Goal: Task Accomplishment & Management: Use online tool/utility

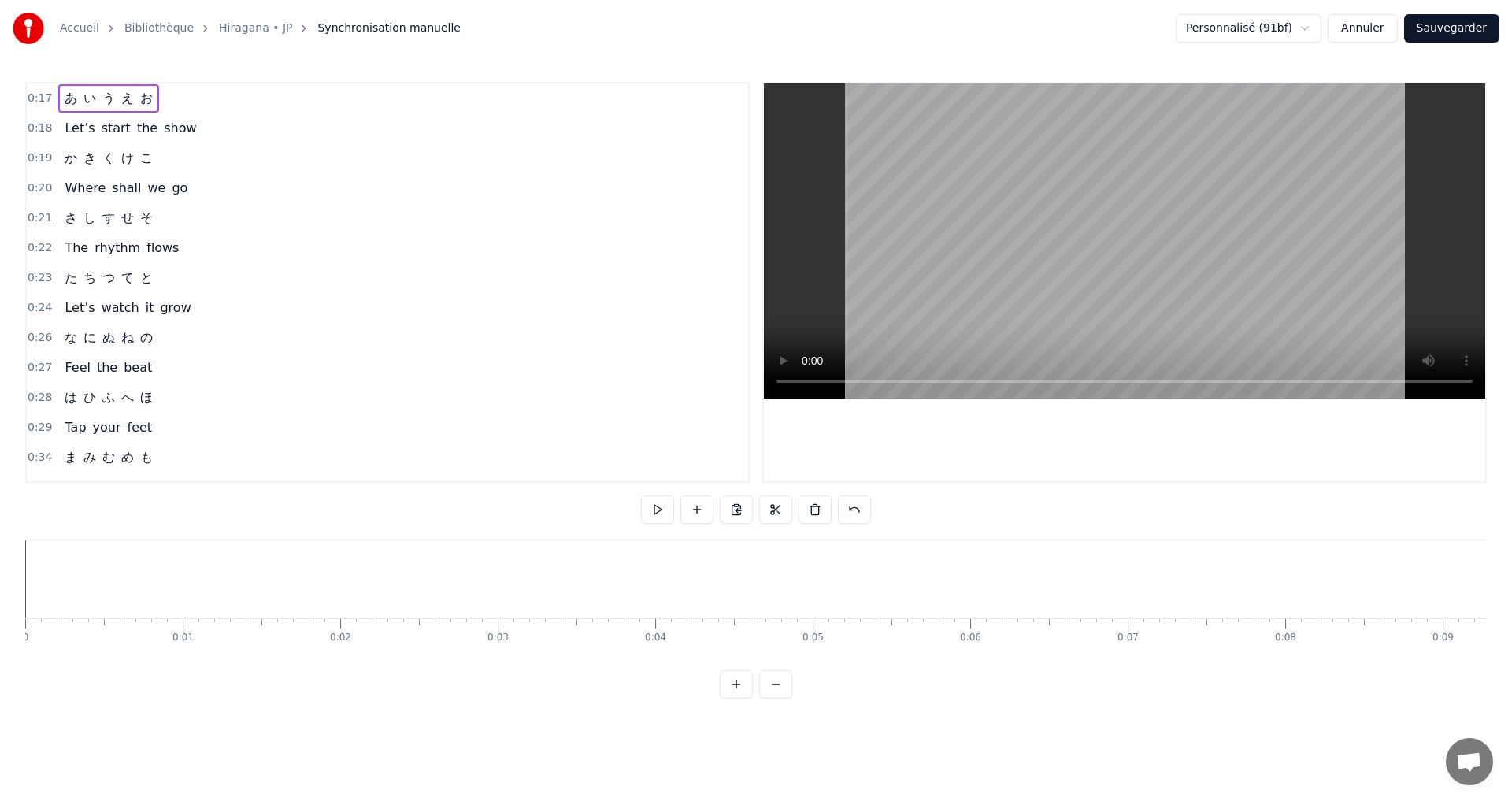
scroll to position [0, 2635]
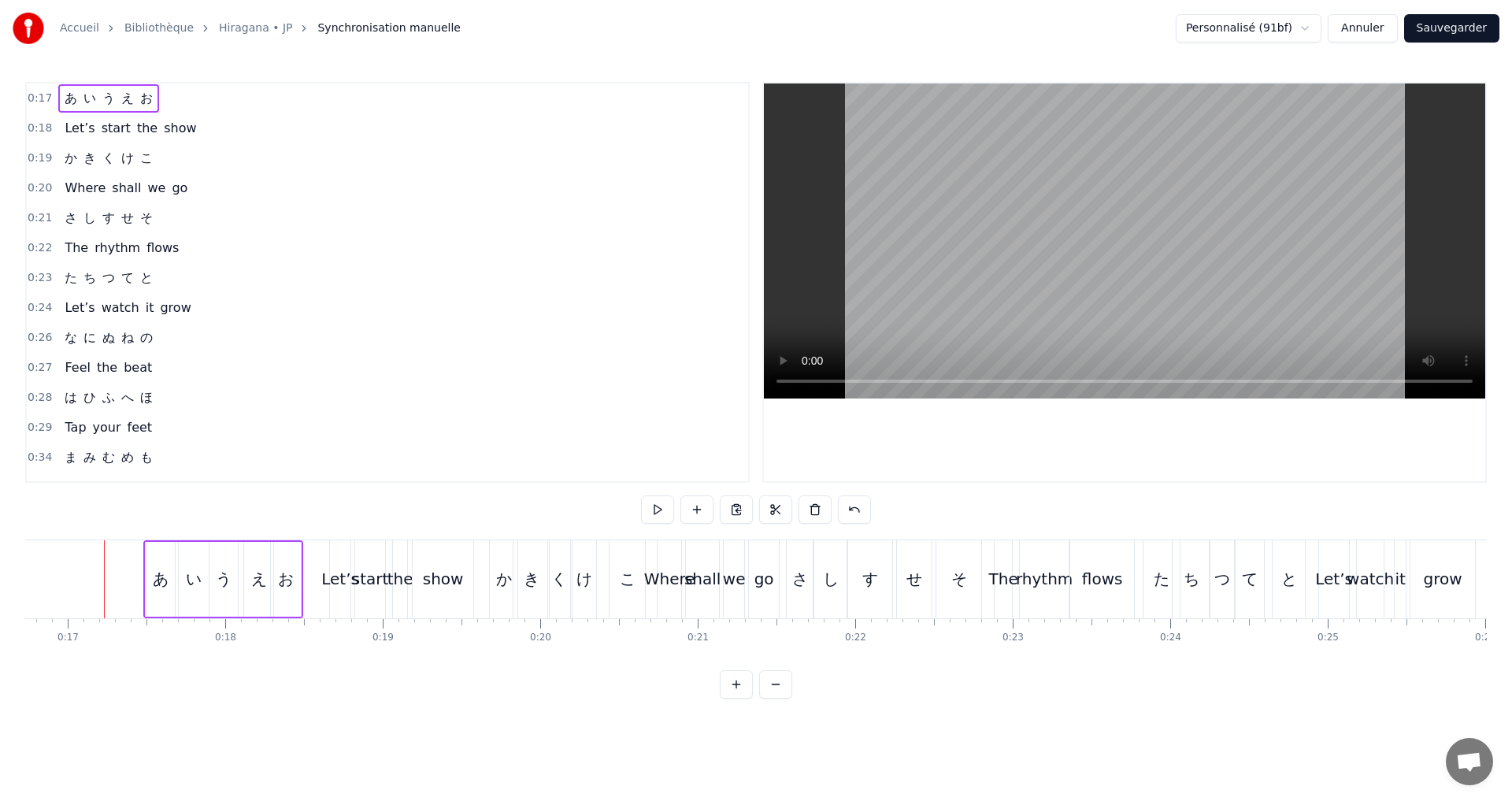
click at [1365, 23] on button "Annuler" at bounding box center [1363, 28] width 69 height 28
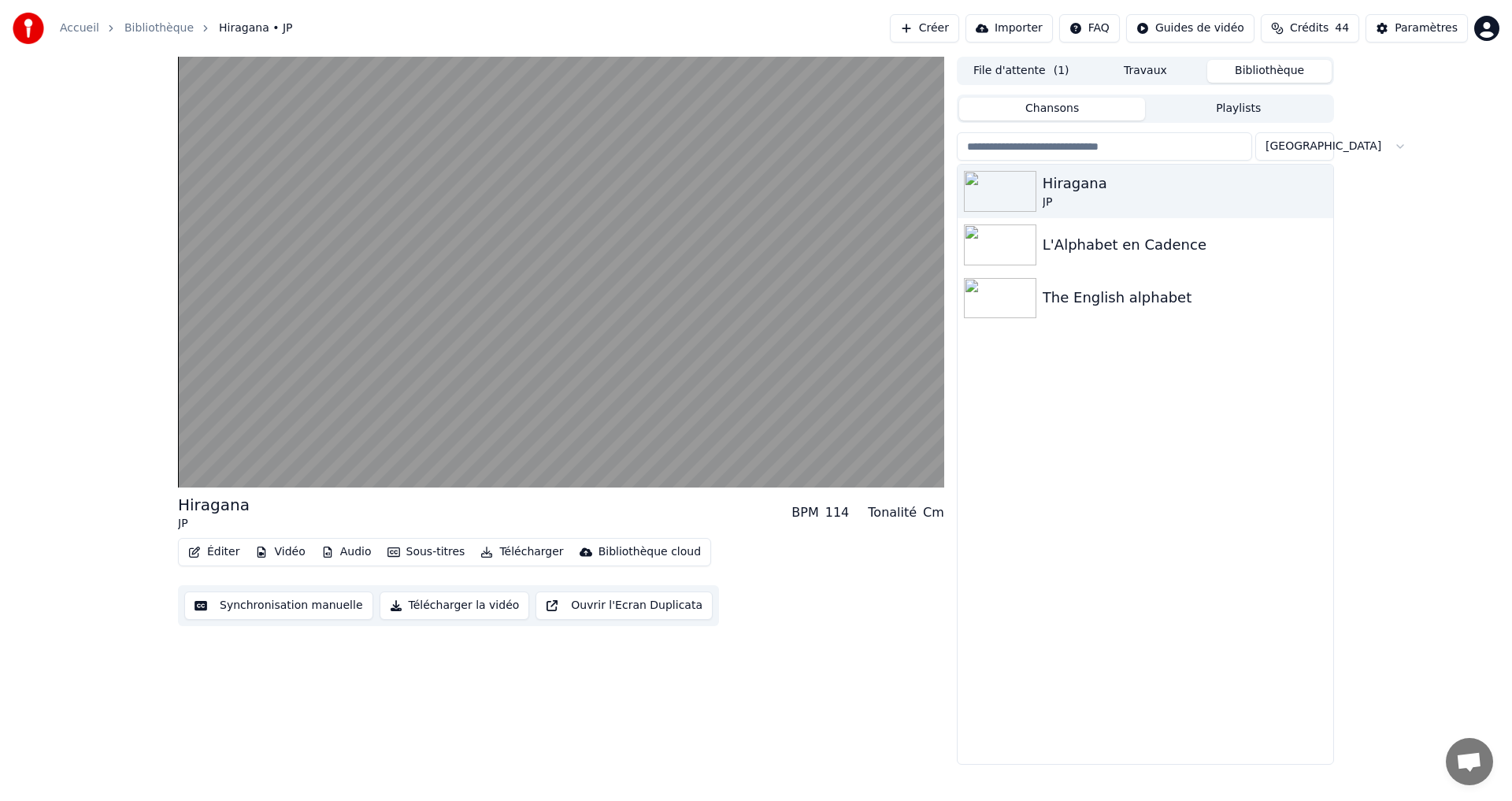
click at [952, 33] on button "Créer" at bounding box center [924, 28] width 69 height 28
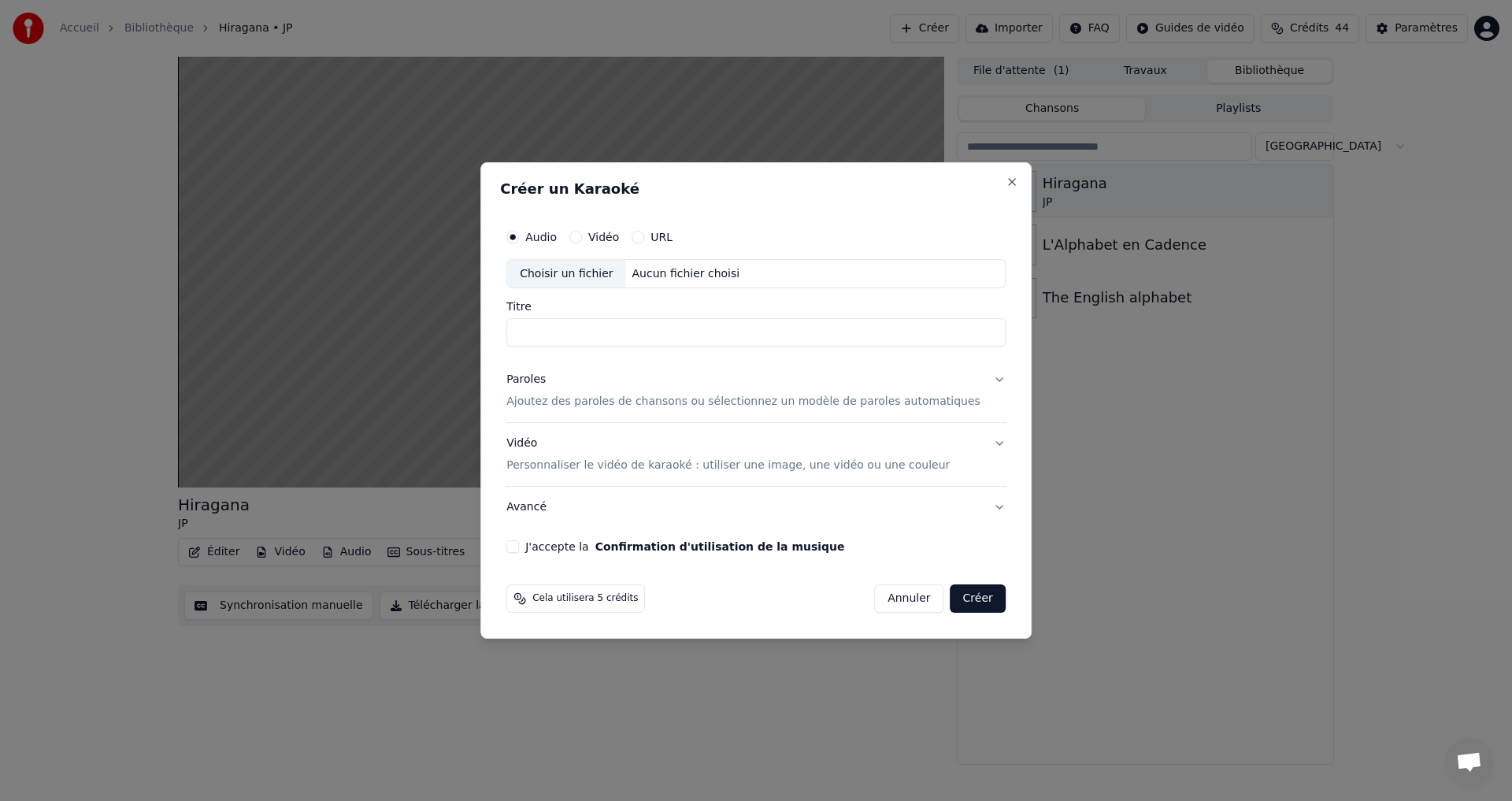
click at [601, 282] on div "Choisir un fichier" at bounding box center [566, 274] width 118 height 28
type input "****"
click at [1006, 184] on button "Close" at bounding box center [1012, 182] width 12 height 12
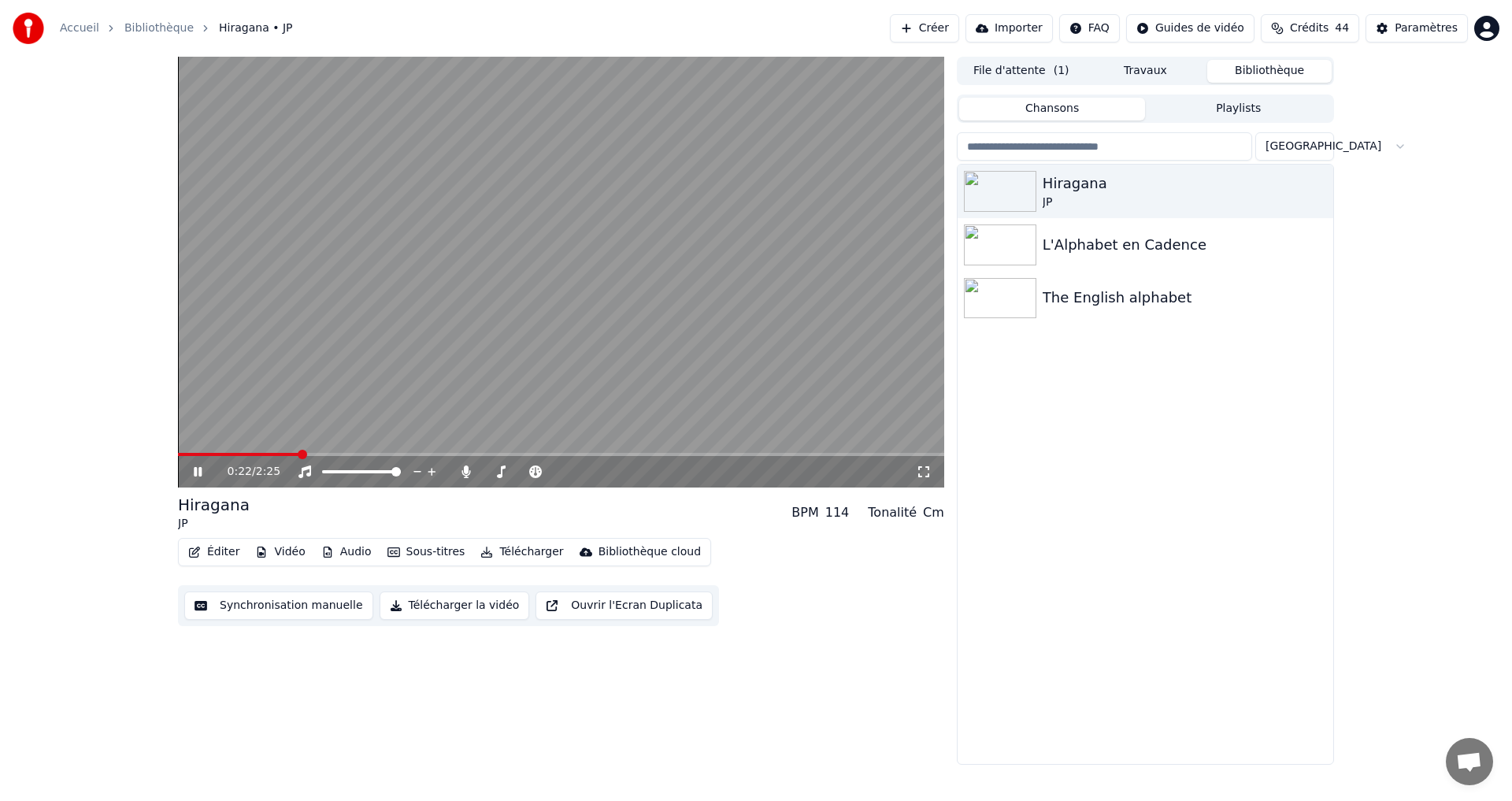
click at [201, 478] on icon at bounding box center [210, 472] width 37 height 12
click at [960, 31] on button "Créer" at bounding box center [924, 28] width 69 height 28
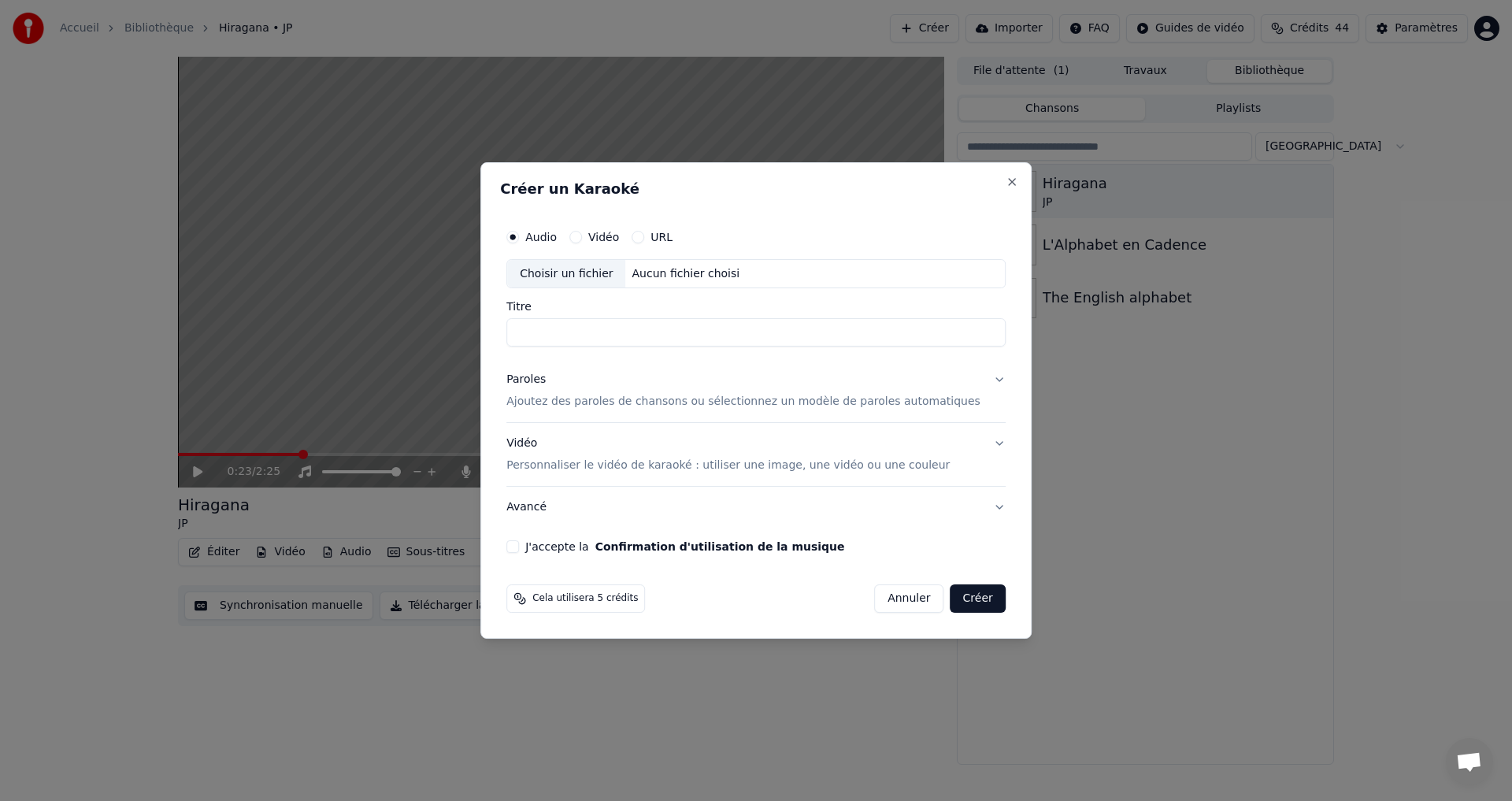
click at [604, 280] on div "Choisir un fichier" at bounding box center [566, 274] width 118 height 28
type input "****"
click at [930, 394] on p "Ajoutez des paroles de chansons ou sélectionnez un modèle de paroles automatiqu…" at bounding box center [743, 402] width 474 height 16
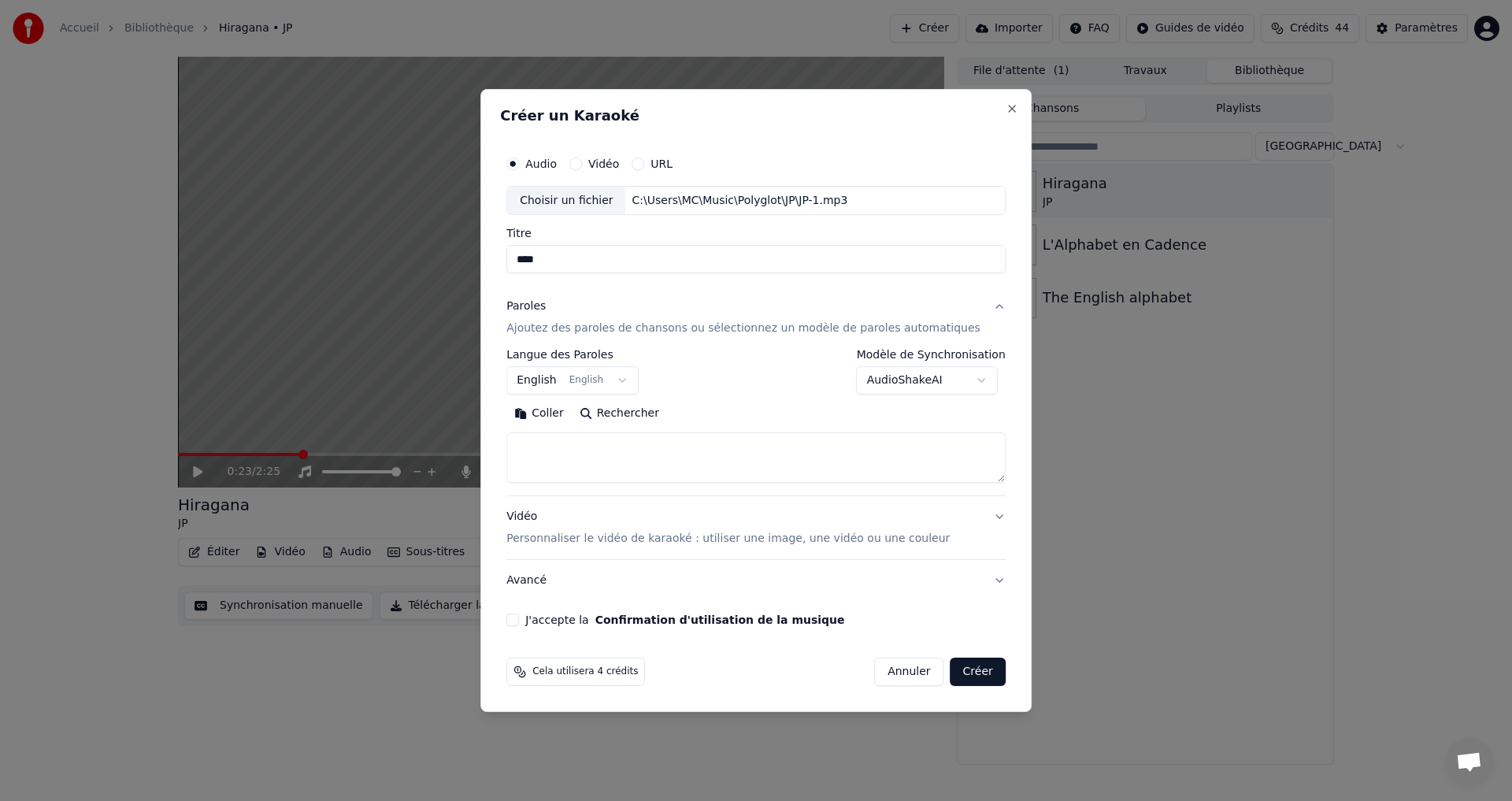
click at [582, 450] on textarea at bounding box center [756, 458] width 499 height 51
paste textarea "**********"
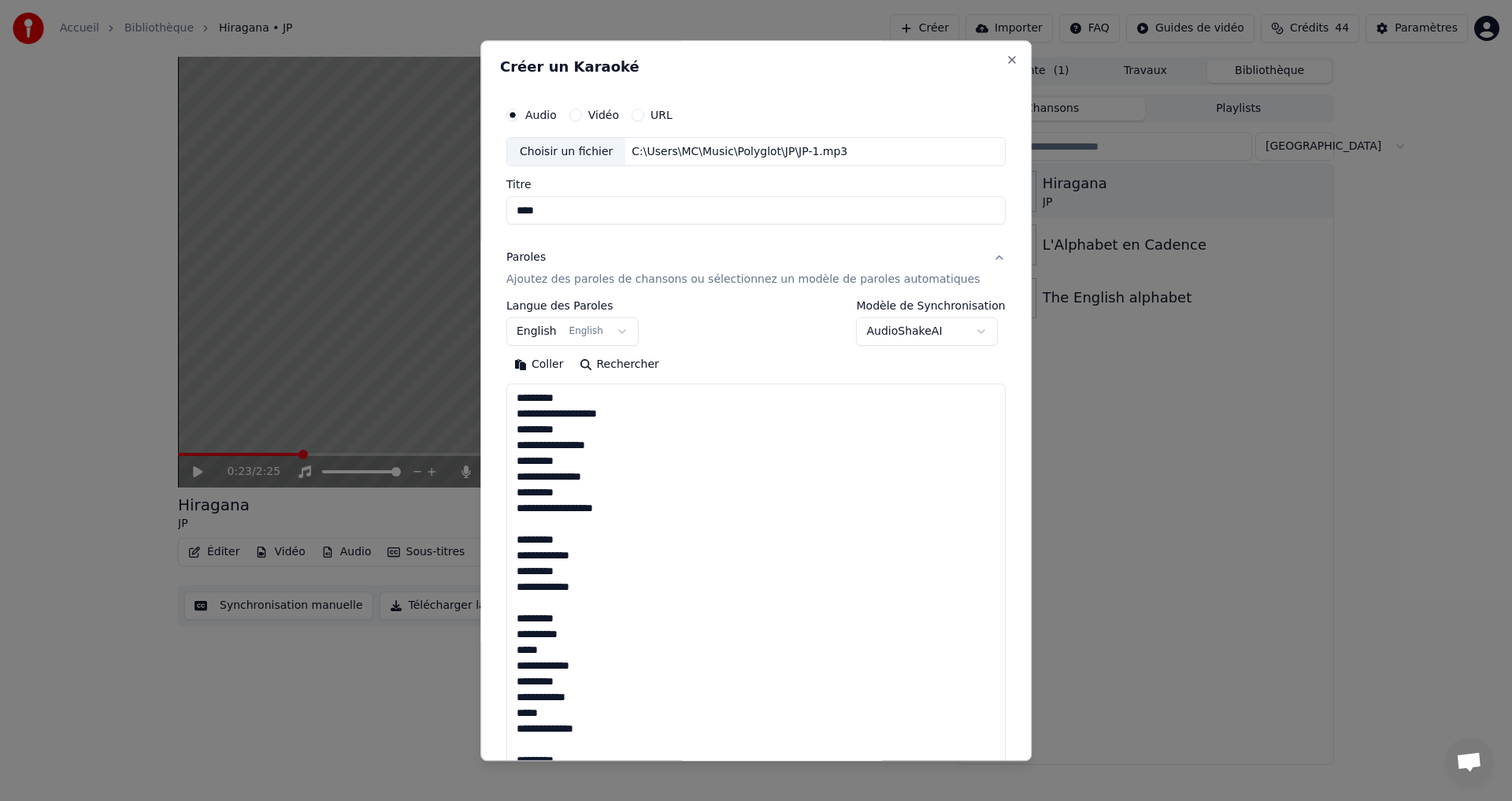
scroll to position [870, 0]
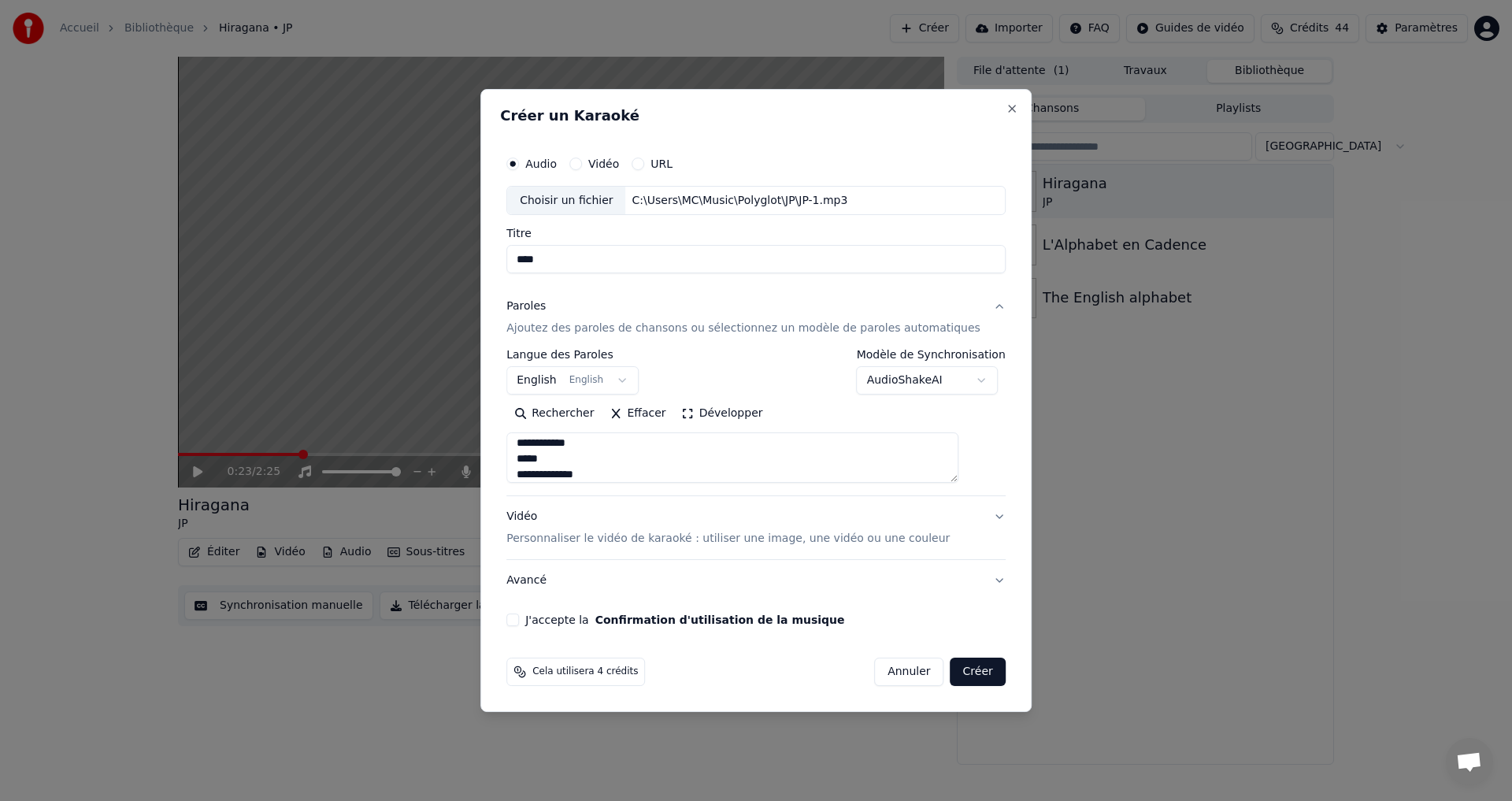
type textarea "**********"
click at [704, 408] on button "Développer" at bounding box center [722, 414] width 97 height 25
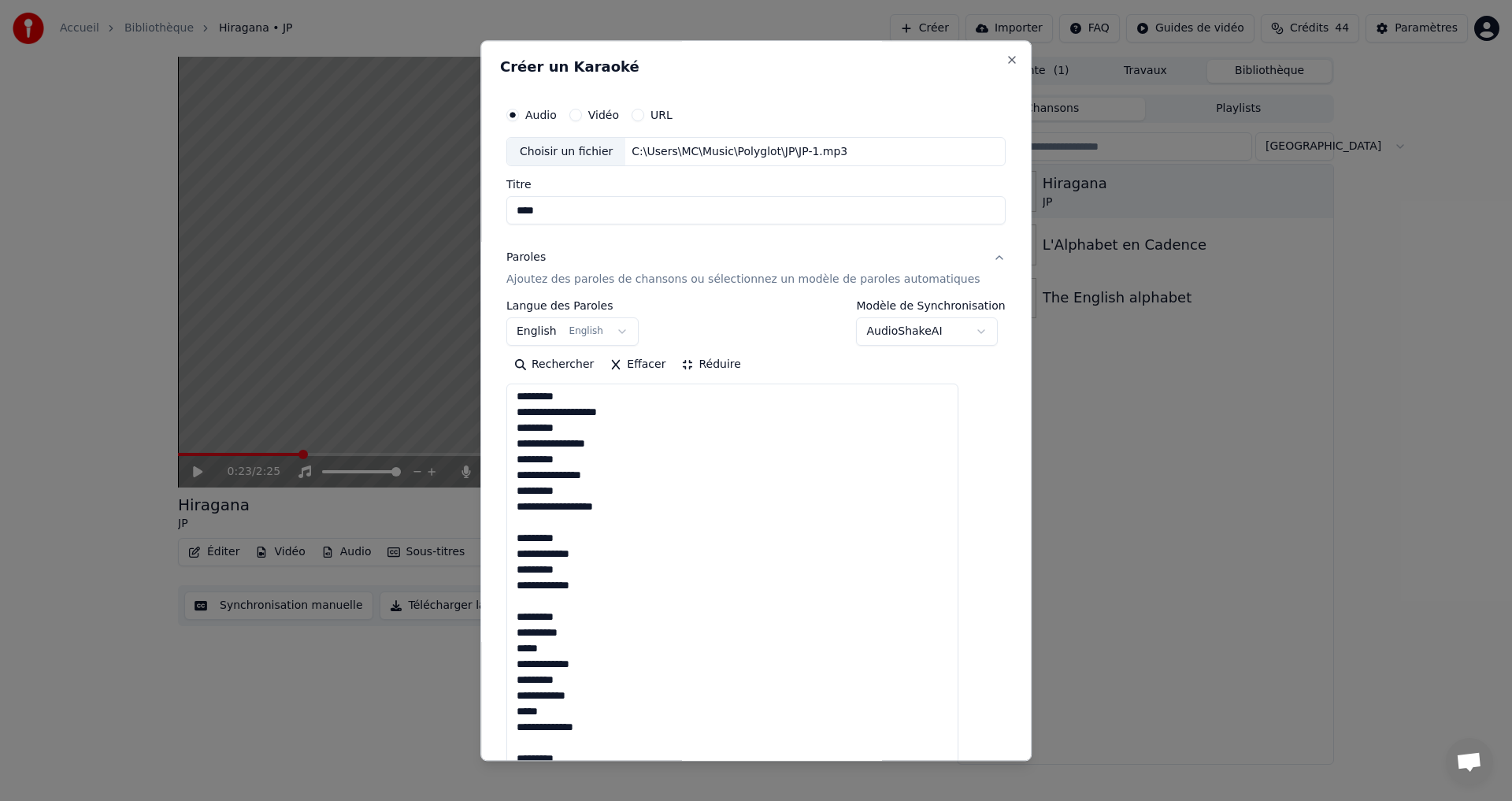
scroll to position [0, 0]
drag, startPoint x: 602, startPoint y: 401, endPoint x: 530, endPoint y: 394, distance: 72.3
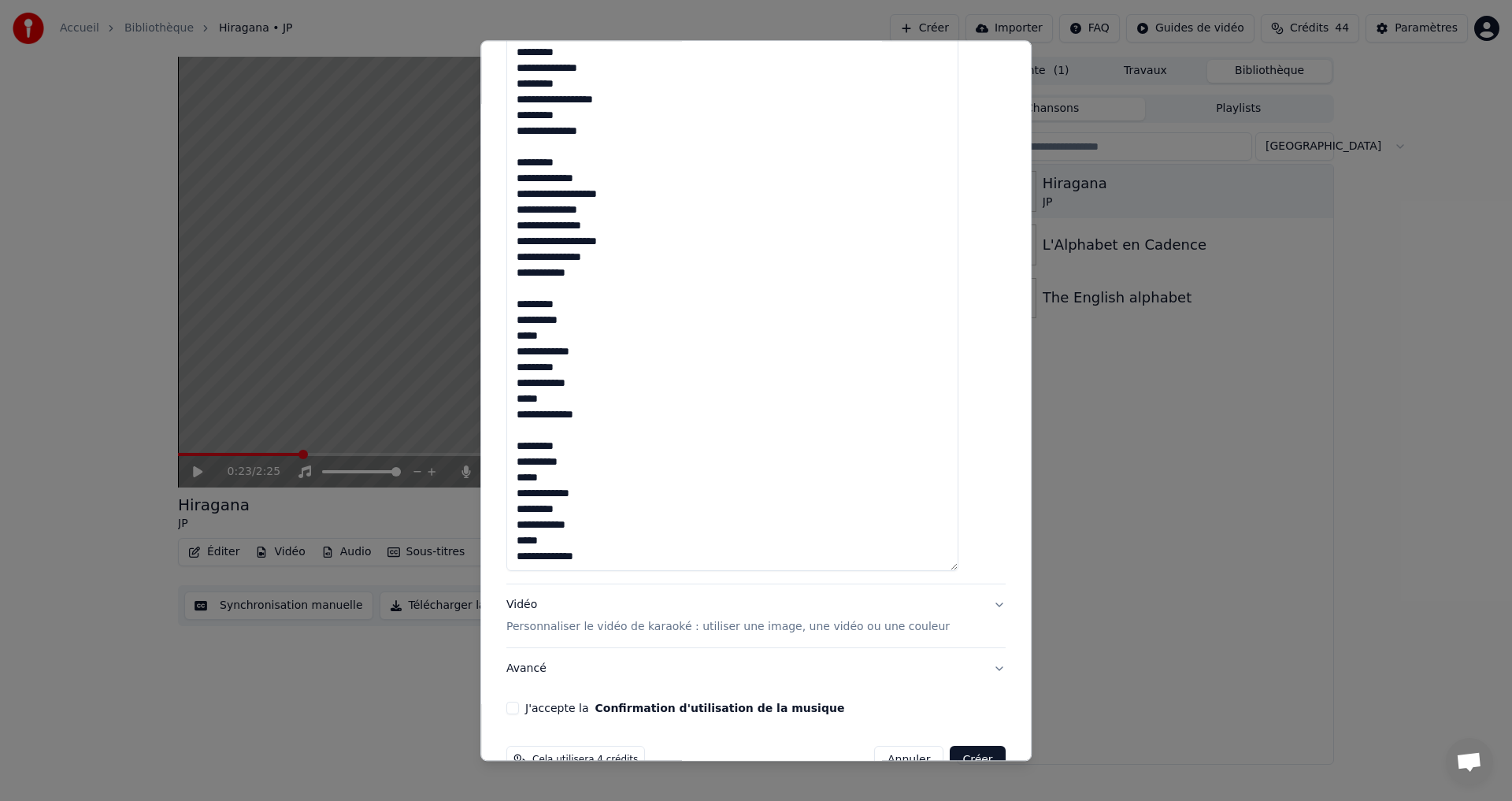
scroll to position [778, 0]
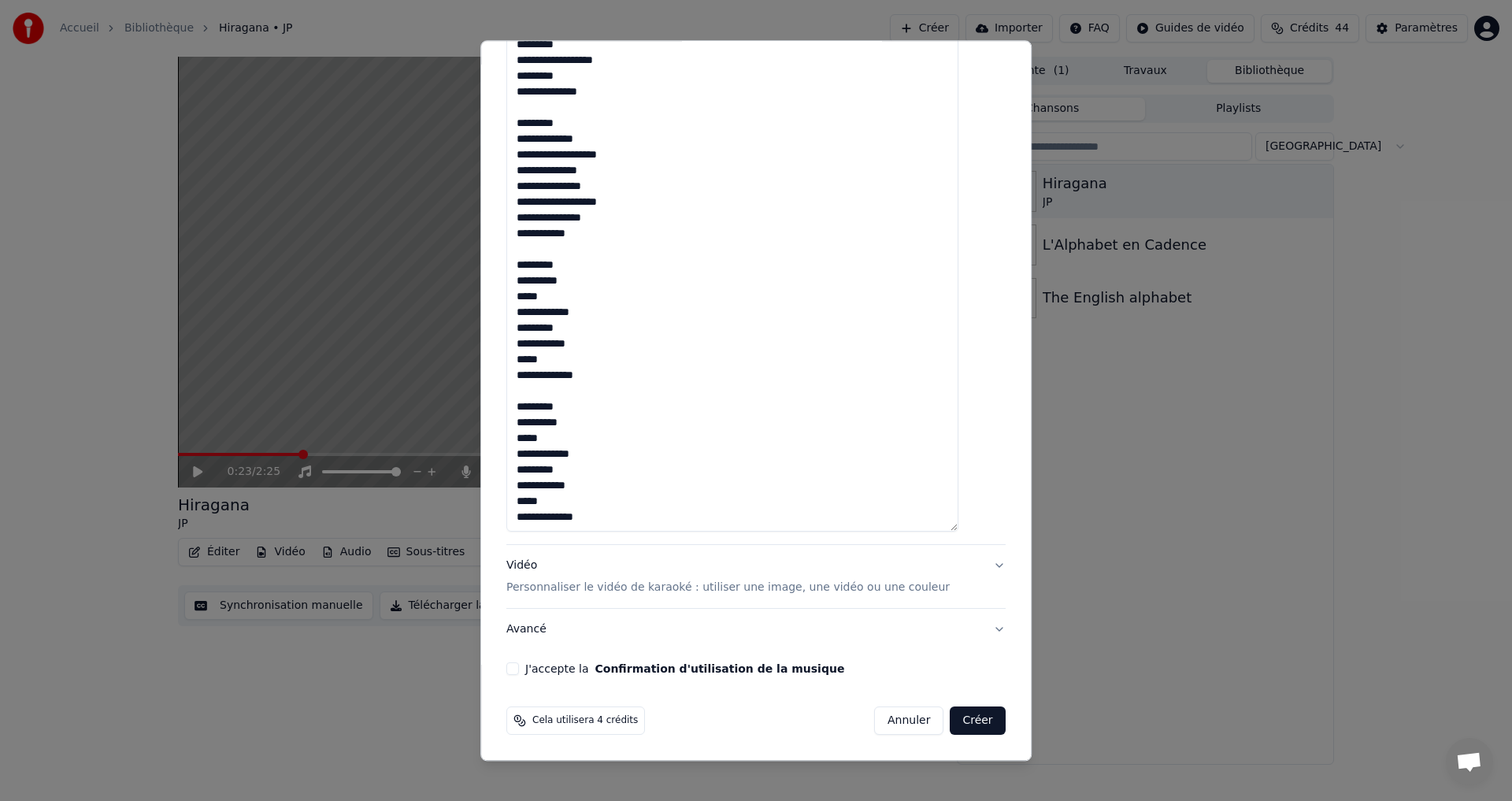
click at [519, 664] on button "J'accepte la Confirmation d'utilisation de la musique" at bounding box center [512, 670] width 12 height 12
click at [970, 565] on button "Vidéo Personnaliser le vidéo de karaoké : utiliser une image, une vidéo ou une …" at bounding box center [756, 577] width 499 height 63
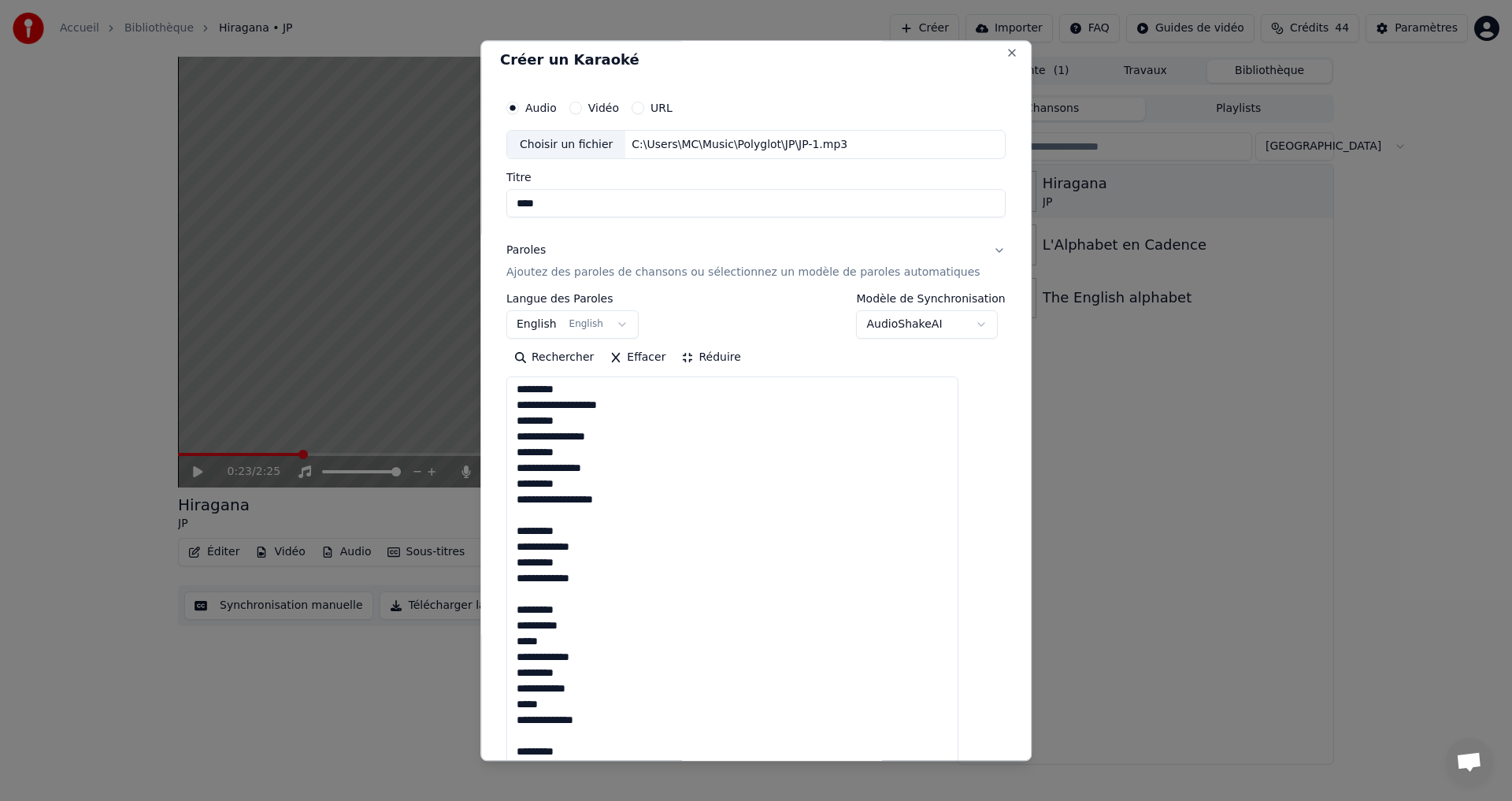
scroll to position [0, 0]
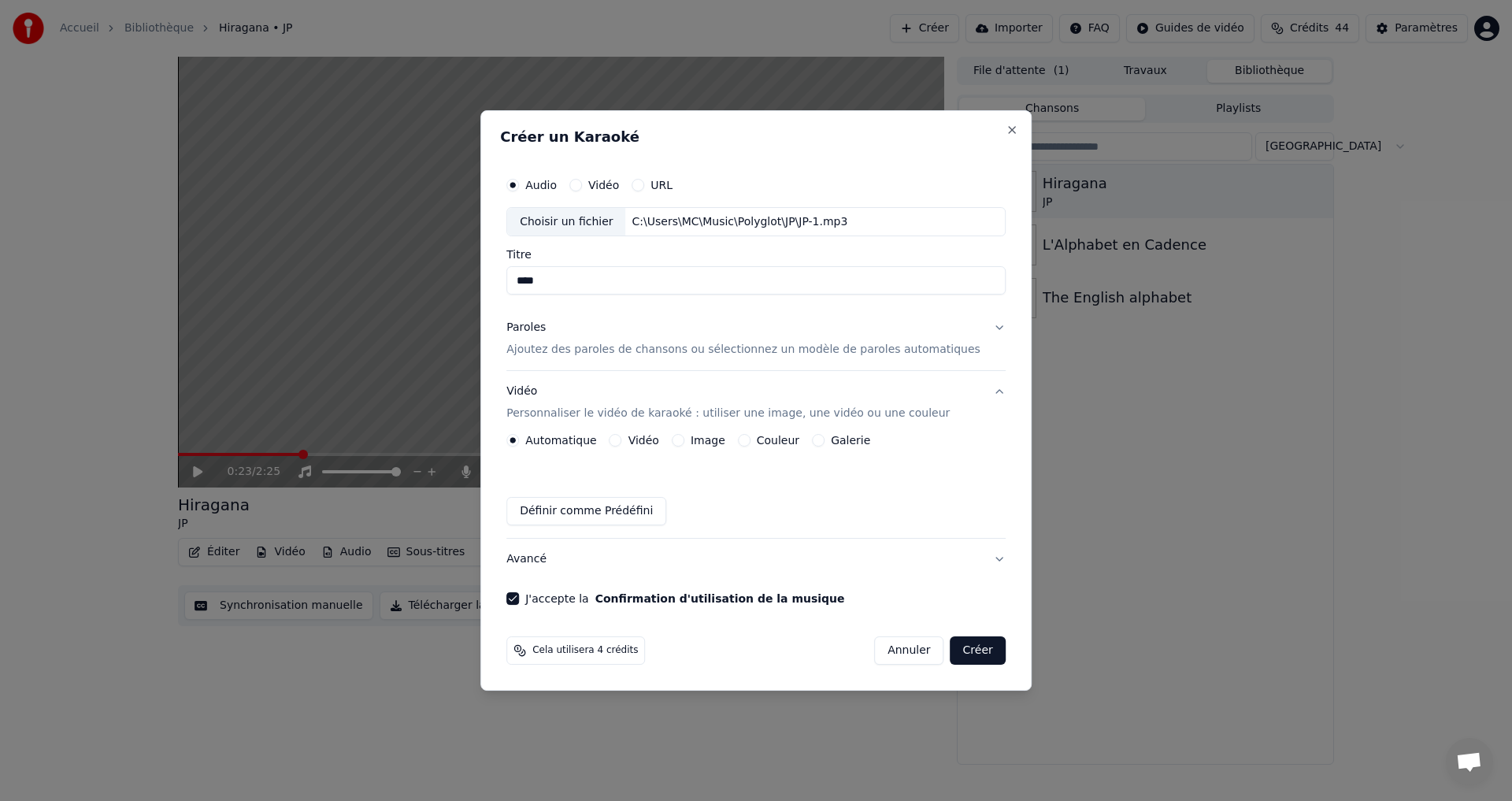
click at [685, 441] on button "Image" at bounding box center [678, 440] width 12 height 12
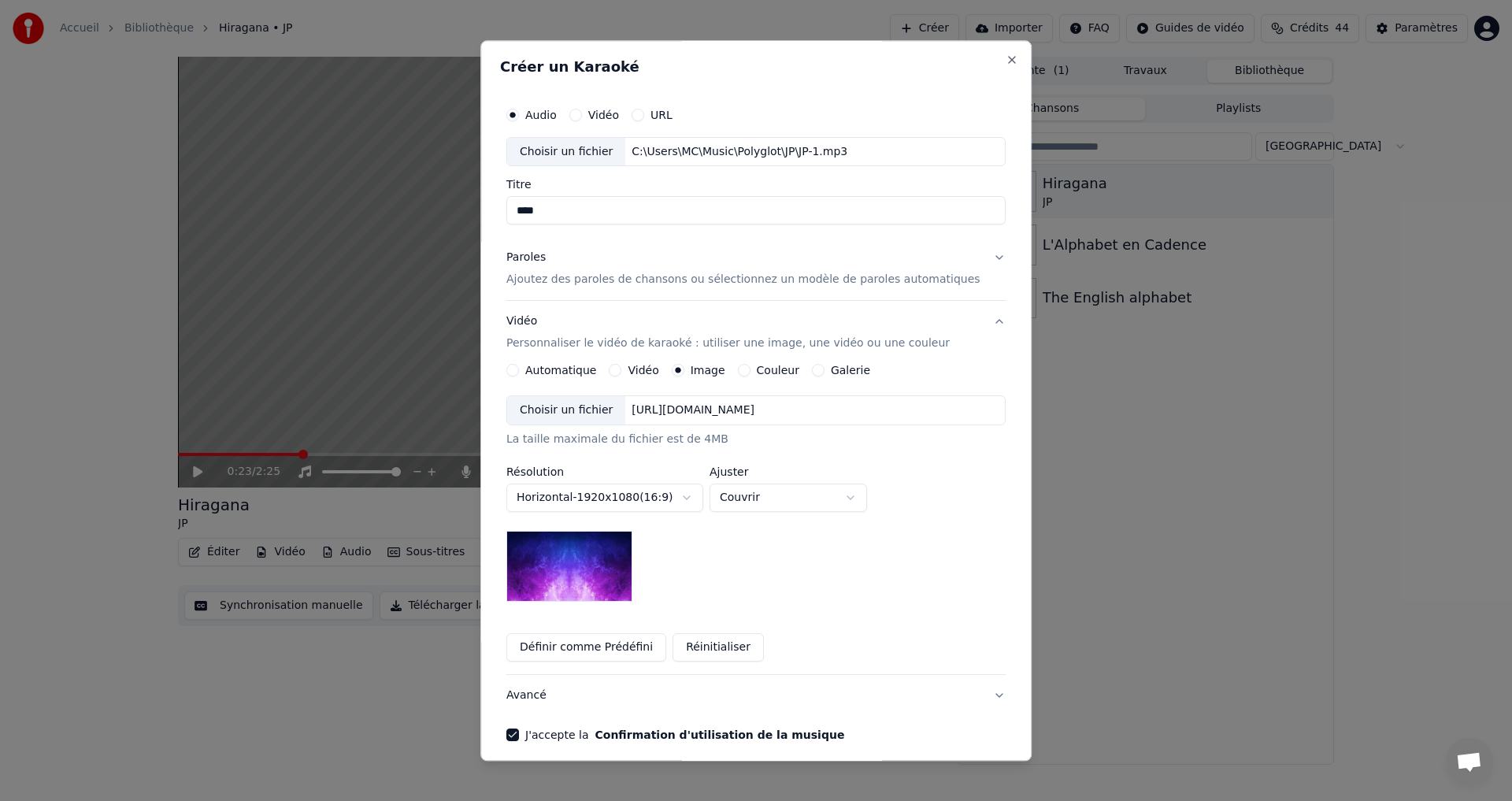
click at [566, 416] on div "Choisir un fichier" at bounding box center [566, 411] width 118 height 28
click at [622, 373] on button "Vidéo" at bounding box center [616, 371] width 12 height 12
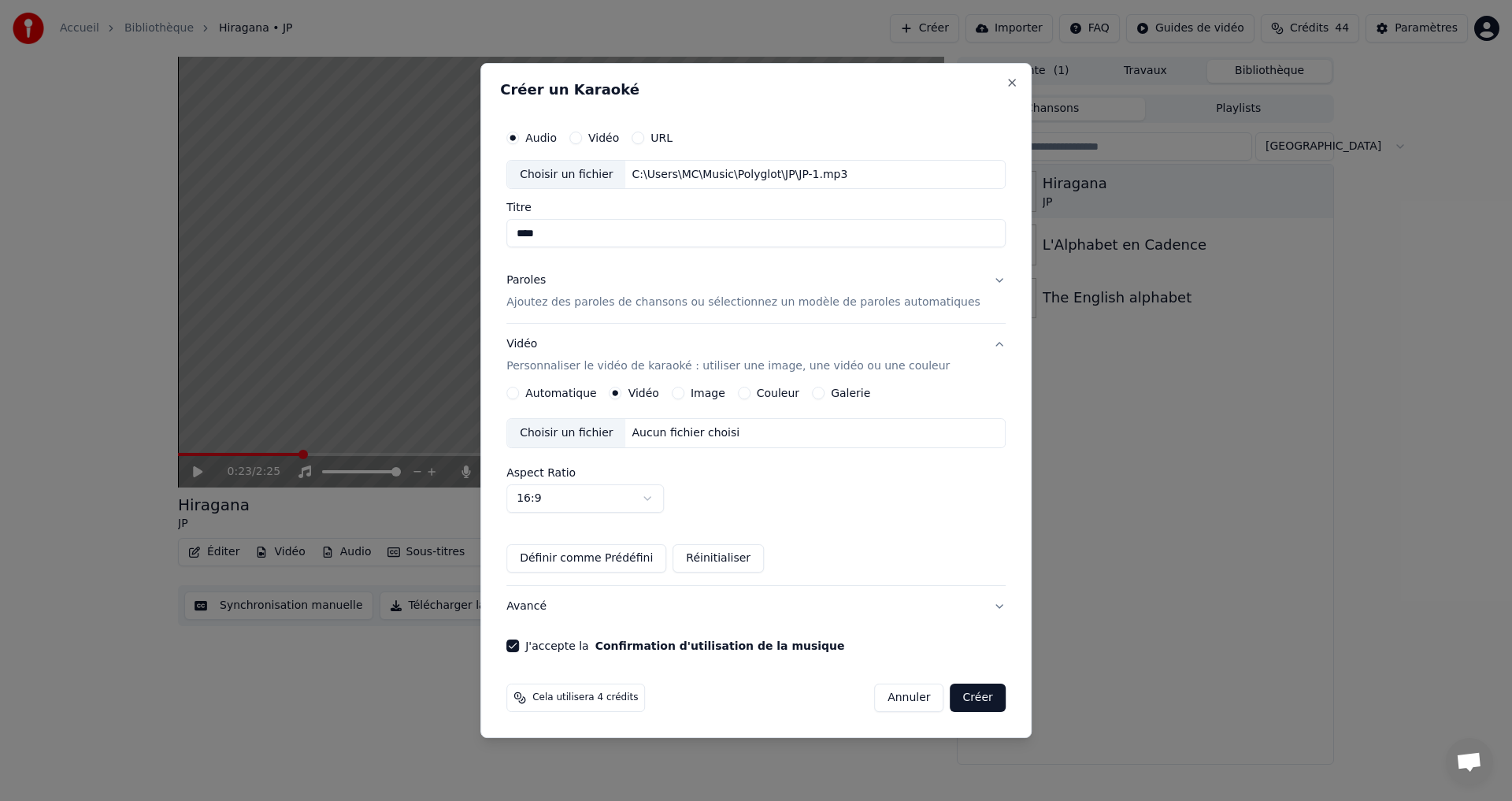
click at [558, 442] on div "Choisir un fichier" at bounding box center [566, 433] width 118 height 28
click at [966, 694] on button "Créer" at bounding box center [978, 698] width 55 height 28
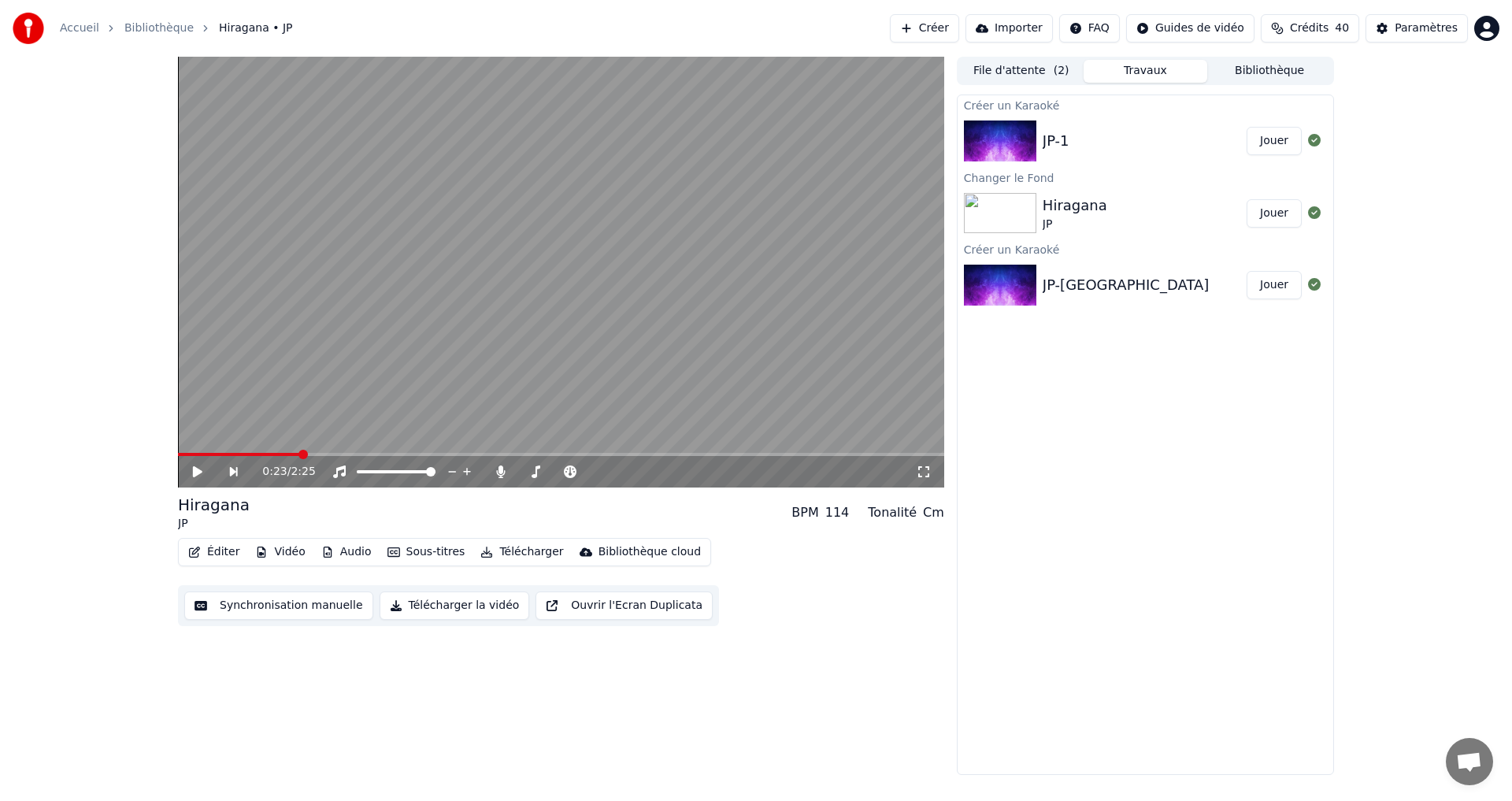
click at [1274, 143] on button "Jouer" at bounding box center [1274, 141] width 55 height 28
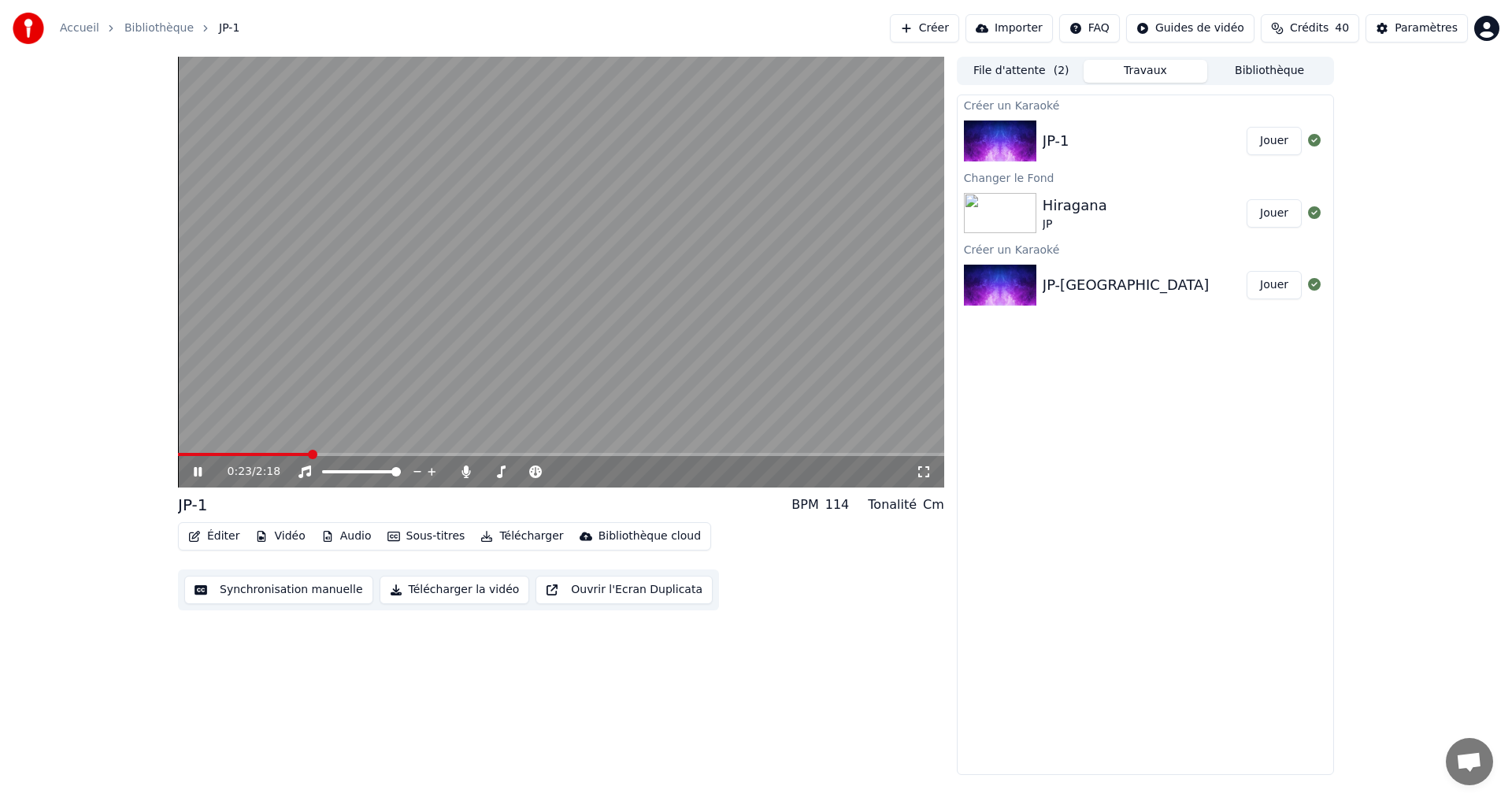
click at [542, 202] on video at bounding box center [560, 272] width 766 height 431
click at [227, 451] on video at bounding box center [560, 272] width 766 height 431
click at [199, 475] on icon at bounding box center [210, 472] width 37 height 12
click at [262, 599] on button "Synchronisation manuelle" at bounding box center [279, 591] width 189 height 28
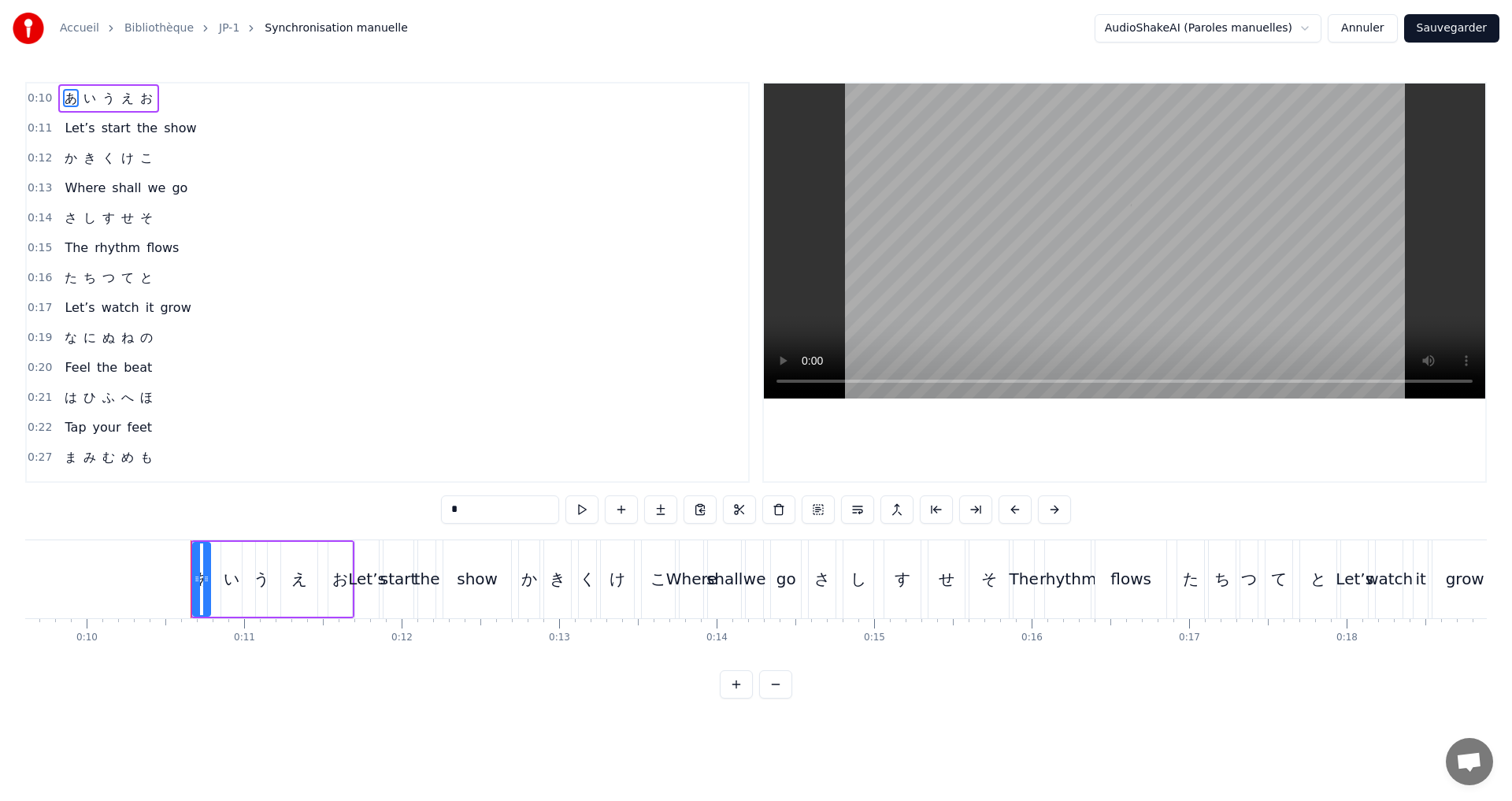
scroll to position [0, 1601]
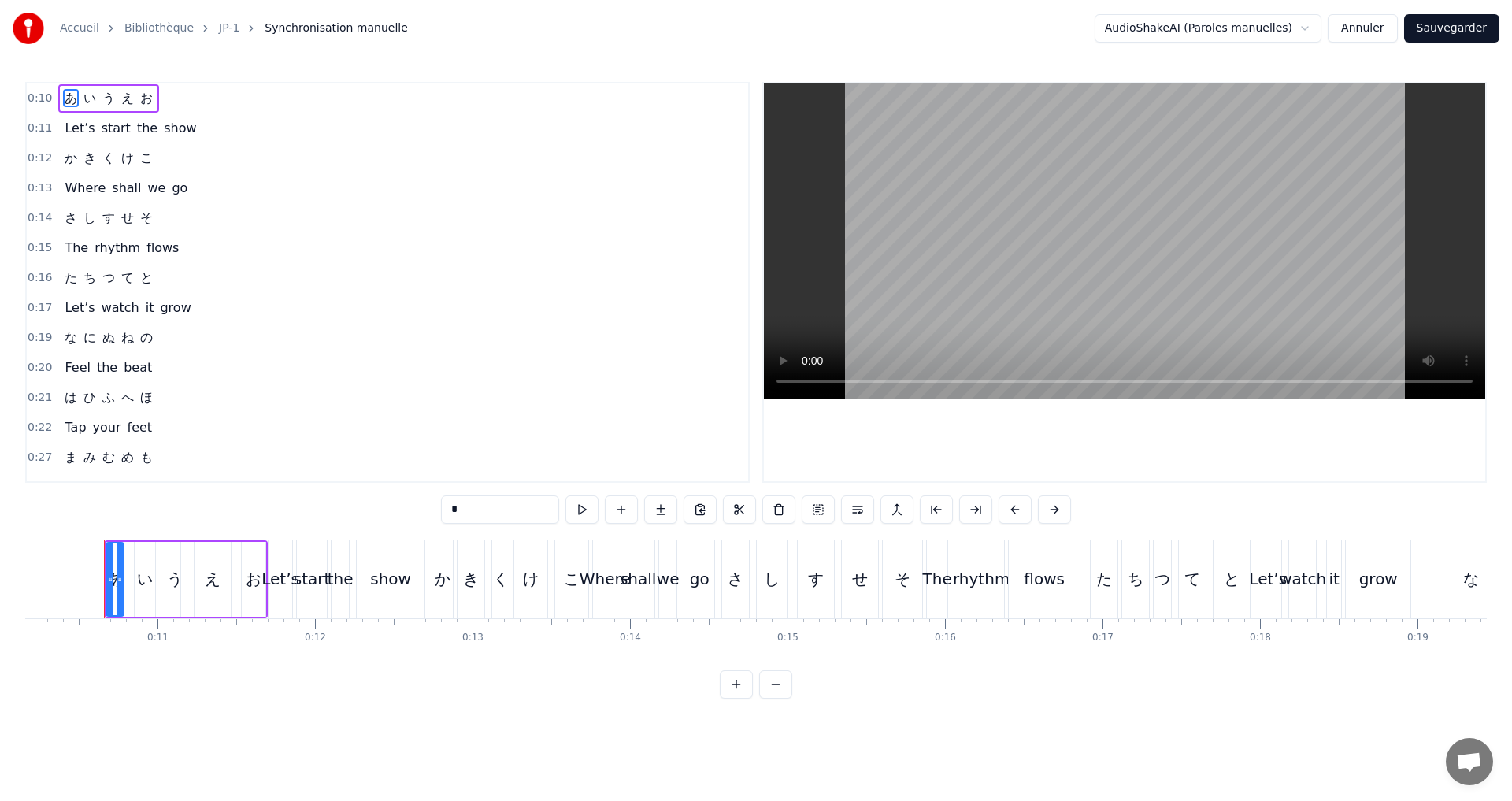
click at [265, 98] on div "0:10 あ い う え お" at bounding box center [387, 99] width 722 height 30
click at [689, 513] on button at bounding box center [677, 510] width 33 height 28
click at [210, 591] on div "え" at bounding box center [212, 579] width 36 height 75
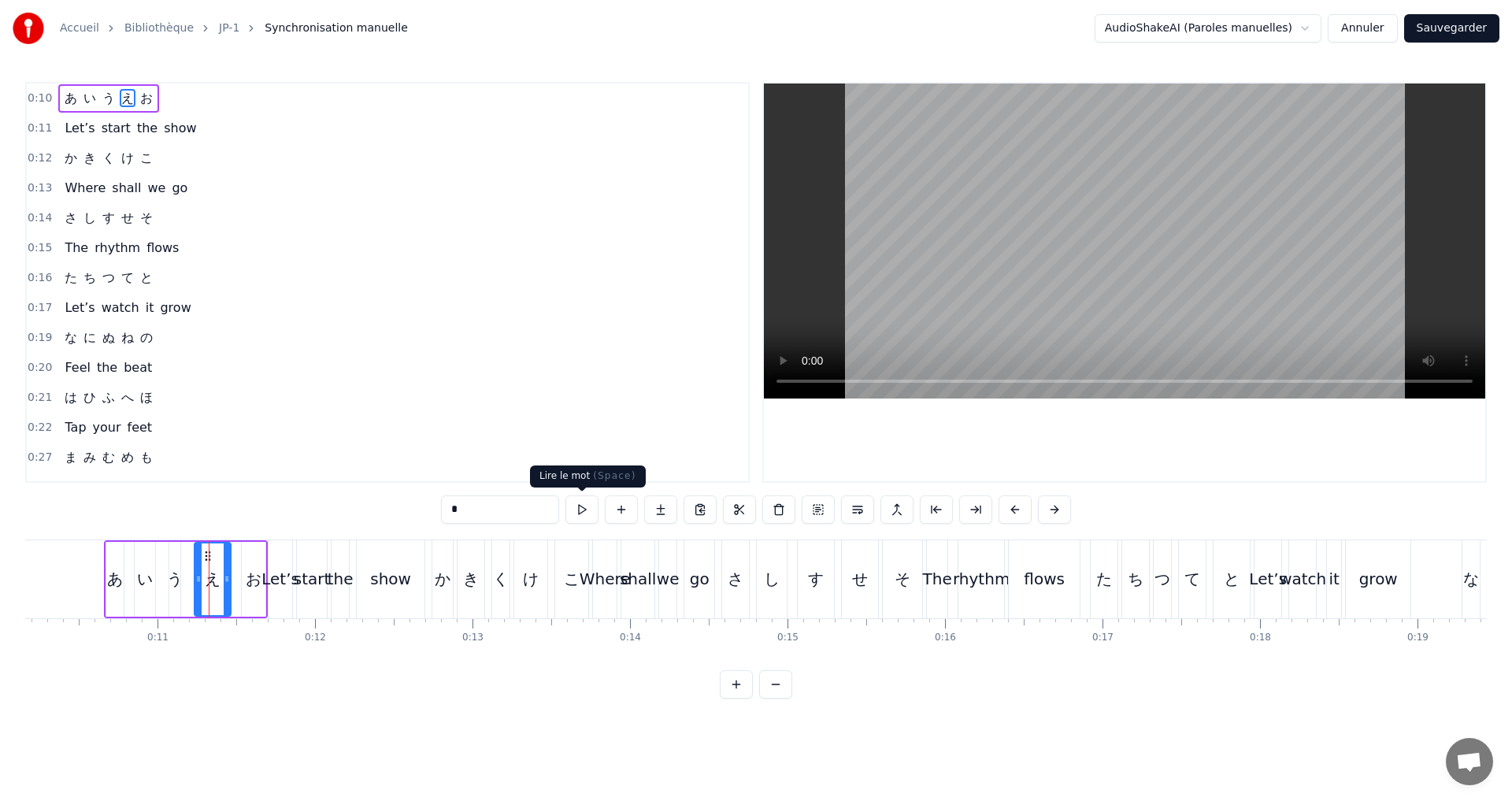
click at [582, 514] on button at bounding box center [582, 510] width 33 height 28
click at [170, 575] on div "う" at bounding box center [175, 579] width 16 height 24
click at [583, 513] on button at bounding box center [582, 510] width 33 height 28
drag, startPoint x: 172, startPoint y: 583, endPoint x: 159, endPoint y: 575, distance: 15.3
click at [159, 575] on icon at bounding box center [160, 579] width 6 height 12
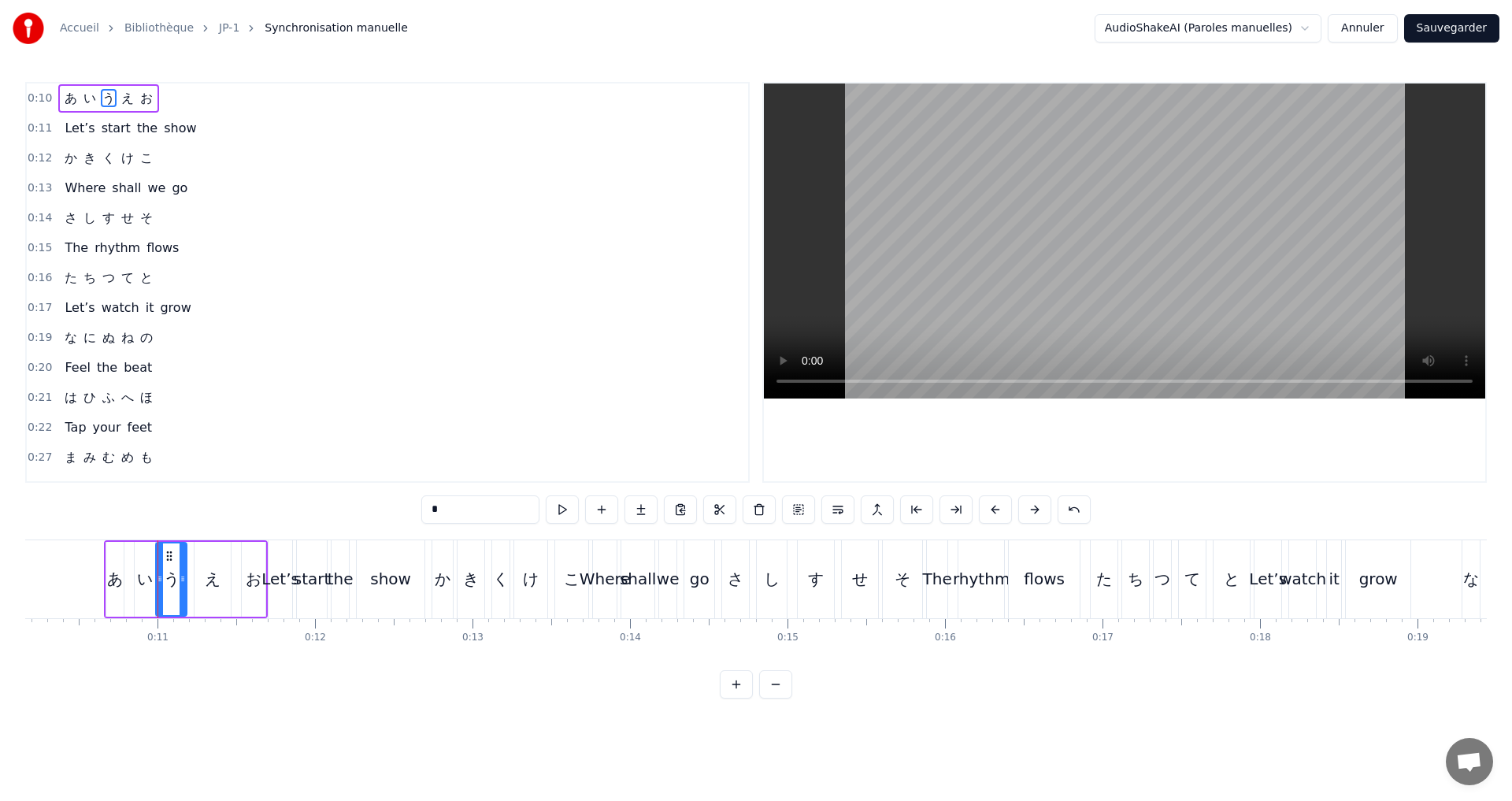
click at [184, 583] on icon at bounding box center [182, 579] width 6 height 12
click at [165, 576] on icon at bounding box center [164, 579] width 6 height 12
click at [186, 582] on icon at bounding box center [188, 579] width 6 height 12
click at [206, 577] on div "え" at bounding box center [213, 579] width 16 height 24
drag, startPoint x: 201, startPoint y: 578, endPoint x: 190, endPoint y: 578, distance: 11.0
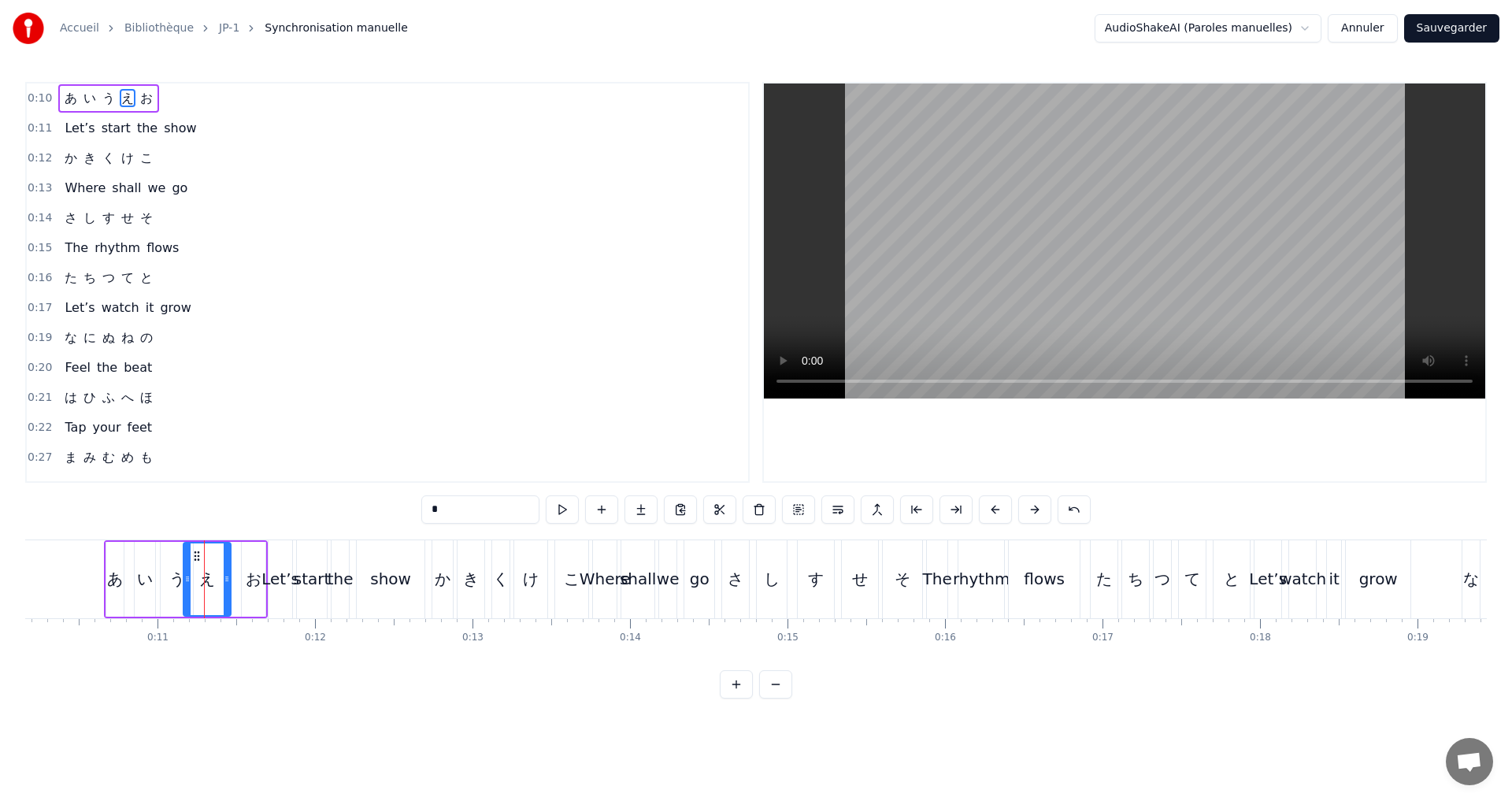
click at [190, 578] on icon at bounding box center [187, 579] width 6 height 12
click at [218, 575] on icon at bounding box center [219, 579] width 6 height 12
click at [247, 576] on div "お" at bounding box center [254, 579] width 16 height 24
type input "*"
drag, startPoint x: 245, startPoint y: 576, endPoint x: 230, endPoint y: 574, distance: 15.1
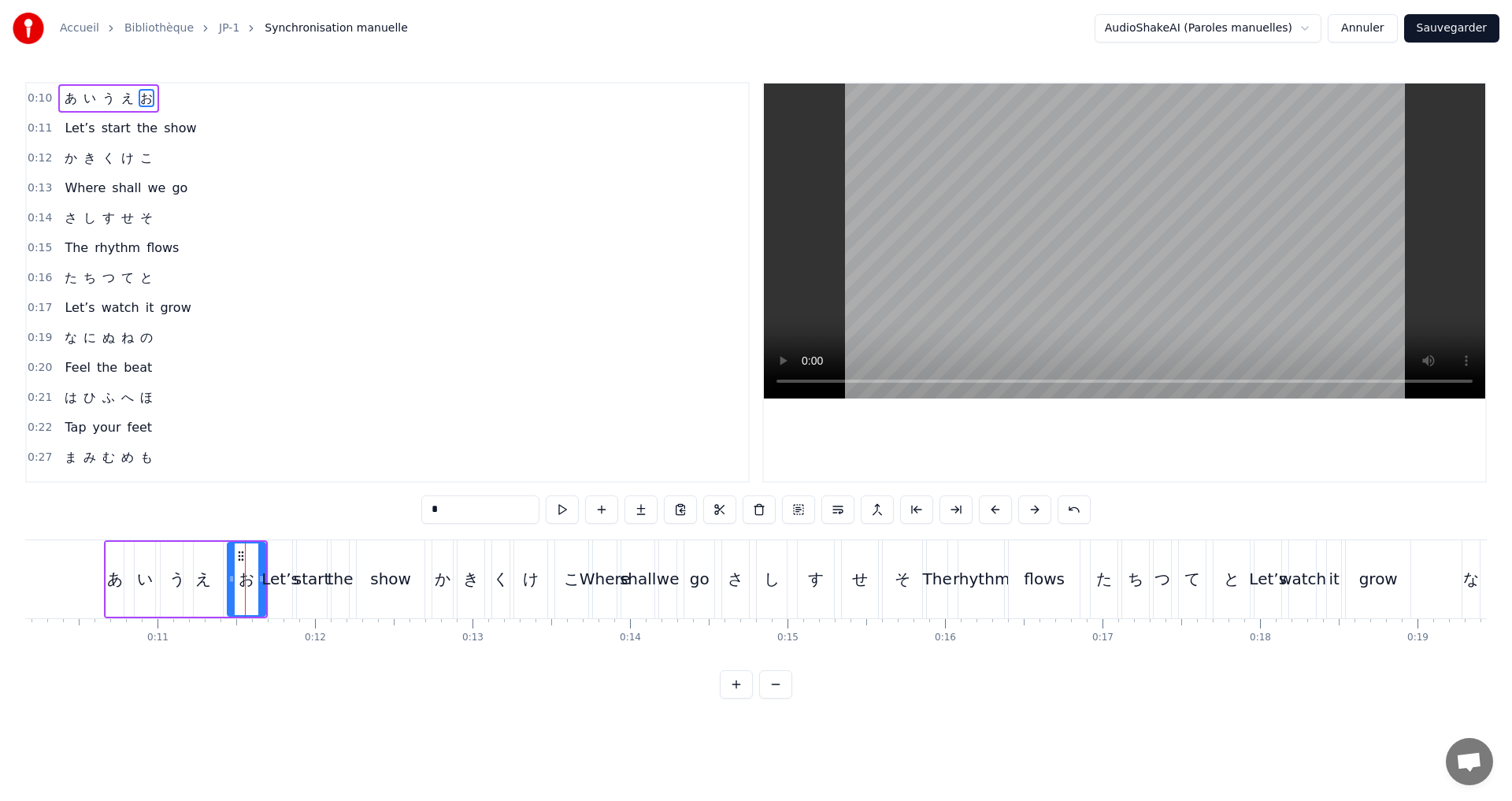
click at [230, 574] on icon at bounding box center [231, 579] width 6 height 12
click at [201, 94] on div "0:10 あ い う え お" at bounding box center [387, 99] width 722 height 30
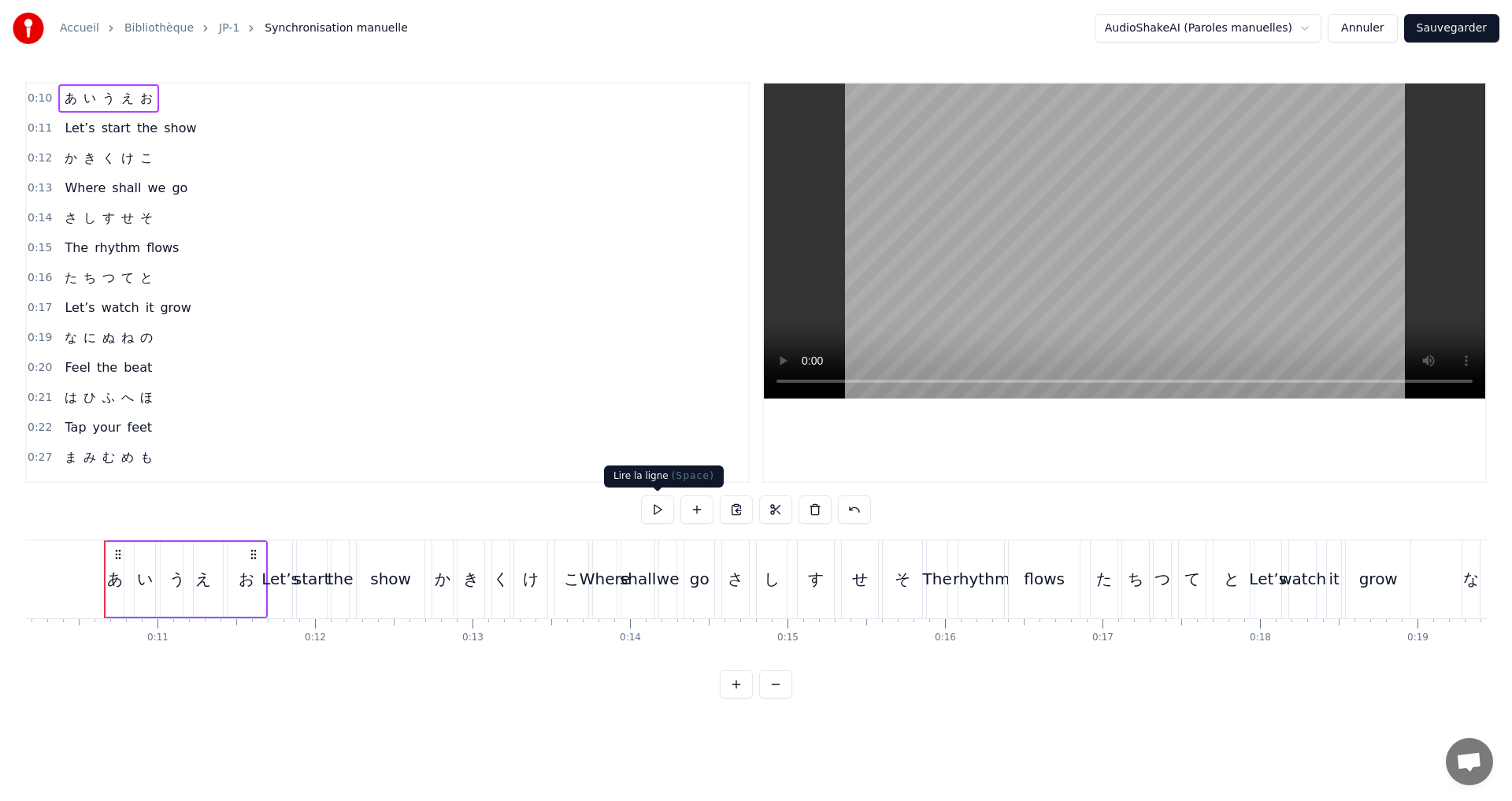
click at [661, 509] on button at bounding box center [657, 510] width 33 height 28
click at [63, 103] on span "あ" at bounding box center [71, 98] width 16 height 18
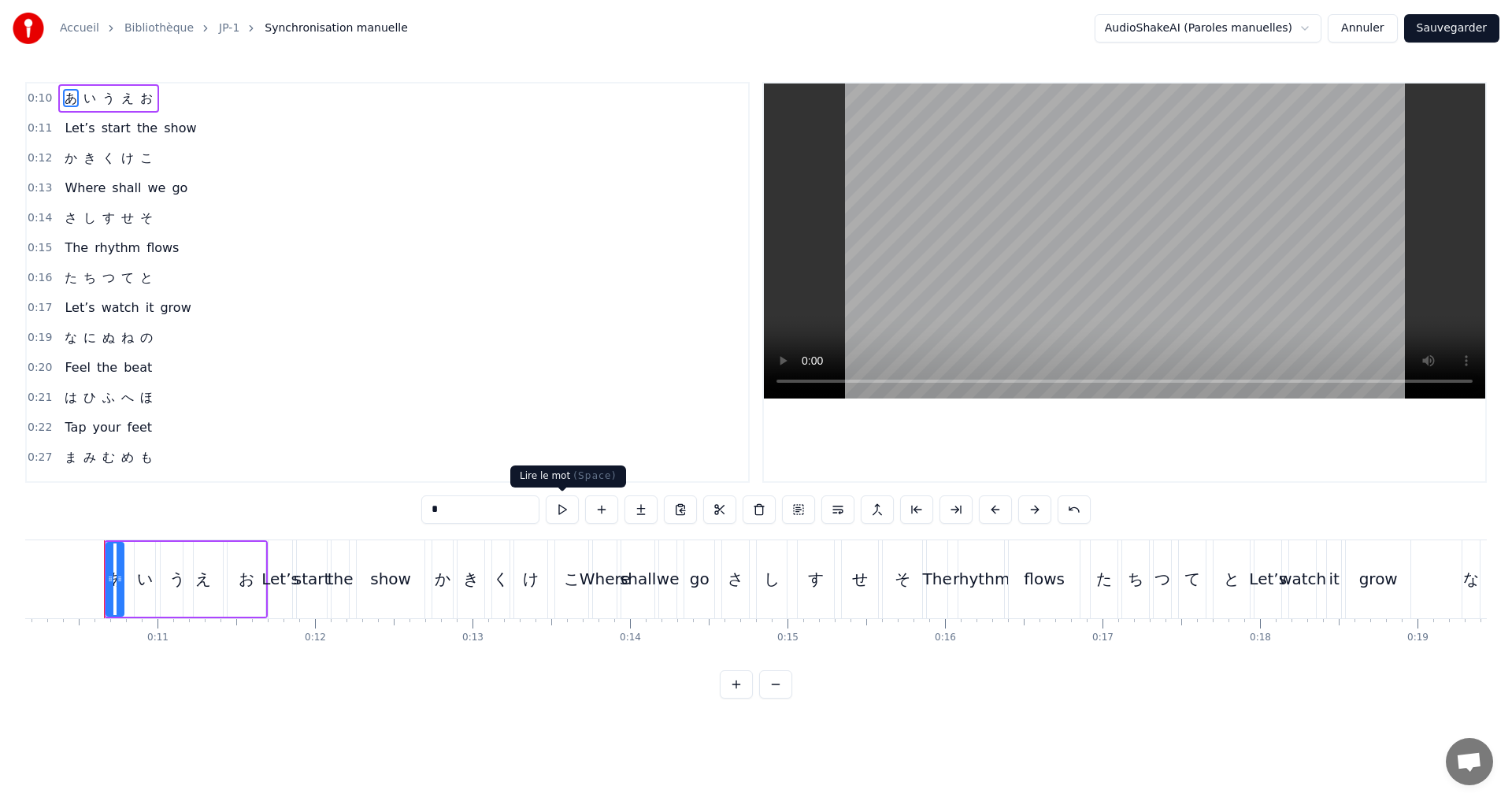
click at [560, 512] on button at bounding box center [562, 510] width 33 height 28
drag, startPoint x: 110, startPoint y: 587, endPoint x: 101, endPoint y: 587, distance: 9.0
click at [101, 587] on div at bounding box center [100, 579] width 6 height 72
click at [119, 587] on div at bounding box center [121, 579] width 6 height 72
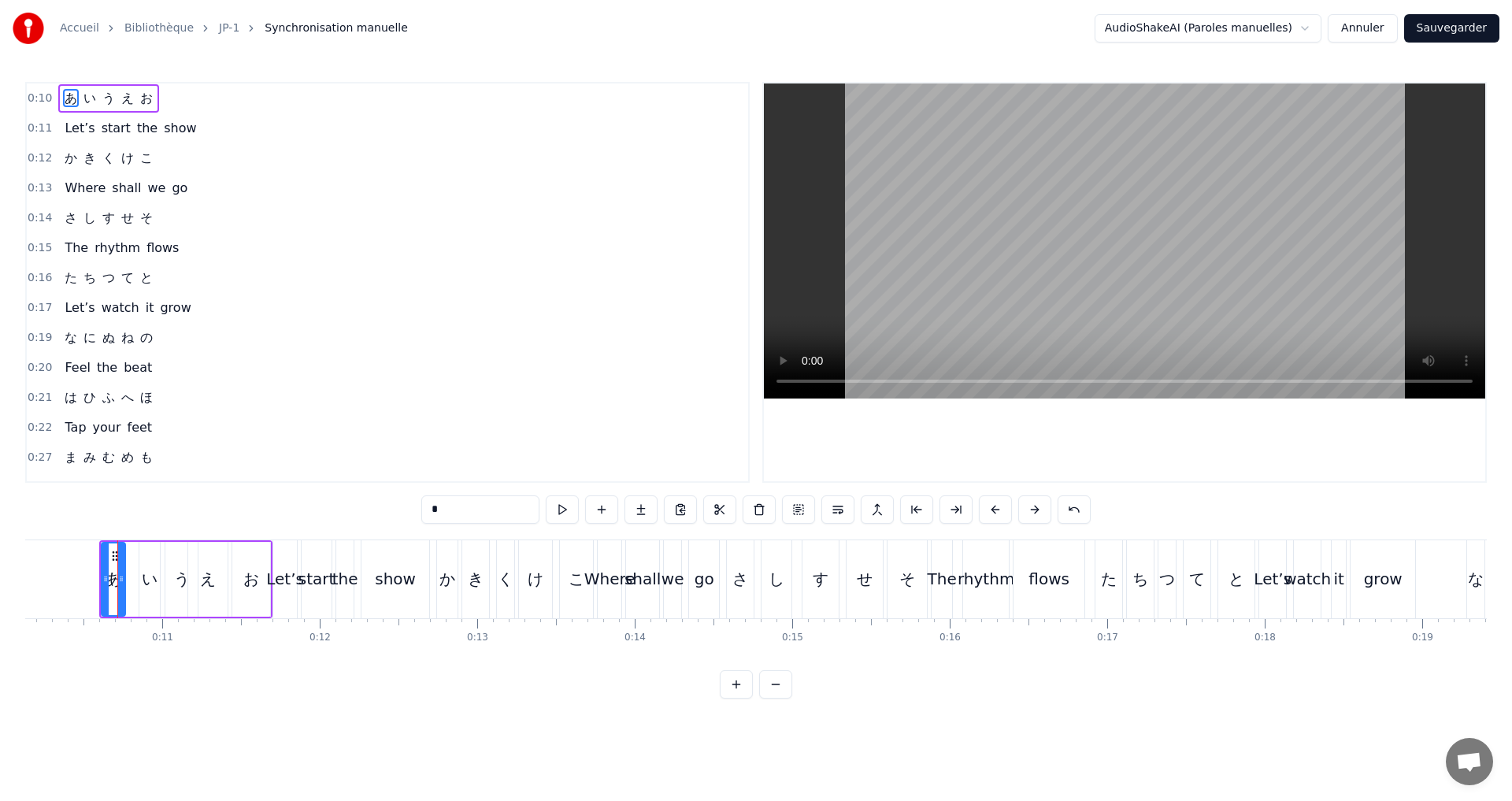
click at [147, 581] on div "い" at bounding box center [150, 579] width 16 height 24
drag, startPoint x: 140, startPoint y: 580, endPoint x: 131, endPoint y: 580, distance: 9.0
click at [131, 580] on icon at bounding box center [133, 579] width 6 height 12
click at [151, 583] on icon at bounding box center [151, 579] width 6 height 12
click at [570, 520] on button at bounding box center [562, 510] width 33 height 28
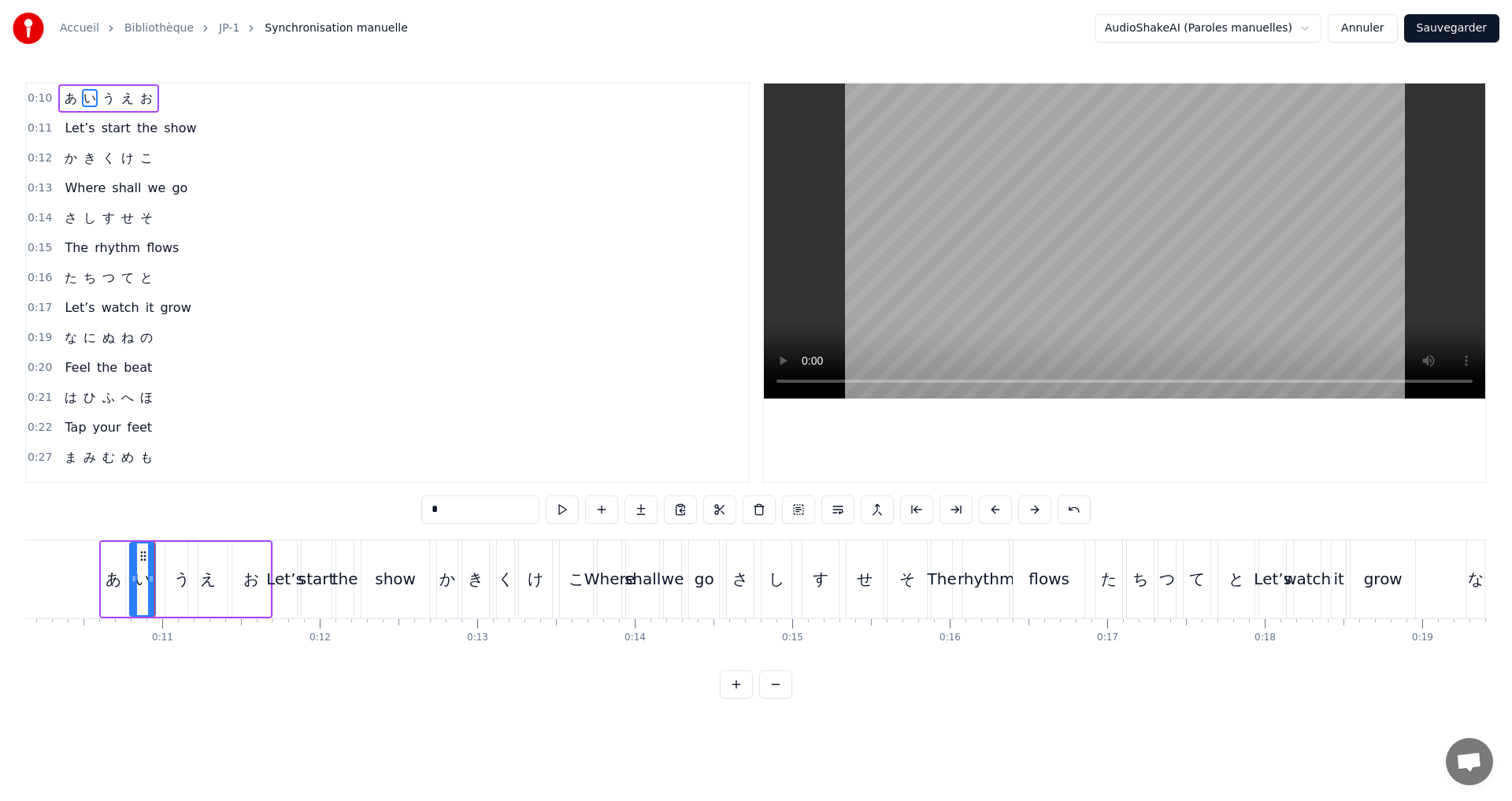
click at [570, 519] on button at bounding box center [562, 510] width 33 height 28
click at [177, 570] on div "う" at bounding box center [182, 579] width 16 height 24
drag, startPoint x: 170, startPoint y: 580, endPoint x: 161, endPoint y: 574, distance: 10.8
click at [161, 574] on icon at bounding box center [160, 579] width 6 height 12
drag, startPoint x: 196, startPoint y: 583, endPoint x: 185, endPoint y: 576, distance: 13.0
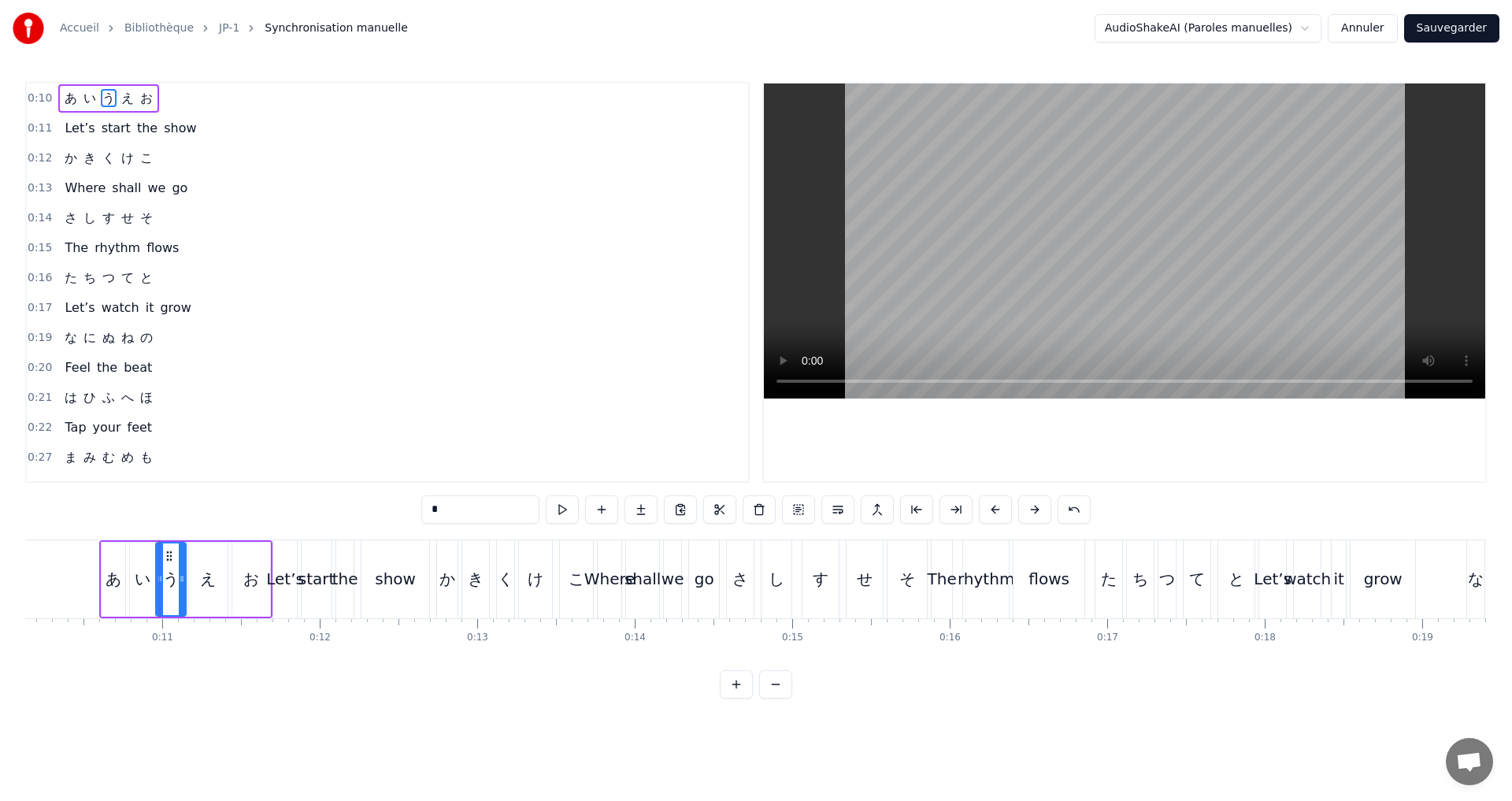
click at [185, 576] on icon at bounding box center [181, 579] width 6 height 12
click at [565, 512] on button at bounding box center [562, 510] width 33 height 28
click at [204, 583] on div "え" at bounding box center [208, 579] width 16 height 24
click at [184, 579] on icon at bounding box center [186, 579] width 6 height 12
drag, startPoint x: 226, startPoint y: 583, endPoint x: 218, endPoint y: 575, distance: 11.3
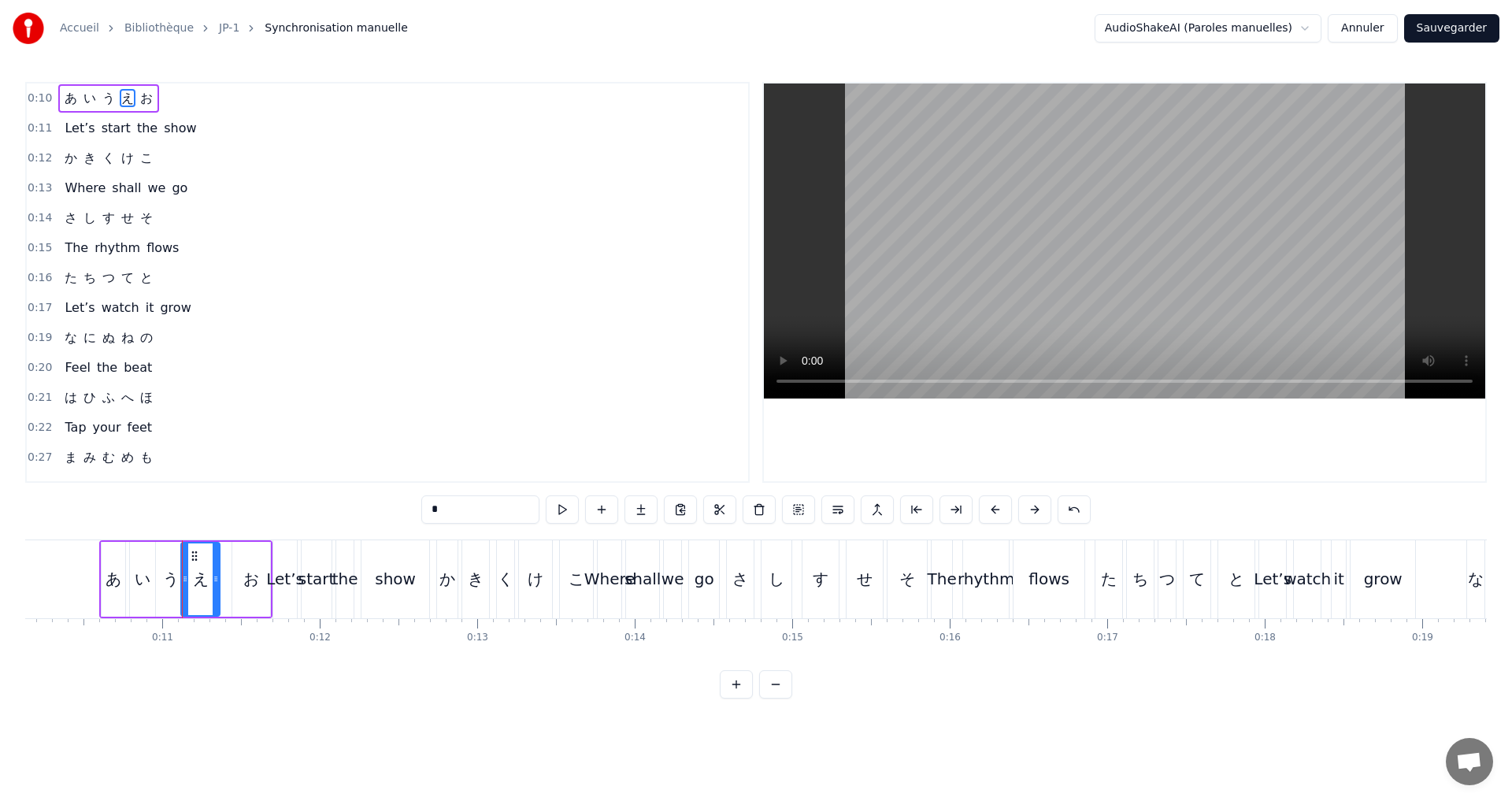
click at [218, 575] on icon at bounding box center [216, 579] width 6 height 12
click at [556, 517] on button at bounding box center [562, 510] width 33 height 28
click at [255, 569] on div "お" at bounding box center [251, 579] width 16 height 24
type input "*"
drag, startPoint x: 237, startPoint y: 576, endPoint x: 220, endPoint y: 570, distance: 18.0
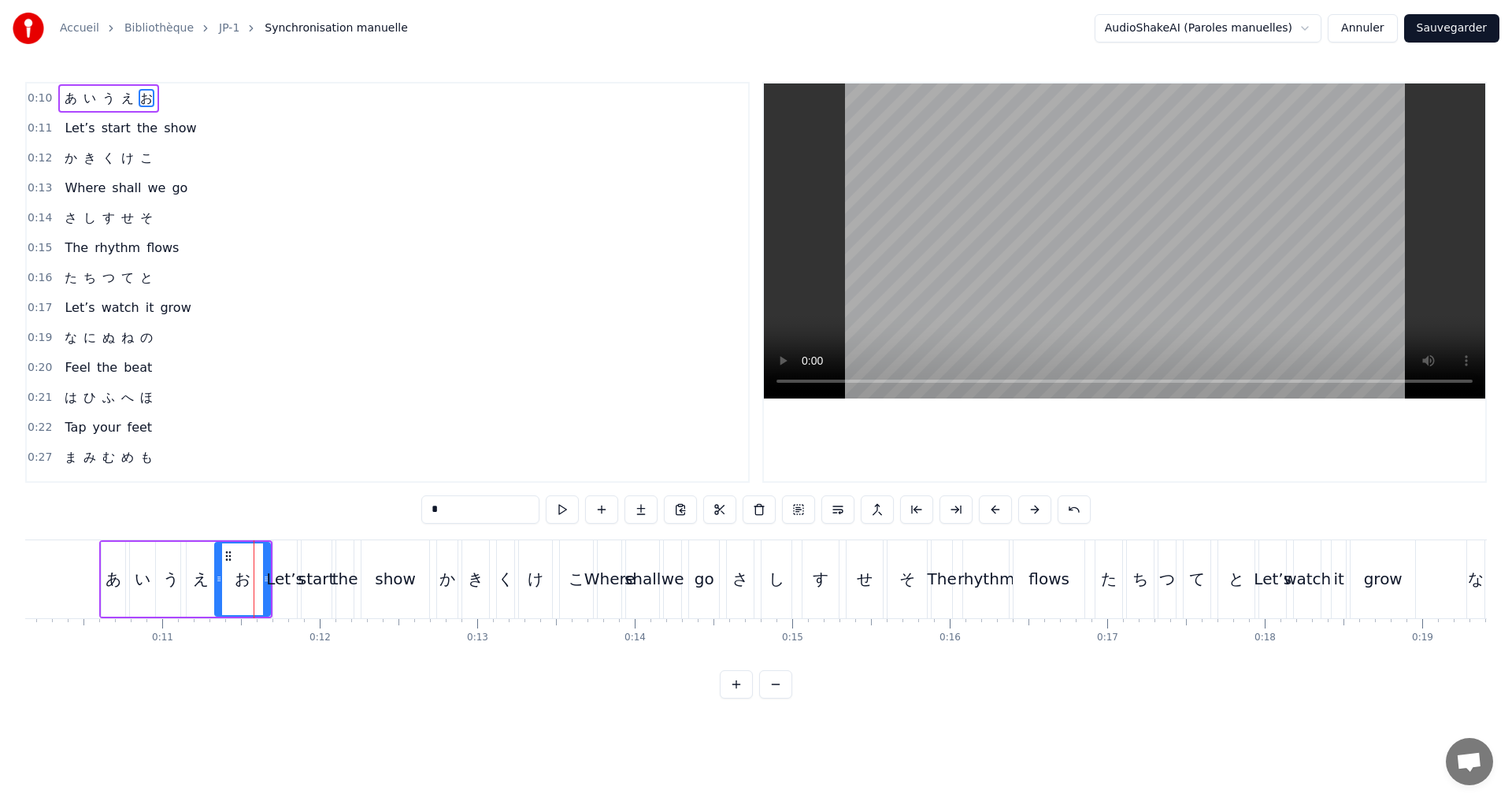
click at [220, 570] on div at bounding box center [218, 579] width 6 height 72
drag, startPoint x: 265, startPoint y: 579, endPoint x: 249, endPoint y: 572, distance: 17.5
click at [249, 572] on div at bounding box center [250, 579] width 6 height 72
click at [203, 97] on div "0:10 あ い う え お" at bounding box center [387, 99] width 722 height 30
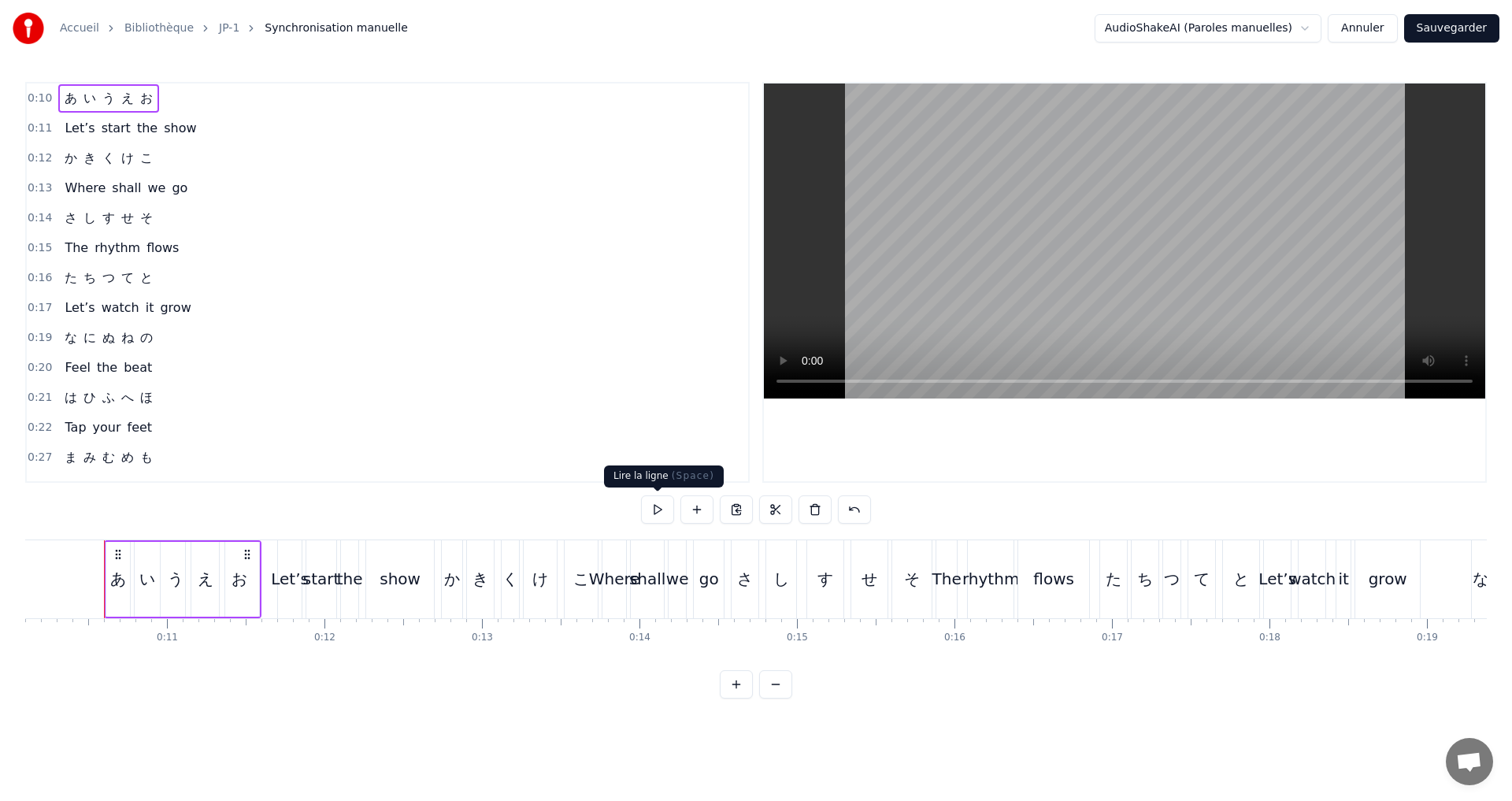
click at [653, 510] on button at bounding box center [657, 510] width 33 height 28
click at [231, 583] on div "お" at bounding box center [240, 579] width 39 height 75
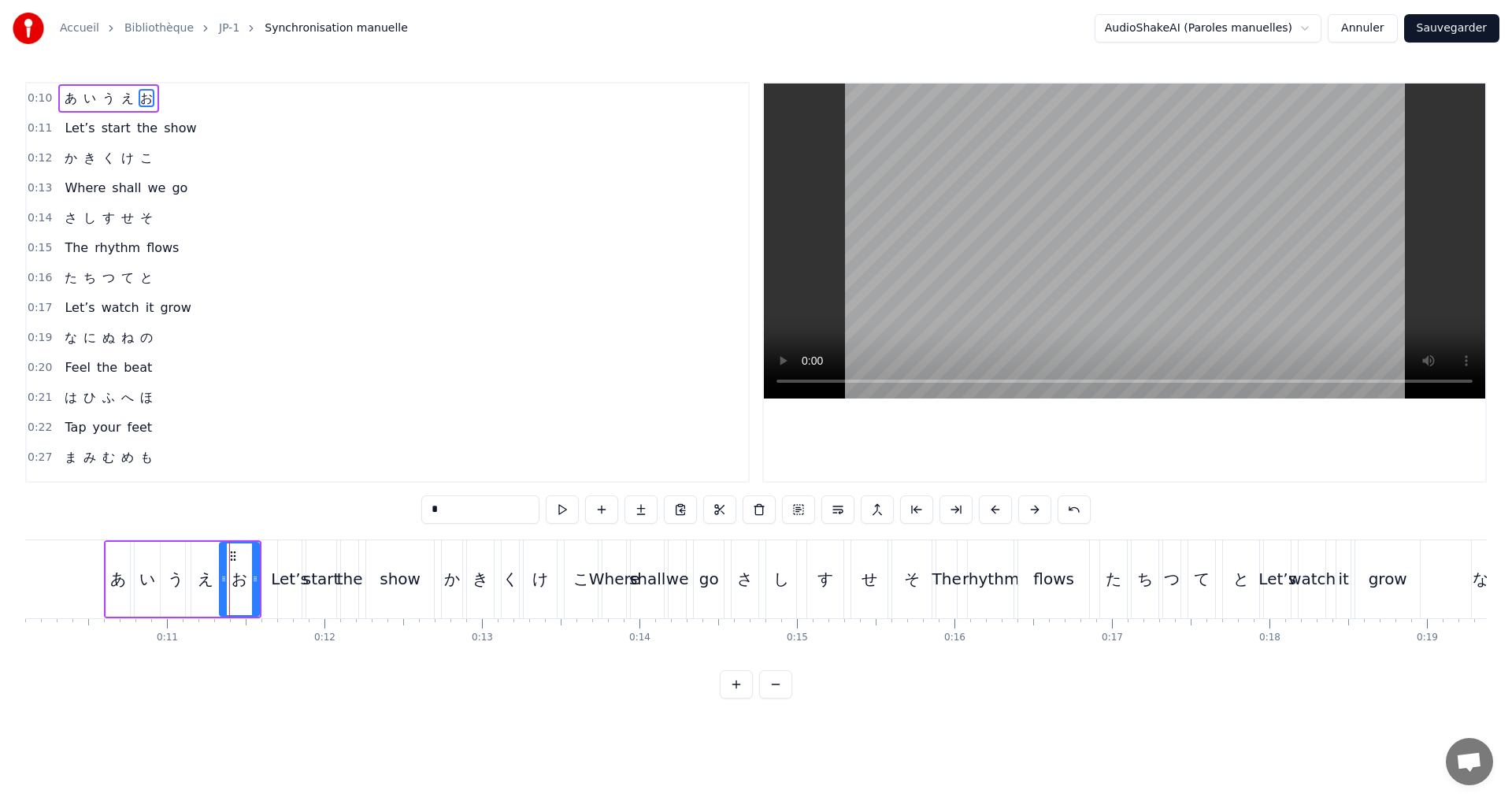
click at [260, 584] on div "お" at bounding box center [240, 579] width 41 height 75
drag, startPoint x: 256, startPoint y: 583, endPoint x: 267, endPoint y: 583, distance: 11.0
click at [267, 583] on icon at bounding box center [265, 579] width 6 height 12
click at [556, 508] on button at bounding box center [562, 510] width 33 height 28
click at [566, 509] on button at bounding box center [562, 510] width 33 height 28
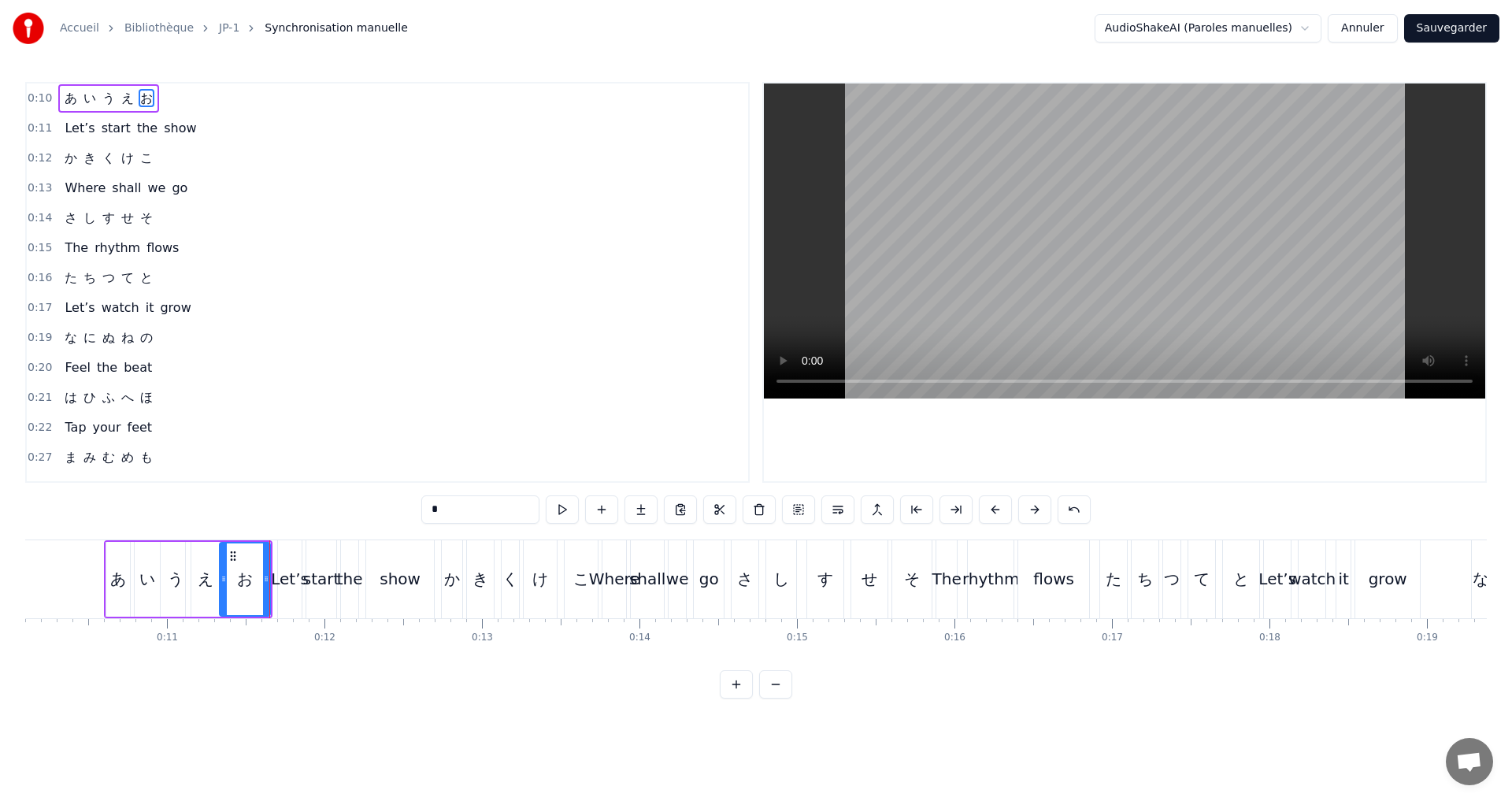
click at [221, 87] on div "0:10 あ い う え お" at bounding box center [387, 99] width 722 height 30
click at [243, 583] on div "お" at bounding box center [245, 579] width 16 height 24
click at [273, 582] on icon at bounding box center [273, 579] width 6 height 12
click at [181, 100] on div "0:10 あ い う え お" at bounding box center [387, 99] width 722 height 30
click at [655, 512] on button at bounding box center [657, 510] width 33 height 28
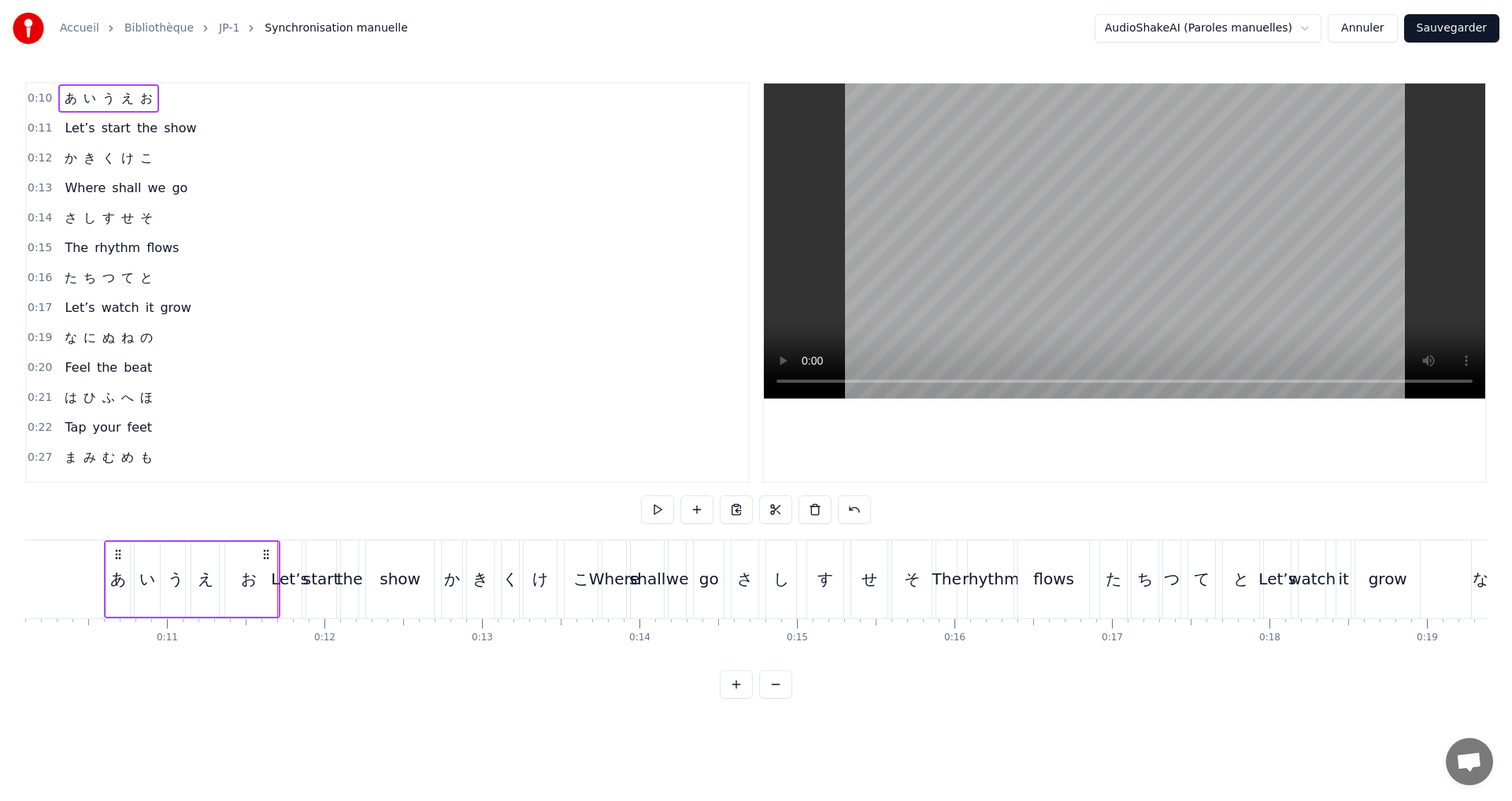
click at [655, 511] on button at bounding box center [657, 510] width 33 height 28
click at [660, 507] on button at bounding box center [657, 510] width 33 height 28
click at [192, 132] on div "0:11 Let’s start the show" at bounding box center [387, 129] width 722 height 30
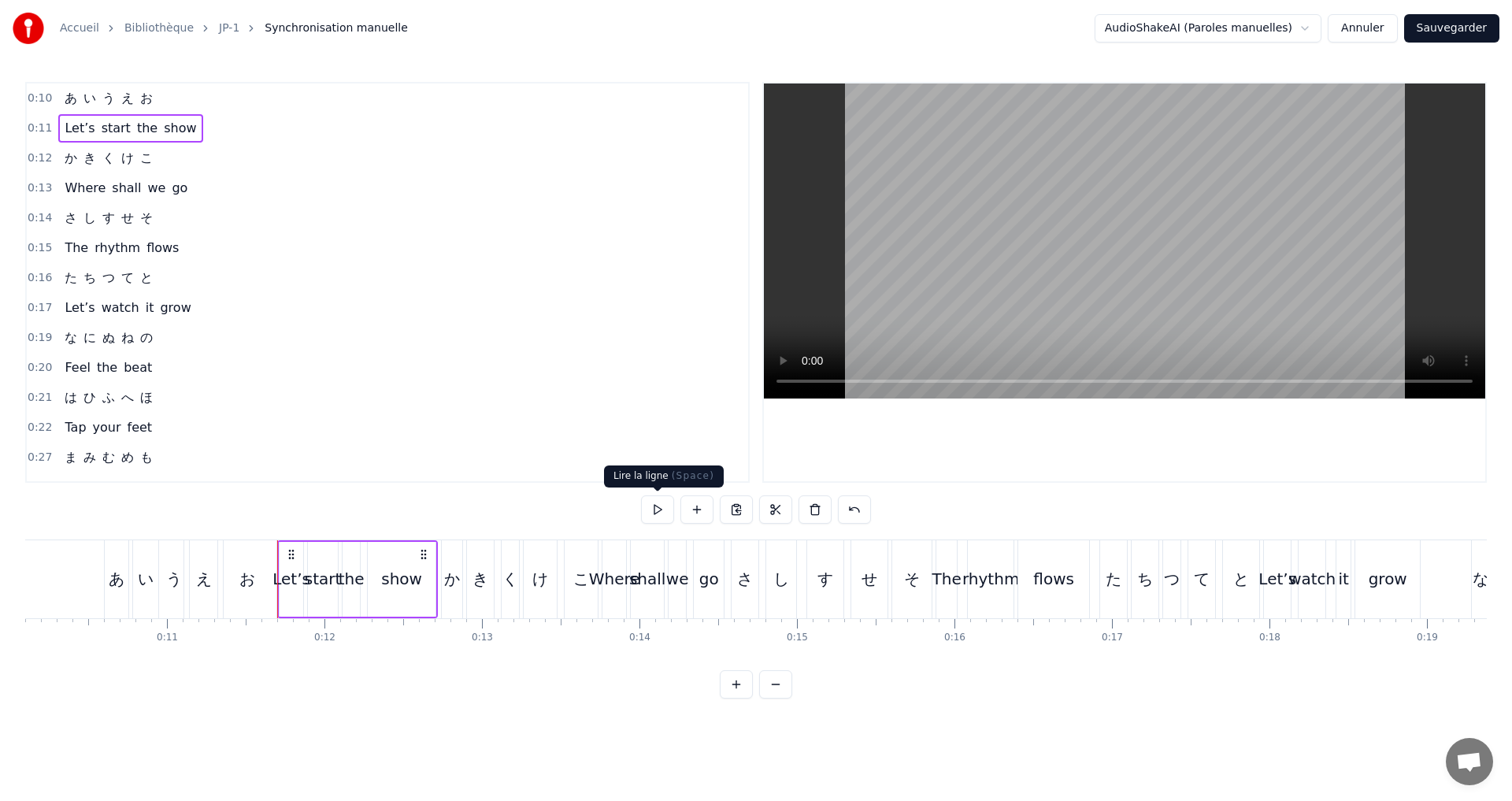
click at [653, 504] on button at bounding box center [657, 510] width 33 height 28
click at [176, 157] on div "0:12 か き く け こ" at bounding box center [387, 158] width 722 height 30
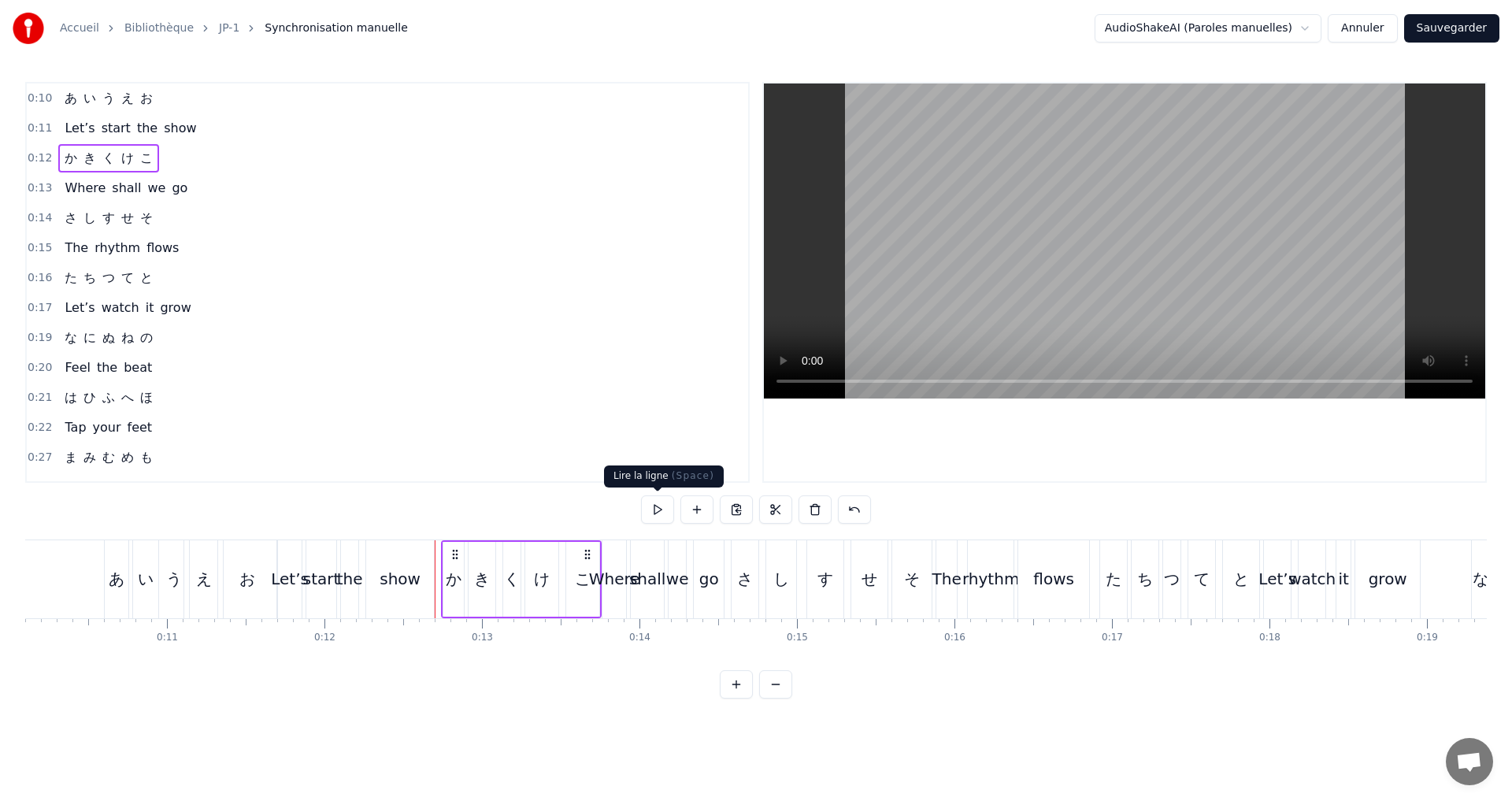
click at [651, 504] on button at bounding box center [657, 510] width 33 height 28
click at [453, 583] on div "か" at bounding box center [454, 579] width 16 height 24
drag, startPoint x: 444, startPoint y: 575, endPoint x: 436, endPoint y: 575, distance: 8.0
click at [436, 575] on icon at bounding box center [439, 579] width 6 height 12
click at [457, 572] on div at bounding box center [454, 579] width 6 height 72
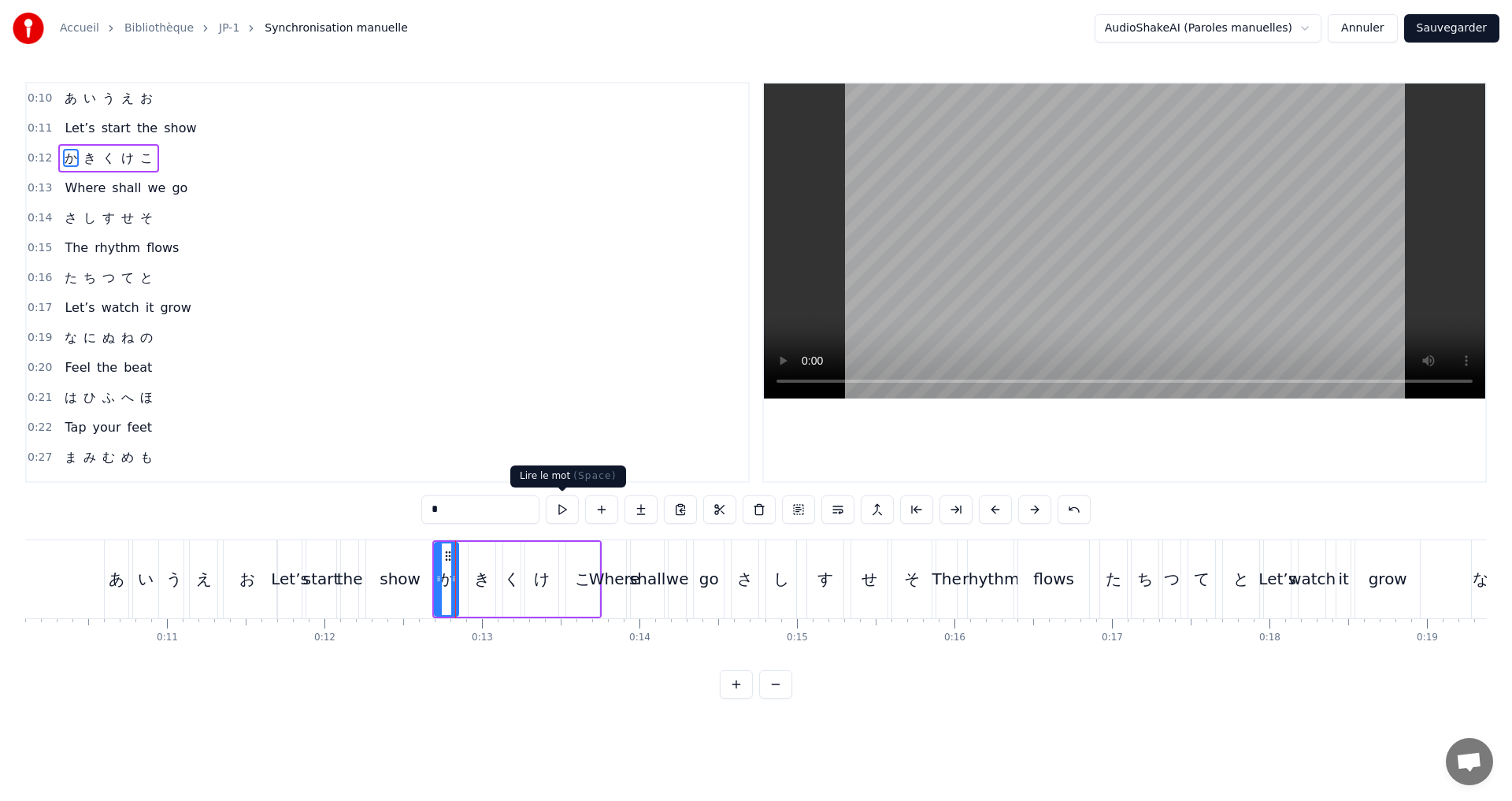
click at [573, 502] on button at bounding box center [562, 510] width 33 height 28
click at [485, 591] on div "き" at bounding box center [482, 579] width 27 height 75
click at [465, 578] on icon at bounding box center [466, 579] width 6 height 12
click at [487, 579] on icon at bounding box center [484, 579] width 6 height 12
click at [562, 503] on button at bounding box center [562, 510] width 33 height 28
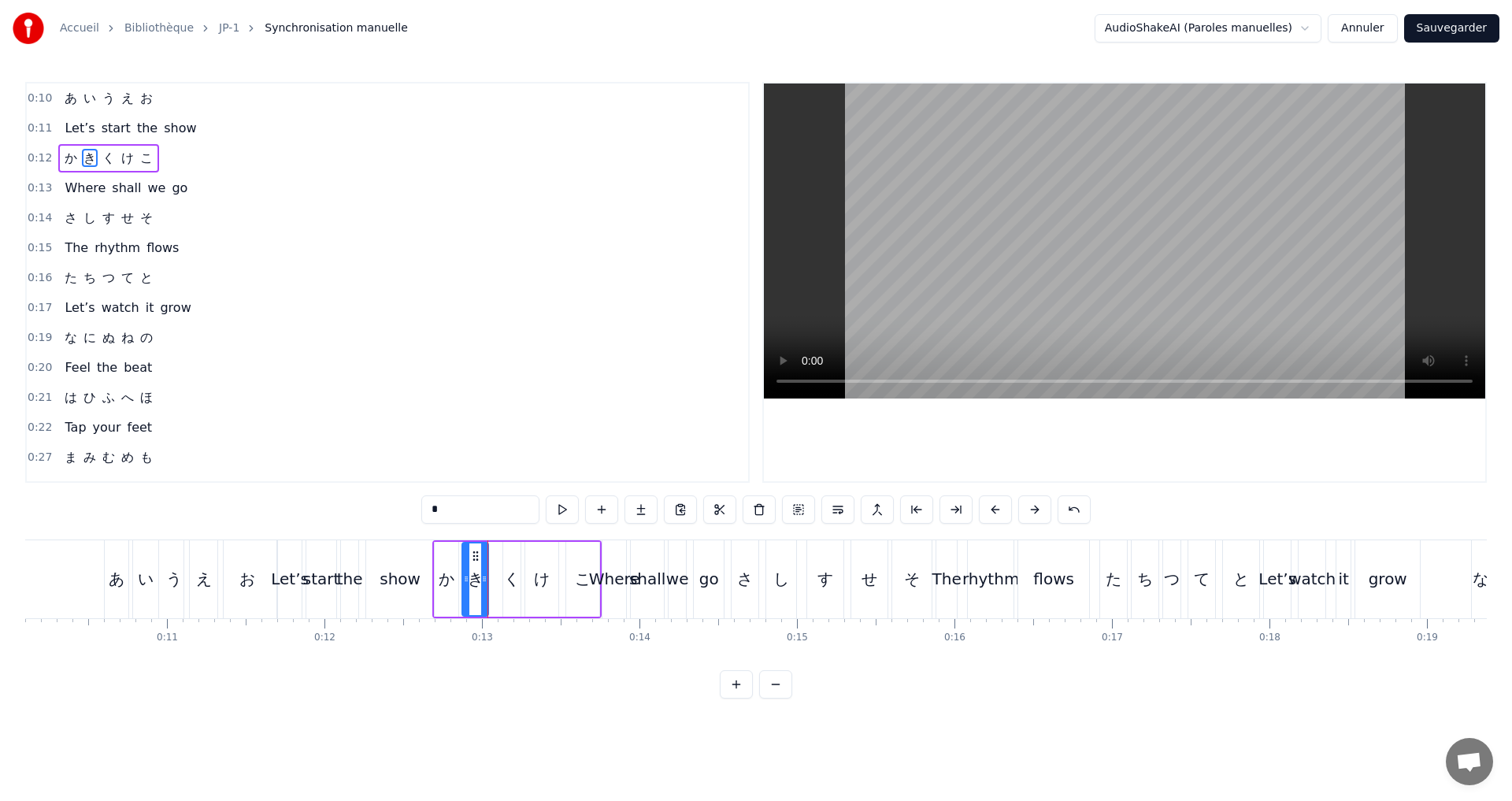
click at [509, 583] on div "く" at bounding box center [512, 579] width 16 height 24
drag, startPoint x: 504, startPoint y: 583, endPoint x: 488, endPoint y: 583, distance: 16.0
click at [488, 583] on icon at bounding box center [491, 579] width 6 height 12
click at [516, 576] on icon at bounding box center [515, 579] width 6 height 12
click at [564, 511] on button at bounding box center [562, 510] width 33 height 28
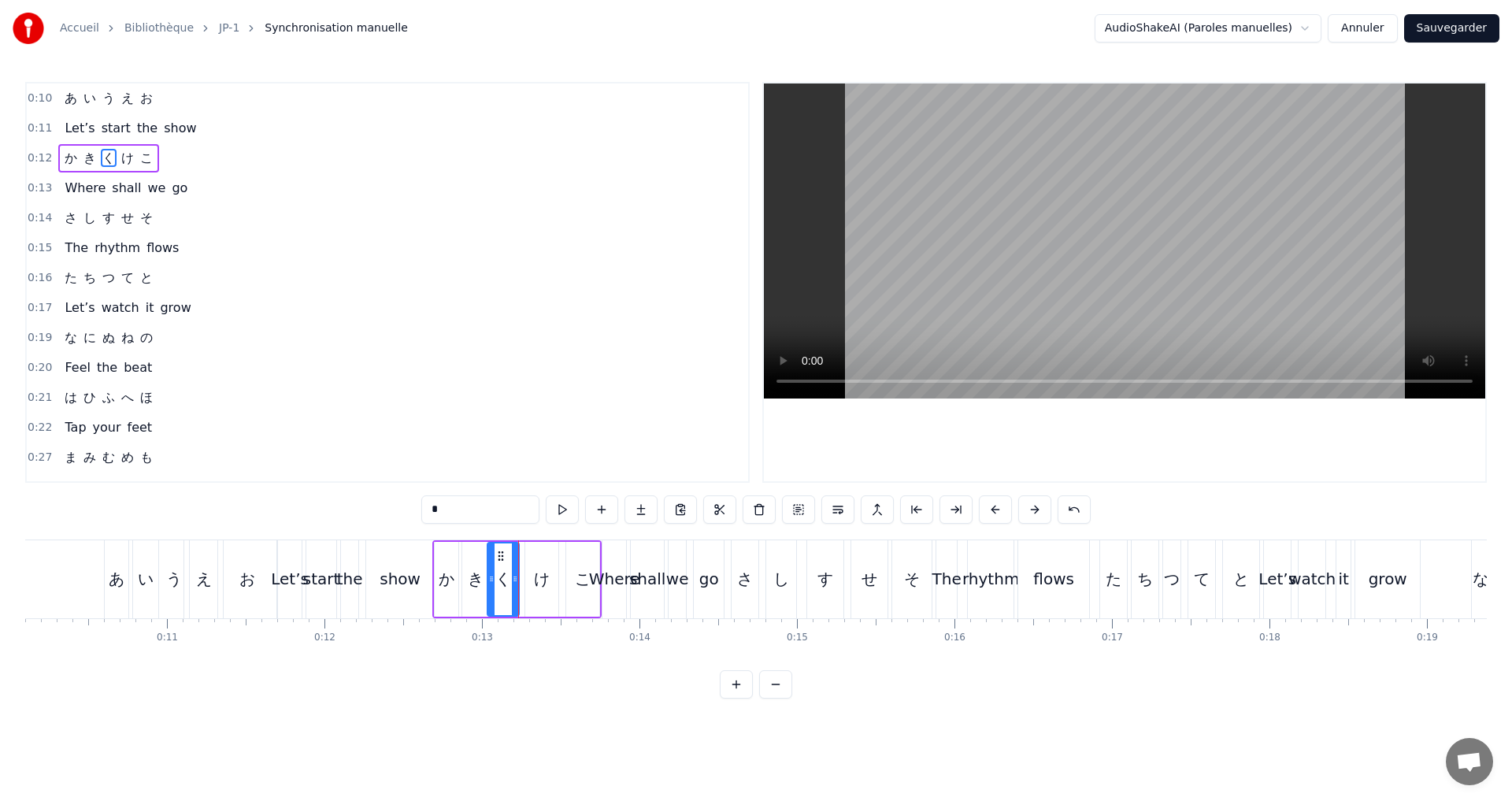
click at [532, 583] on div "け" at bounding box center [542, 579] width 33 height 75
drag, startPoint x: 527, startPoint y: 582, endPoint x: 518, endPoint y: 576, distance: 10.8
click at [518, 576] on icon at bounding box center [519, 579] width 6 height 12
drag, startPoint x: 555, startPoint y: 583, endPoint x: 545, endPoint y: 583, distance: 10.0
click at [545, 583] on icon at bounding box center [544, 579] width 6 height 12
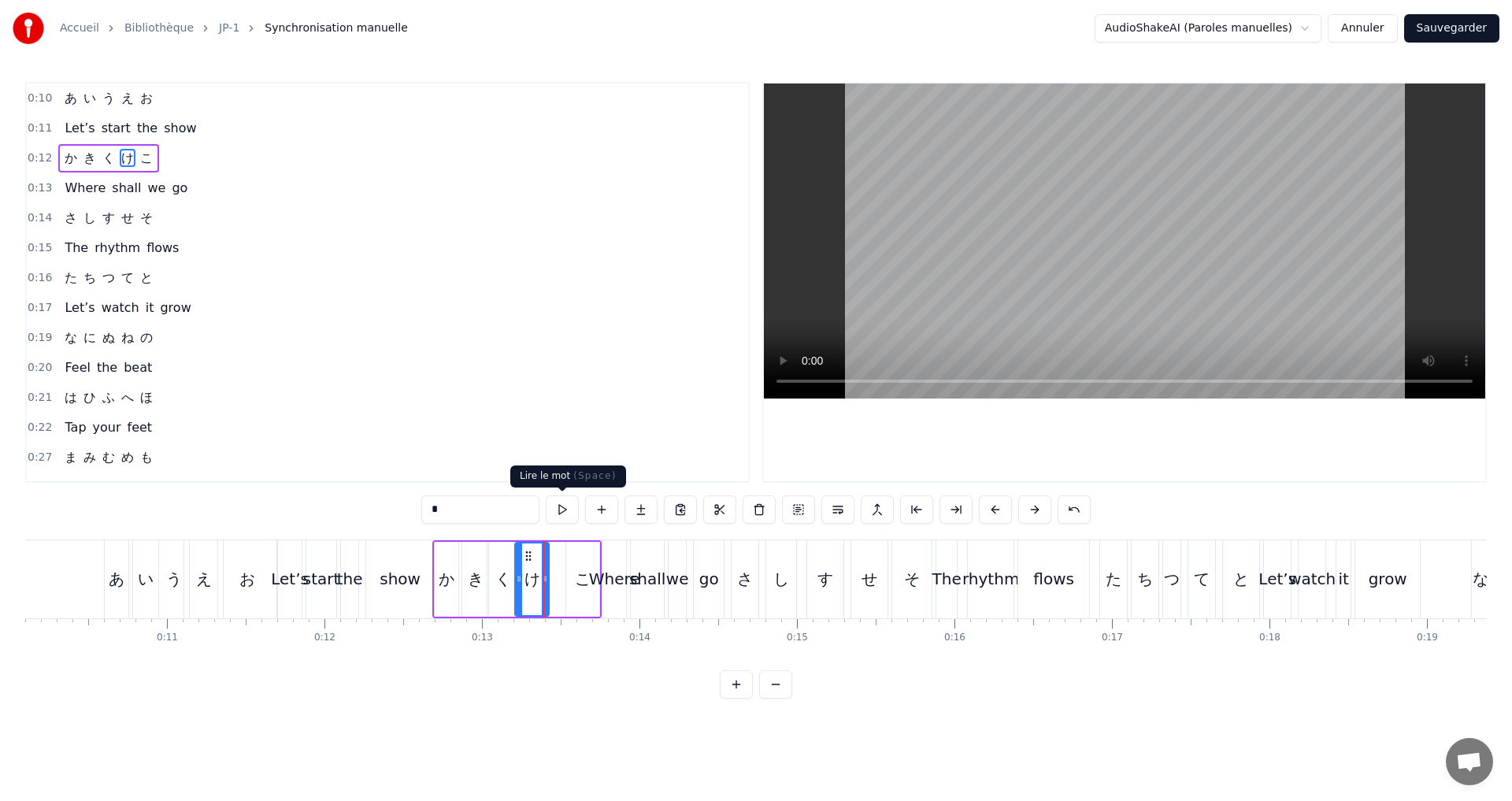
click at [564, 505] on button at bounding box center [562, 510] width 33 height 28
click at [576, 581] on div "こ" at bounding box center [583, 579] width 16 height 24
type input "*"
click at [557, 503] on button at bounding box center [562, 510] width 33 height 28
click at [170, 148] on div "0:12 か き く け こ" at bounding box center [387, 158] width 722 height 30
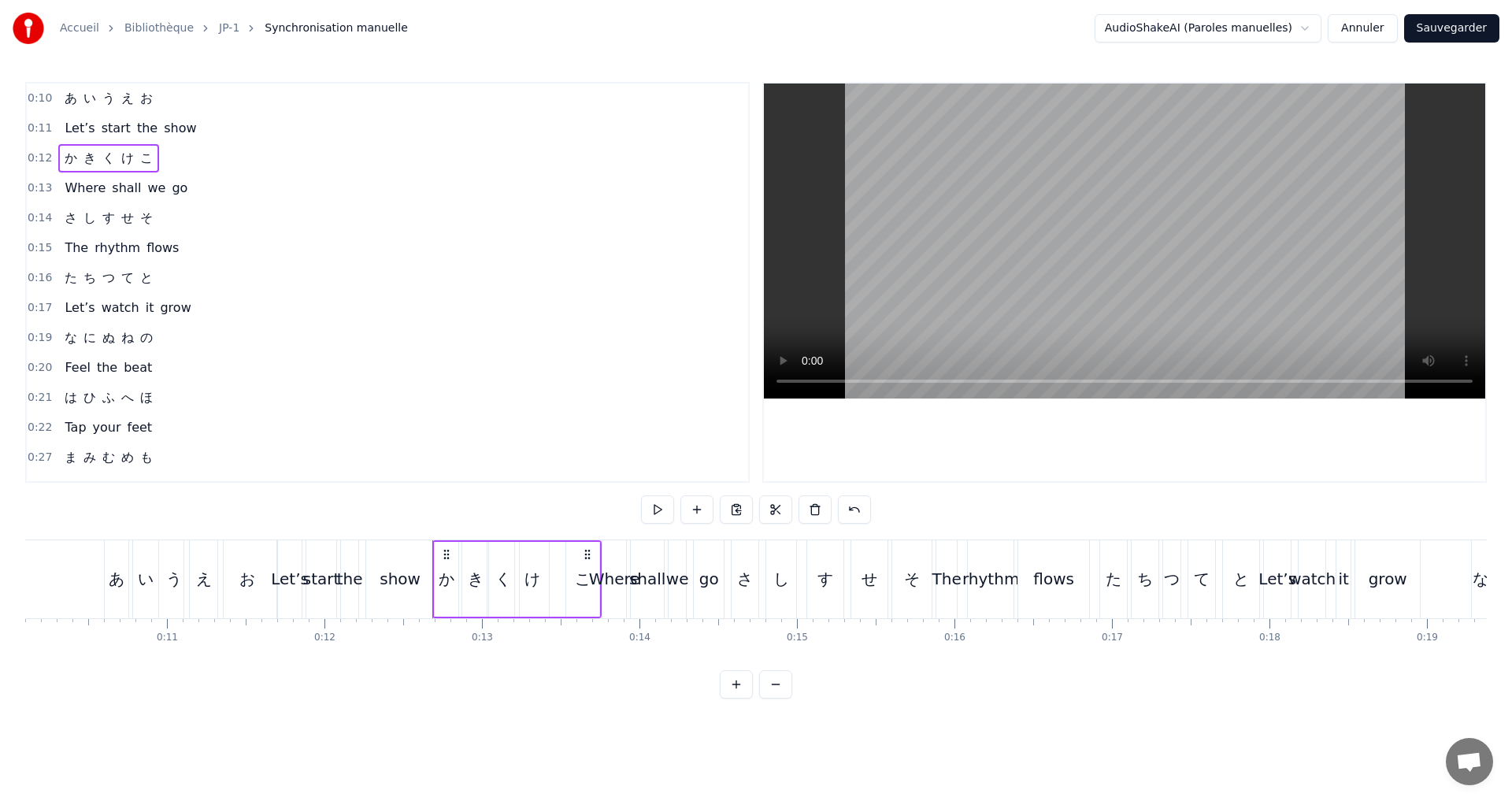
click at [659, 504] on button at bounding box center [657, 510] width 33 height 28
click at [661, 504] on button at bounding box center [657, 510] width 33 height 28
click at [183, 184] on div "0:13 Where shall we go" at bounding box center [387, 188] width 722 height 30
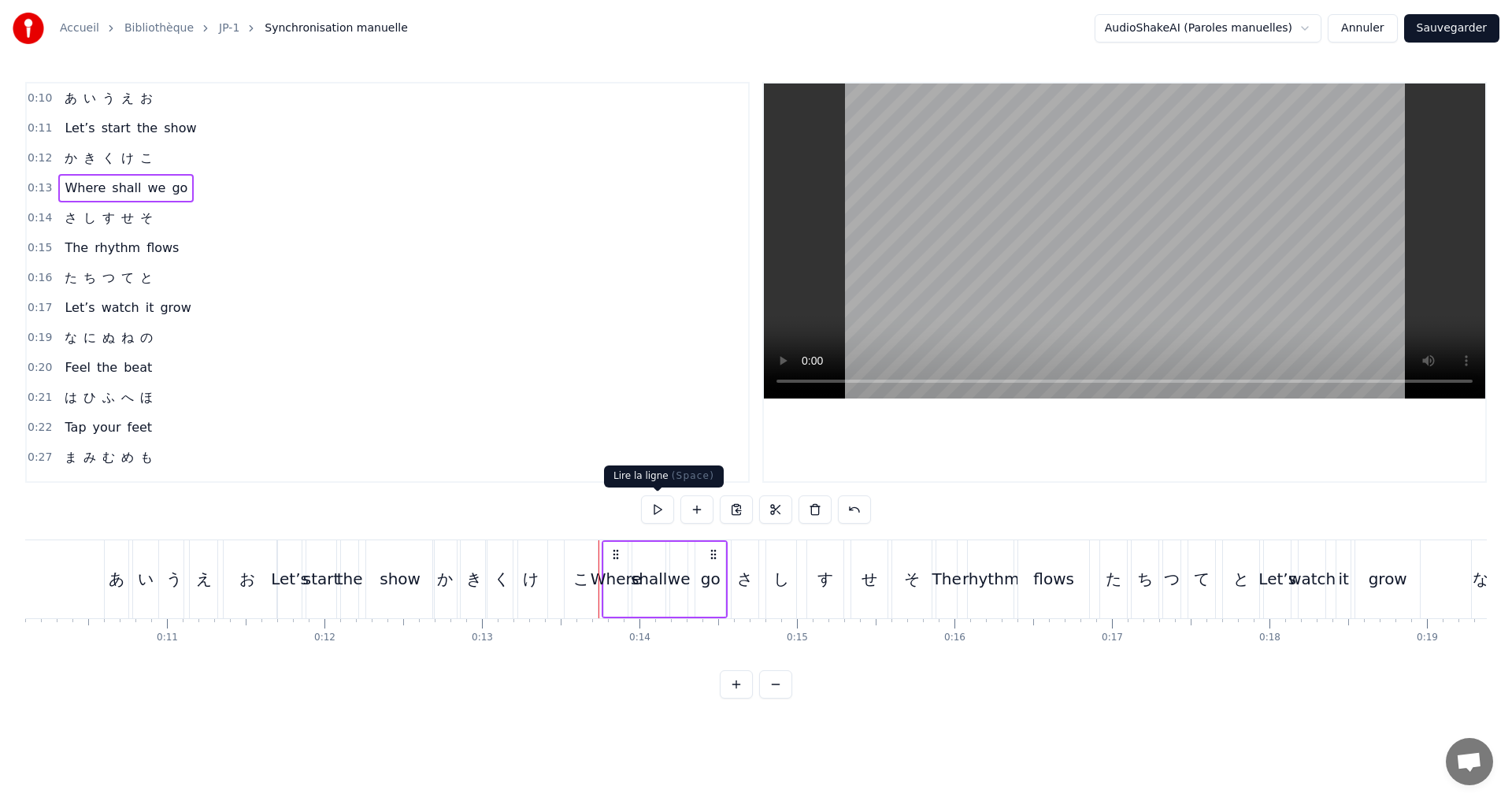
click at [660, 507] on button at bounding box center [657, 510] width 33 height 28
click at [197, 227] on div "0:14 さ し す せ そ" at bounding box center [387, 218] width 722 height 30
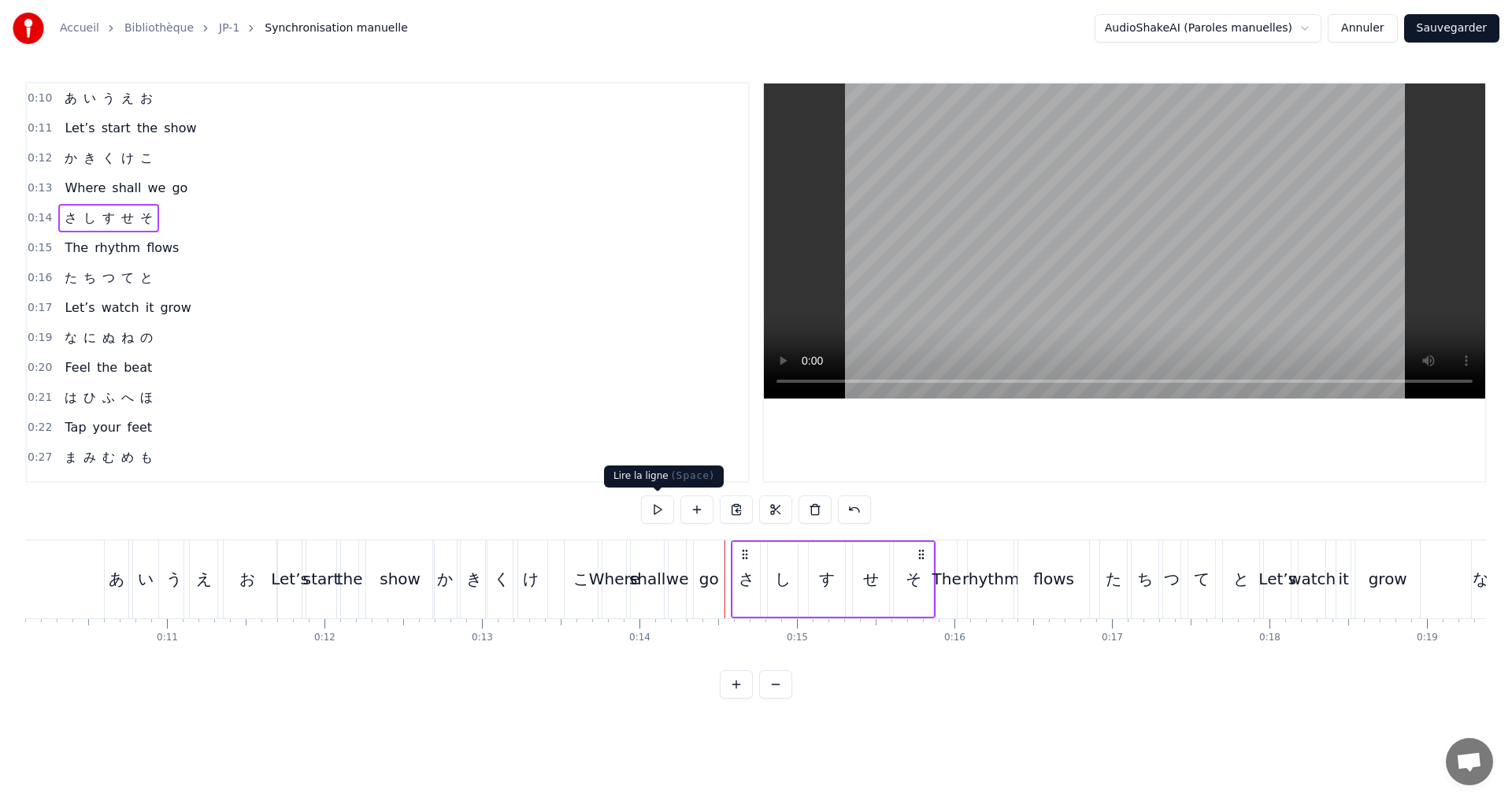
click at [664, 506] on button at bounding box center [657, 510] width 33 height 28
click at [830, 565] on div "す" at bounding box center [827, 579] width 36 height 75
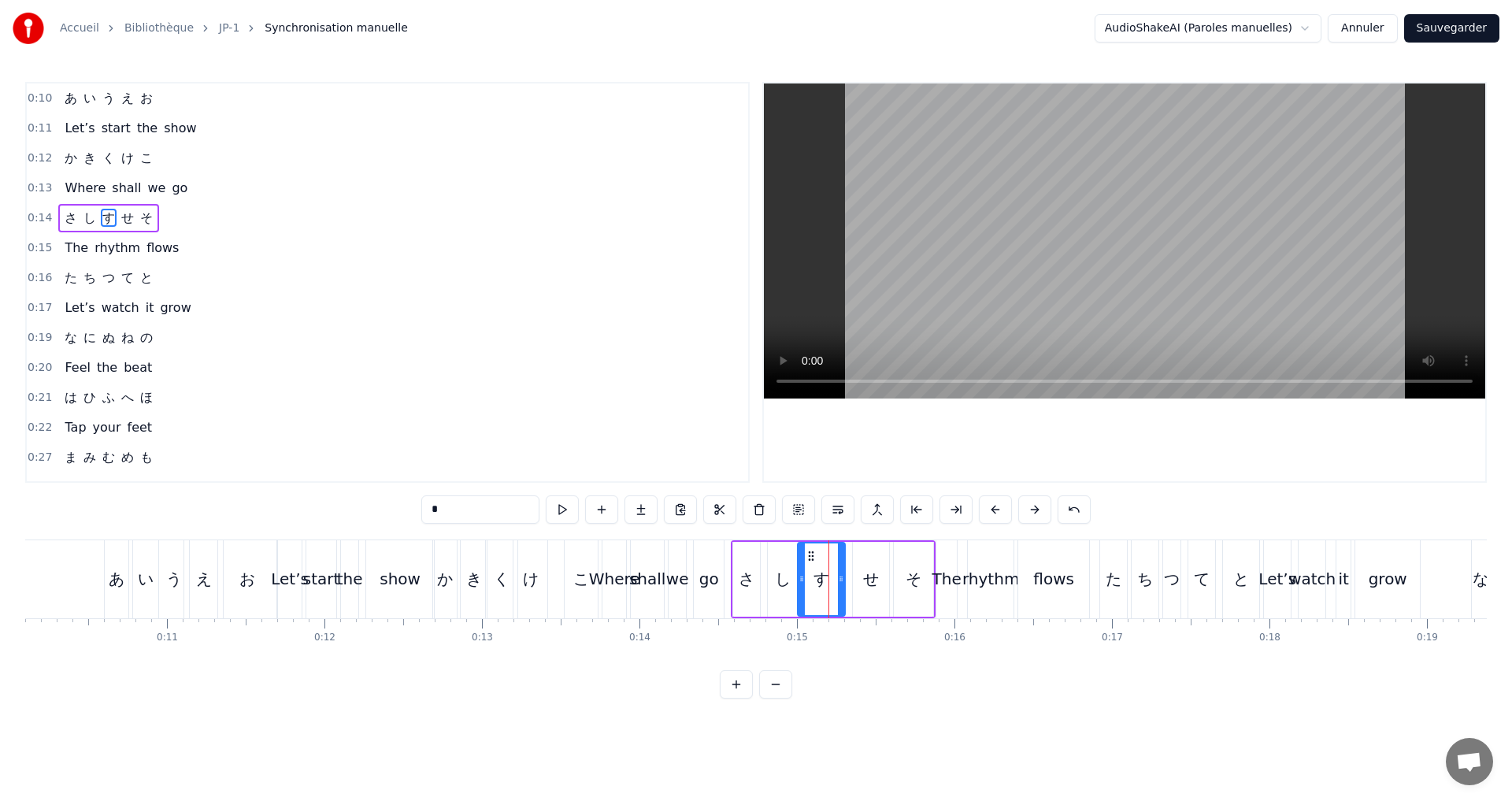
drag, startPoint x: 813, startPoint y: 577, endPoint x: 801, endPoint y: 579, distance: 12.2
click at [803, 579] on icon at bounding box center [802, 579] width 6 height 12
click at [833, 581] on icon at bounding box center [835, 579] width 6 height 12
click at [876, 575] on div "せ" at bounding box center [871, 579] width 16 height 24
drag, startPoint x: 859, startPoint y: 579, endPoint x: 844, endPoint y: 575, distance: 15.5
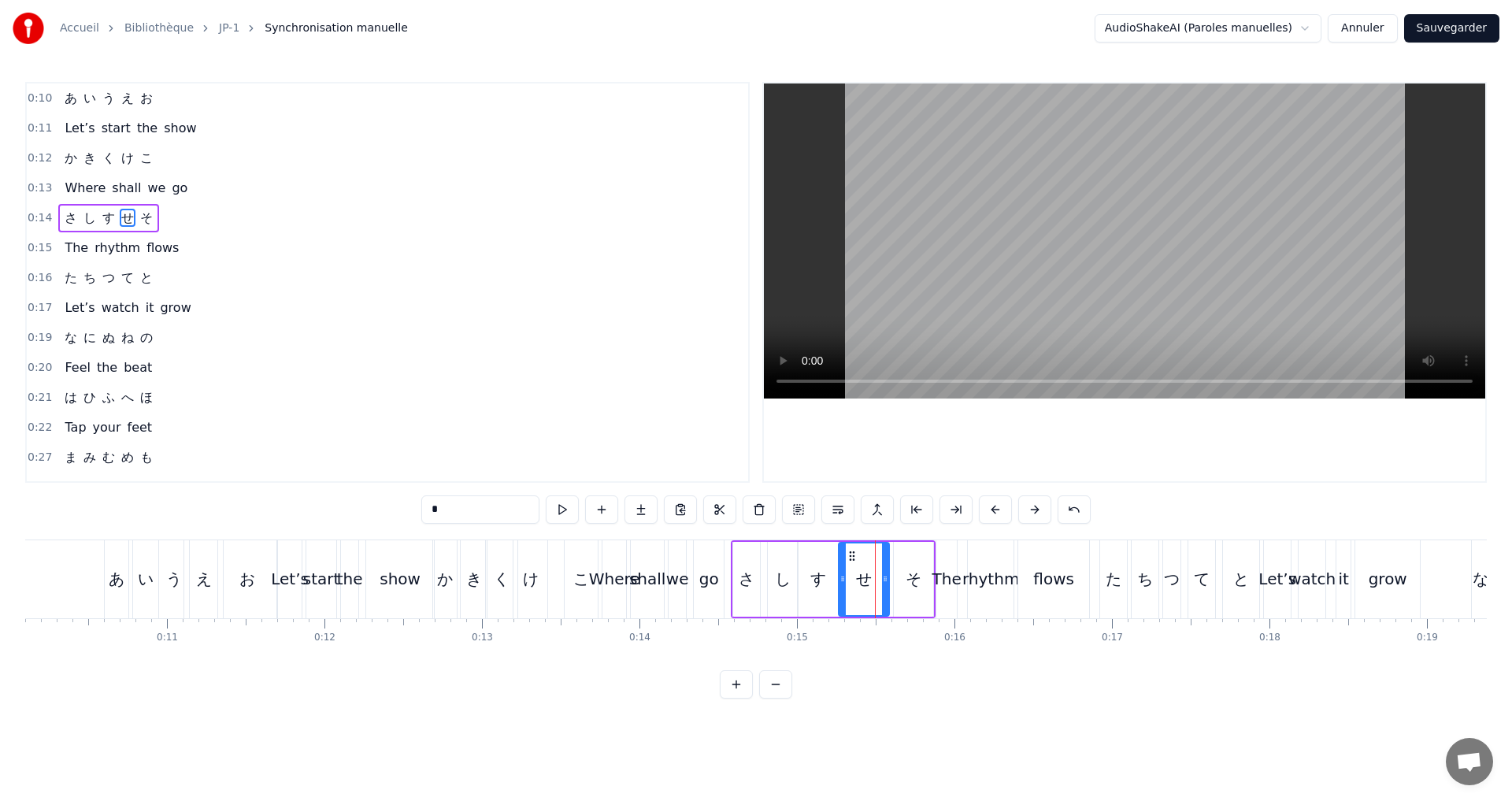
click at [844, 575] on icon at bounding box center [843, 579] width 6 height 12
click at [876, 582] on icon at bounding box center [879, 579] width 6 height 12
click at [916, 583] on div "そ" at bounding box center [914, 579] width 16 height 24
type input "*"
drag, startPoint x: 898, startPoint y: 577, endPoint x: 886, endPoint y: 577, distance: 12.0
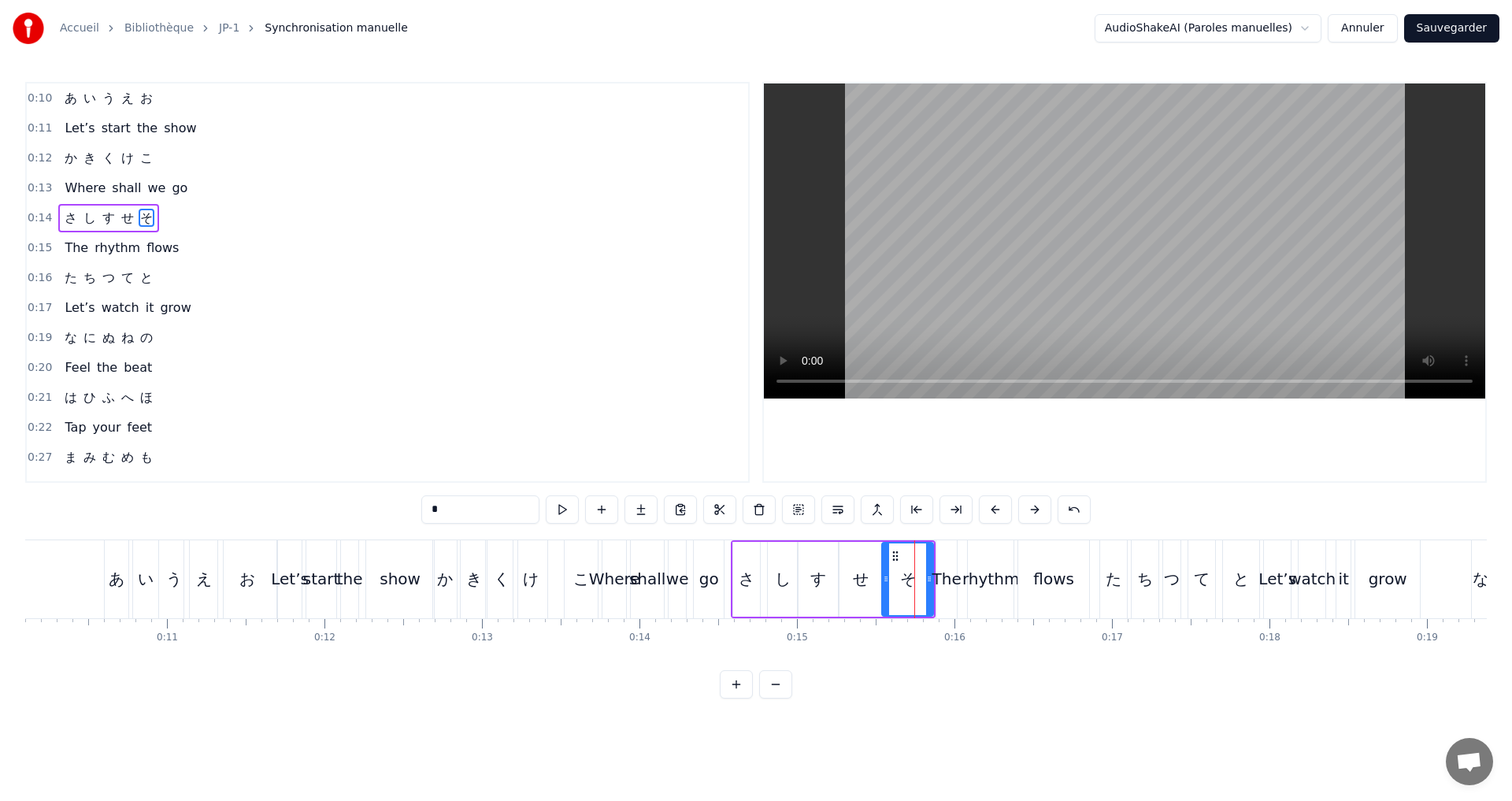
click at [886, 577] on icon at bounding box center [885, 579] width 6 height 12
click at [196, 210] on div "0:14 さ し す せ そ" at bounding box center [387, 218] width 722 height 30
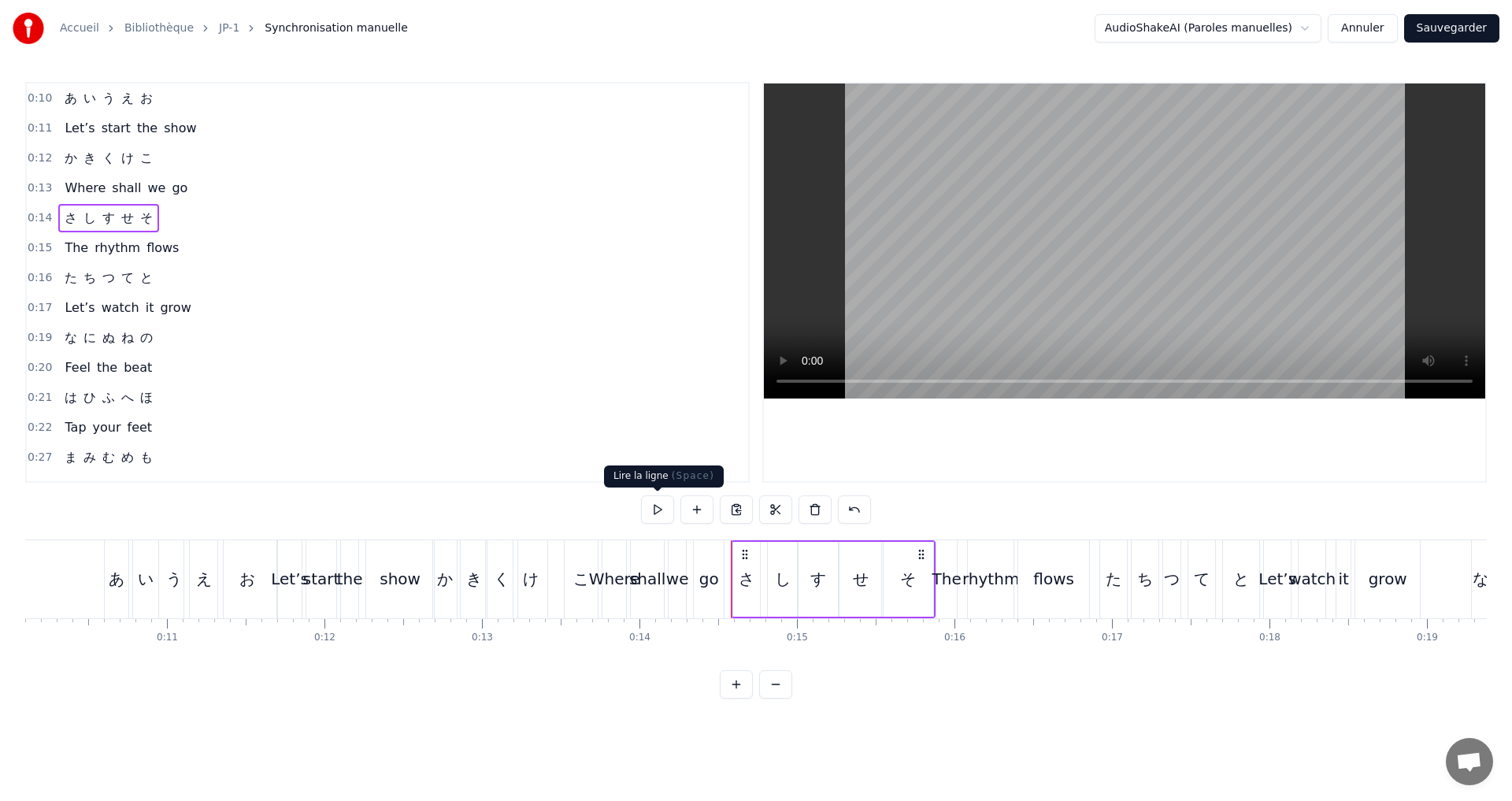
click at [654, 516] on button at bounding box center [657, 510] width 33 height 28
click at [63, 218] on span "さ" at bounding box center [71, 218] width 16 height 18
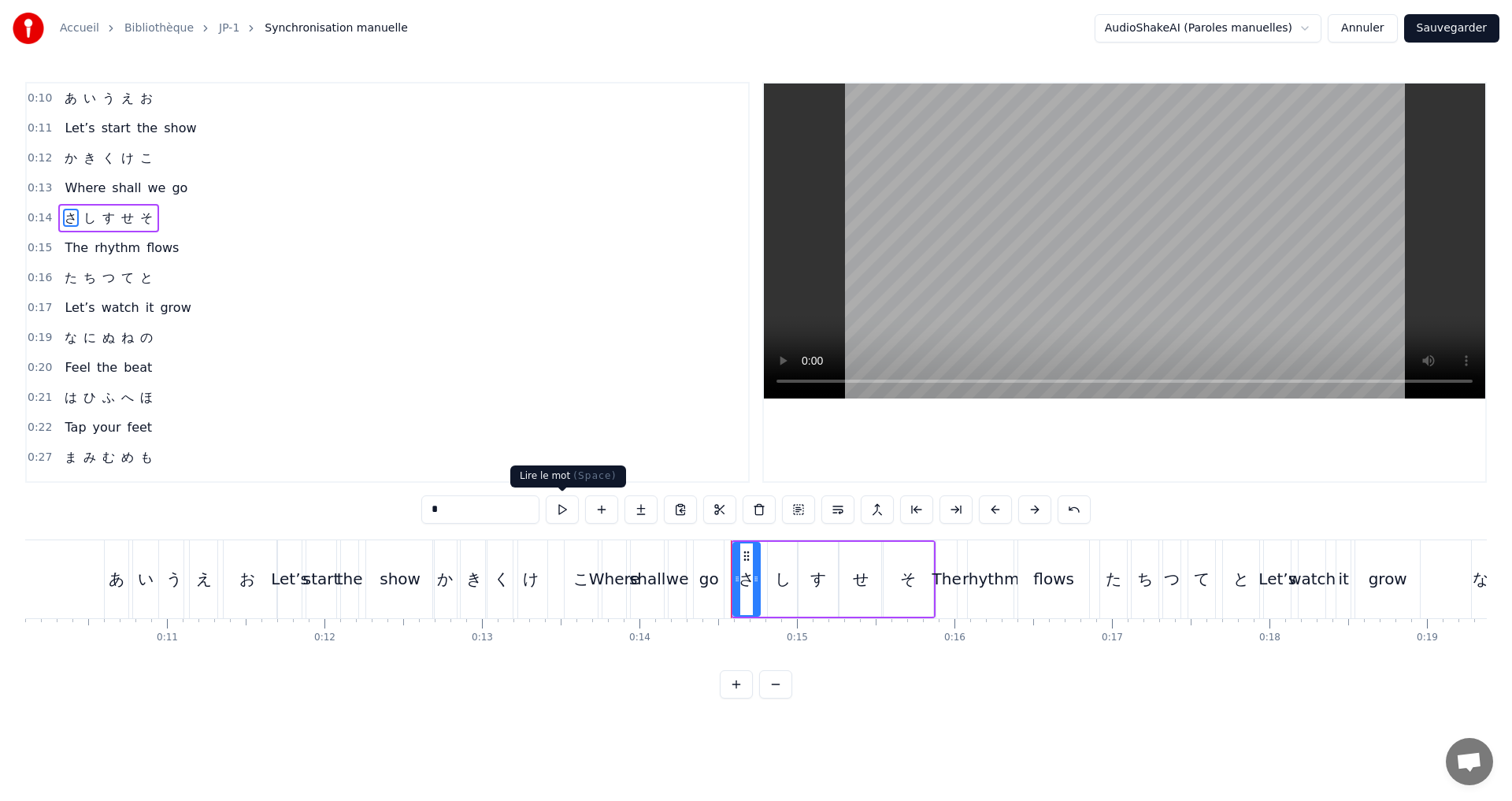
click at [562, 511] on button at bounding box center [562, 510] width 33 height 28
click at [756, 591] on div at bounding box center [757, 579] width 6 height 72
click at [773, 579] on div "し" at bounding box center [783, 579] width 30 height 75
click at [764, 574] on icon at bounding box center [761, 579] width 6 height 12
click at [786, 583] on icon at bounding box center [788, 579] width 6 height 12
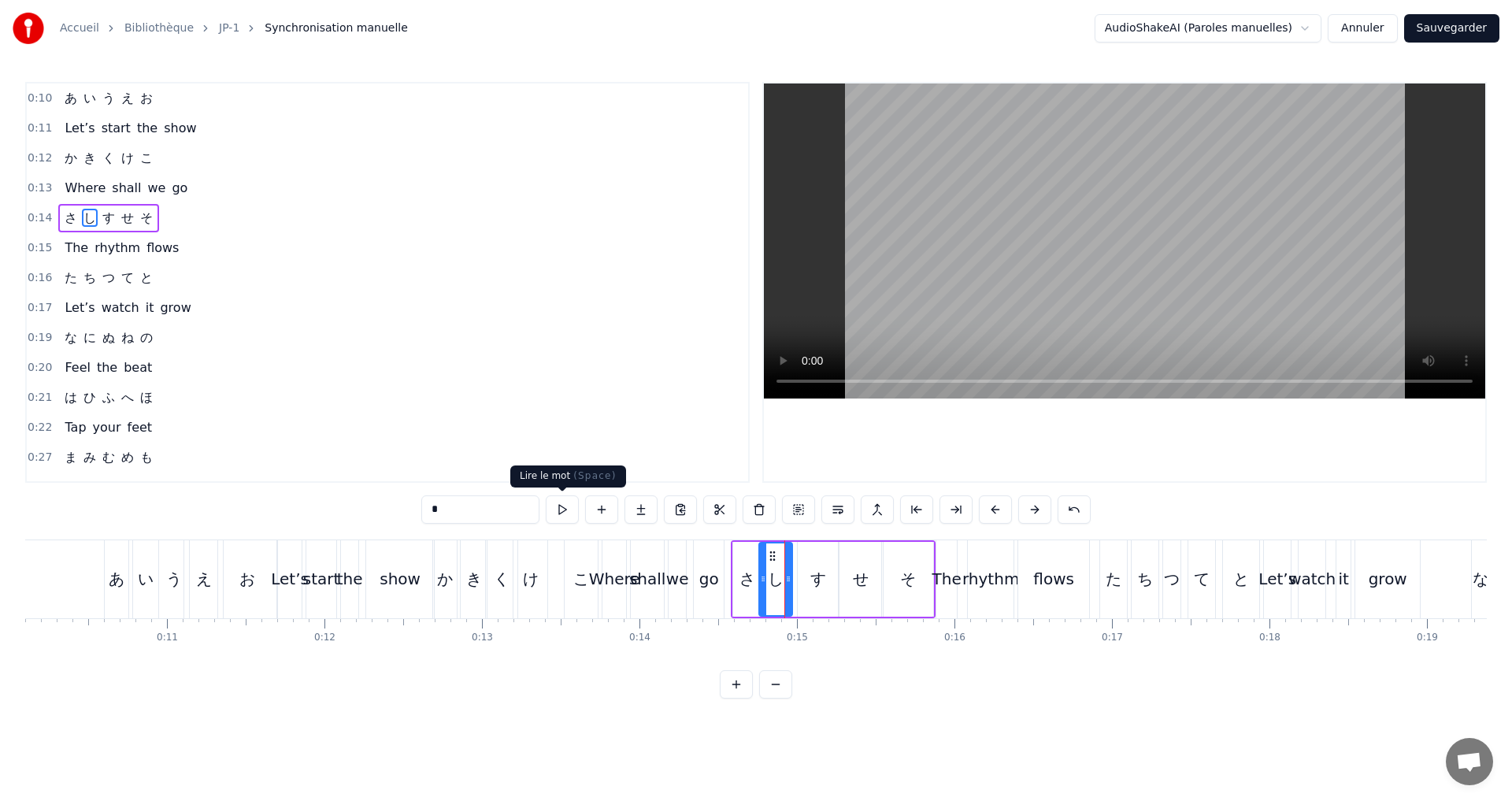
click at [564, 503] on button at bounding box center [562, 510] width 33 height 28
click at [780, 582] on icon at bounding box center [781, 579] width 6 height 12
click at [569, 509] on button at bounding box center [562, 510] width 33 height 28
click at [780, 587] on div at bounding box center [778, 579] width 6 height 72
click at [567, 509] on button at bounding box center [562, 510] width 33 height 28
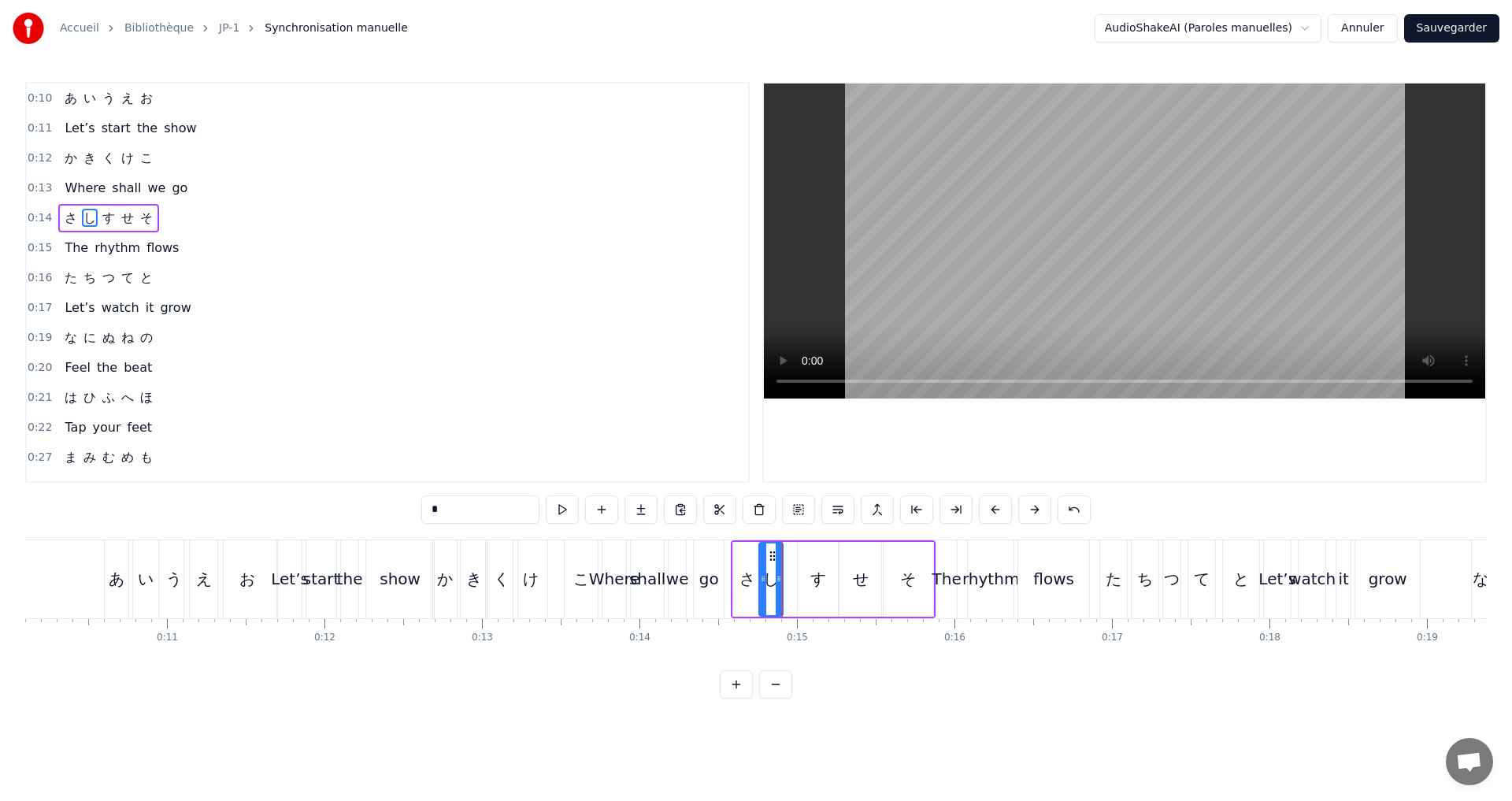
drag, startPoint x: 810, startPoint y: 578, endPoint x: 796, endPoint y: 583, distance: 14.9
click at [810, 579] on div "す" at bounding box center [819, 579] width 41 height 75
drag, startPoint x: 803, startPoint y: 585, endPoint x: 788, endPoint y: 582, distance: 15.3
click at [788, 582] on div at bounding box center [788, 579] width 6 height 72
drag, startPoint x: 834, startPoint y: 582, endPoint x: 816, endPoint y: 582, distance: 18.0
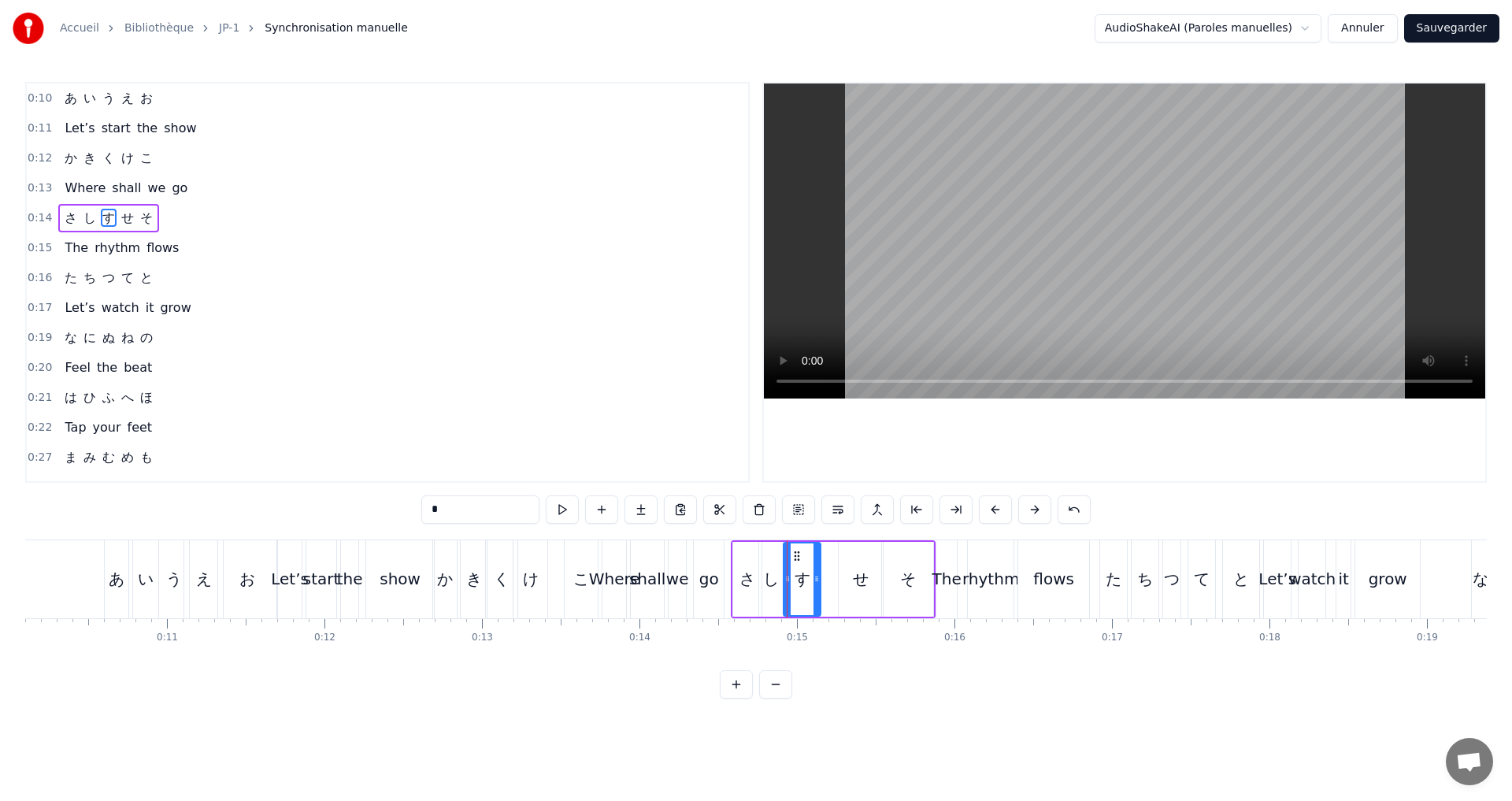
click at [816, 582] on icon at bounding box center [816, 579] width 6 height 12
click at [557, 512] on button at bounding box center [562, 510] width 33 height 28
click at [857, 582] on div "せ" at bounding box center [861, 579] width 16 height 24
drag, startPoint x: 844, startPoint y: 582, endPoint x: 827, endPoint y: 581, distance: 17.0
click at [827, 581] on icon at bounding box center [824, 579] width 6 height 12
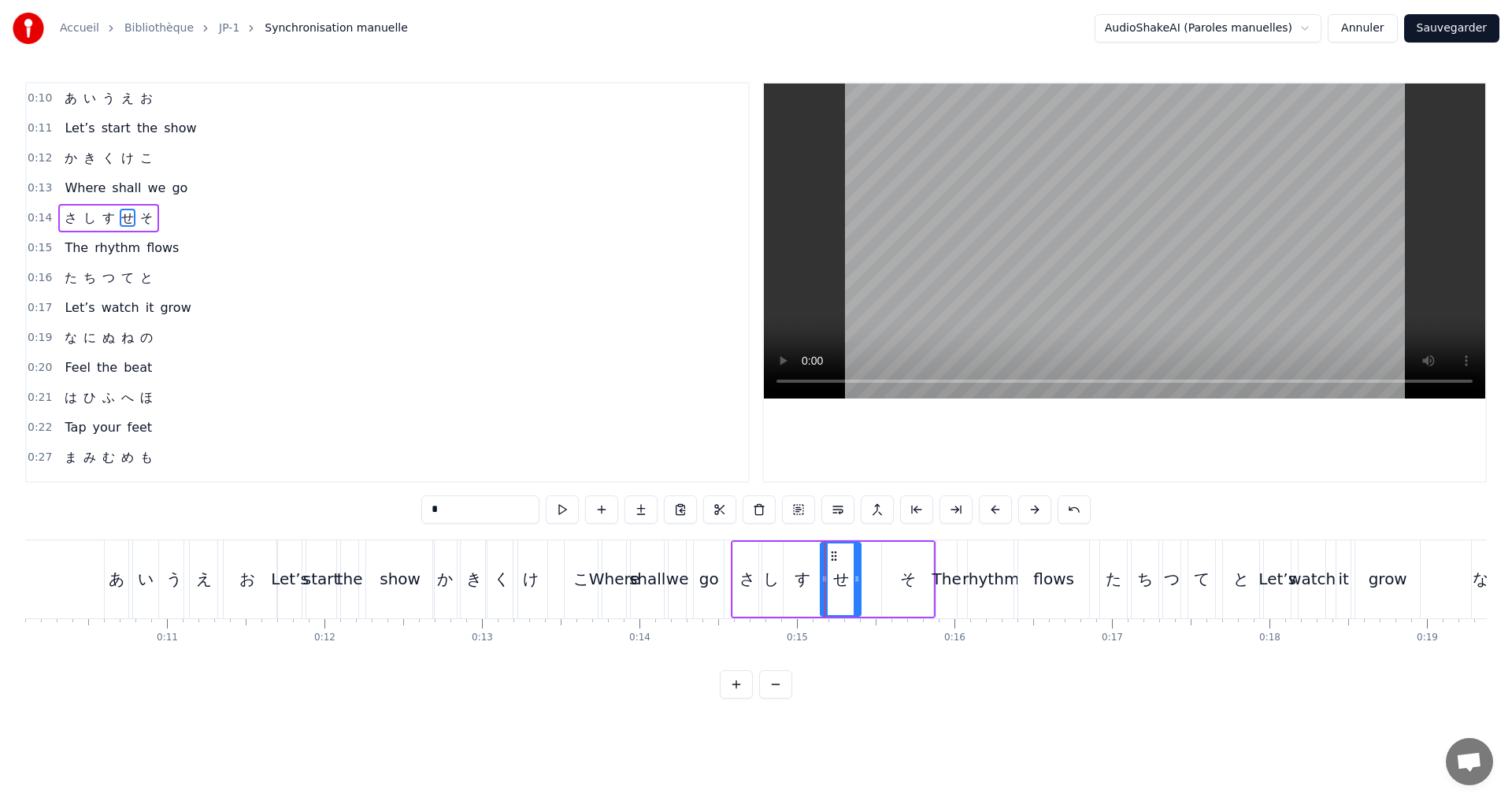
drag, startPoint x: 876, startPoint y: 578, endPoint x: 821, endPoint y: 576, distance: 55.0
click at [854, 579] on icon at bounding box center [857, 579] width 6 height 12
click at [566, 509] on button at bounding box center [562, 510] width 33 height 28
click at [907, 575] on div "そ" at bounding box center [908, 579] width 16 height 24
type input "*"
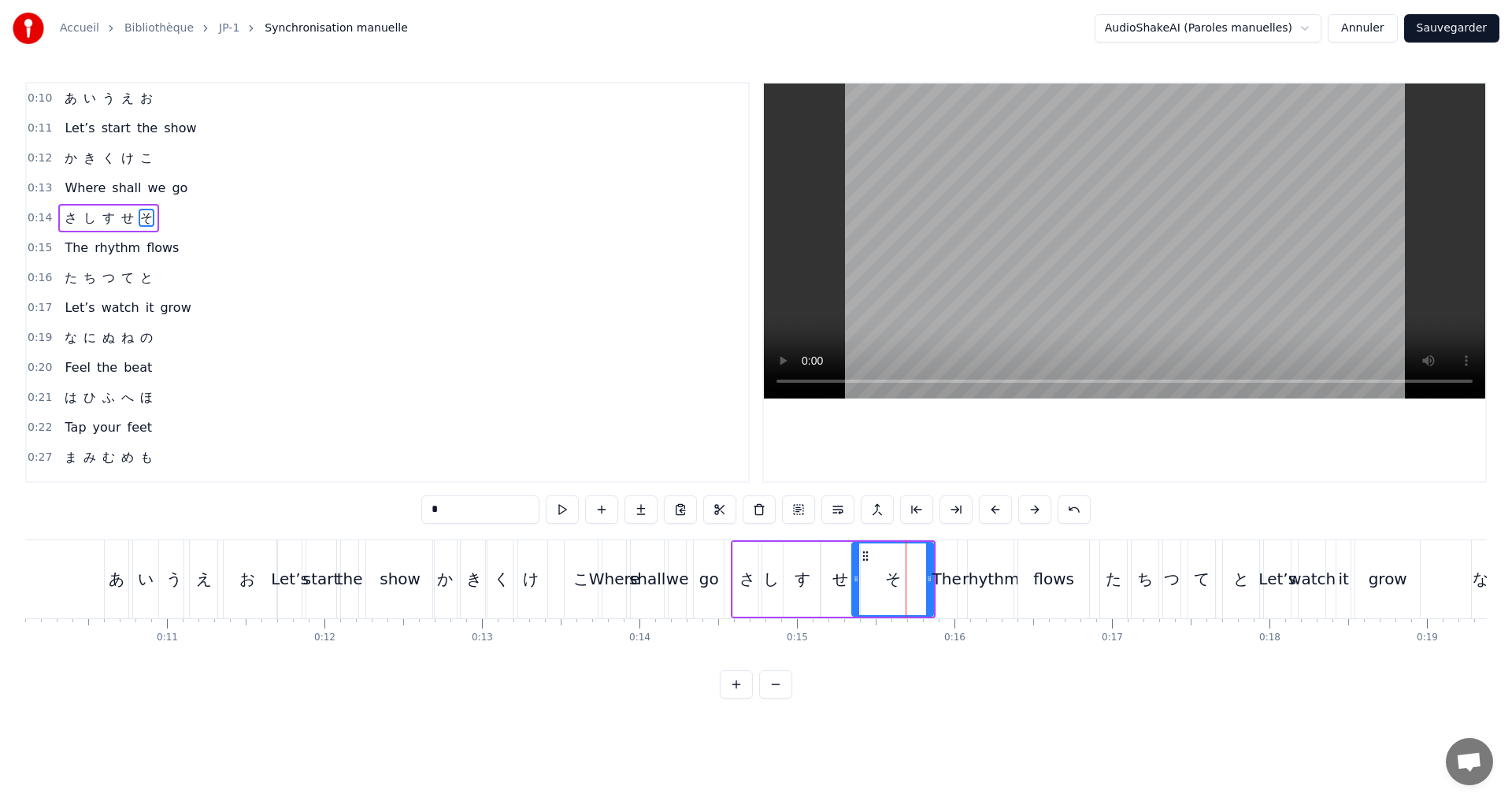
drag, startPoint x: 888, startPoint y: 585, endPoint x: 861, endPoint y: 582, distance: 27.2
click at [856, 582] on div at bounding box center [856, 579] width 6 height 72
drag, startPoint x: 928, startPoint y: 587, endPoint x: 903, endPoint y: 587, distance: 25.0
click at [907, 587] on div at bounding box center [910, 579] width 6 height 72
drag, startPoint x: 852, startPoint y: 575, endPoint x: 861, endPoint y: 575, distance: 9.0
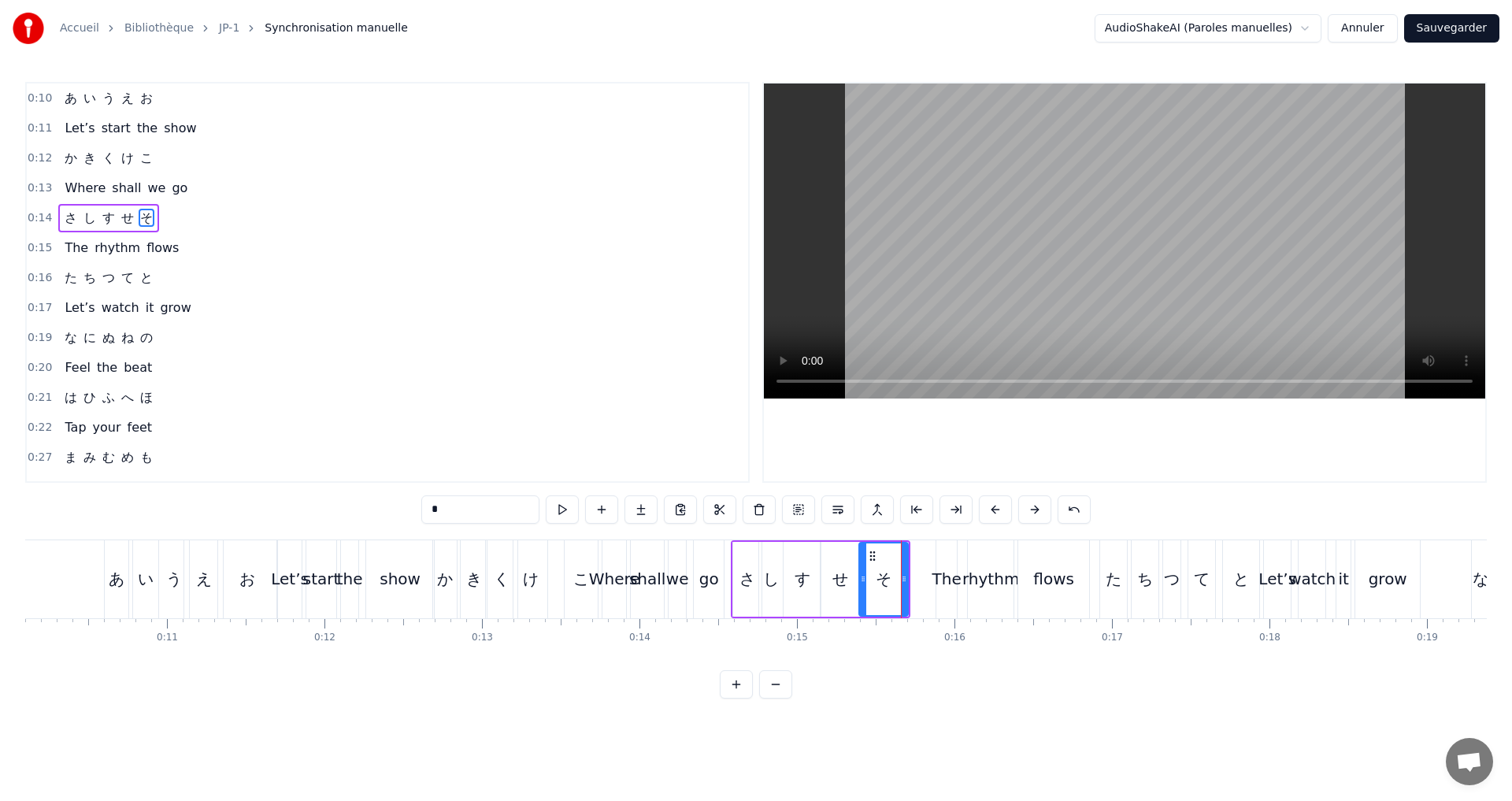
click at [861, 575] on icon at bounding box center [863, 579] width 6 height 12
click at [559, 506] on button at bounding box center [562, 510] width 33 height 28
drag, startPoint x: 864, startPoint y: 577, endPoint x: 875, endPoint y: 577, distance: 11.0
click at [875, 577] on circle at bounding box center [875, 576] width 1 height 1
click at [551, 509] on button at bounding box center [562, 510] width 33 height 28
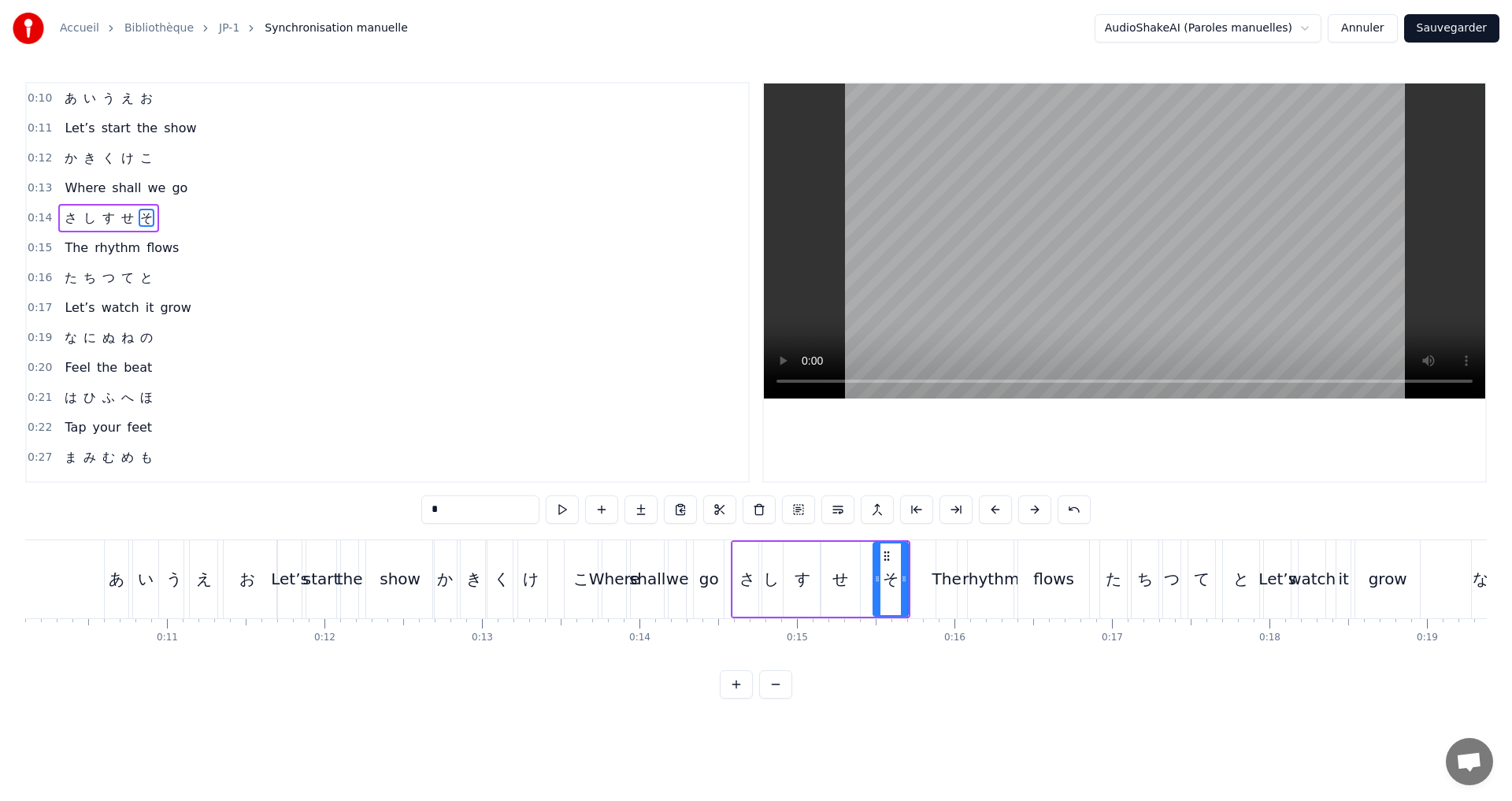
click at [877, 579] on icon at bounding box center [877, 579] width 6 height 12
click at [574, 509] on button at bounding box center [562, 510] width 33 height 28
click at [190, 221] on div "0:14 さ し す せ そ" at bounding box center [387, 218] width 722 height 30
click at [660, 509] on button at bounding box center [657, 510] width 33 height 28
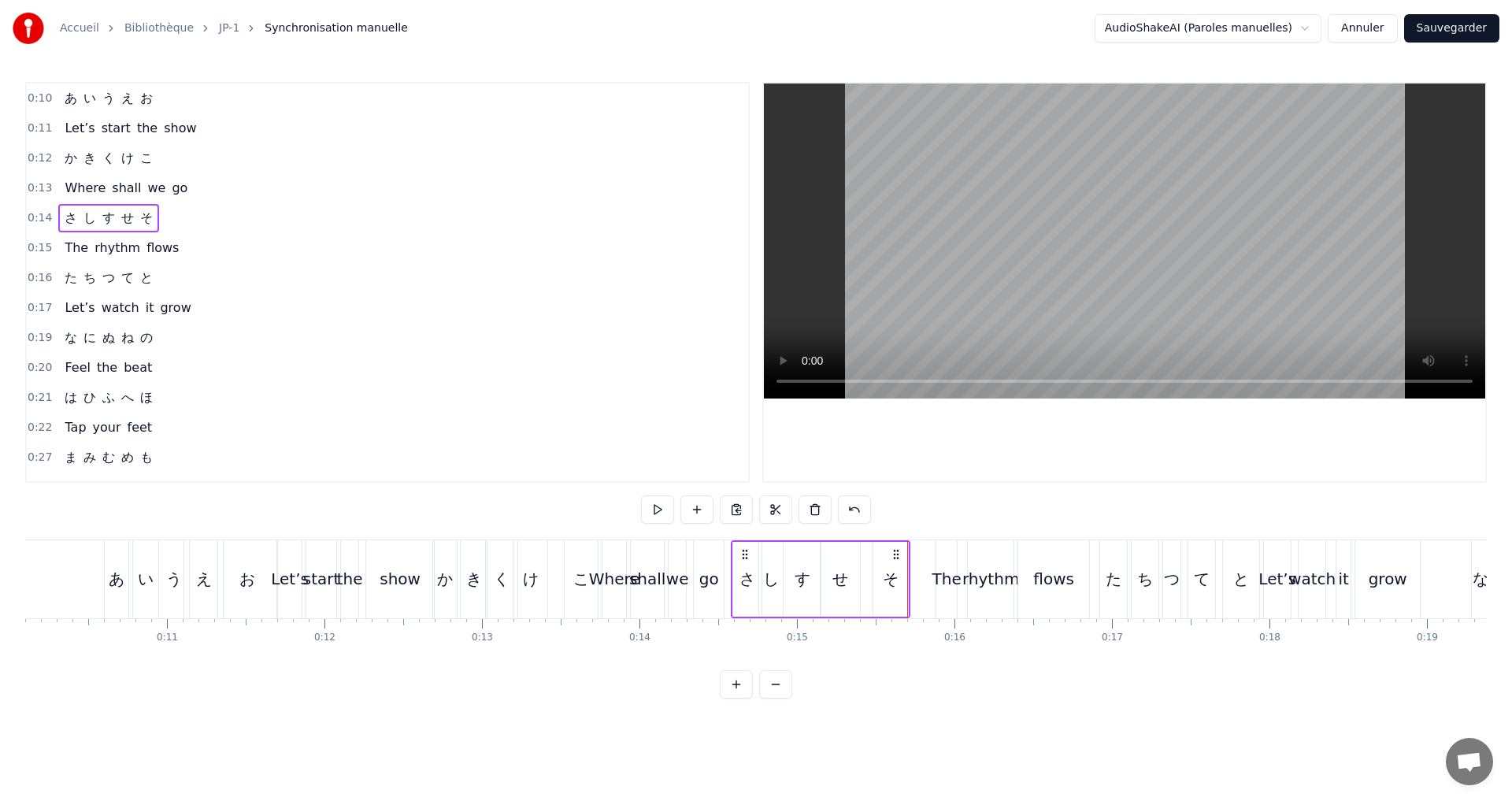
click at [660, 509] on button at bounding box center [657, 510] width 33 height 28
drag, startPoint x: 835, startPoint y: 578, endPoint x: 812, endPoint y: 571, distance: 24.0
click at [835, 578] on div "せ" at bounding box center [841, 579] width 16 height 24
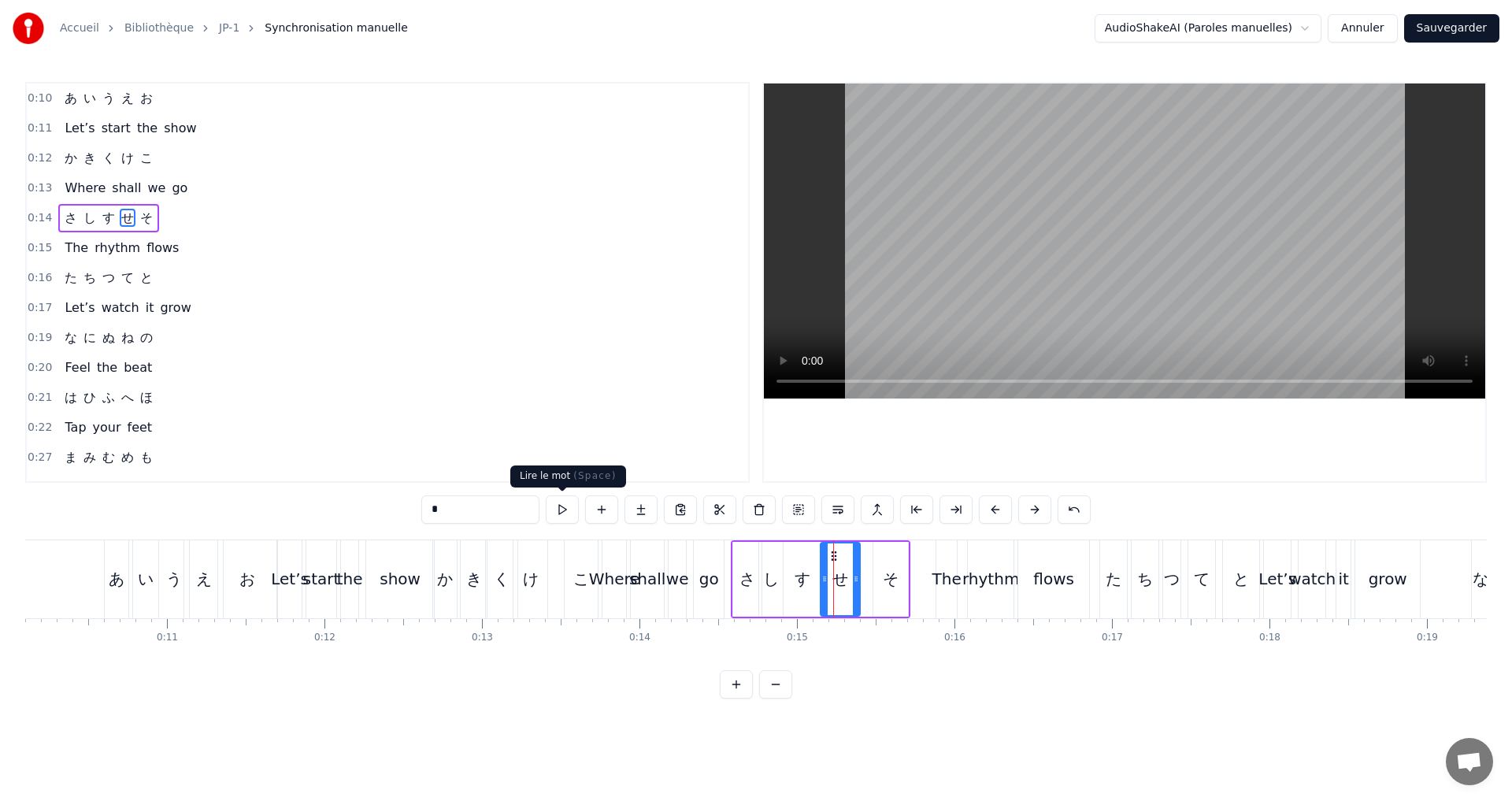
click at [574, 512] on button at bounding box center [562, 510] width 33 height 28
drag, startPoint x: 826, startPoint y: 583, endPoint x: 836, endPoint y: 583, distance: 10.0
click at [836, 583] on icon at bounding box center [835, 579] width 6 height 12
click at [564, 509] on button at bounding box center [562, 510] width 33 height 28
drag, startPoint x: 854, startPoint y: 585, endPoint x: 870, endPoint y: 583, distance: 16.1
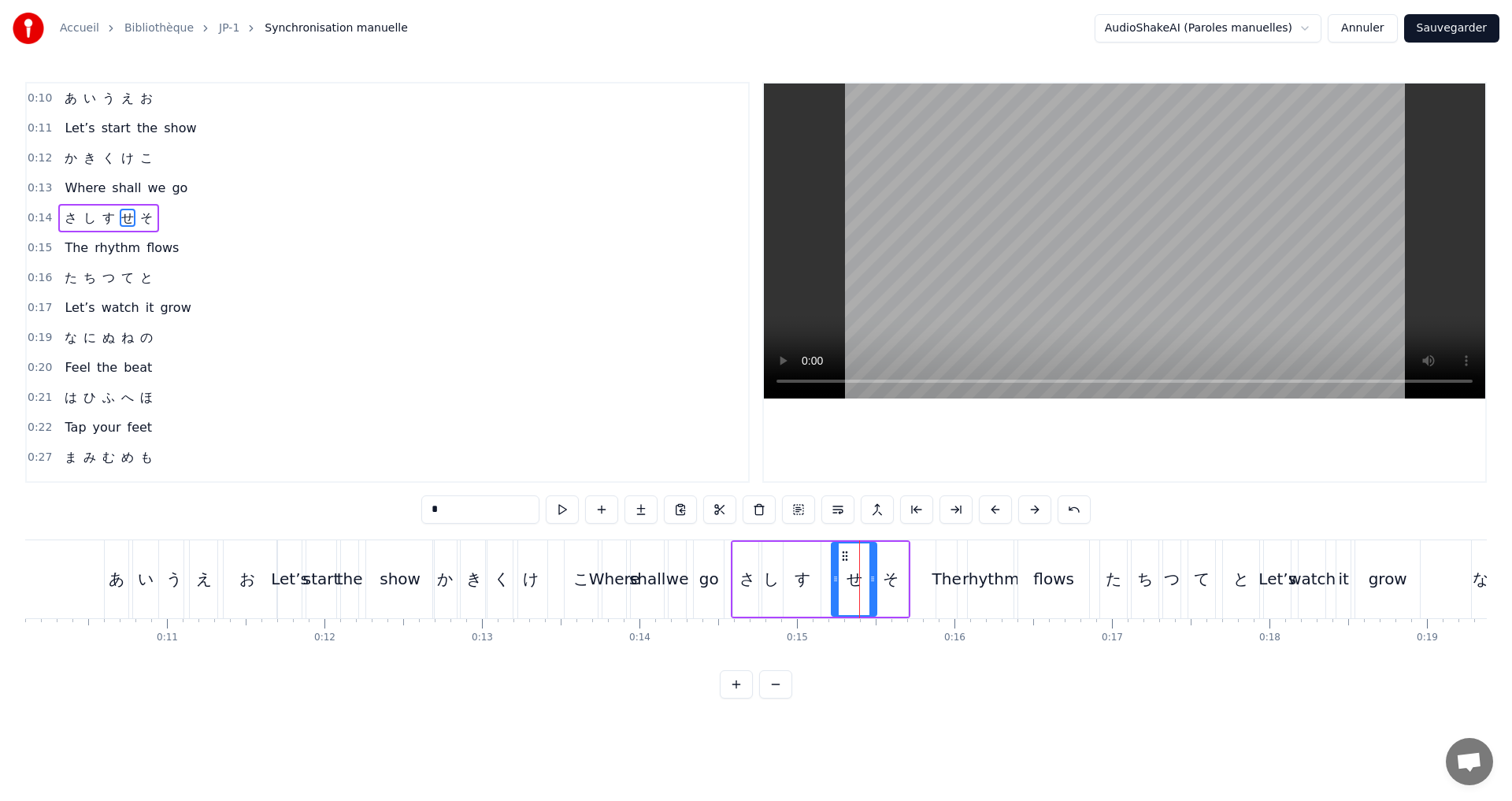
click at [870, 583] on div at bounding box center [872, 579] width 6 height 72
click at [562, 515] on button at bounding box center [562, 510] width 33 height 28
click at [171, 222] on div "0:14 さ し す せ そ" at bounding box center [387, 218] width 722 height 30
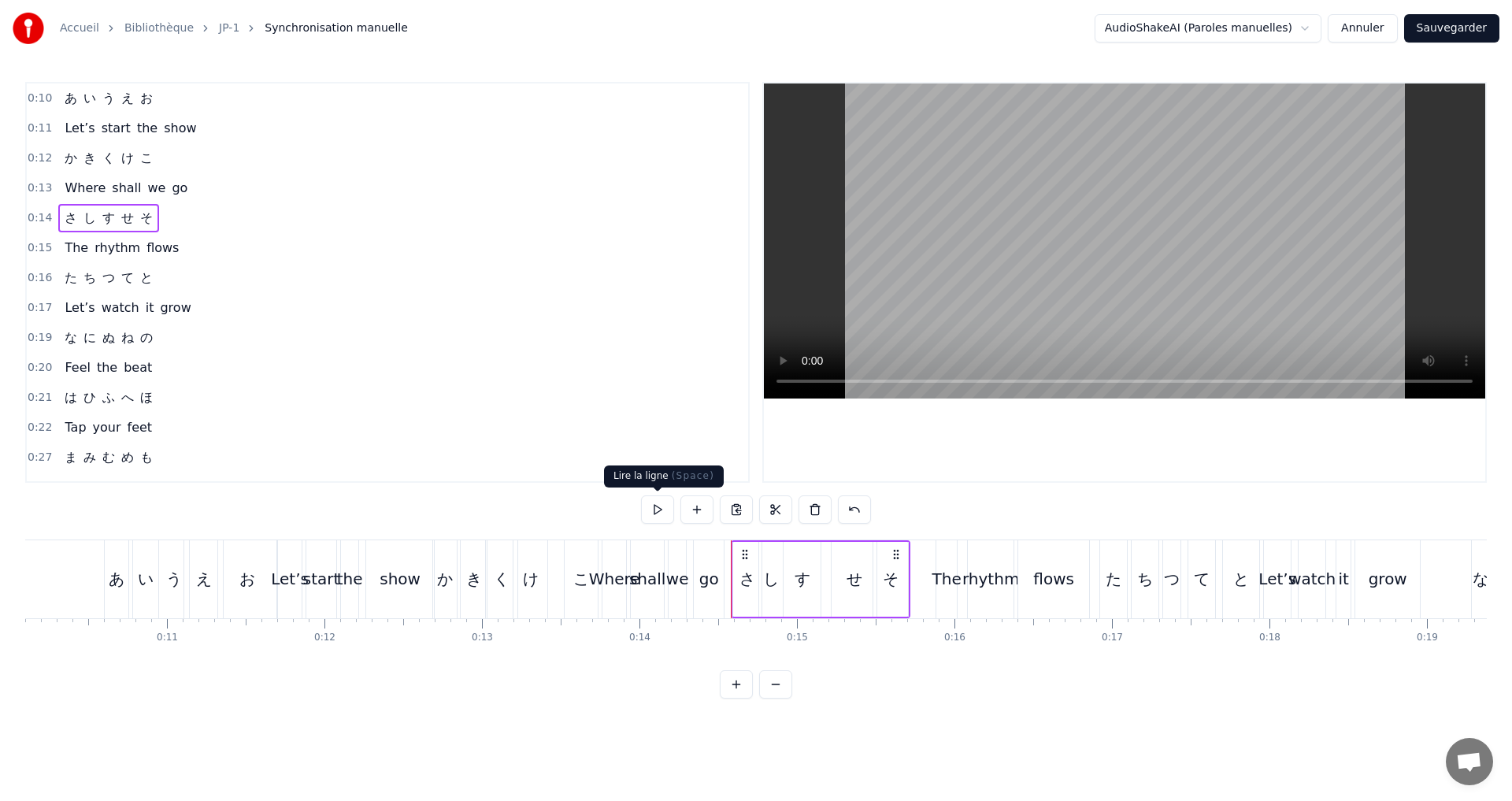
click at [660, 507] on button at bounding box center [657, 510] width 33 height 28
click at [890, 574] on div "そ" at bounding box center [891, 579] width 16 height 24
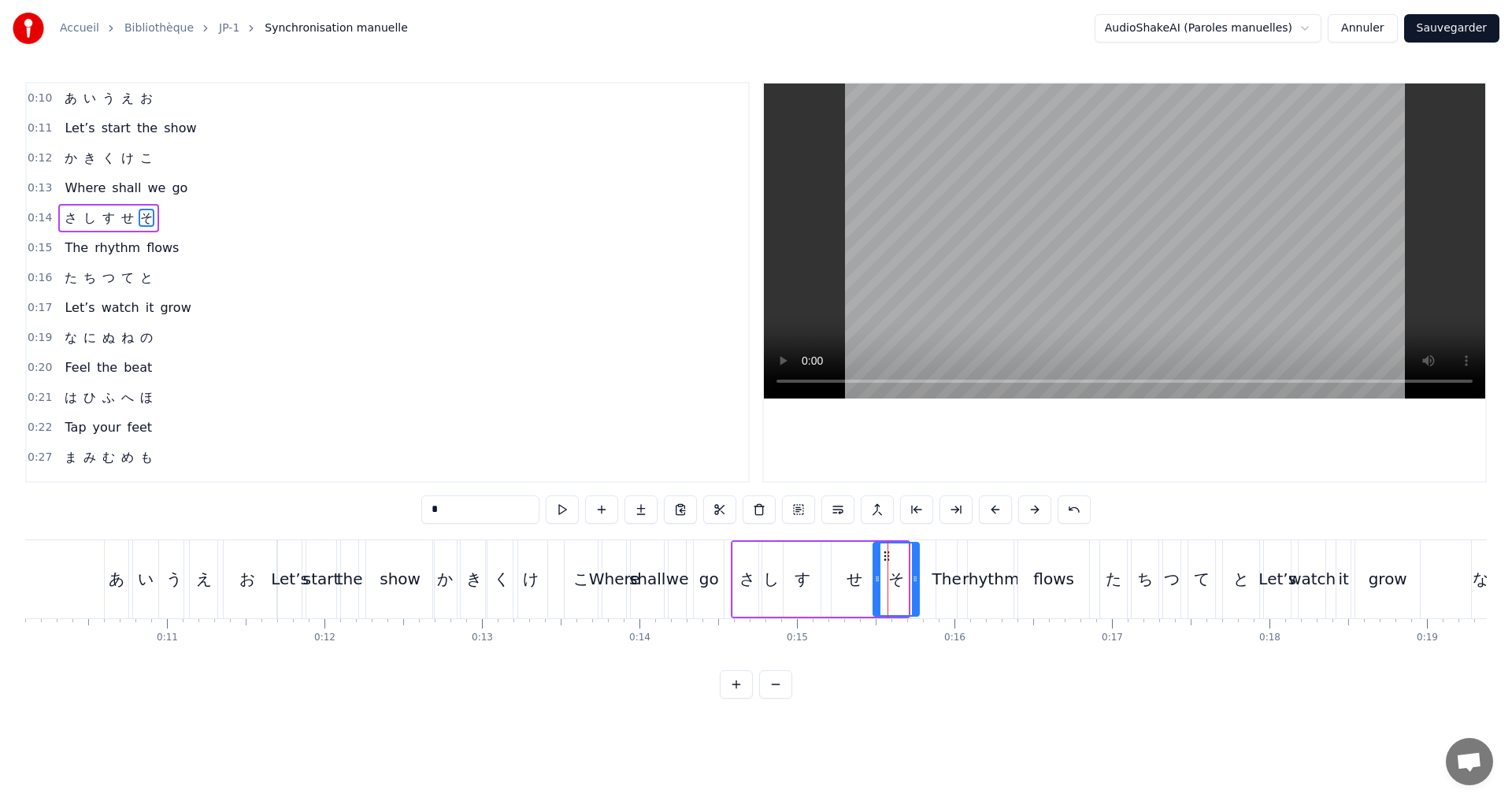
drag, startPoint x: 905, startPoint y: 580, endPoint x: 917, endPoint y: 579, distance: 12.0
click at [917, 579] on icon at bounding box center [914, 579] width 6 height 12
click at [188, 218] on div "0:14 さ し す せ そ" at bounding box center [387, 218] width 722 height 30
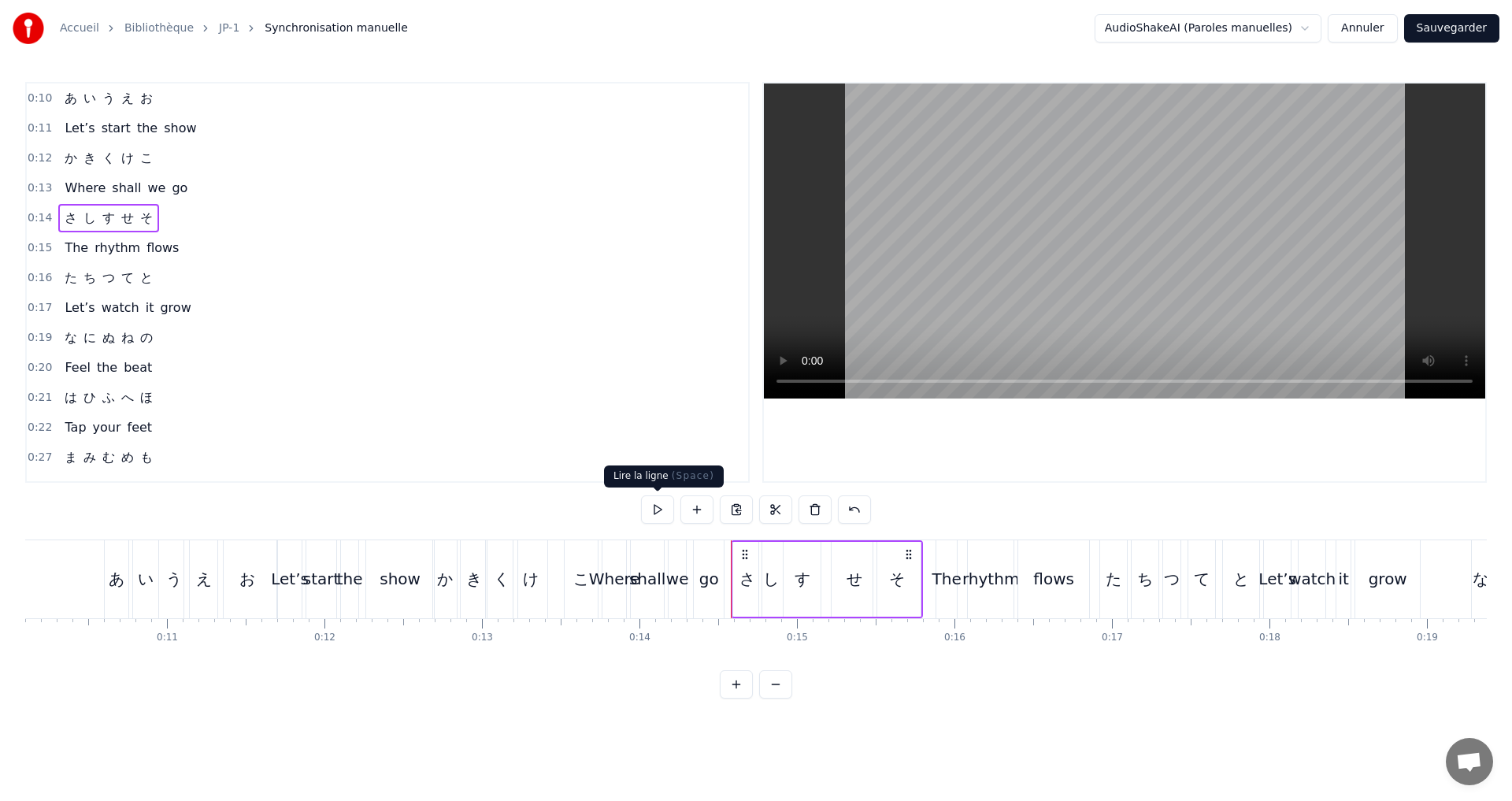
click at [650, 513] on button at bounding box center [657, 510] width 33 height 28
click at [211, 244] on div "0:15 The rhythm flows" at bounding box center [387, 249] width 722 height 30
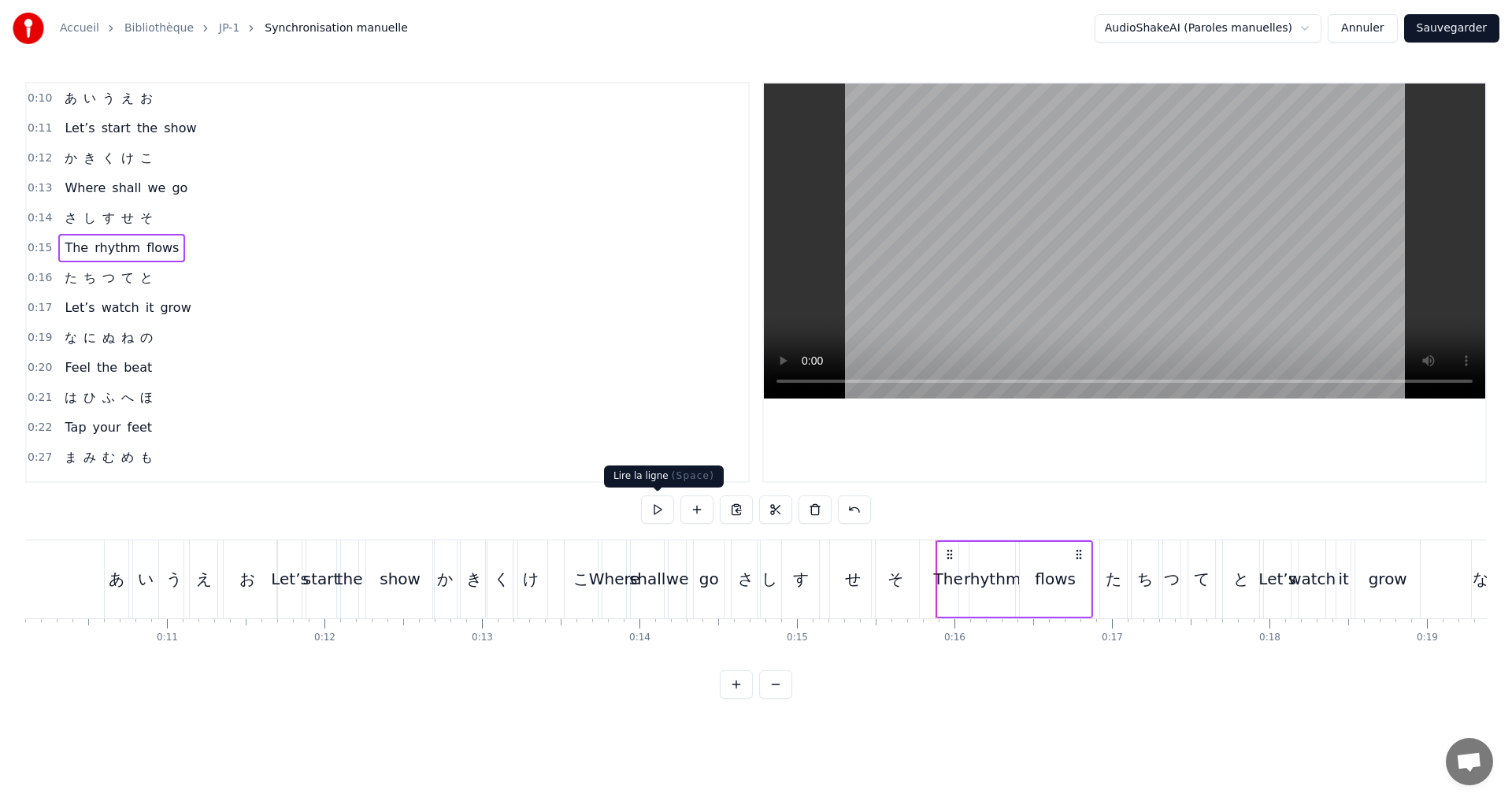
click at [661, 511] on button at bounding box center [657, 510] width 33 height 28
click at [1434, 28] on button "Sauvegarder" at bounding box center [1452, 28] width 95 height 28
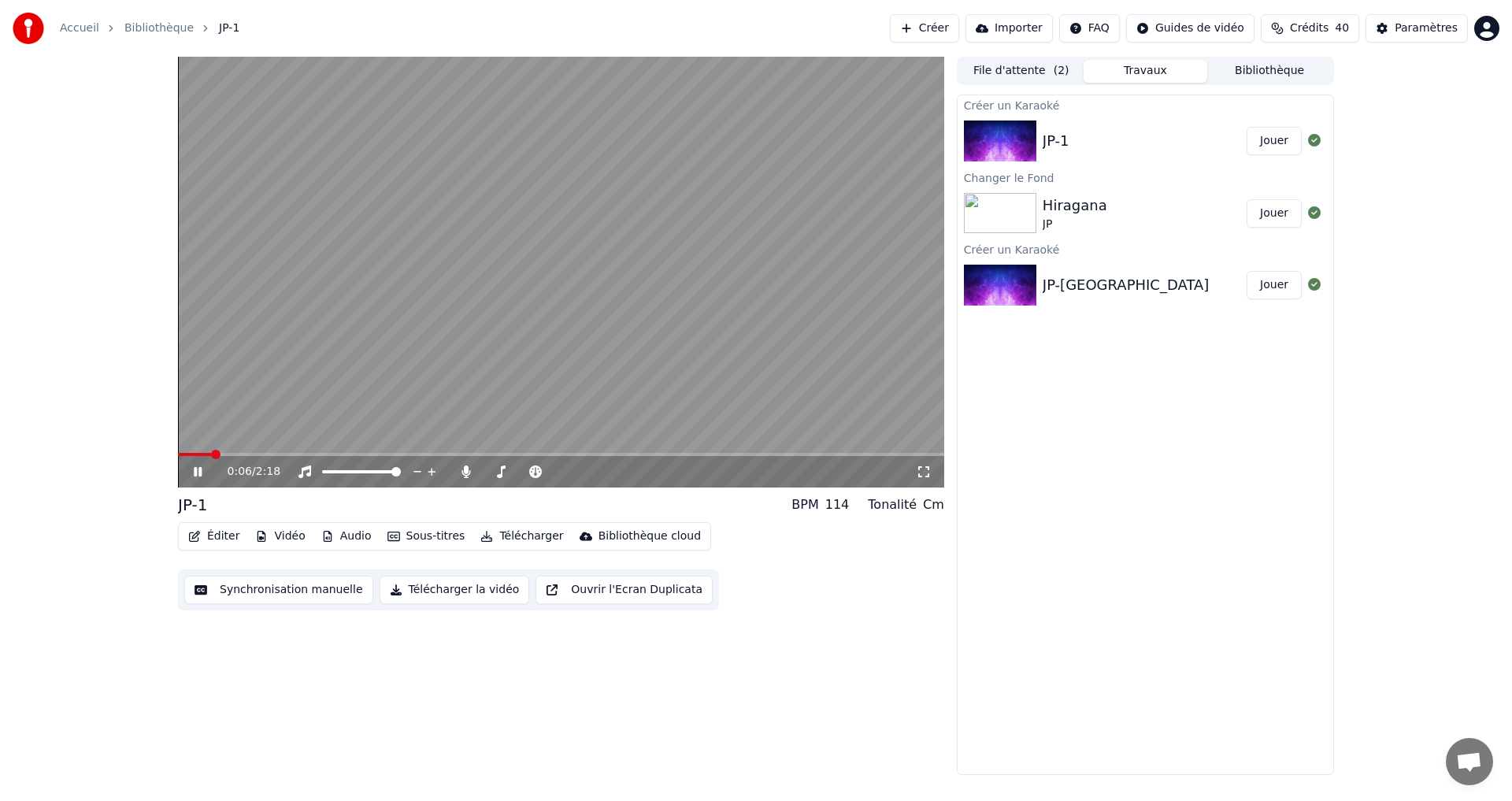
click at [211, 454] on span at bounding box center [194, 455] width 33 height 4
click at [192, 475] on icon at bounding box center [210, 472] width 37 height 12
click at [178, 451] on span at bounding box center [182, 455] width 10 height 10
click at [196, 478] on icon at bounding box center [210, 472] width 37 height 12
click at [200, 470] on icon at bounding box center [197, 472] width 8 height 10
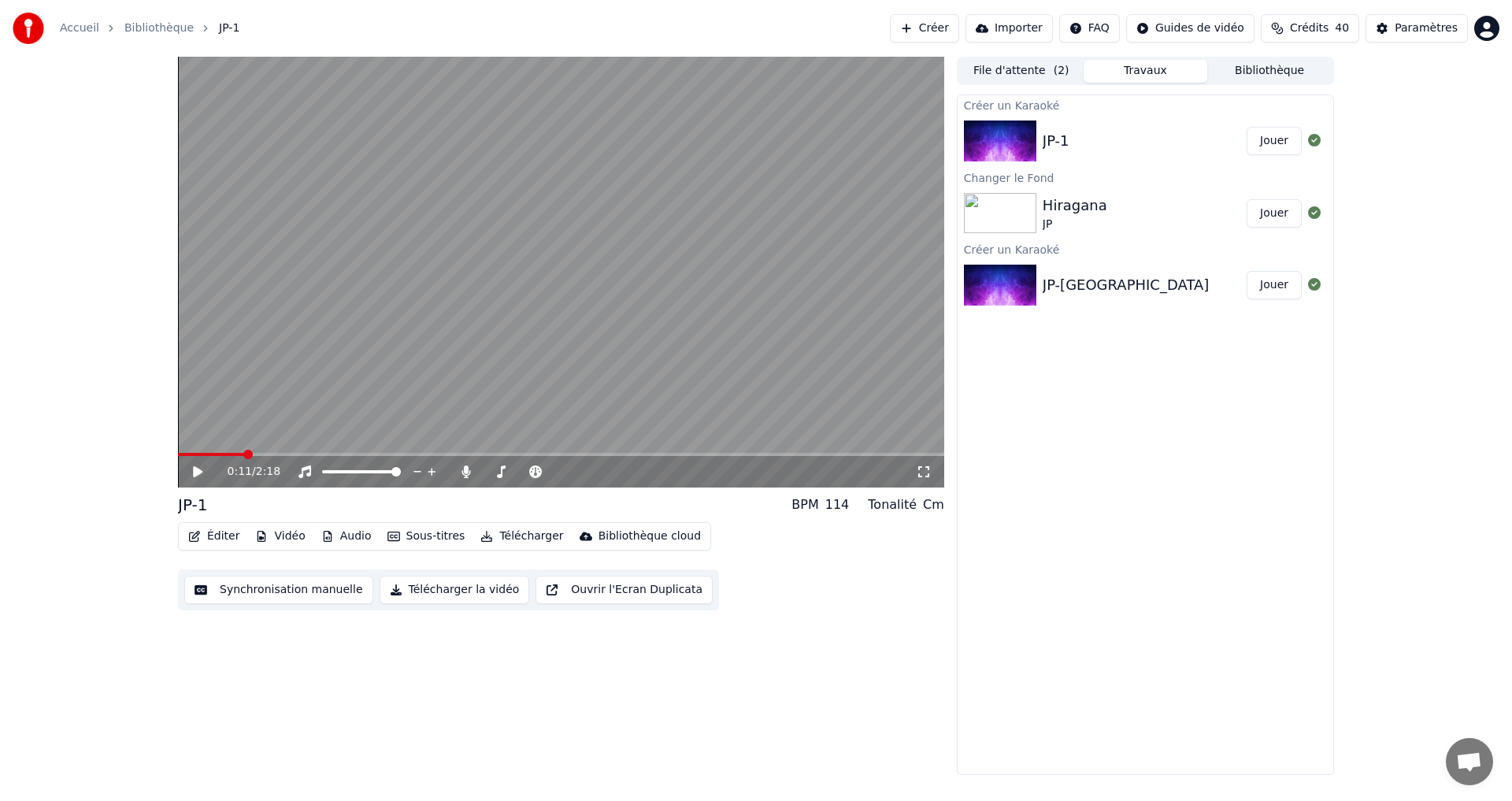
click at [289, 585] on button "Synchronisation manuelle" at bounding box center [279, 591] width 189 height 28
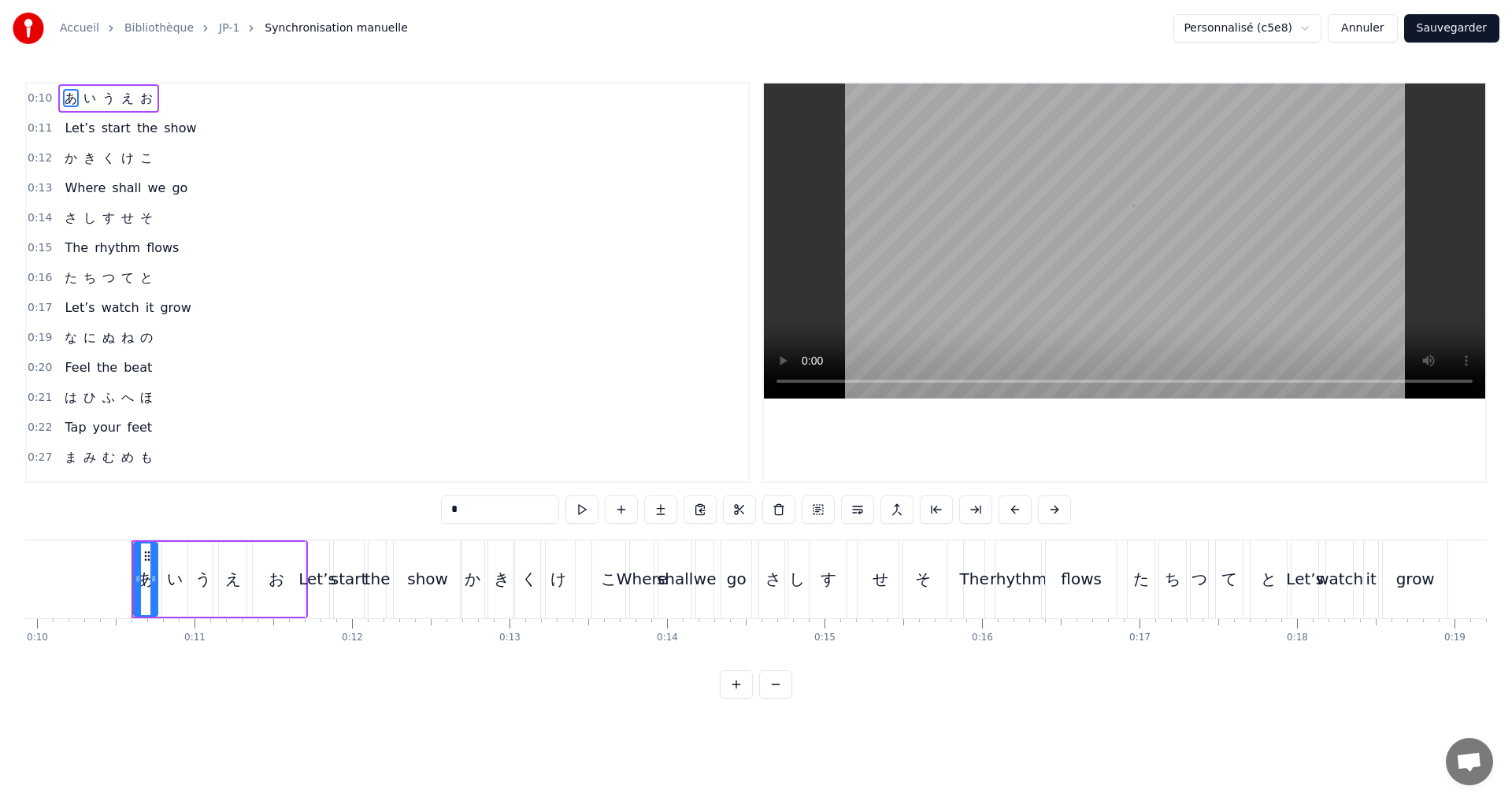
scroll to position [0, 1591]
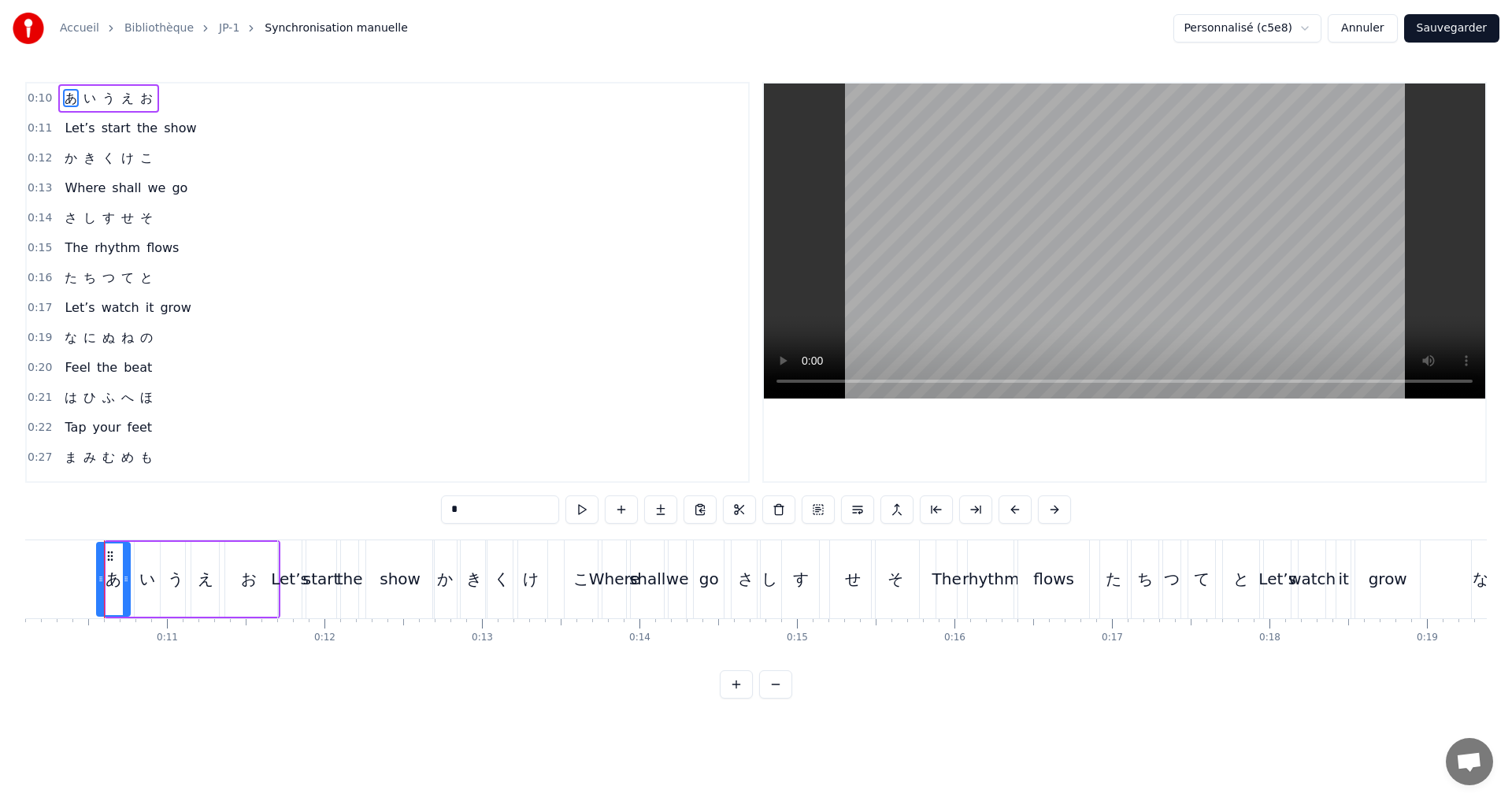
drag, startPoint x: 108, startPoint y: 576, endPoint x: 99, endPoint y: 576, distance: 9.0
click at [99, 576] on icon at bounding box center [100, 579] width 6 height 12
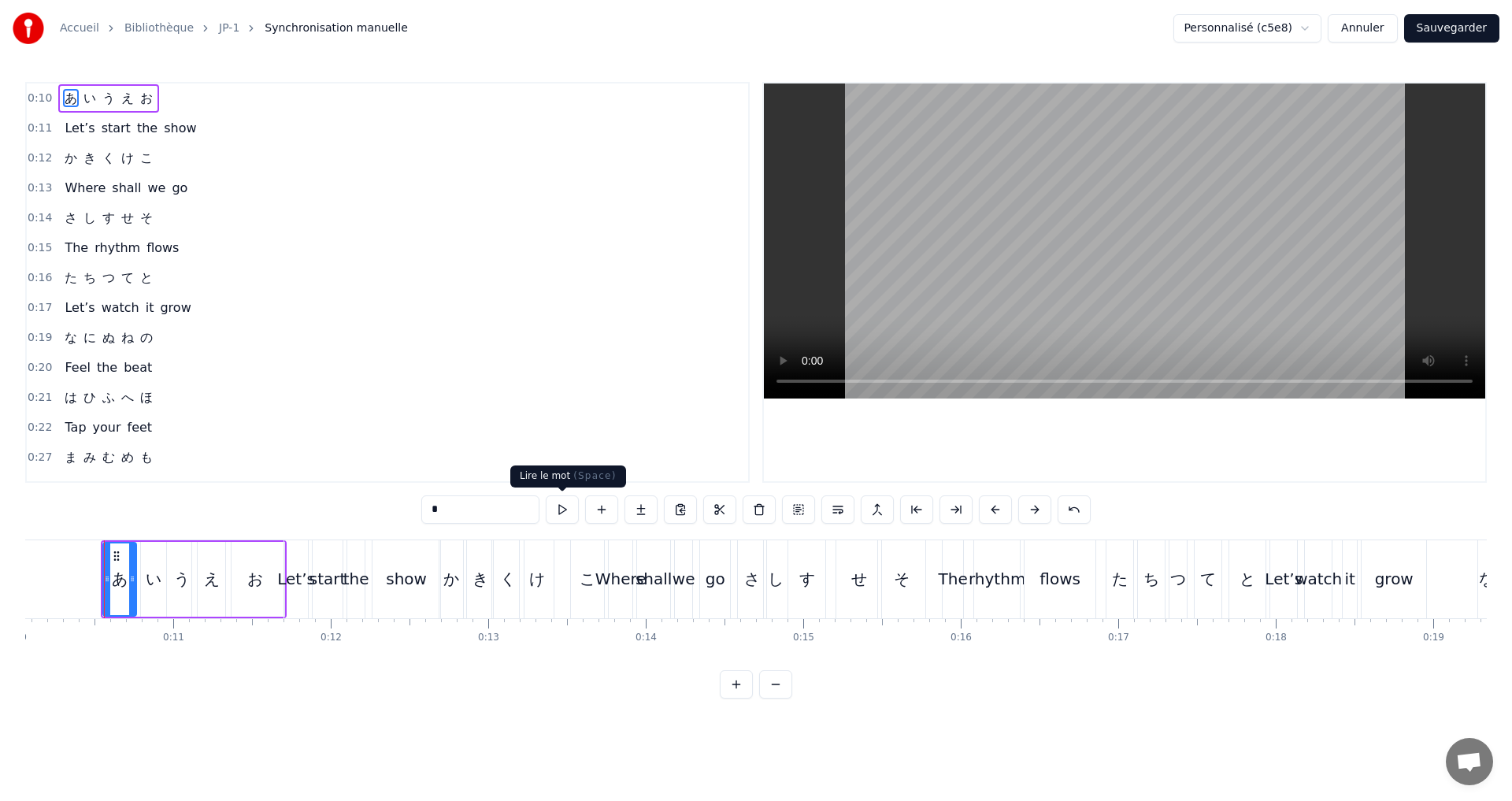
click at [555, 505] on button at bounding box center [562, 510] width 33 height 28
drag, startPoint x: 107, startPoint y: 576, endPoint x: 567, endPoint y: 499, distance: 466.4
click at [51, 575] on icon at bounding box center [52, 579] width 6 height 12
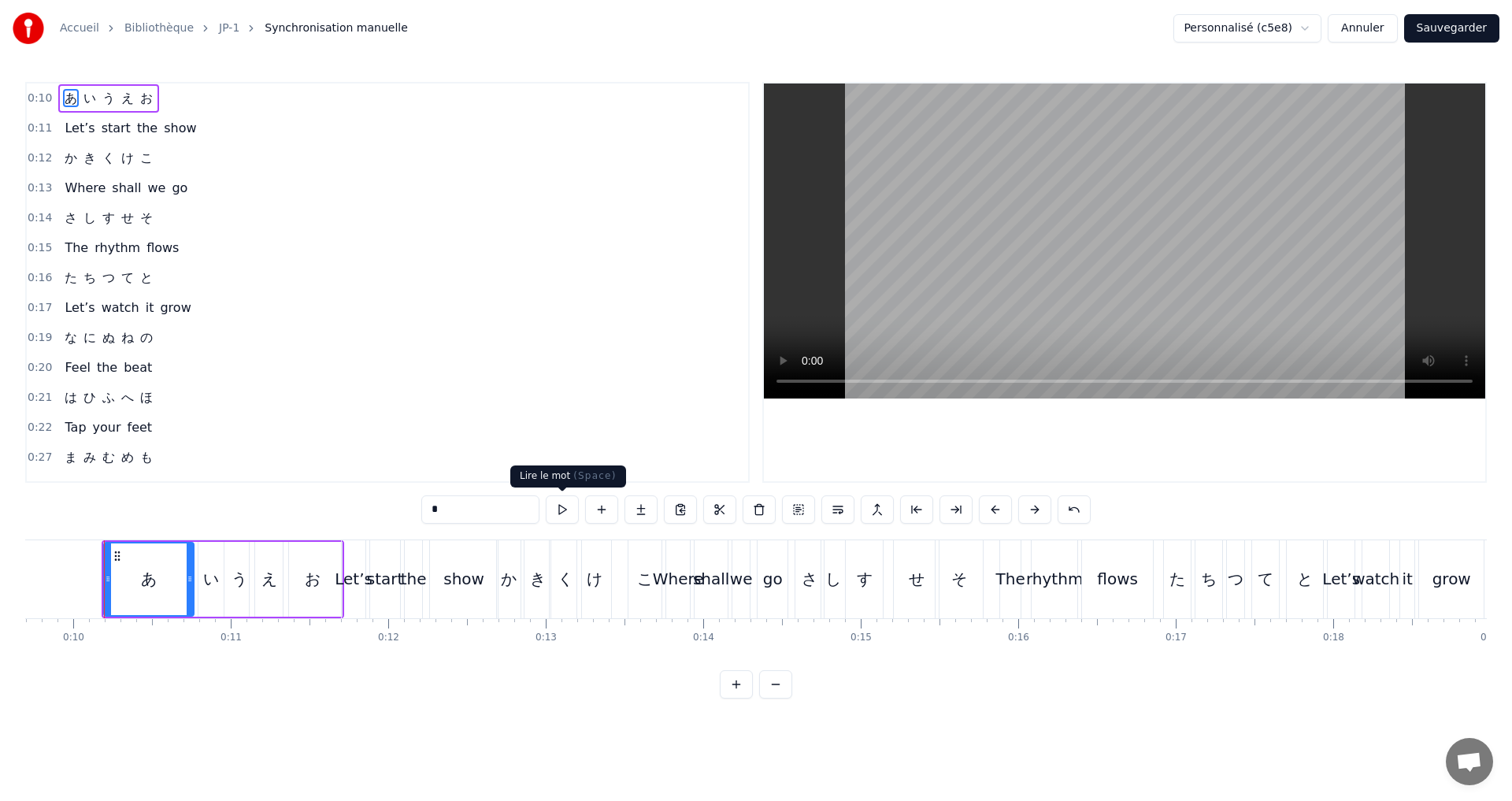
click at [562, 510] on button at bounding box center [562, 510] width 33 height 28
drag, startPoint x: 110, startPoint y: 576, endPoint x: 149, endPoint y: 568, distance: 39.8
click at [149, 568] on div at bounding box center [148, 579] width 6 height 72
click at [557, 501] on button at bounding box center [562, 510] width 33 height 28
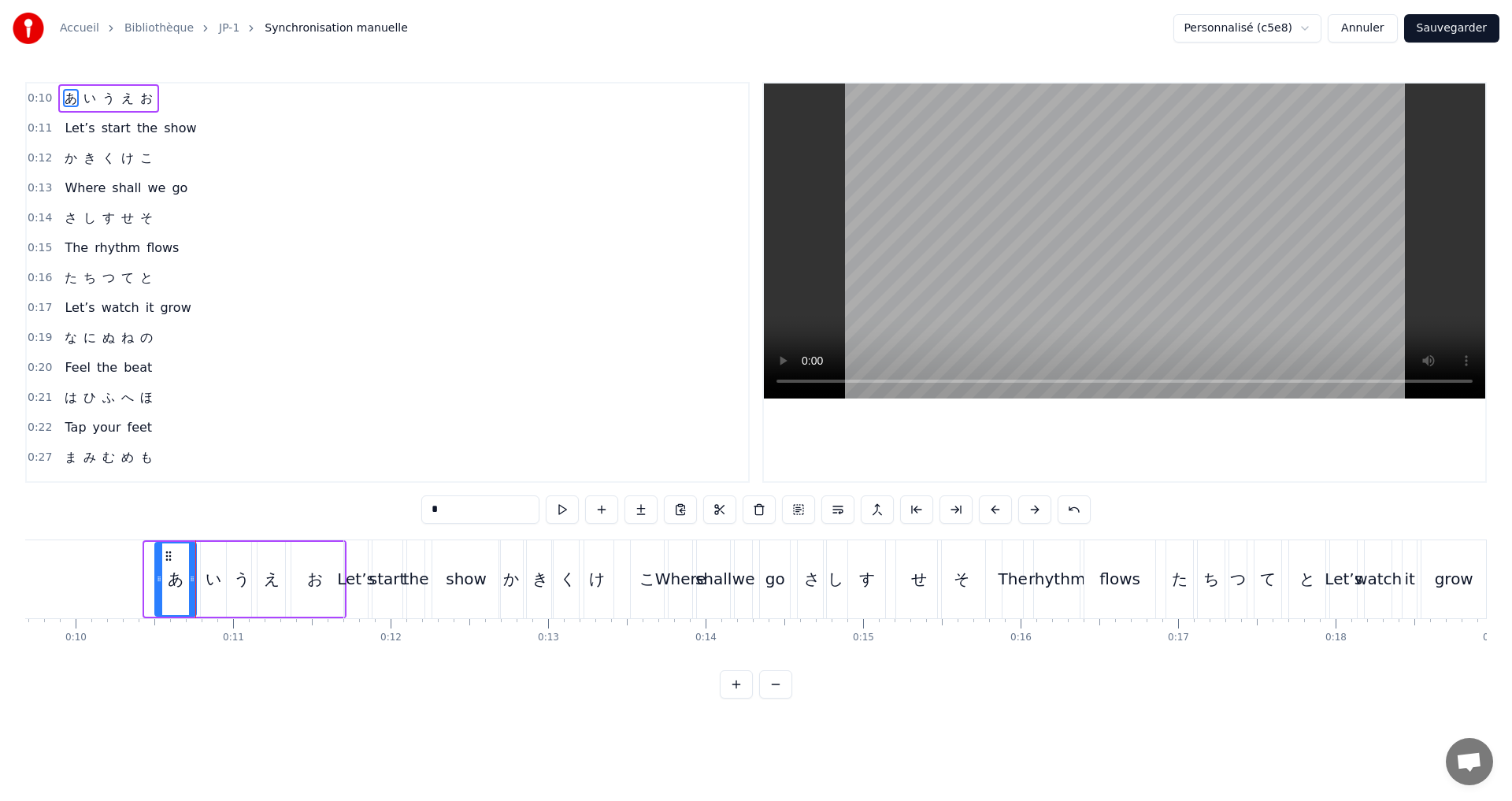
drag, startPoint x: 146, startPoint y: 579, endPoint x: 157, endPoint y: 576, distance: 11.4
click at [157, 576] on icon at bounding box center [159, 579] width 6 height 12
click at [555, 502] on button at bounding box center [562, 510] width 33 height 28
drag, startPoint x: 158, startPoint y: 576, endPoint x: 150, endPoint y: 569, distance: 10.6
click at [146, 574] on icon at bounding box center [147, 579] width 6 height 12
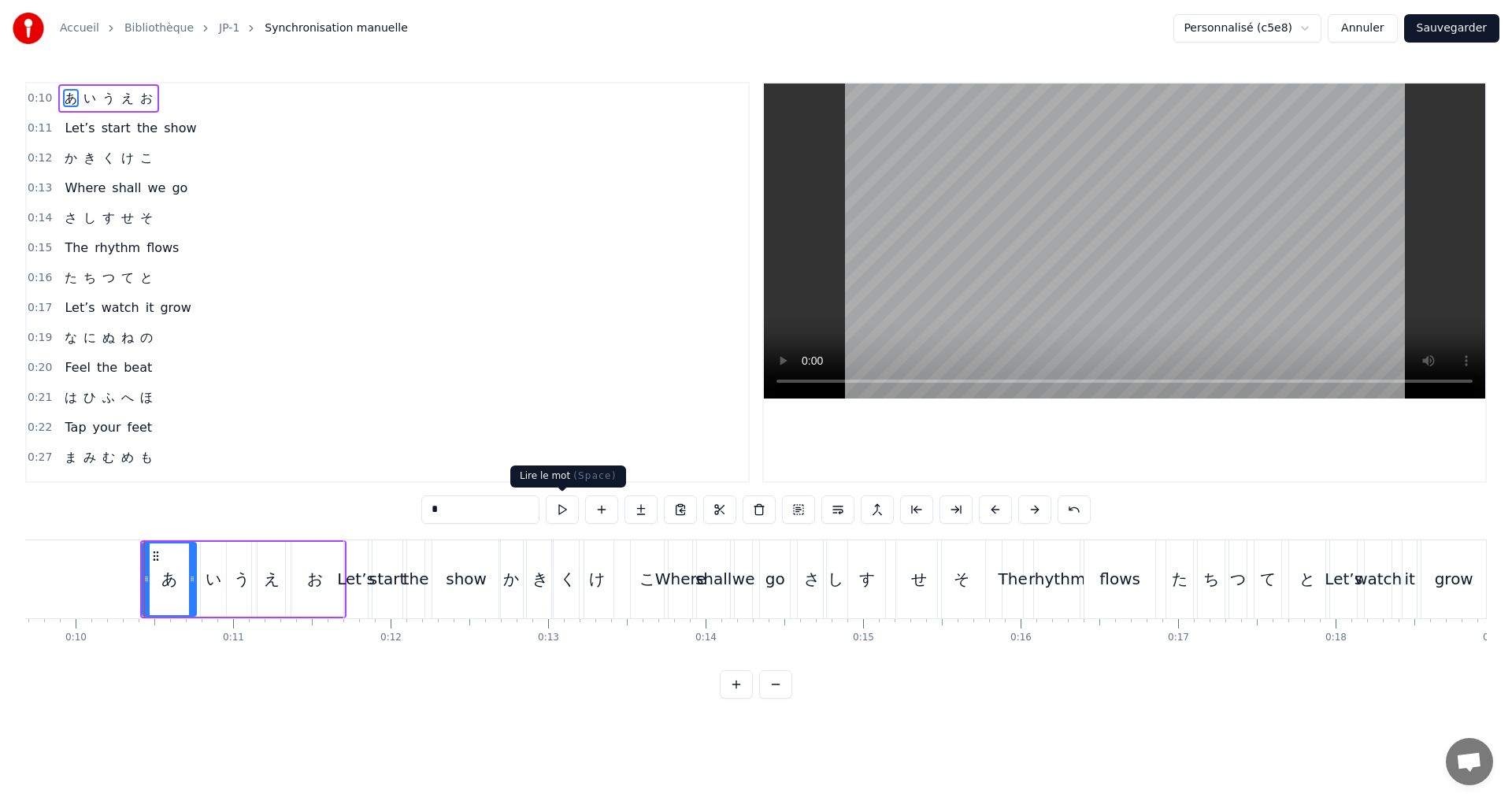
click at [562, 513] on button at bounding box center [562, 510] width 33 height 28
drag, startPoint x: 147, startPoint y: 580, endPoint x: 161, endPoint y: 577, distance: 14.3
click at [161, 577] on icon at bounding box center [157, 579] width 6 height 12
click at [564, 510] on button at bounding box center [562, 510] width 33 height 28
click at [165, 579] on circle at bounding box center [165, 579] width 1 height 1
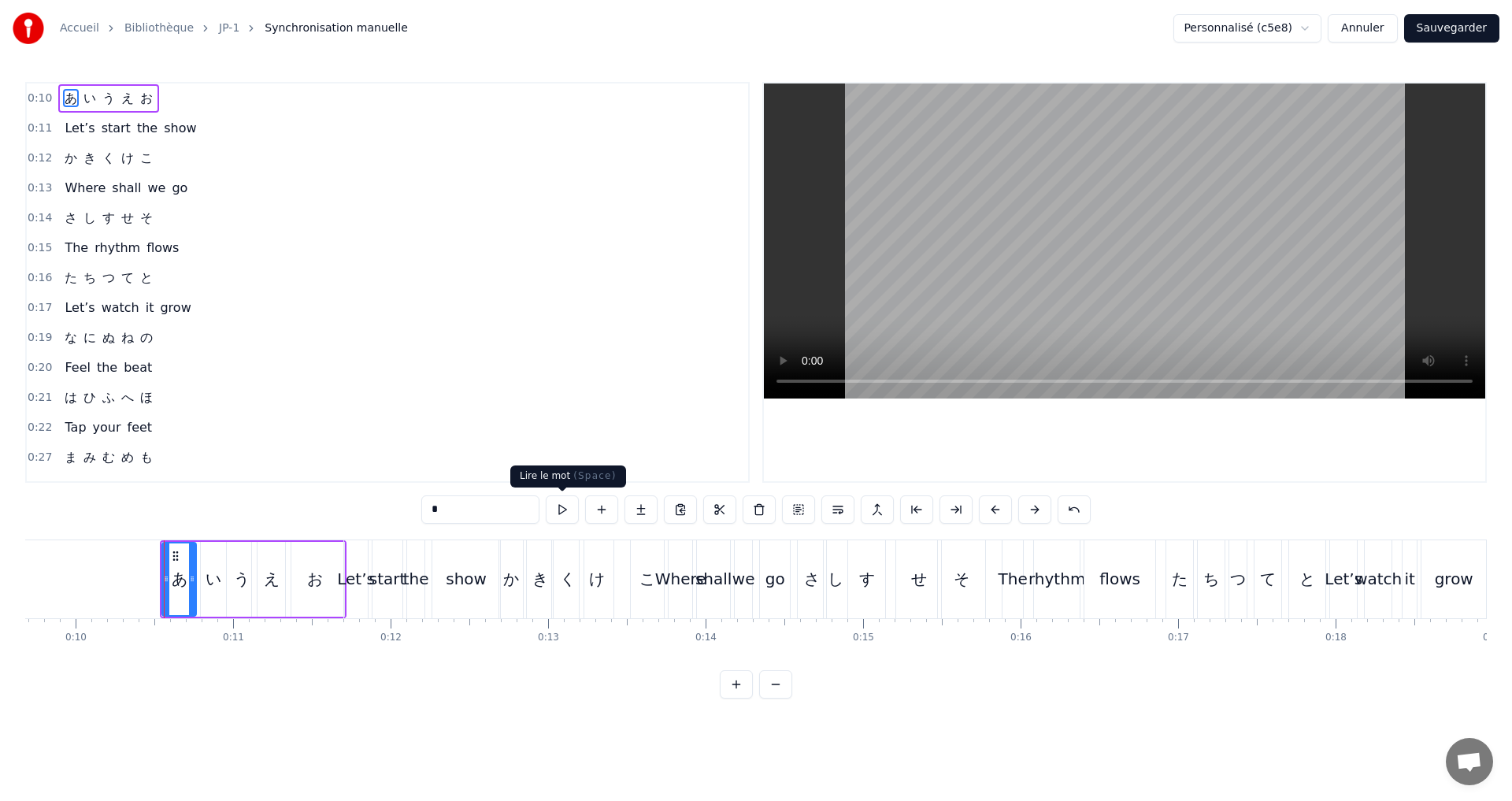
click at [563, 504] on button at bounding box center [562, 510] width 33 height 28
click at [1464, 25] on button "Sauvegarder" at bounding box center [1452, 28] width 95 height 28
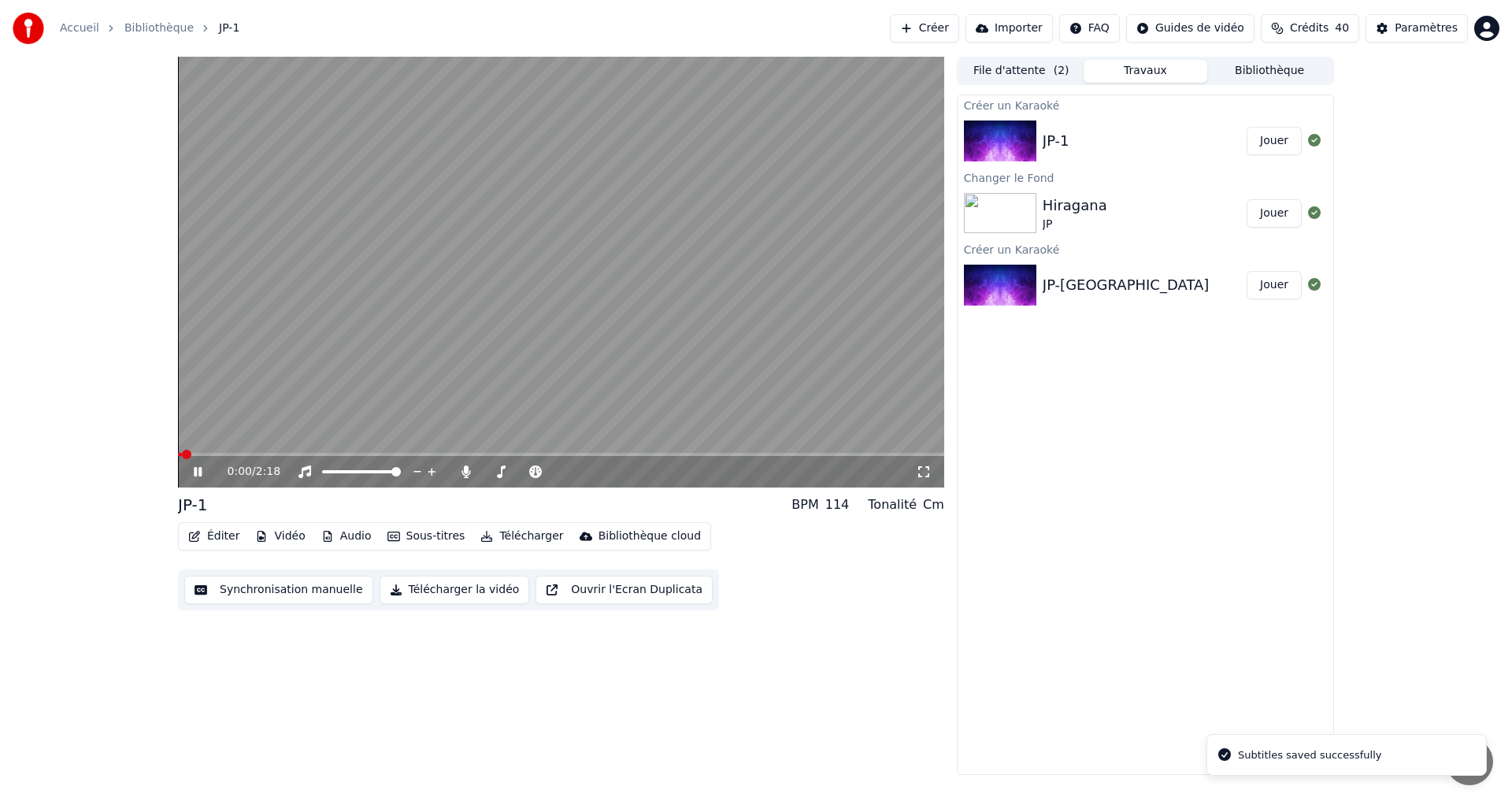
click at [231, 457] on div "0:00 / 2:18" at bounding box center [560, 472] width 766 height 31
click at [195, 472] on icon at bounding box center [197, 472] width 8 height 10
click at [199, 473] on icon at bounding box center [197, 472] width 10 height 11
click at [194, 453] on span at bounding box center [229, 455] width 104 height 4
click at [197, 472] on icon at bounding box center [197, 472] width 8 height 10
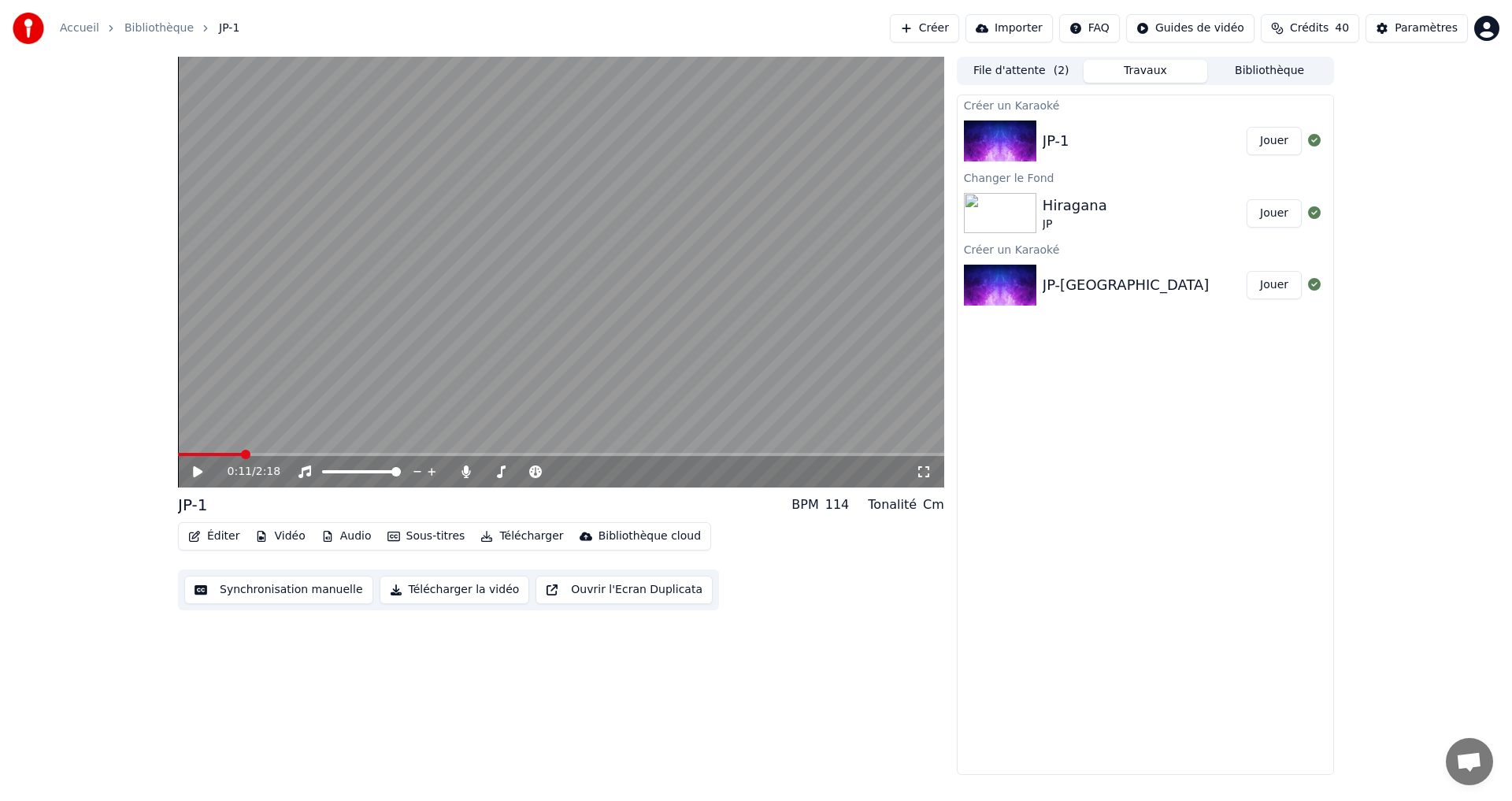
click at [200, 469] on icon at bounding box center [210, 472] width 37 height 12
click at [200, 469] on icon at bounding box center [197, 472] width 8 height 10
click at [221, 448] on video at bounding box center [560, 272] width 766 height 431
click at [232, 452] on video at bounding box center [560, 272] width 766 height 431
click at [222, 456] on span at bounding box center [200, 455] width 44 height 4
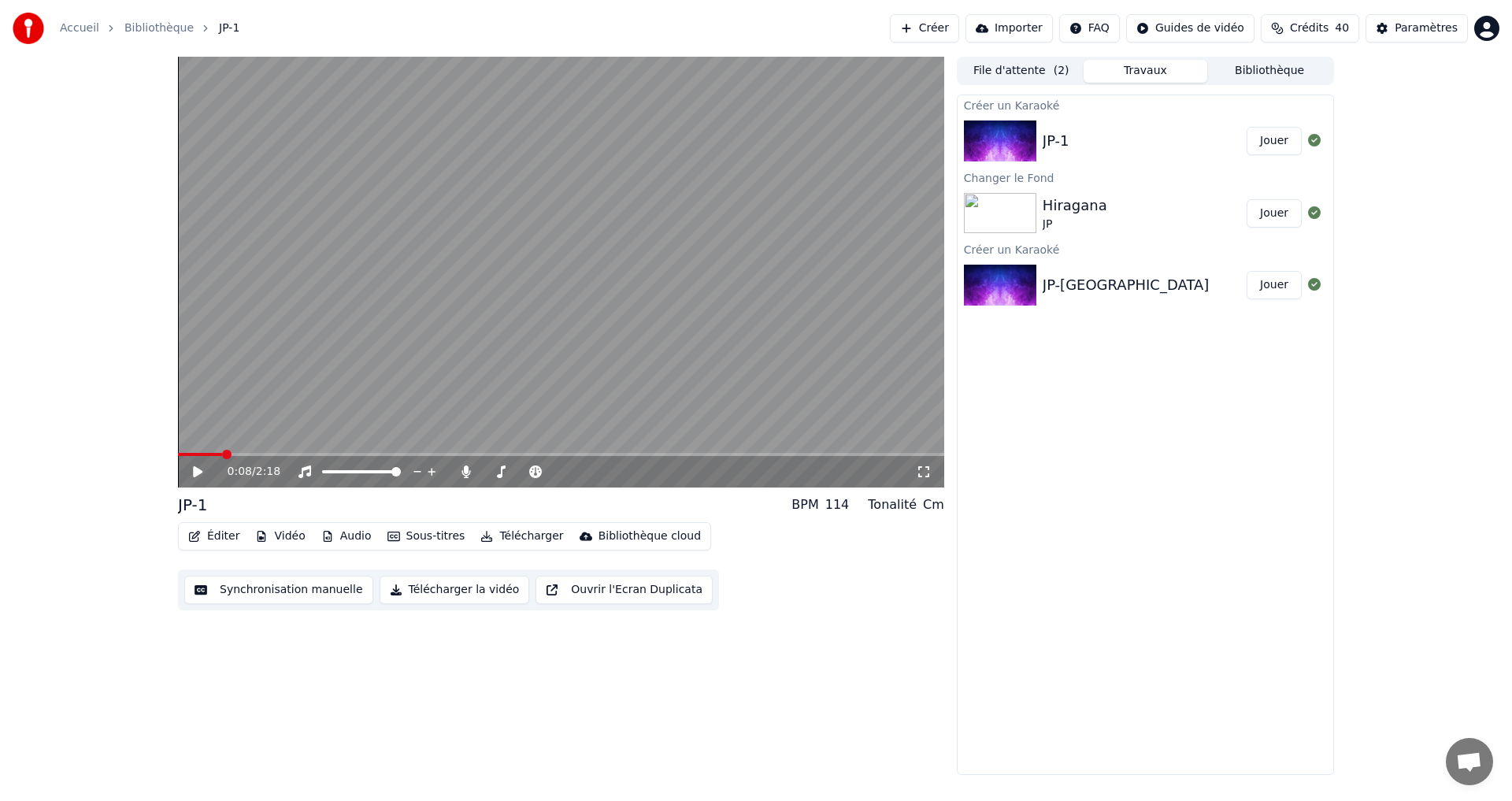
click at [197, 472] on icon at bounding box center [197, 472] width 10 height 11
click at [197, 471] on icon at bounding box center [197, 472] width 8 height 10
click at [250, 590] on button "Synchronisation manuelle" at bounding box center [279, 591] width 189 height 28
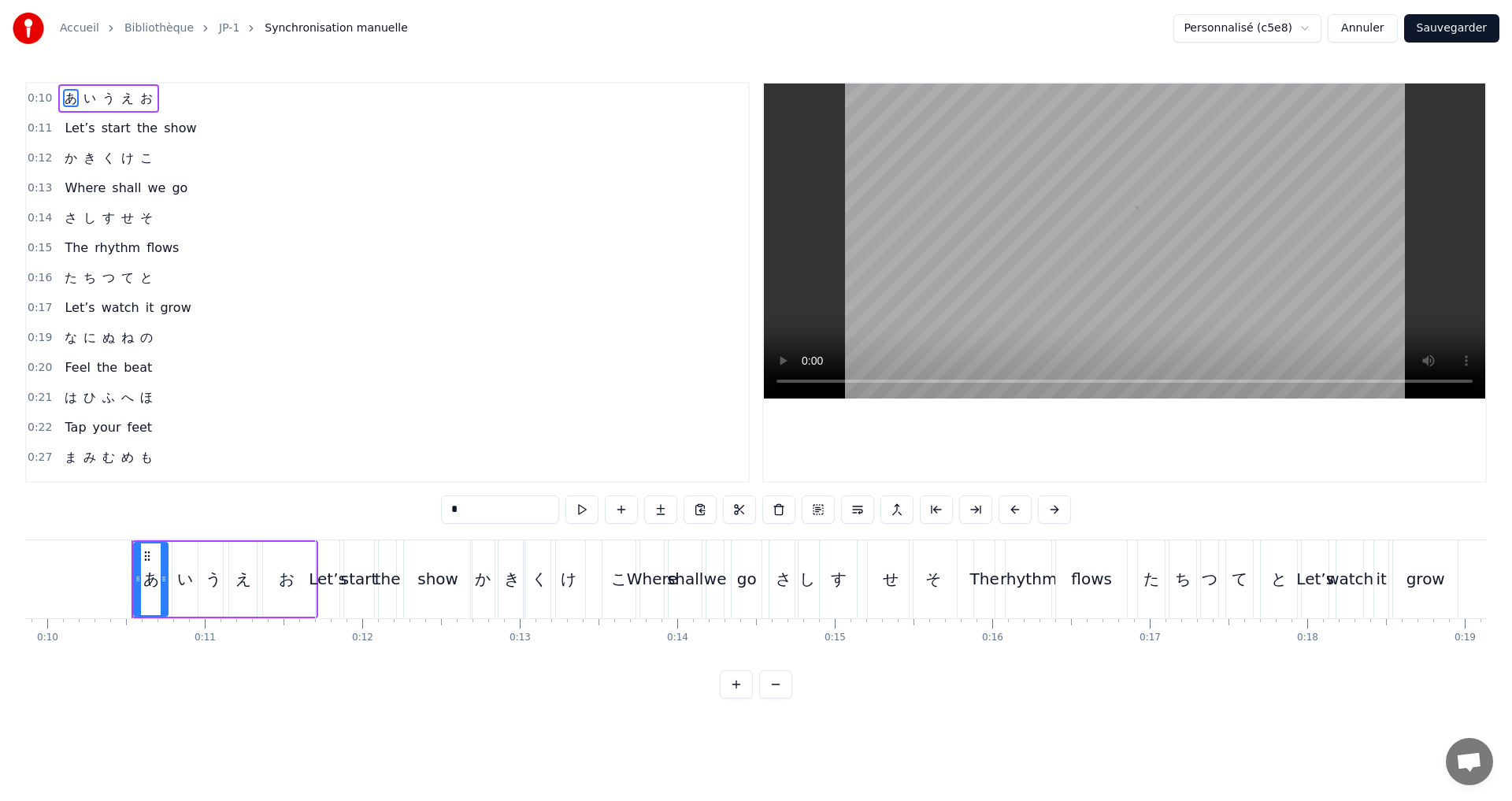
scroll to position [0, 1581]
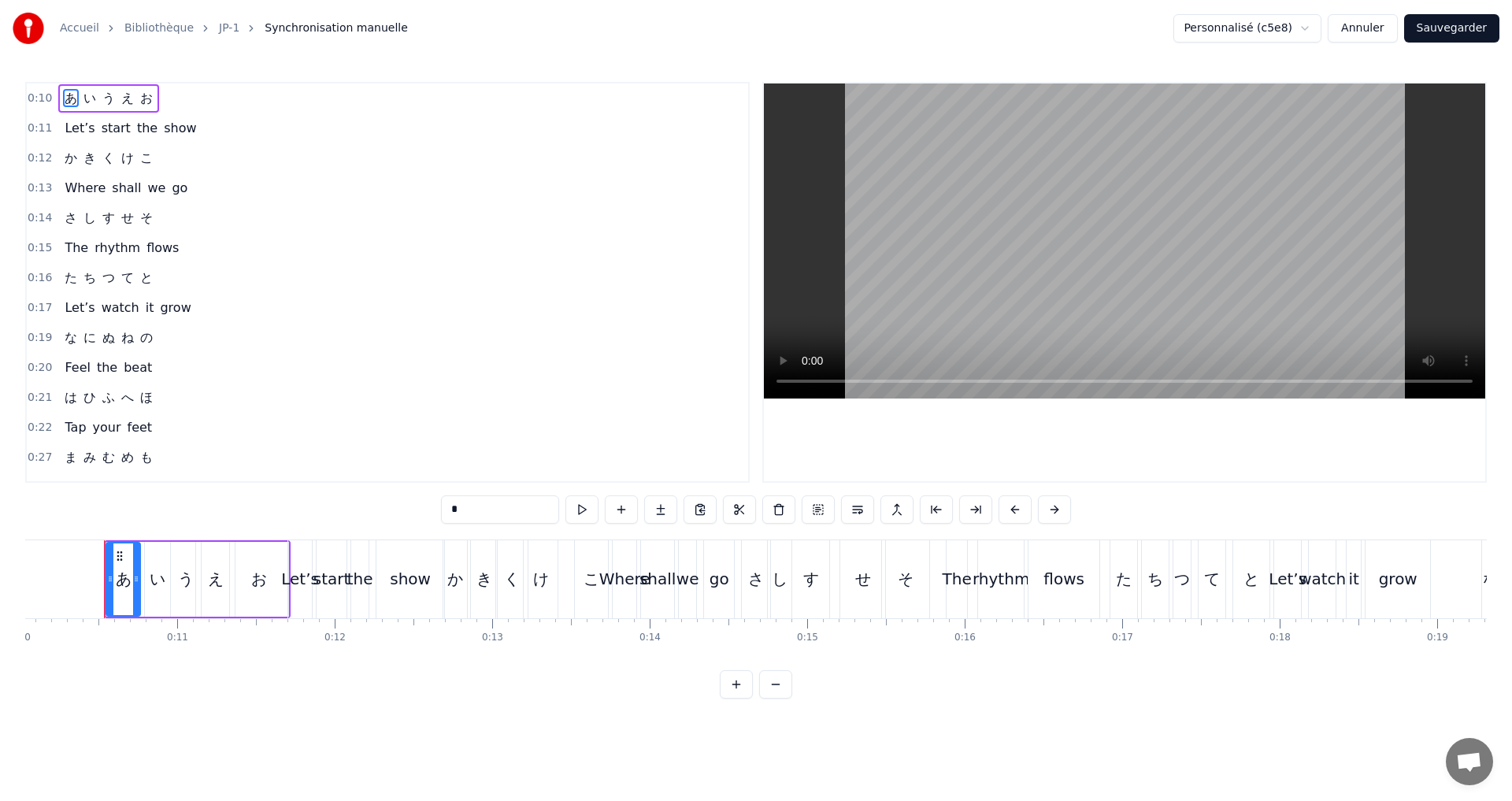
drag, startPoint x: 178, startPoint y: 655, endPoint x: 170, endPoint y: 660, distance: 9.4
click at [170, 658] on div "あ い う え お Let’s start the show か き く け こ Where shall we go さ し す せ そ The rhythm…" at bounding box center [756, 599] width 1462 height 118
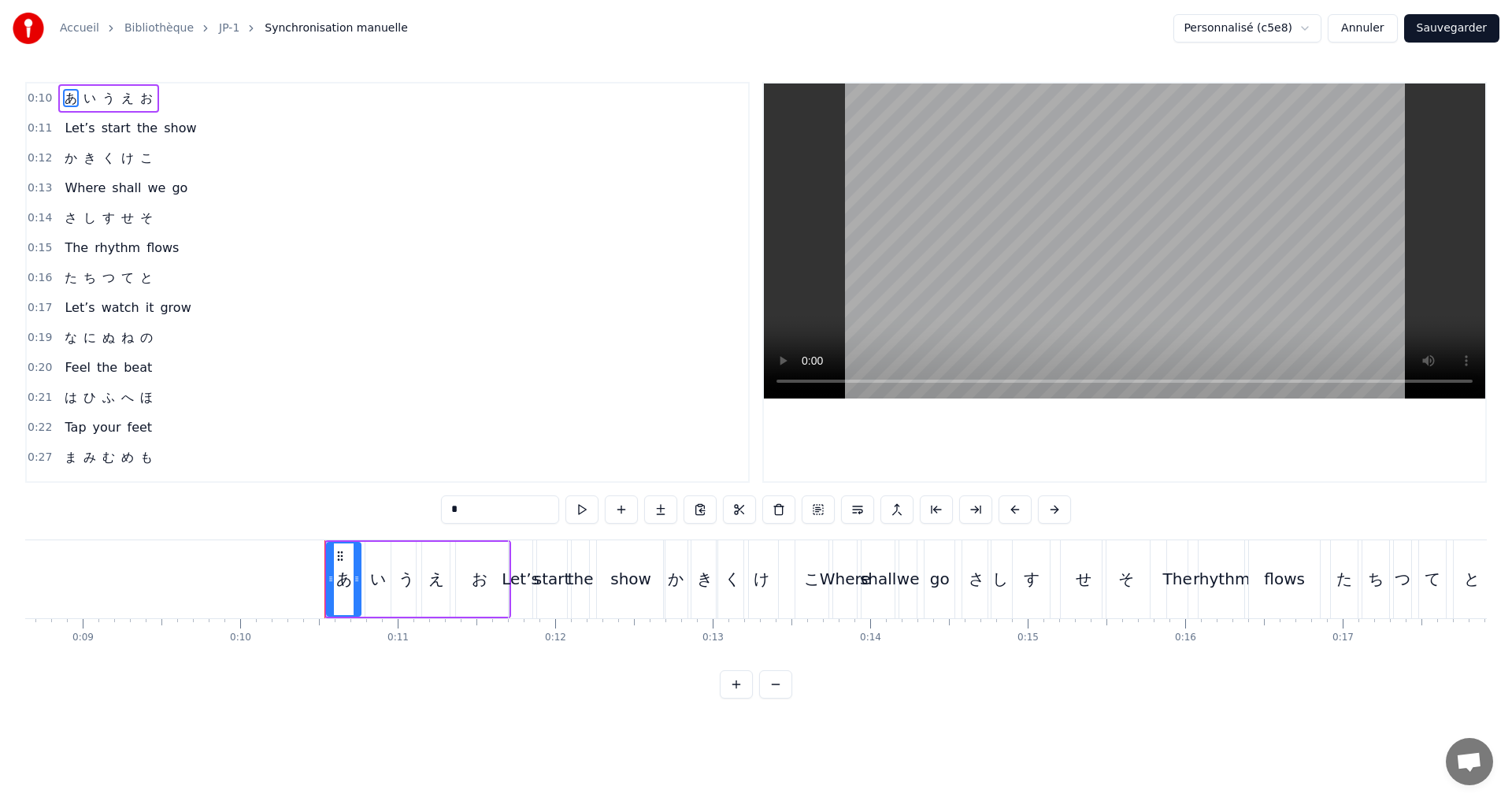
scroll to position [0, 1336]
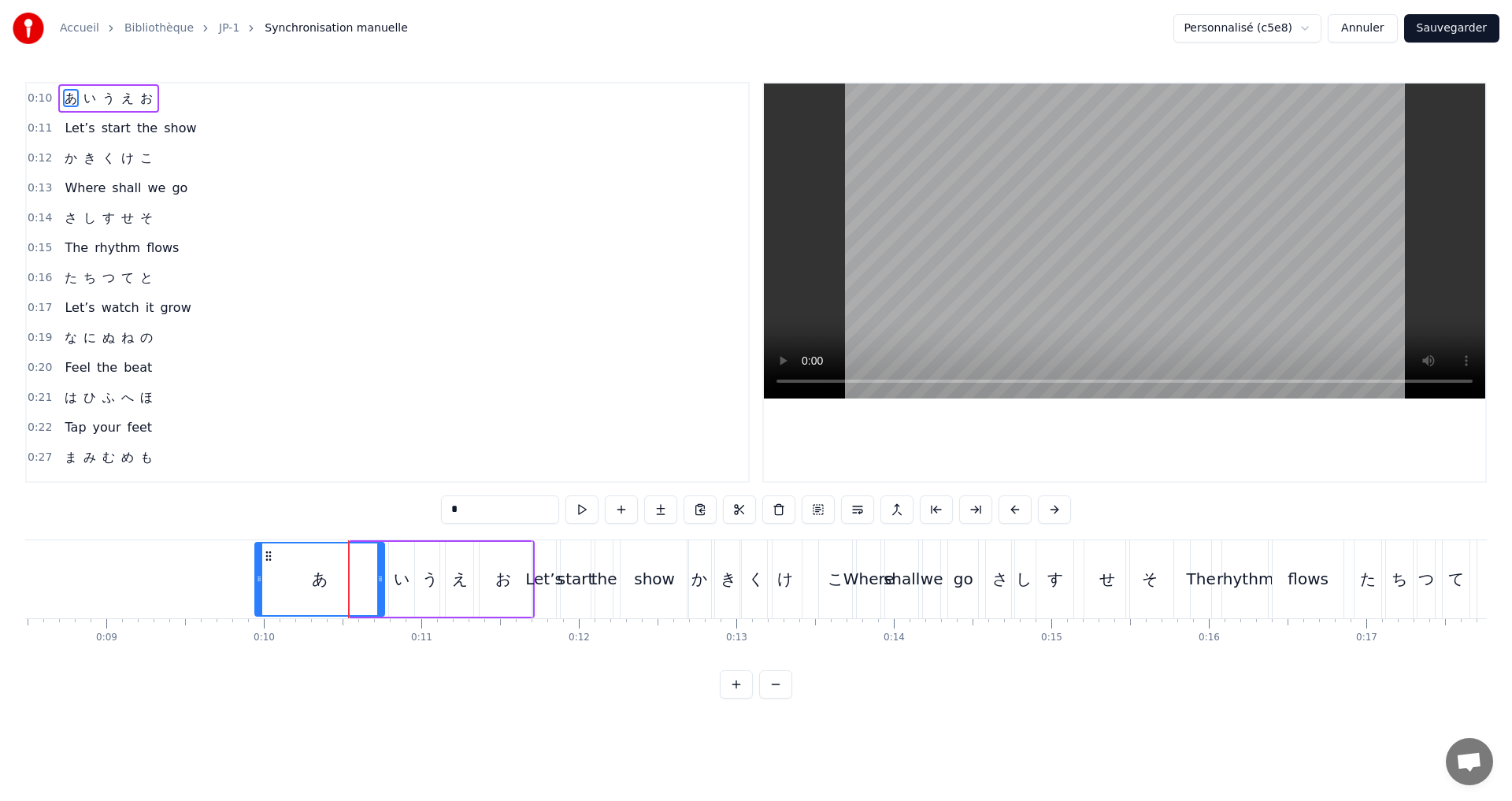
drag, startPoint x: 352, startPoint y: 583, endPoint x: 257, endPoint y: 583, distance: 95.0
click at [257, 583] on icon at bounding box center [258, 579] width 6 height 12
click at [567, 514] on button at bounding box center [562, 510] width 33 height 28
drag, startPoint x: 258, startPoint y: 582, endPoint x: 349, endPoint y: 567, distance: 92.2
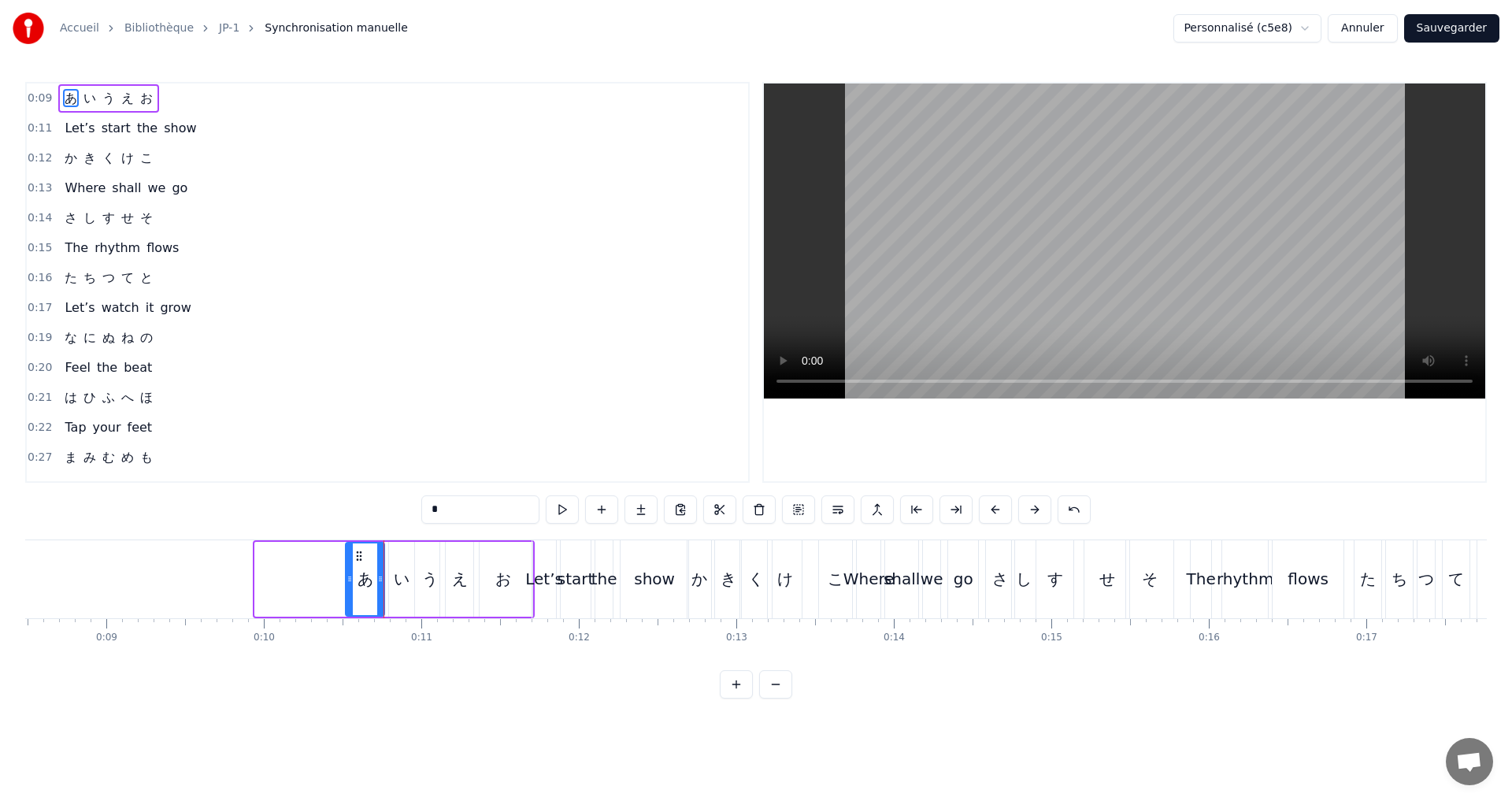
click at [349, 567] on div at bounding box center [349, 579] width 6 height 72
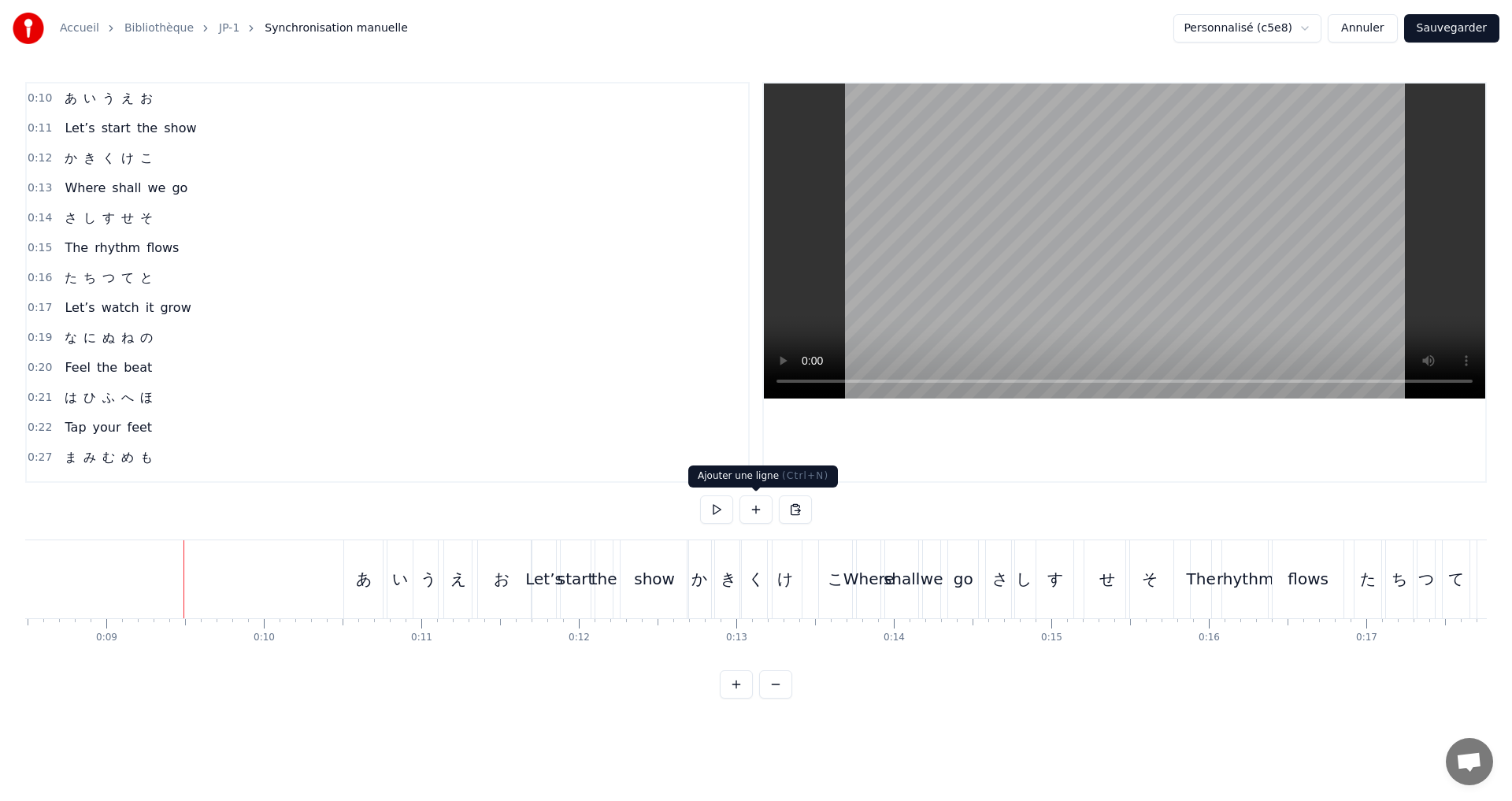
click at [748, 516] on button at bounding box center [756, 510] width 33 height 28
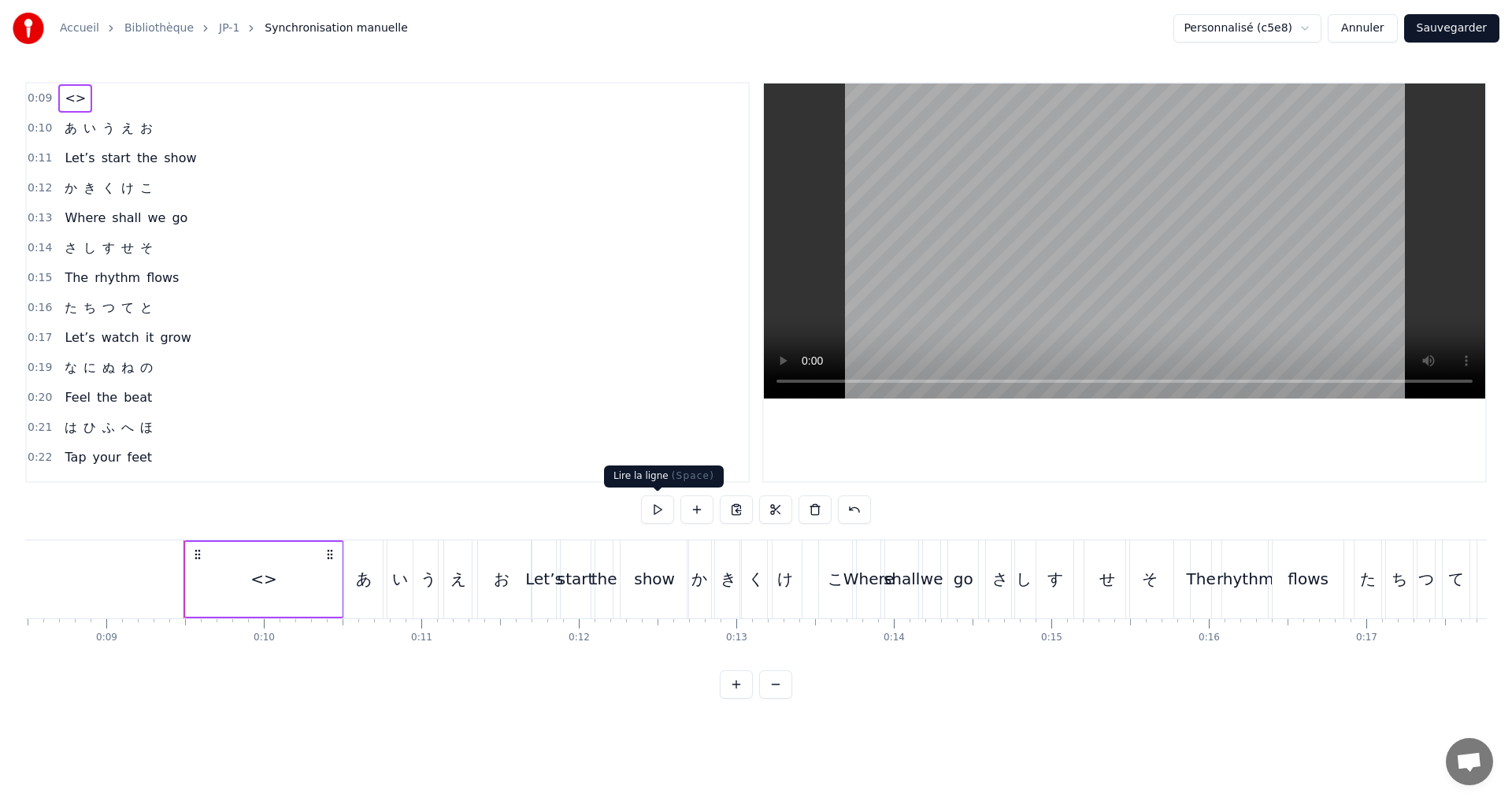
click at [656, 505] on button at bounding box center [657, 510] width 33 height 28
click at [334, 581] on div "<>" at bounding box center [264, 579] width 156 height 75
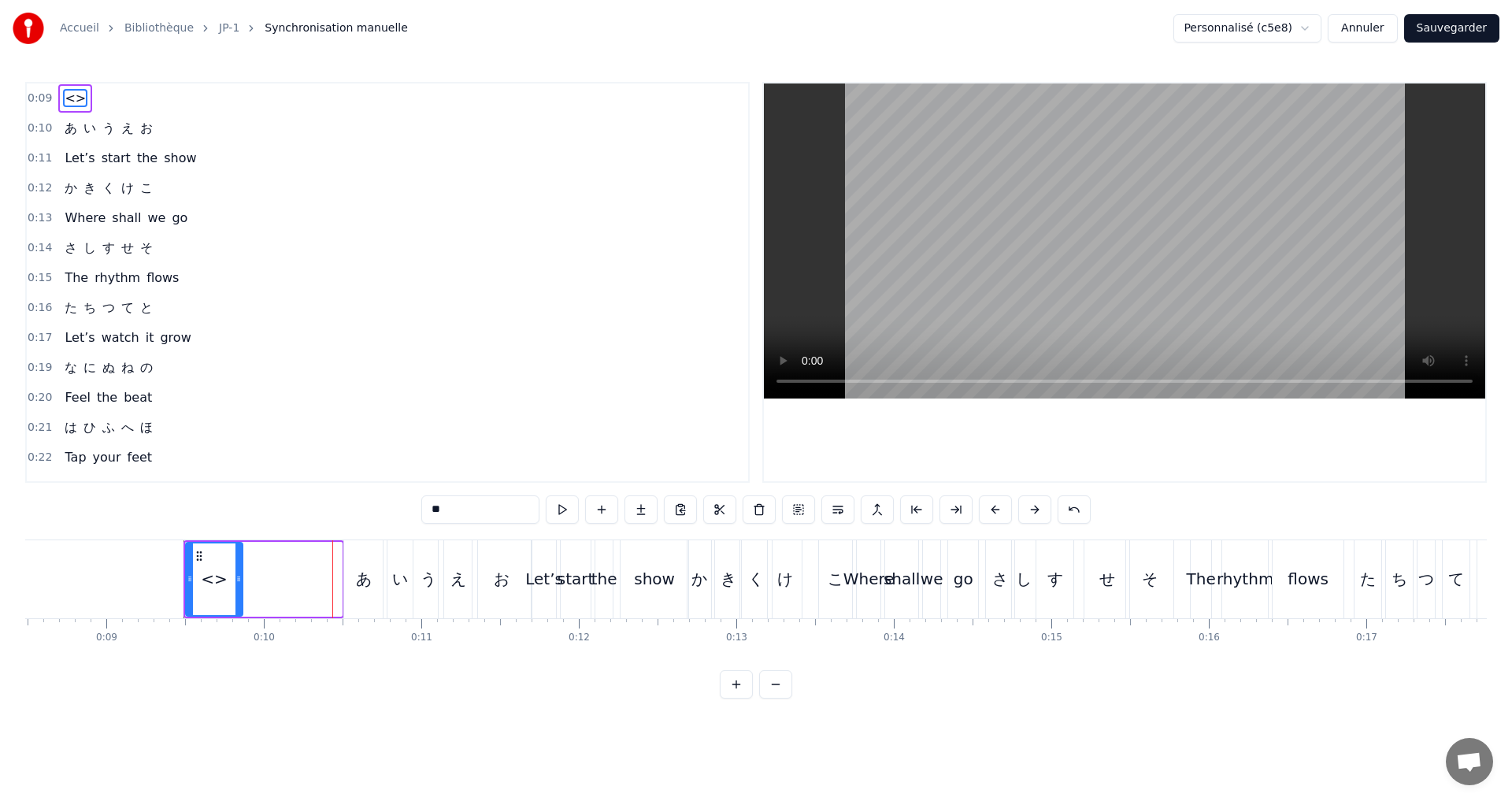
drag, startPoint x: 336, startPoint y: 580, endPoint x: 237, endPoint y: 569, distance: 99.6
click at [237, 569] on div at bounding box center [238, 579] width 6 height 72
click at [565, 503] on button at bounding box center [562, 510] width 33 height 28
click at [213, 119] on div "0:10 あ い う え お" at bounding box center [387, 129] width 722 height 30
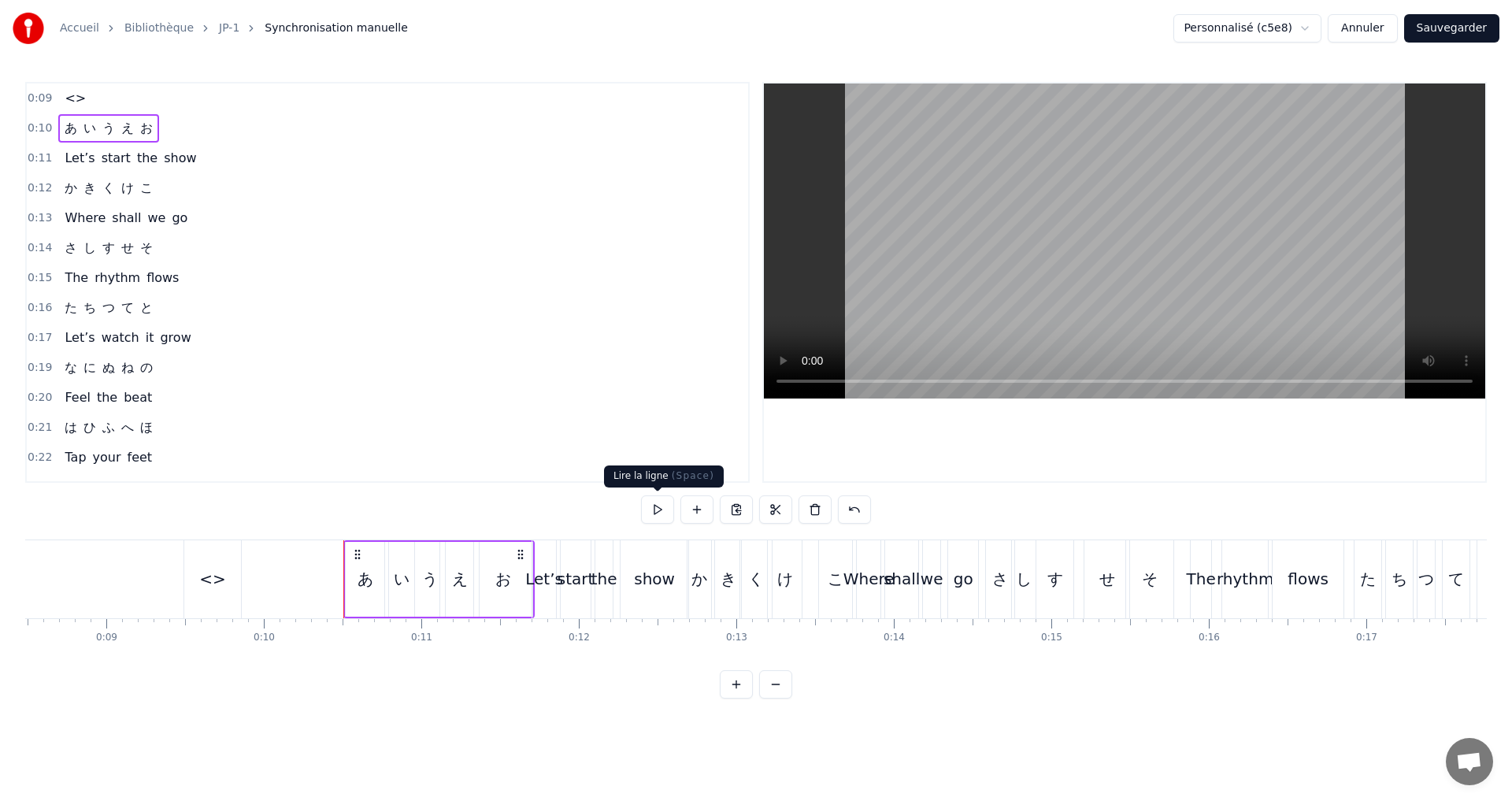
click at [666, 507] on button at bounding box center [657, 510] width 33 height 28
click at [666, 504] on button at bounding box center [657, 510] width 33 height 28
click at [666, 492] on div "0:09 <> 0:10 あ い う え お 0:11 Let’s start the show 0:12 か き く け こ 0:13 Where shal…" at bounding box center [756, 390] width 1462 height 617
click at [660, 510] on button at bounding box center [657, 510] width 33 height 28
click at [234, 102] on div "0:09 <>" at bounding box center [387, 99] width 722 height 30
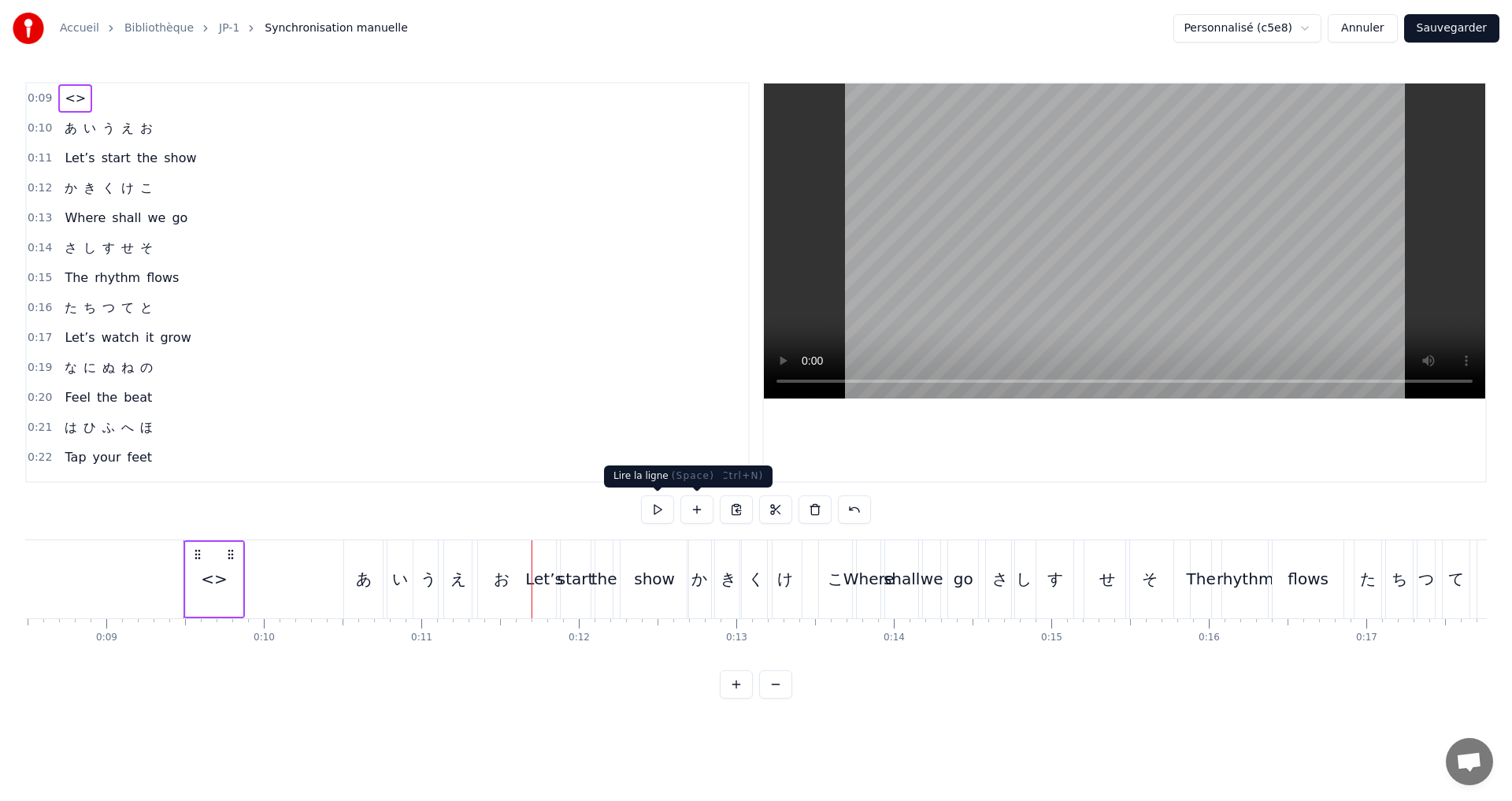
click at [656, 511] on button at bounding box center [657, 510] width 33 height 28
click at [205, 575] on div "<>" at bounding box center [214, 579] width 27 height 24
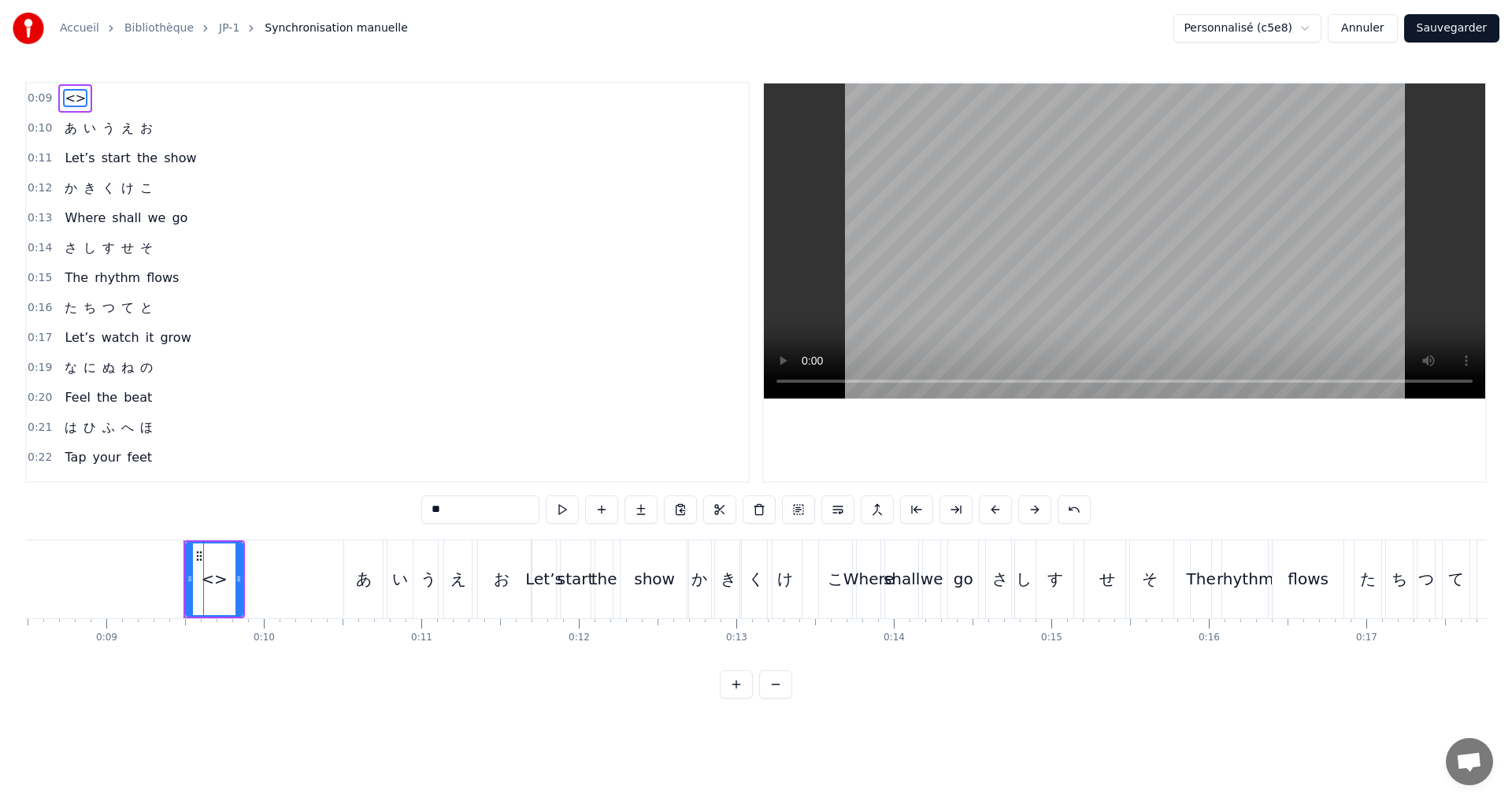
drag, startPoint x: 471, startPoint y: 514, endPoint x: 329, endPoint y: 505, distance: 142.3
click at [341, 511] on div "0:09 <> 0:10 あ い う え お 0:11 Let’s start the show 0:12 か き く け こ 0:13 Where shal…" at bounding box center [756, 390] width 1462 height 617
click at [194, 128] on div "0:10 あ い う え お" at bounding box center [387, 129] width 722 height 30
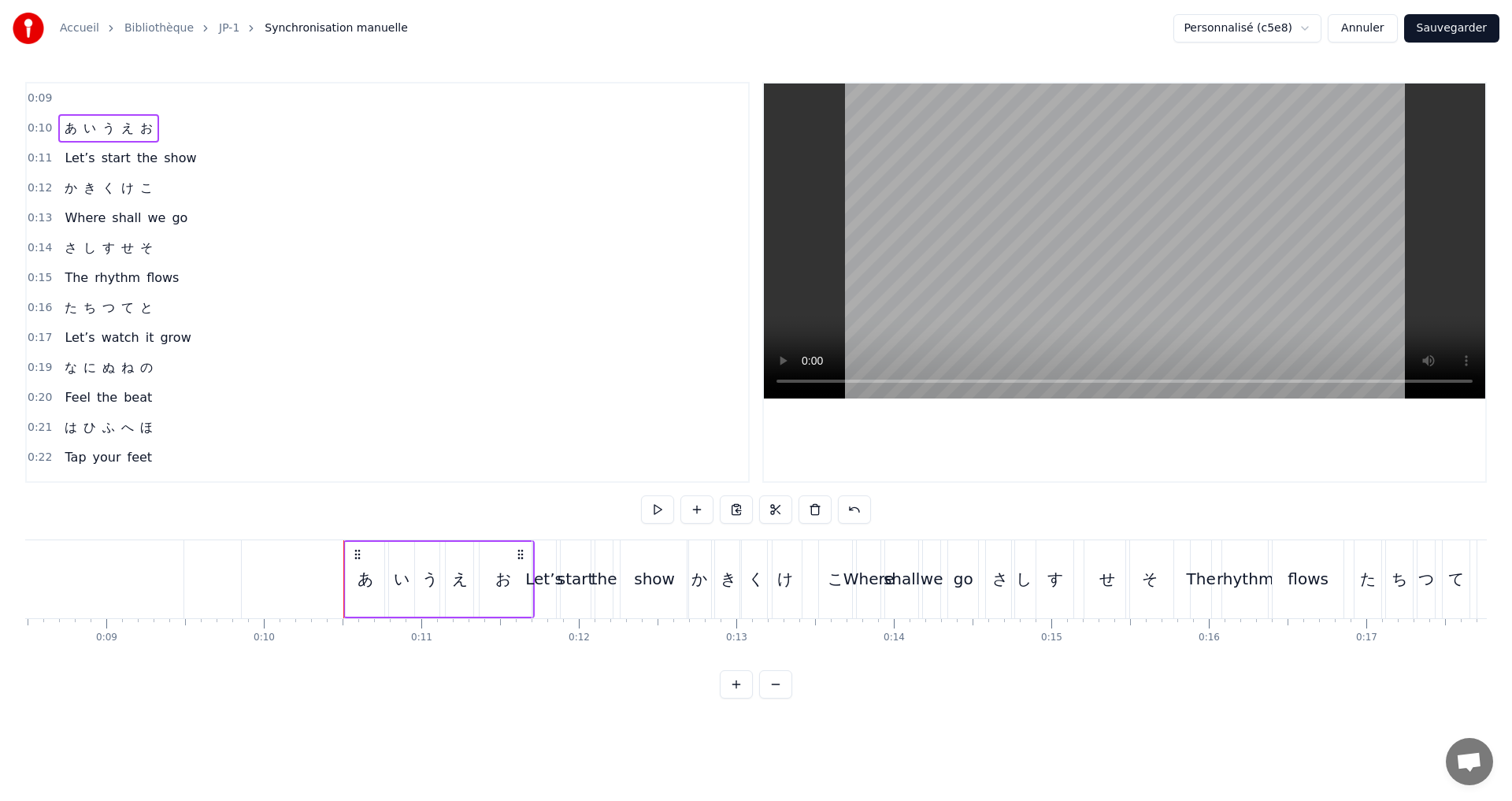
click at [239, 91] on div "0:09" at bounding box center [387, 99] width 722 height 30
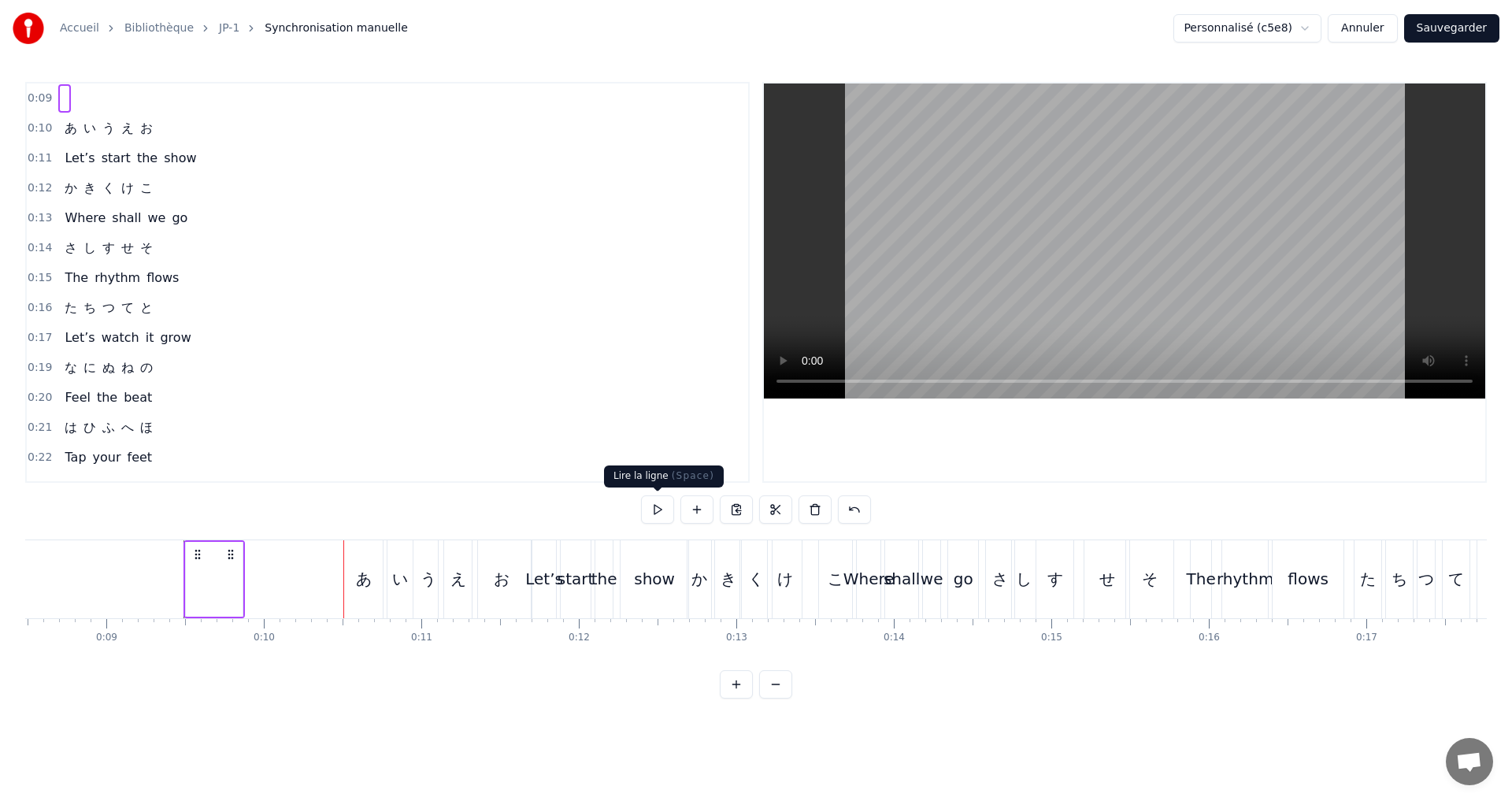
click at [653, 514] on button at bounding box center [657, 510] width 33 height 28
click at [660, 519] on button at bounding box center [657, 510] width 33 height 28
click at [238, 583] on div at bounding box center [214, 579] width 57 height 75
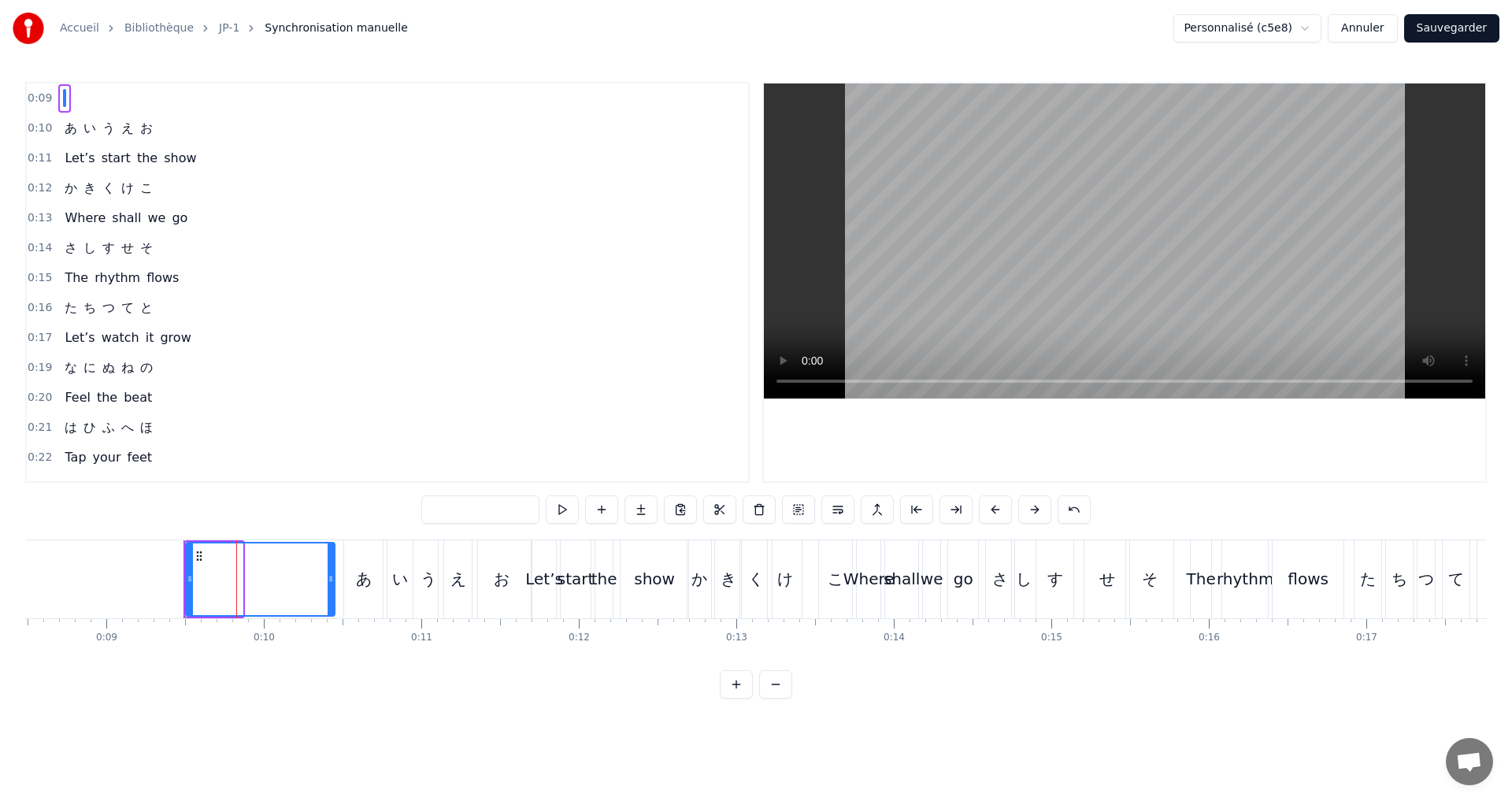
drag, startPoint x: 241, startPoint y: 577, endPoint x: 332, endPoint y: 574, distance: 91.0
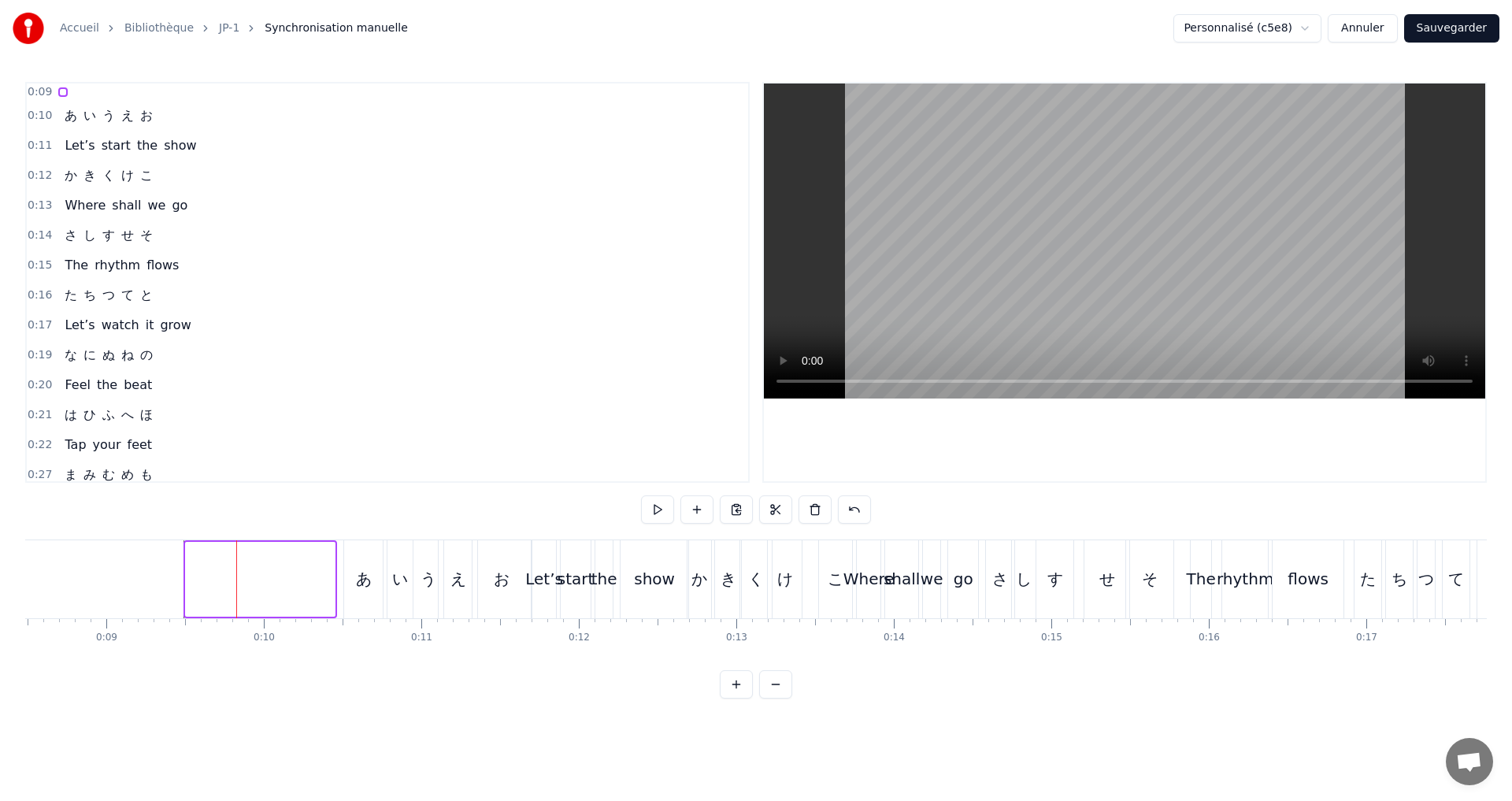
click at [185, 579] on div at bounding box center [259, 579] width 150 height 75
click at [259, 572] on div at bounding box center [259, 579] width 150 height 75
click at [273, 577] on div at bounding box center [259, 579] width 150 height 75
click at [197, 582] on div at bounding box center [259, 579] width 150 height 75
click at [312, 583] on div at bounding box center [259, 579] width 150 height 75
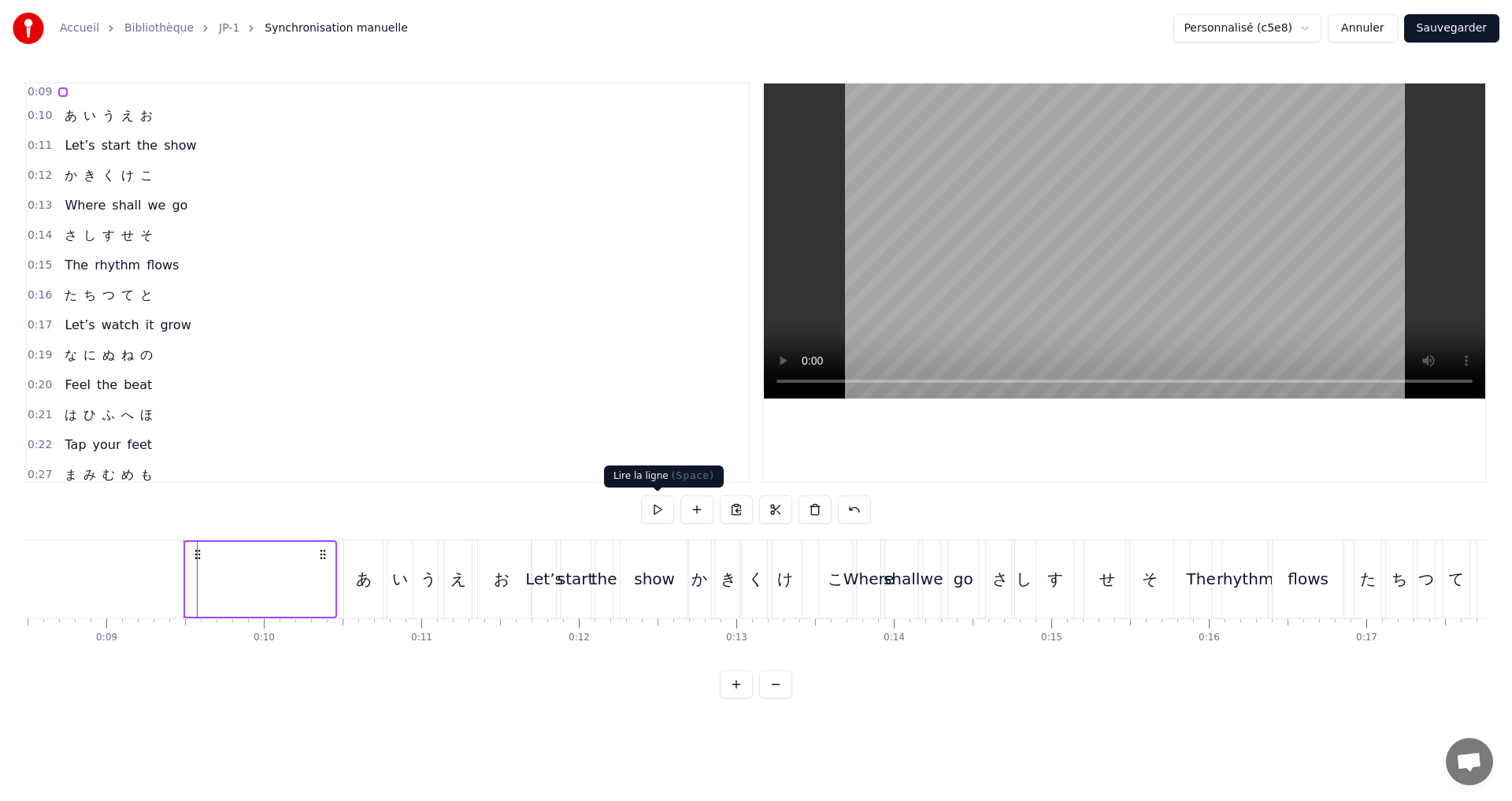
click at [655, 513] on button at bounding box center [657, 510] width 33 height 28
click at [212, 115] on div "0:10 あ い う え お" at bounding box center [387, 116] width 722 height 30
click at [653, 506] on button at bounding box center [657, 510] width 33 height 28
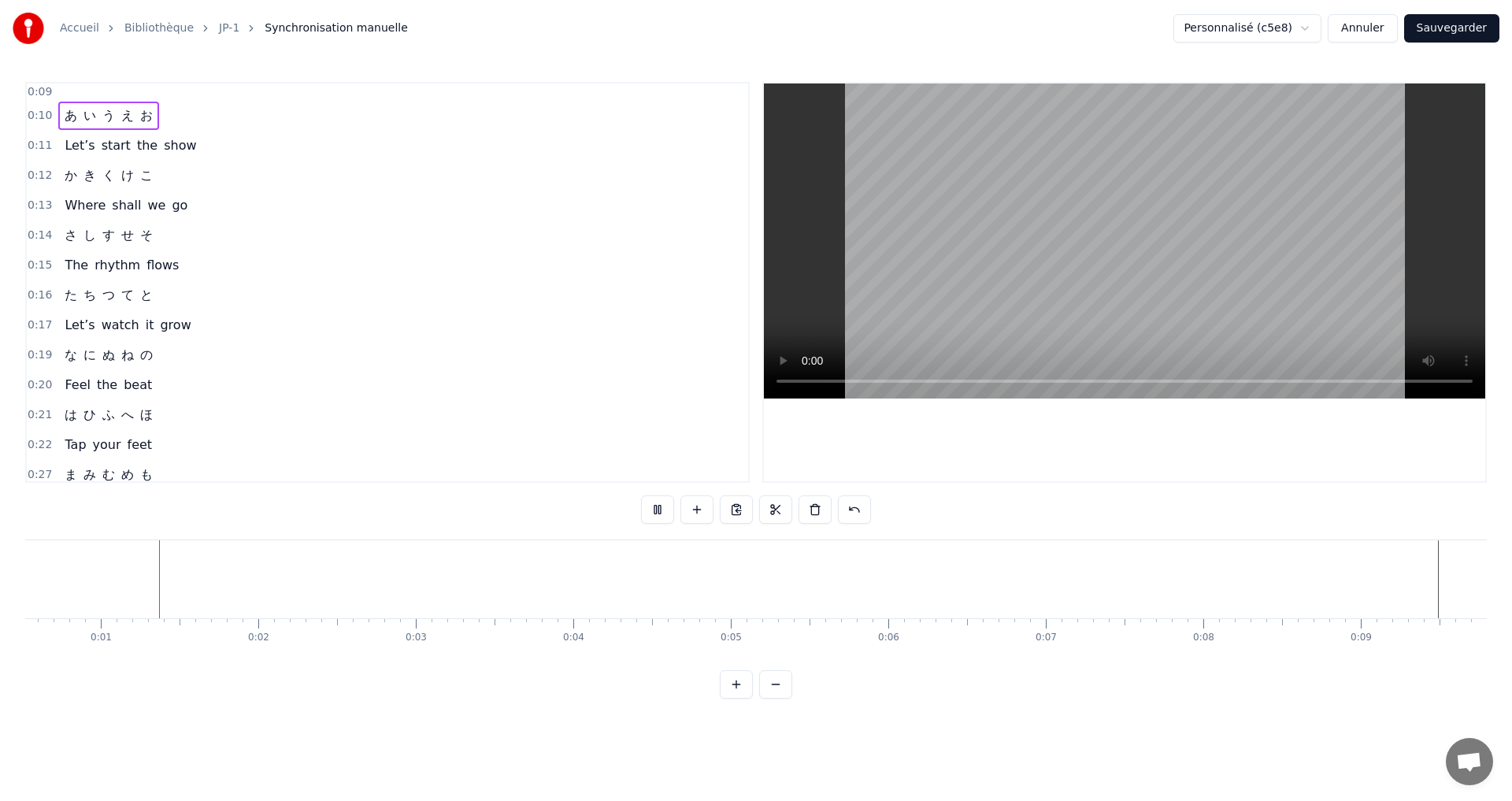
scroll to position [0, 80]
click at [779, 698] on button at bounding box center [775, 685] width 33 height 28
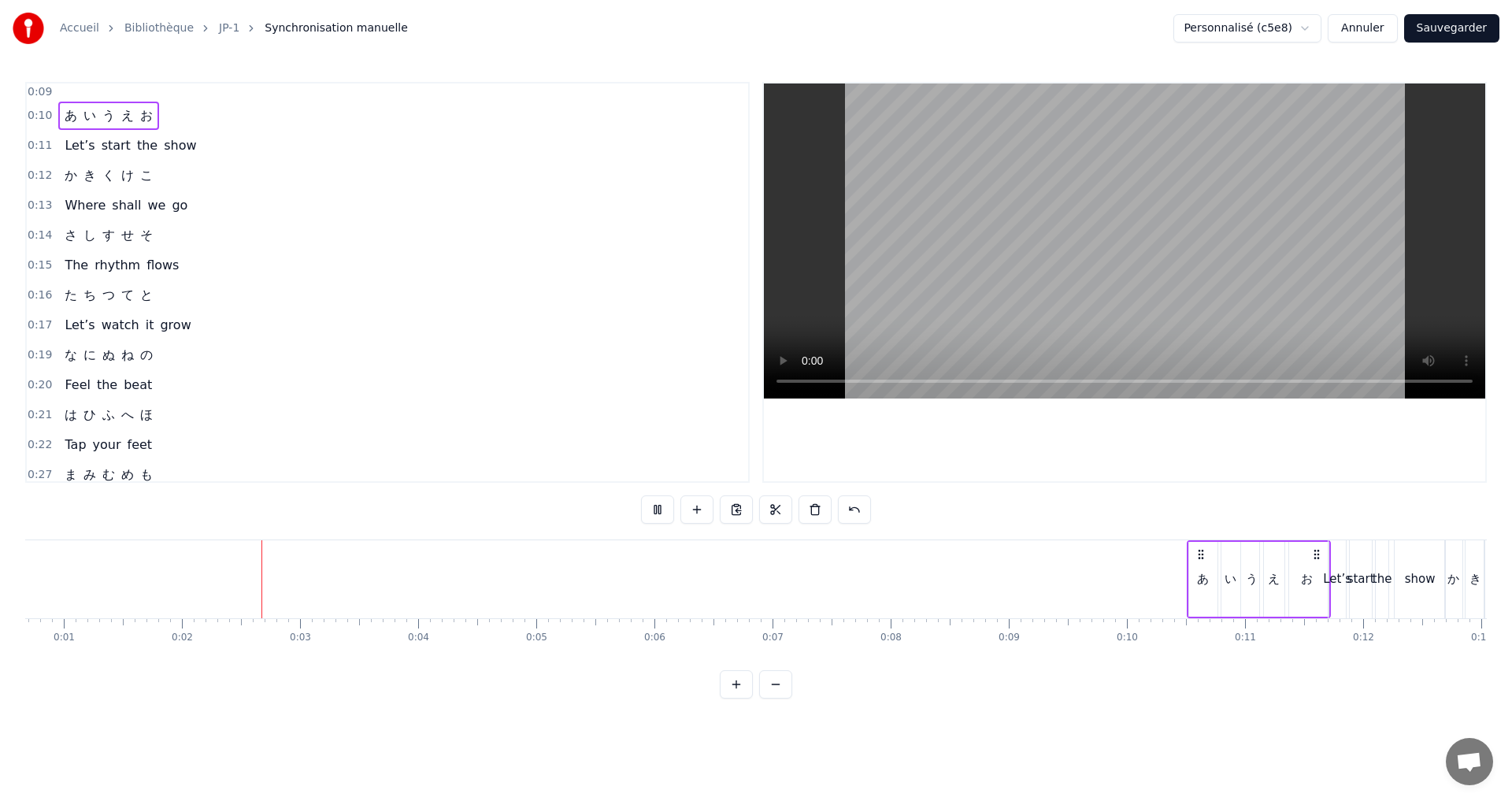
click at [779, 697] on button at bounding box center [775, 685] width 33 height 28
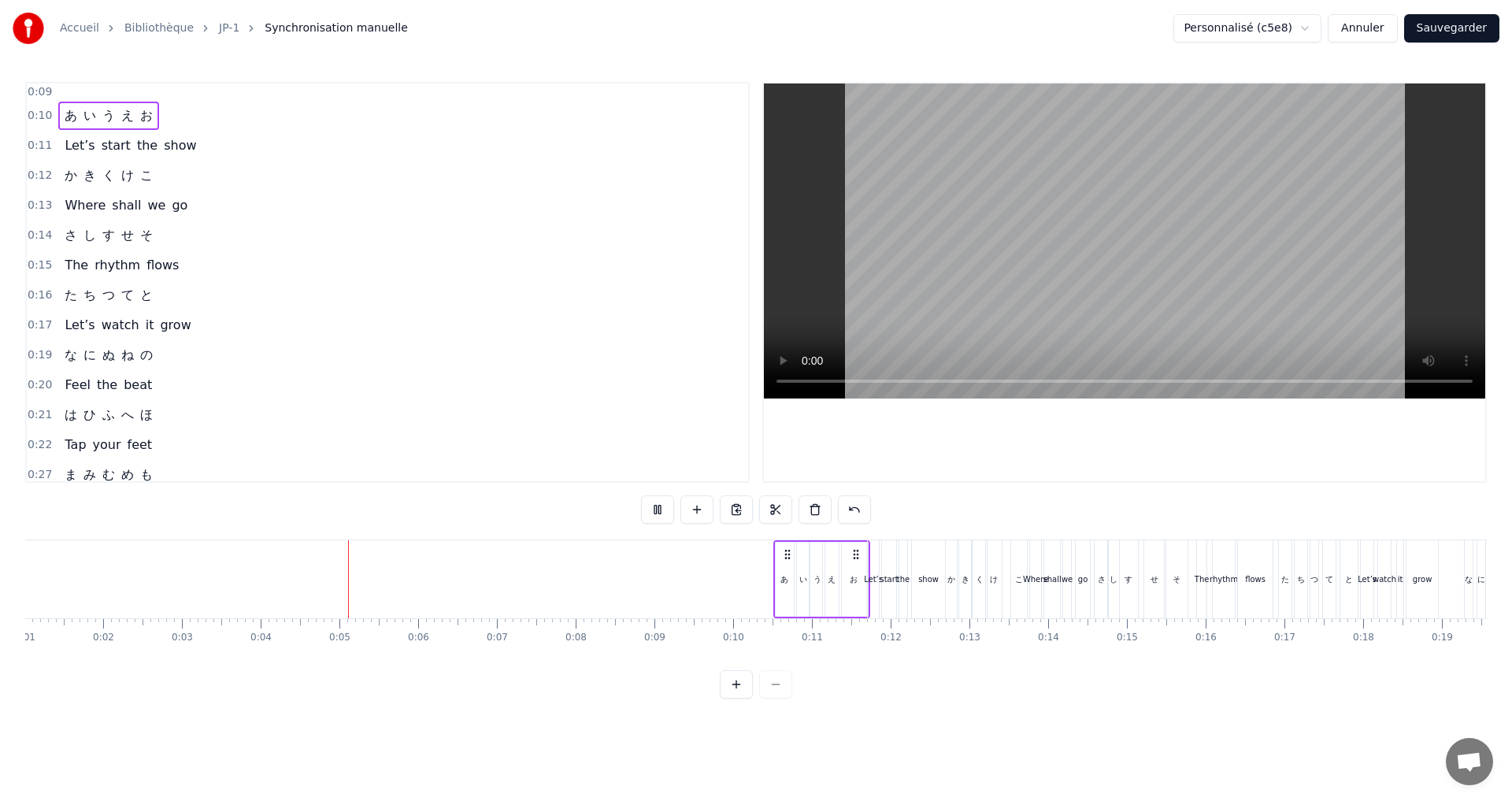
click at [736, 694] on button at bounding box center [736, 685] width 33 height 28
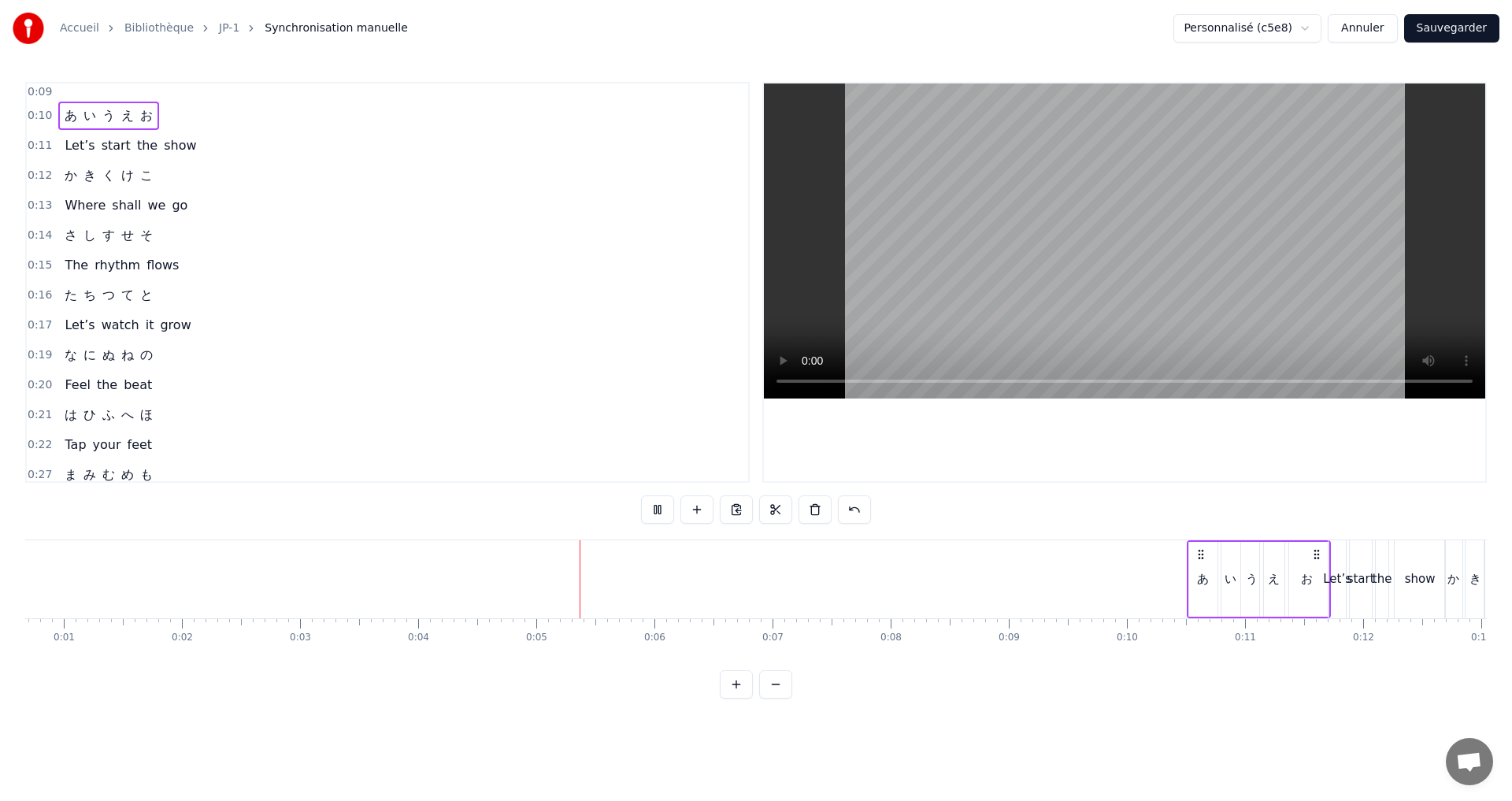
click at [736, 694] on button at bounding box center [736, 685] width 33 height 28
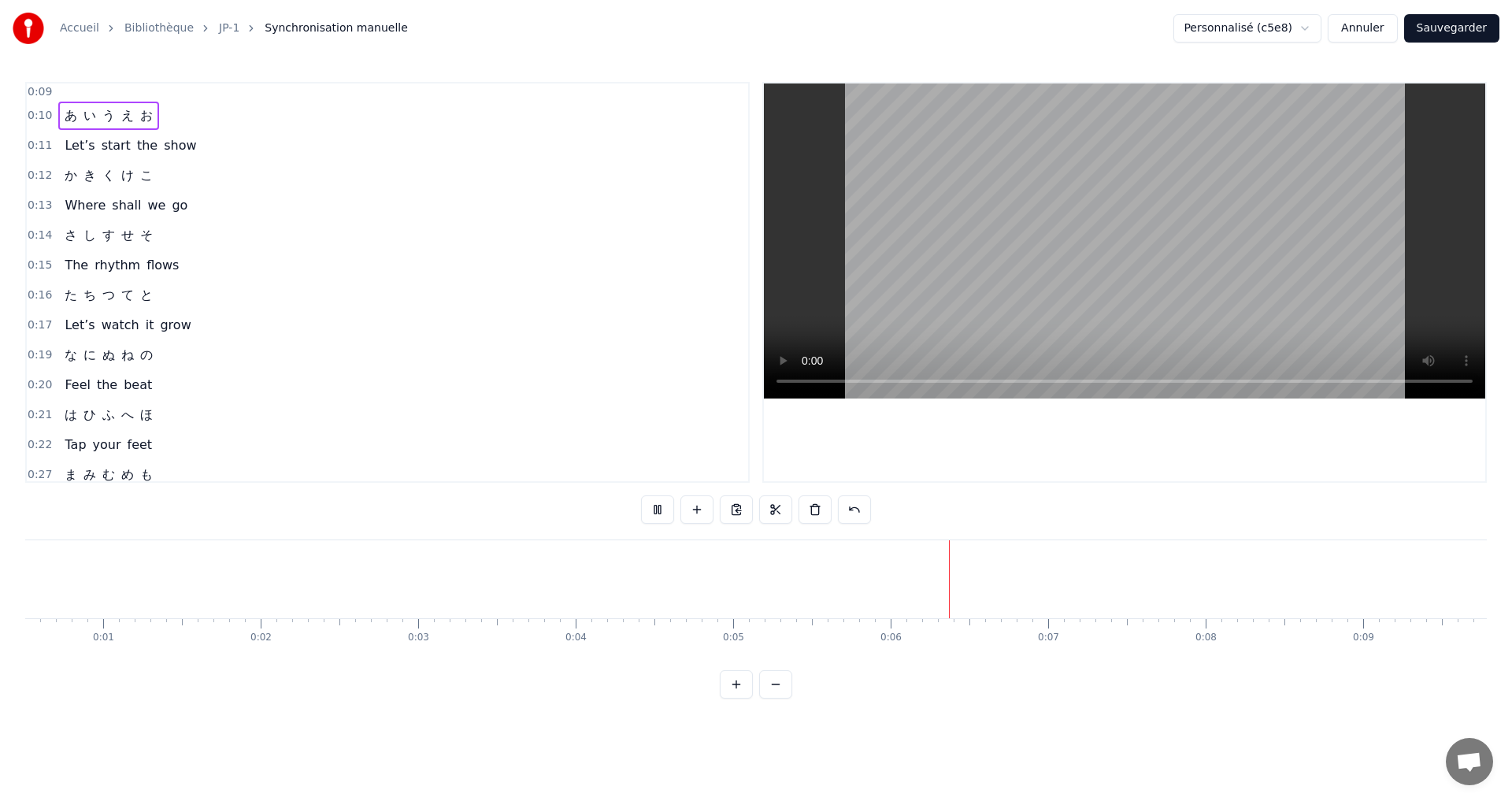
click at [738, 693] on button at bounding box center [736, 685] width 33 height 28
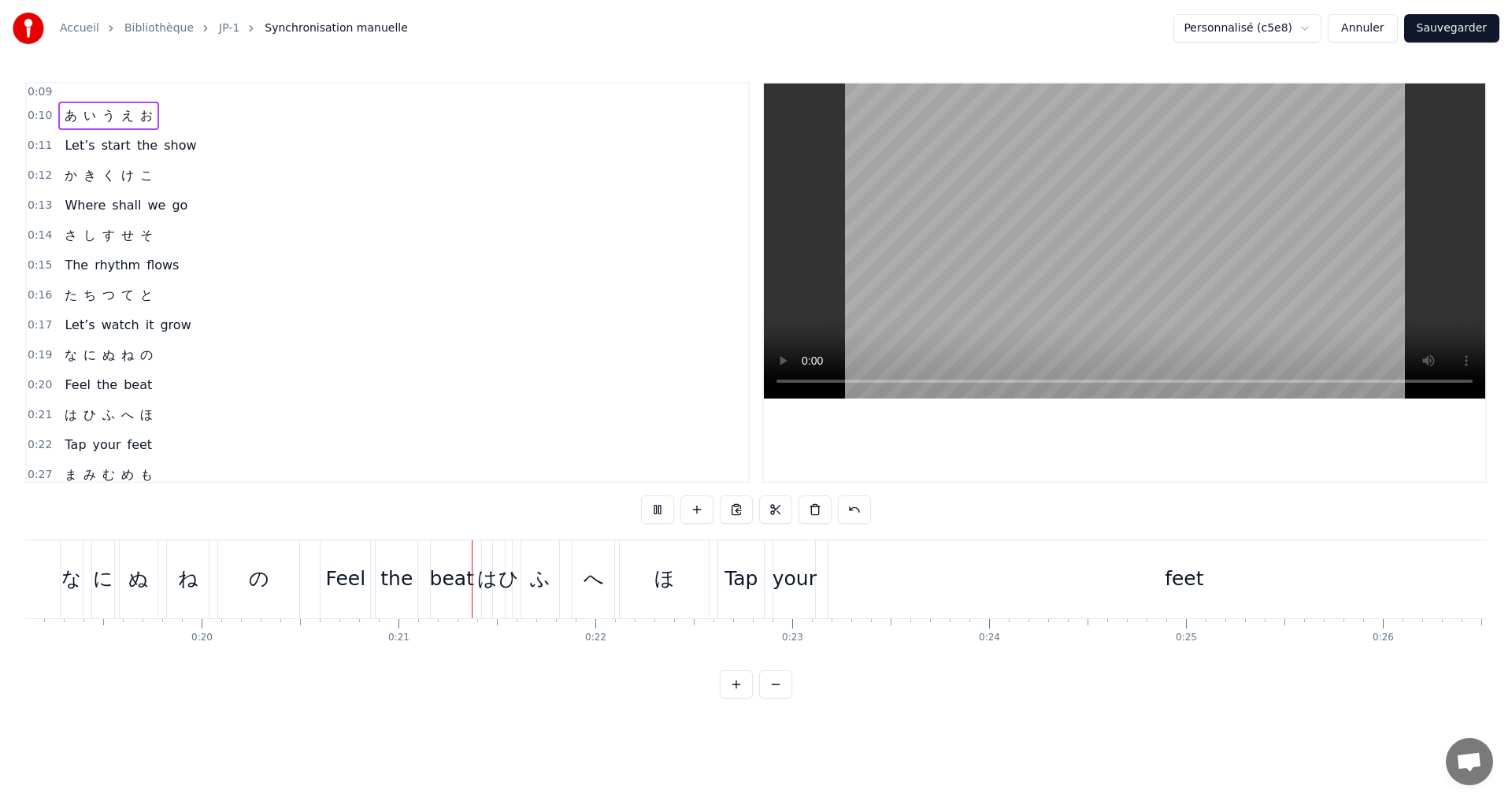
scroll to position [0, 4031]
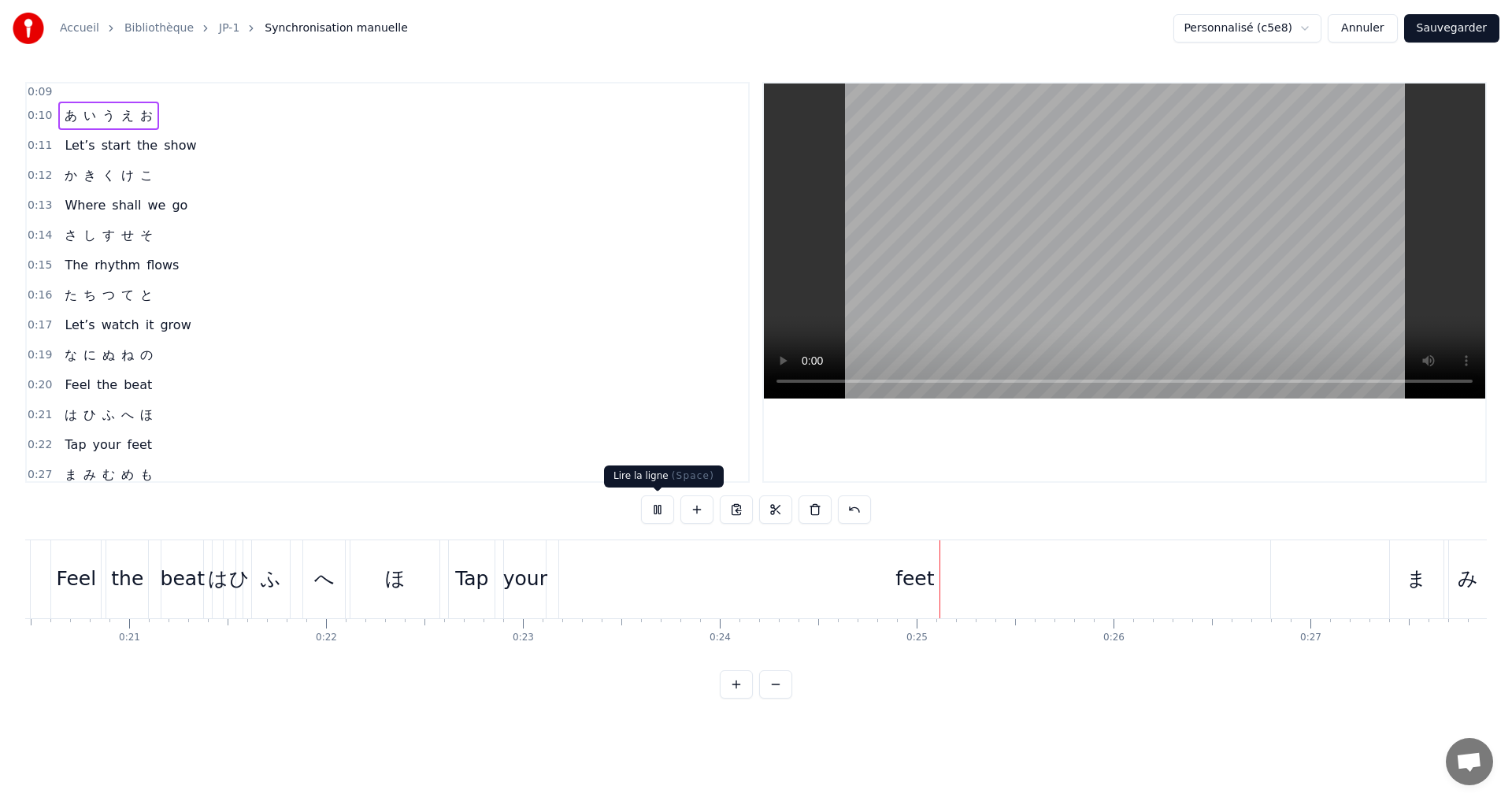
click at [660, 512] on button at bounding box center [657, 510] width 33 height 28
click at [154, 172] on div "か き く け こ" at bounding box center [109, 176] width 101 height 28
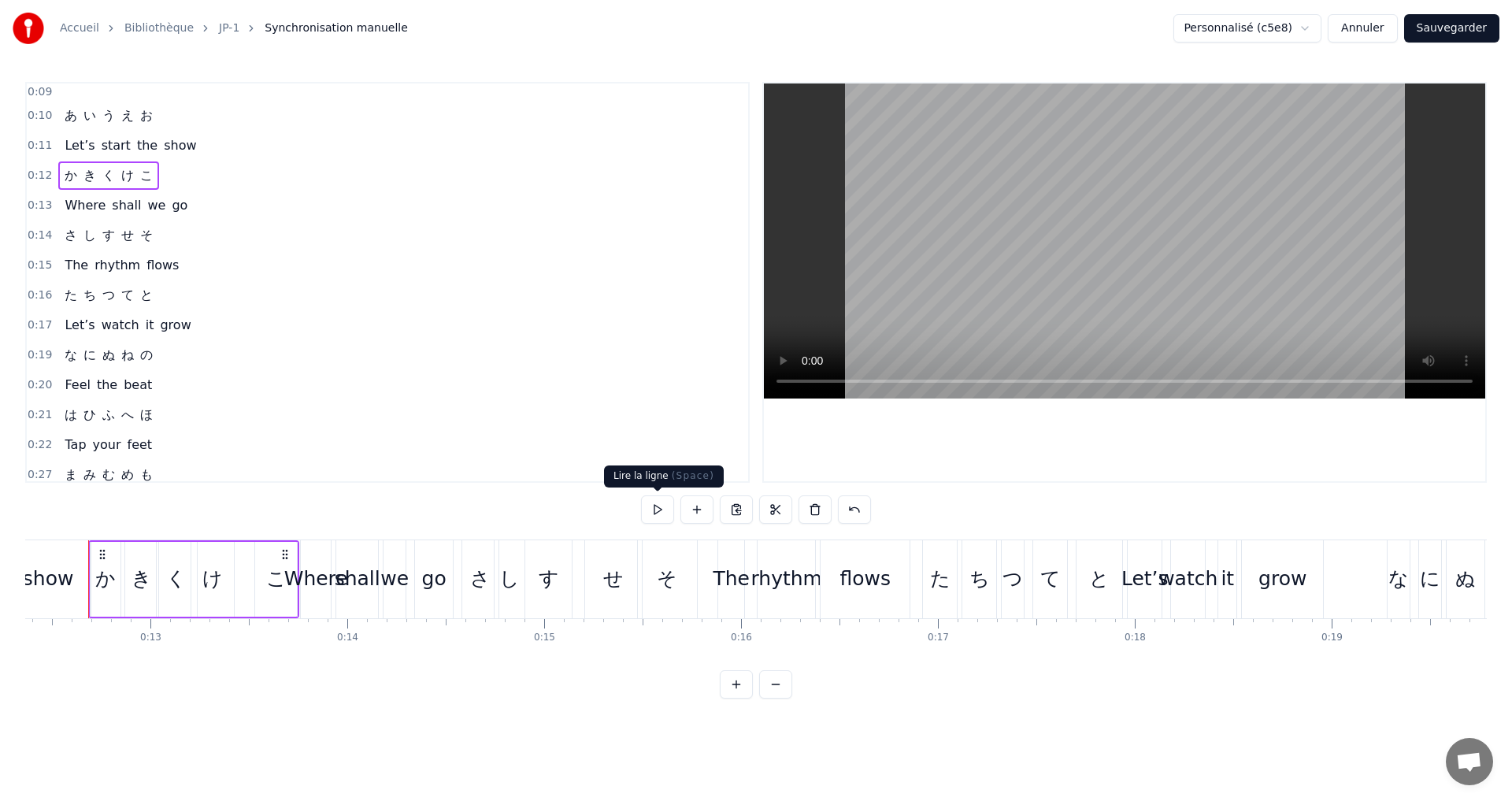
scroll to position [0, 2418]
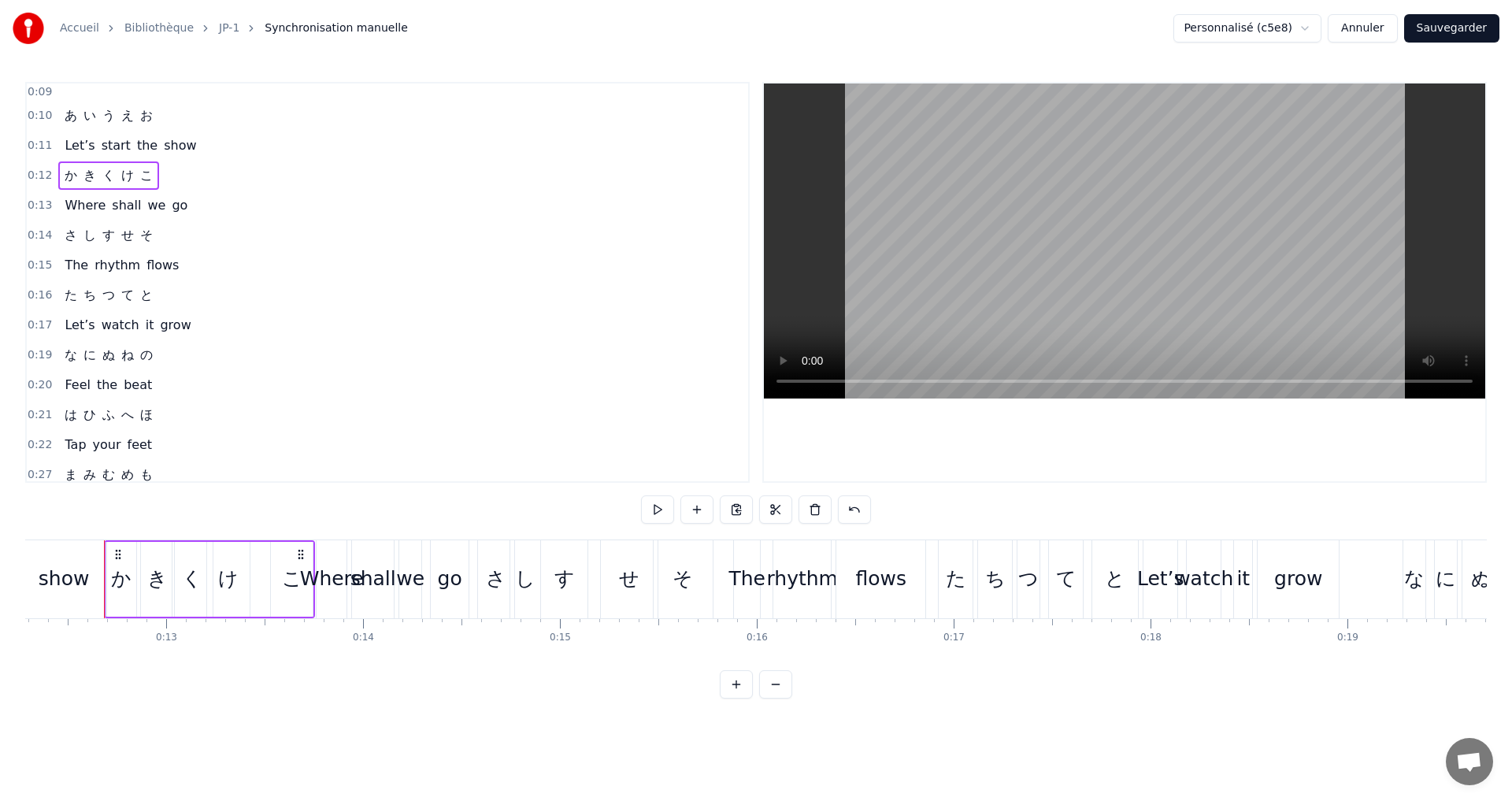
click at [168, 272] on div "The rhythm flows" at bounding box center [122, 266] width 127 height 28
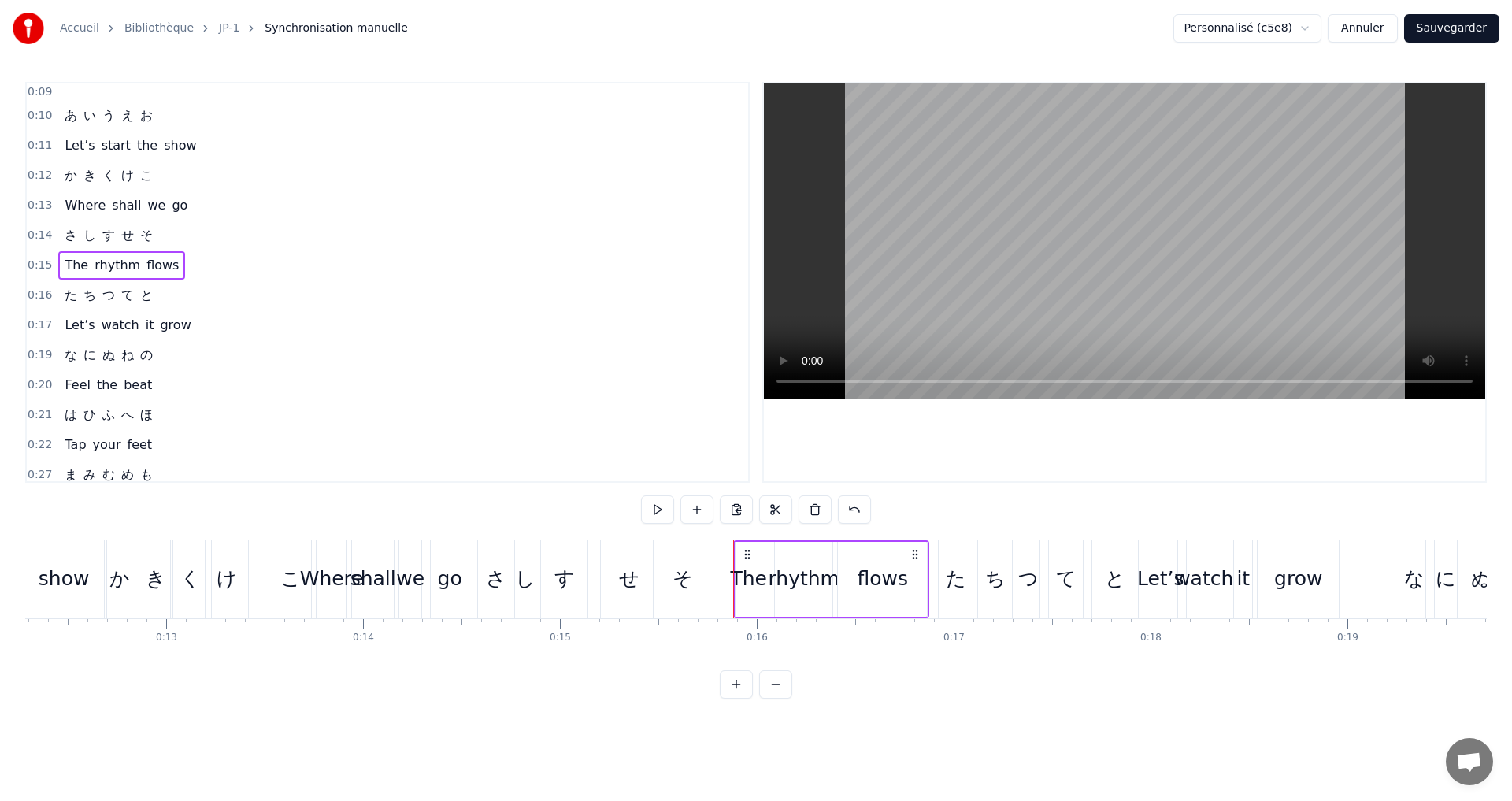
click at [171, 115] on div "0:10 あ い う え お" at bounding box center [387, 116] width 722 height 30
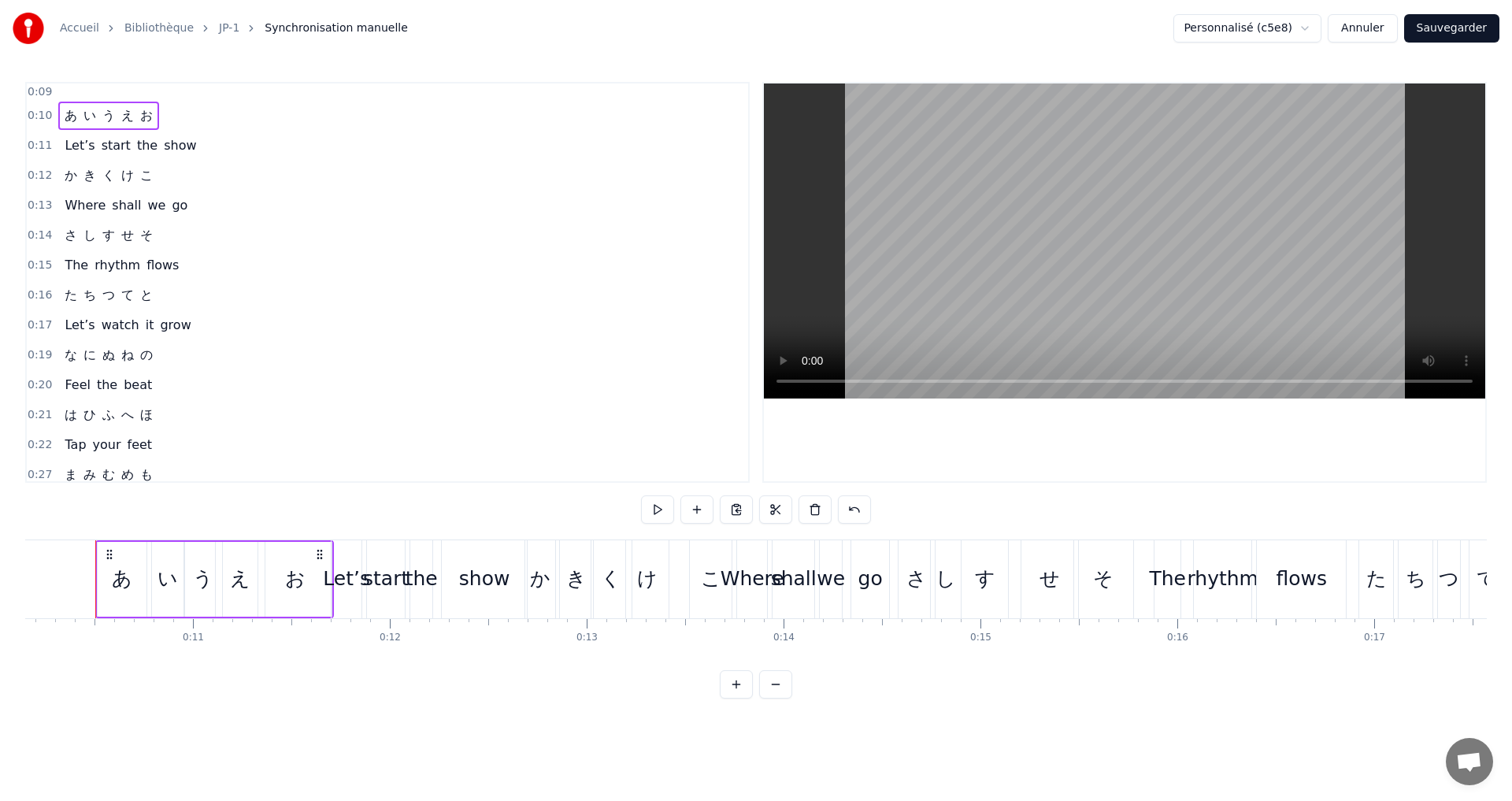
scroll to position [0, 1990]
click at [660, 510] on button at bounding box center [657, 510] width 33 height 28
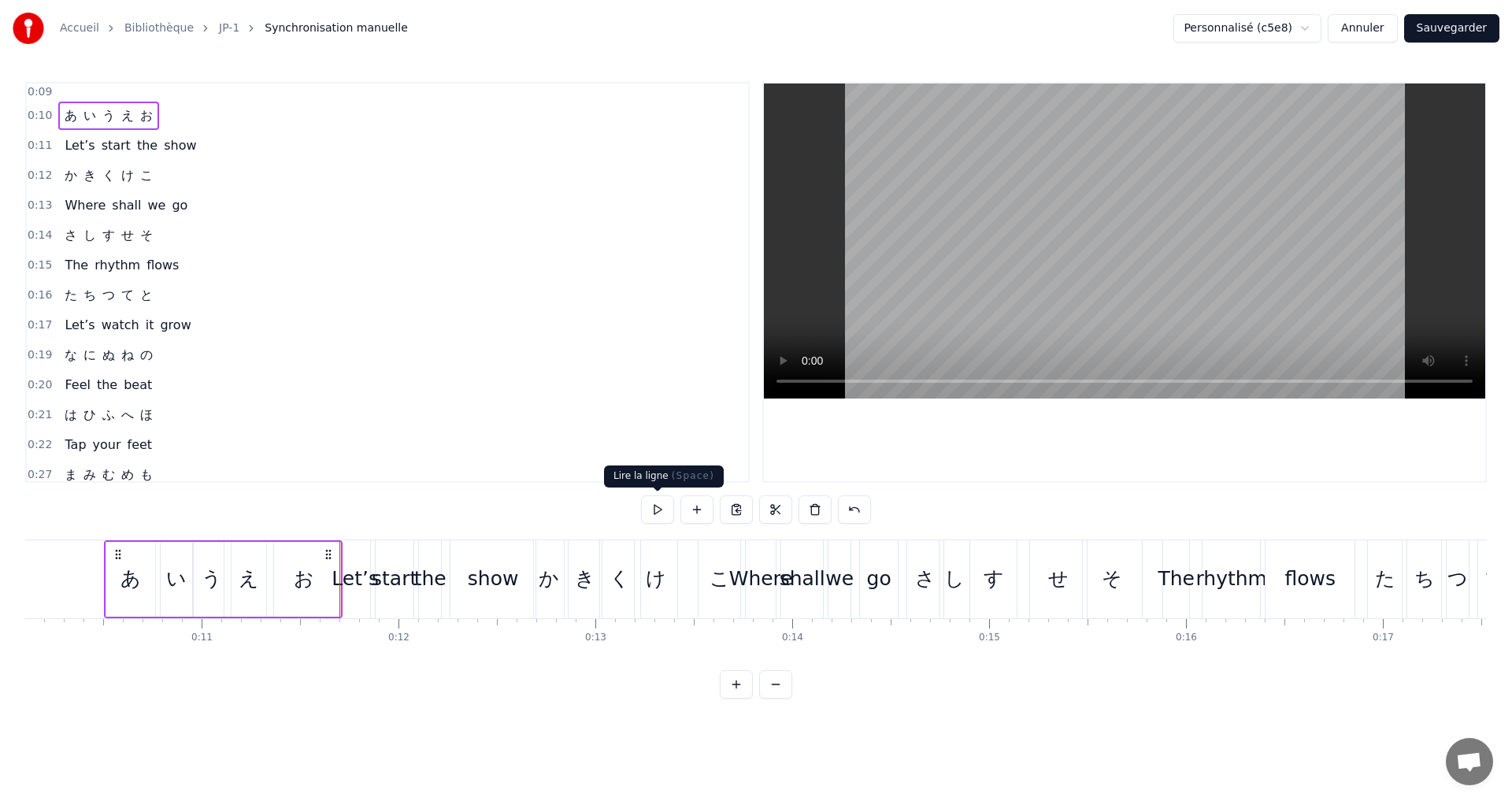
click at [649, 509] on button at bounding box center [657, 510] width 33 height 28
click at [649, 507] on button at bounding box center [657, 510] width 33 height 28
click at [133, 583] on div "あ" at bounding box center [131, 579] width 20 height 30
drag, startPoint x: 109, startPoint y: 576, endPoint x: 120, endPoint y: 573, distance: 11.4
click at [120, 573] on icon at bounding box center [120, 579] width 6 height 12
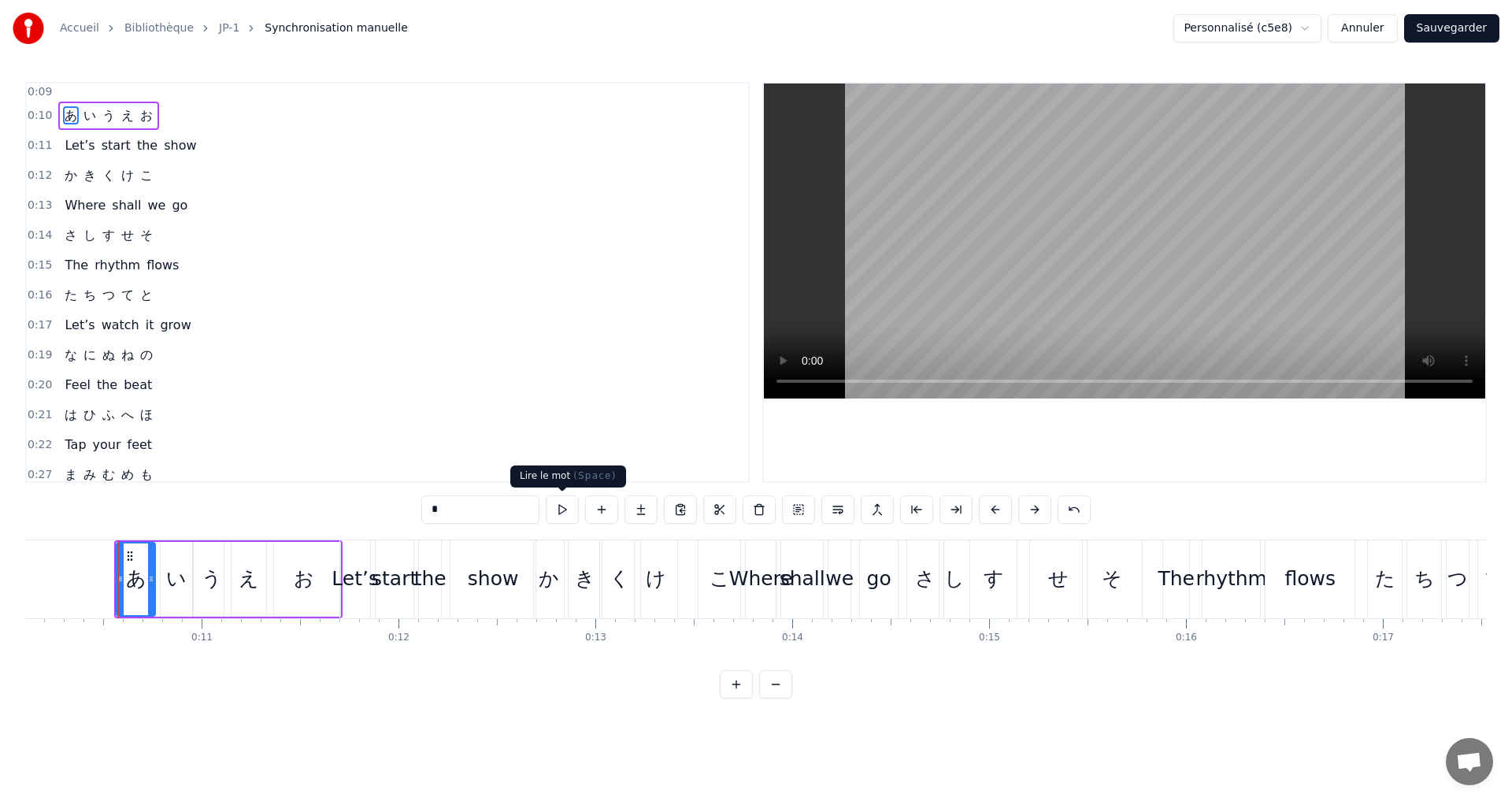
click at [571, 506] on button at bounding box center [562, 510] width 33 height 28
click at [265, 96] on div "0:09" at bounding box center [387, 92] width 722 height 18
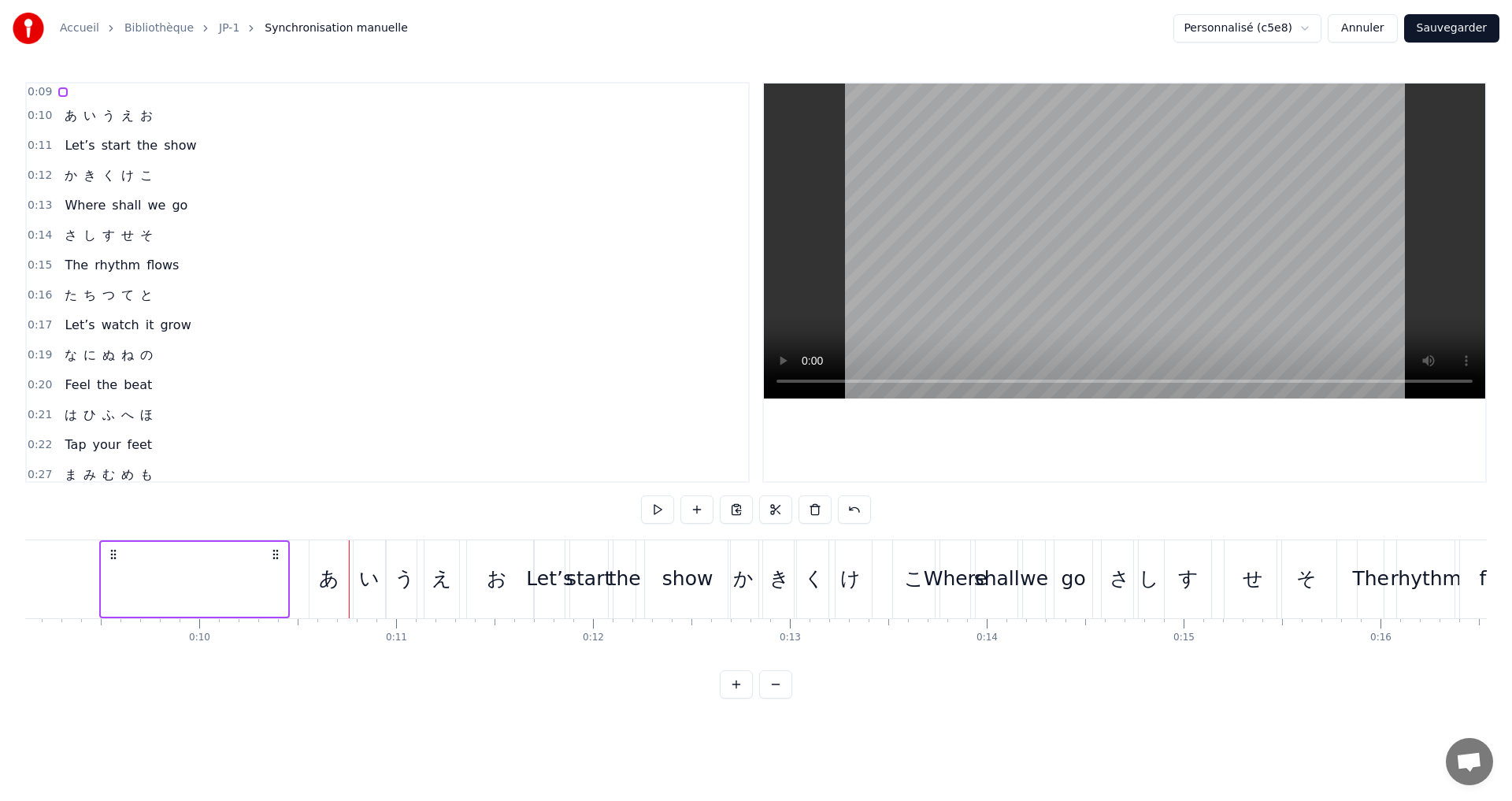
scroll to position [0, 1790]
click at [670, 509] on button at bounding box center [657, 510] width 33 height 28
click at [329, 587] on div "あ" at bounding box center [335, 579] width 20 height 30
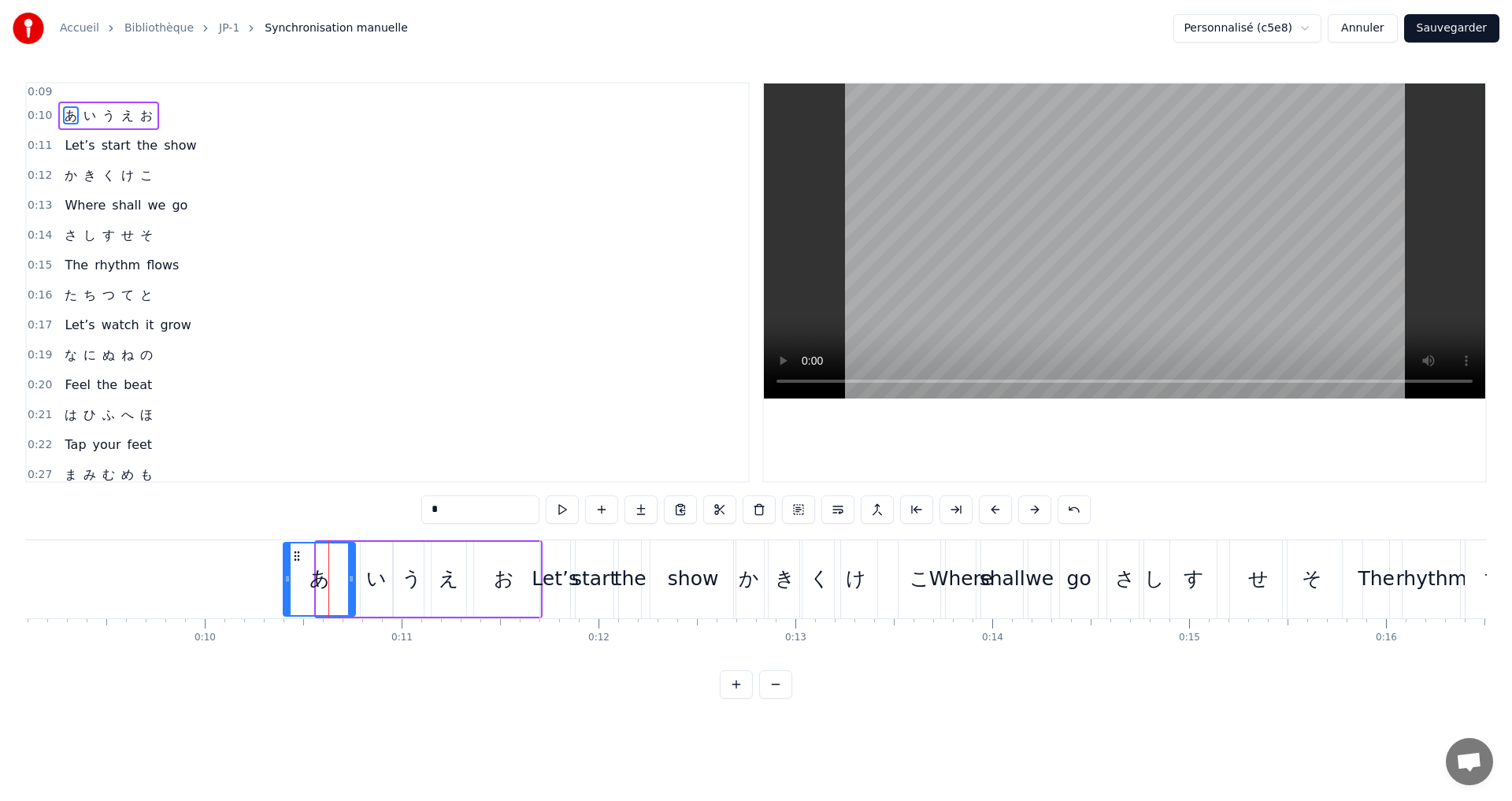
drag, startPoint x: 322, startPoint y: 580, endPoint x: 359, endPoint y: 567, distance: 39.2
click at [290, 576] on icon at bounding box center [287, 579] width 6 height 12
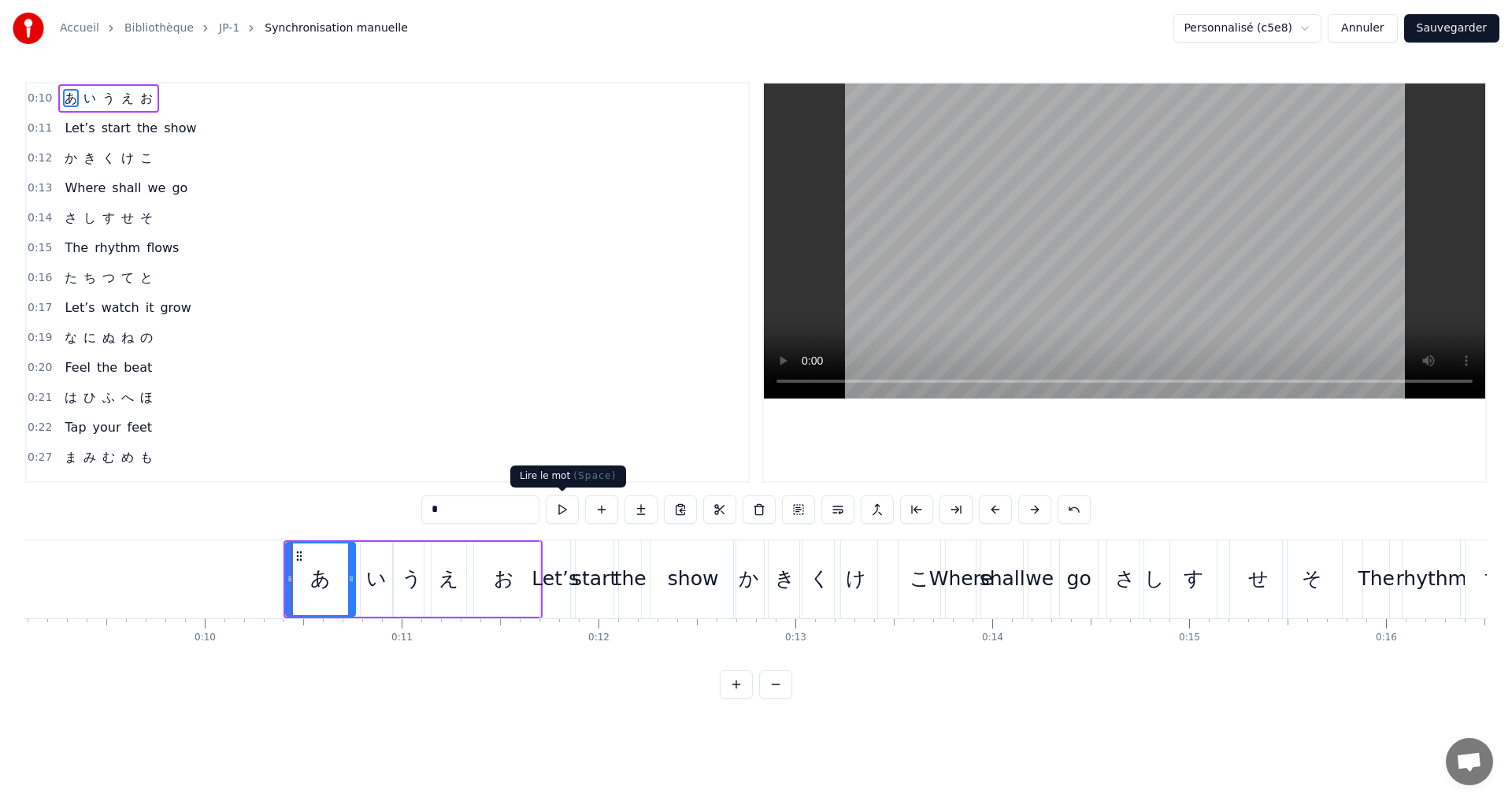
click at [561, 510] on button at bounding box center [562, 510] width 33 height 28
click at [193, 99] on div "0:10 あ い う え お" at bounding box center [387, 99] width 722 height 30
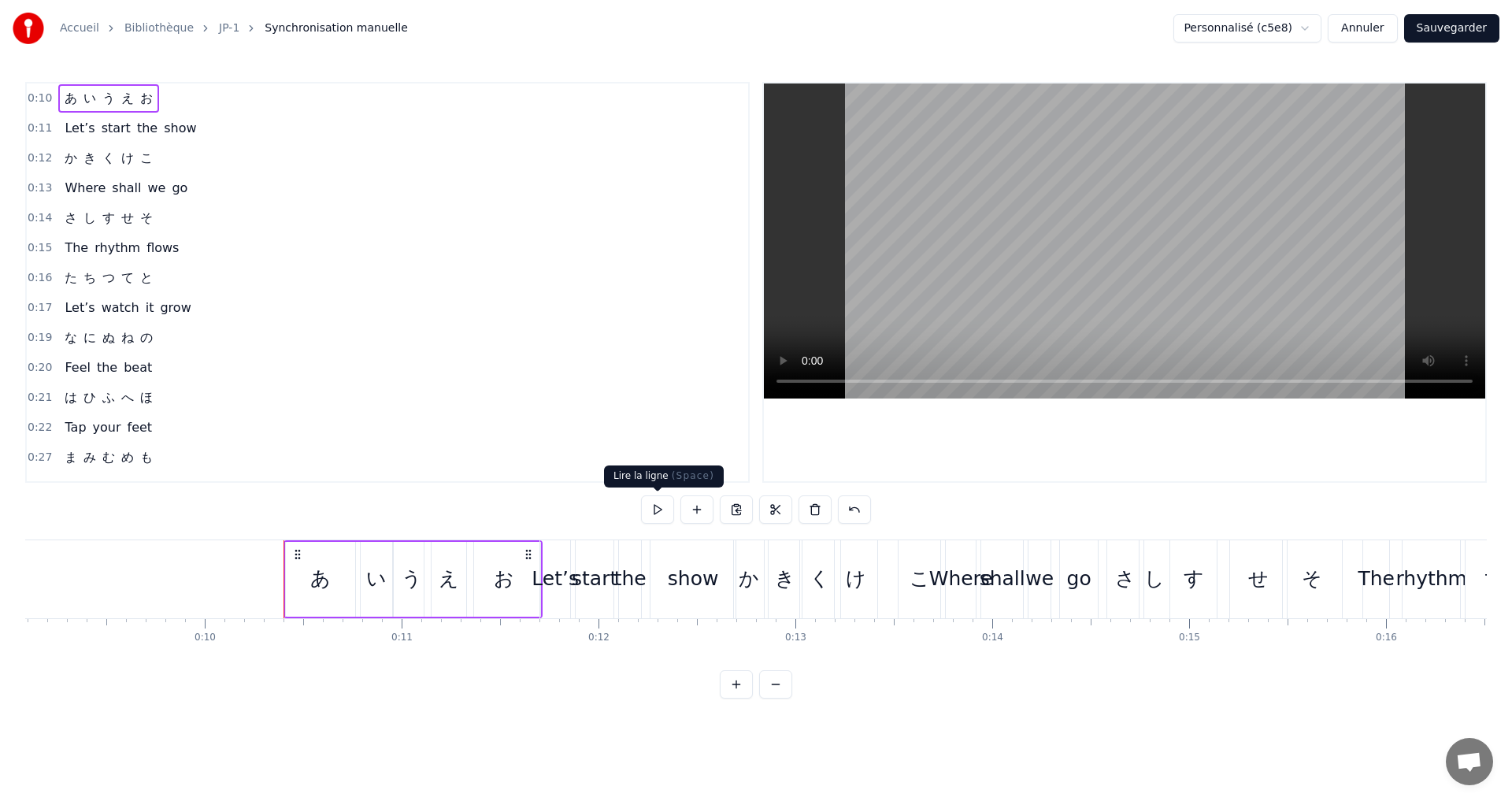
click at [661, 512] on button at bounding box center [657, 510] width 33 height 28
click at [655, 499] on button at bounding box center [657, 510] width 33 height 28
click at [501, 450] on div "0:27 ま み む め も" at bounding box center [387, 458] width 722 height 30
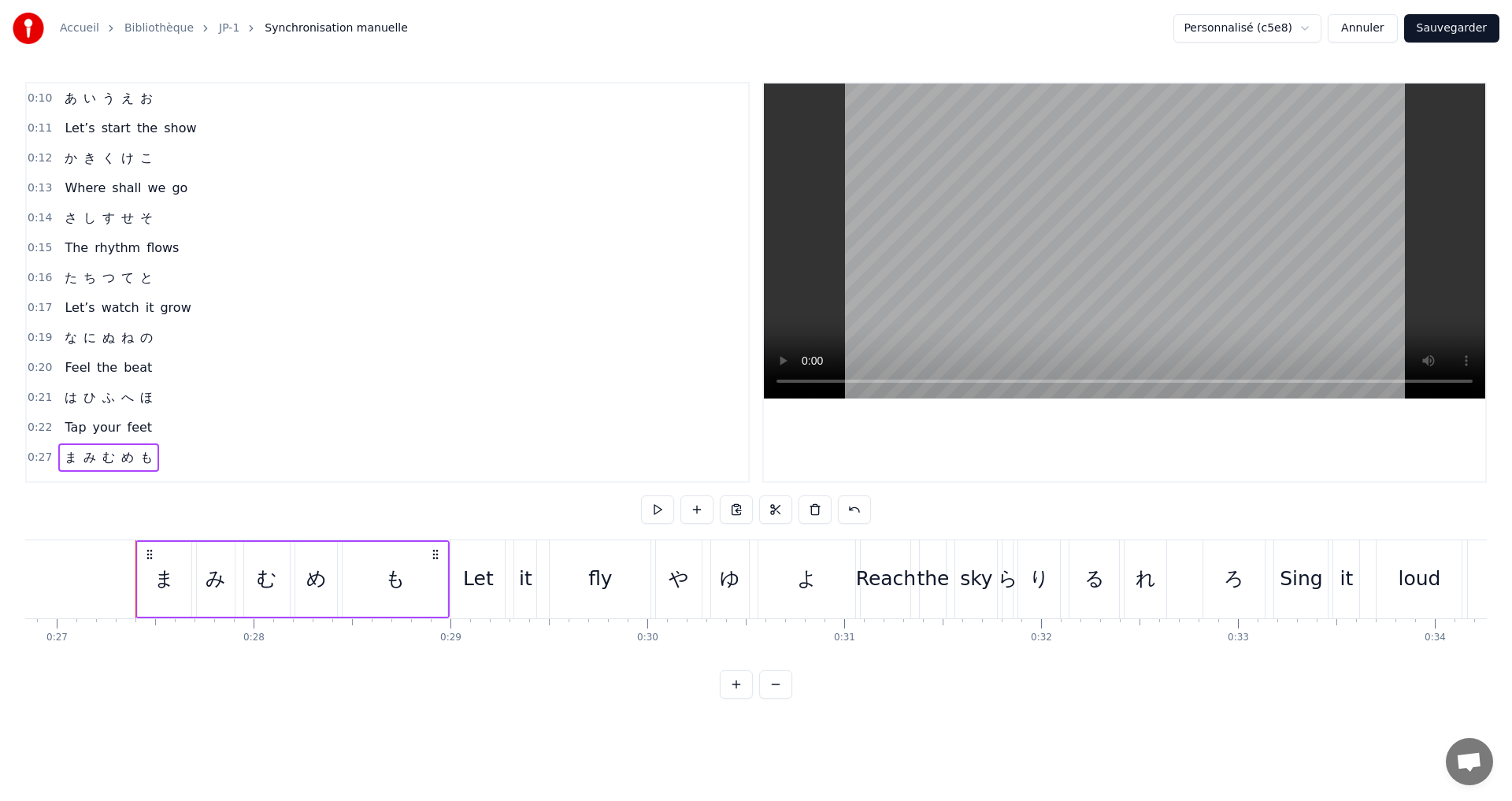
scroll to position [0, 5316]
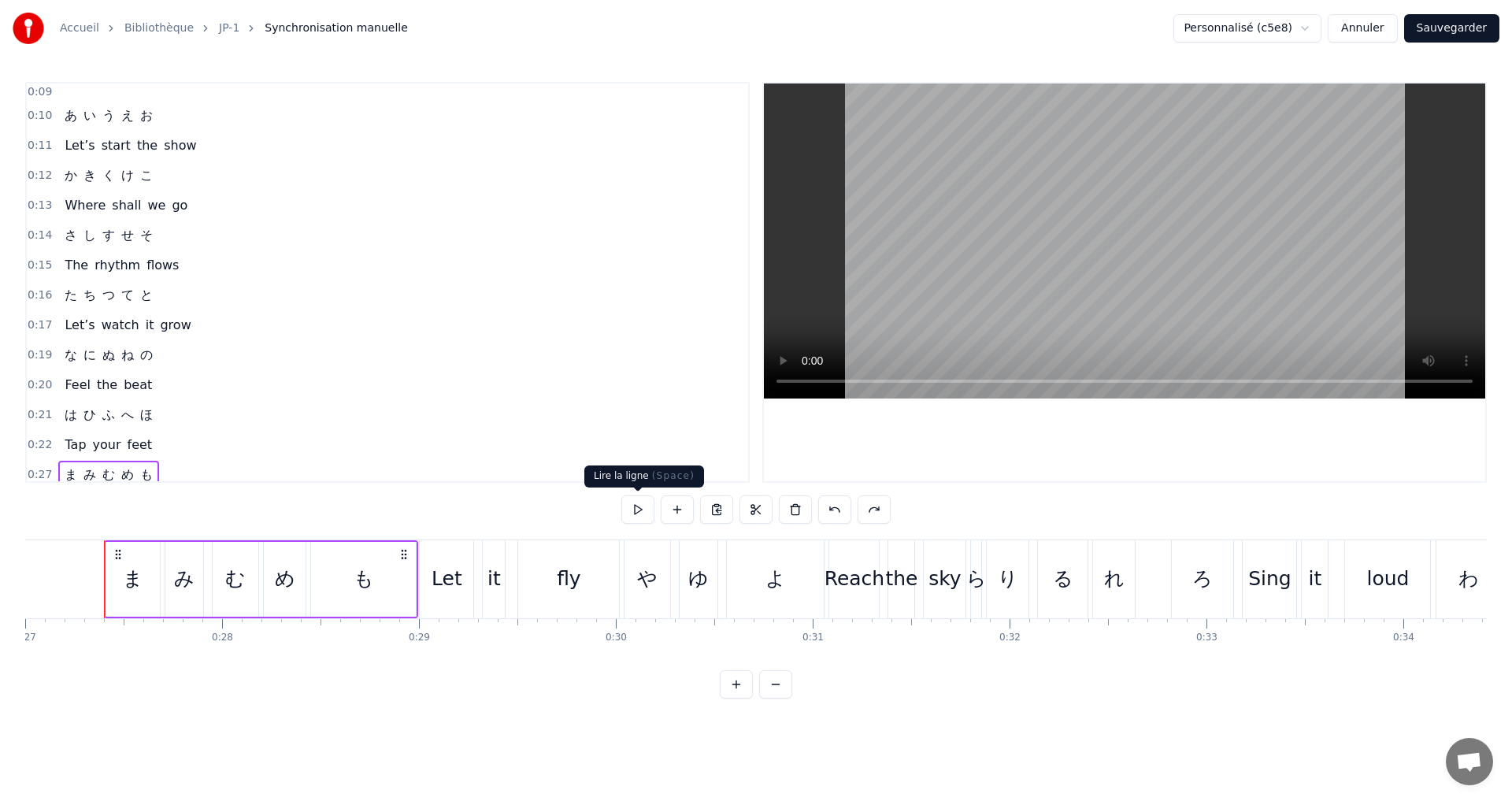
click at [634, 520] on button at bounding box center [637, 510] width 33 height 28
click at [1446, 35] on button "Sauvegarder" at bounding box center [1452, 28] width 95 height 28
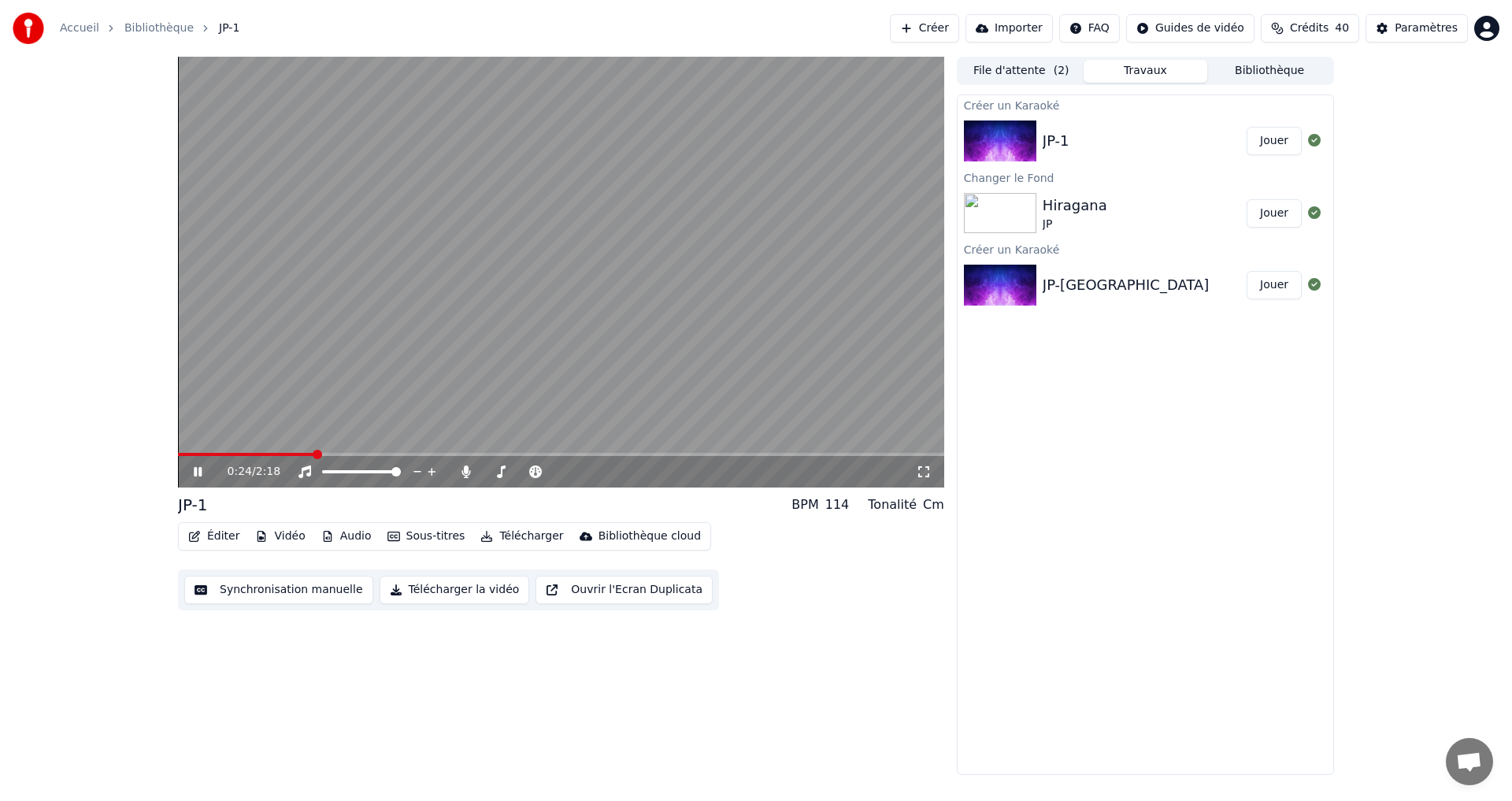
click at [194, 467] on icon at bounding box center [210, 472] width 37 height 12
click at [187, 456] on span at bounding box center [246, 455] width 138 height 4
click at [194, 472] on icon at bounding box center [197, 472] width 10 height 11
click at [192, 472] on icon at bounding box center [210, 472] width 37 height 12
click at [282, 584] on button "Synchronisation manuelle" at bounding box center [279, 591] width 189 height 28
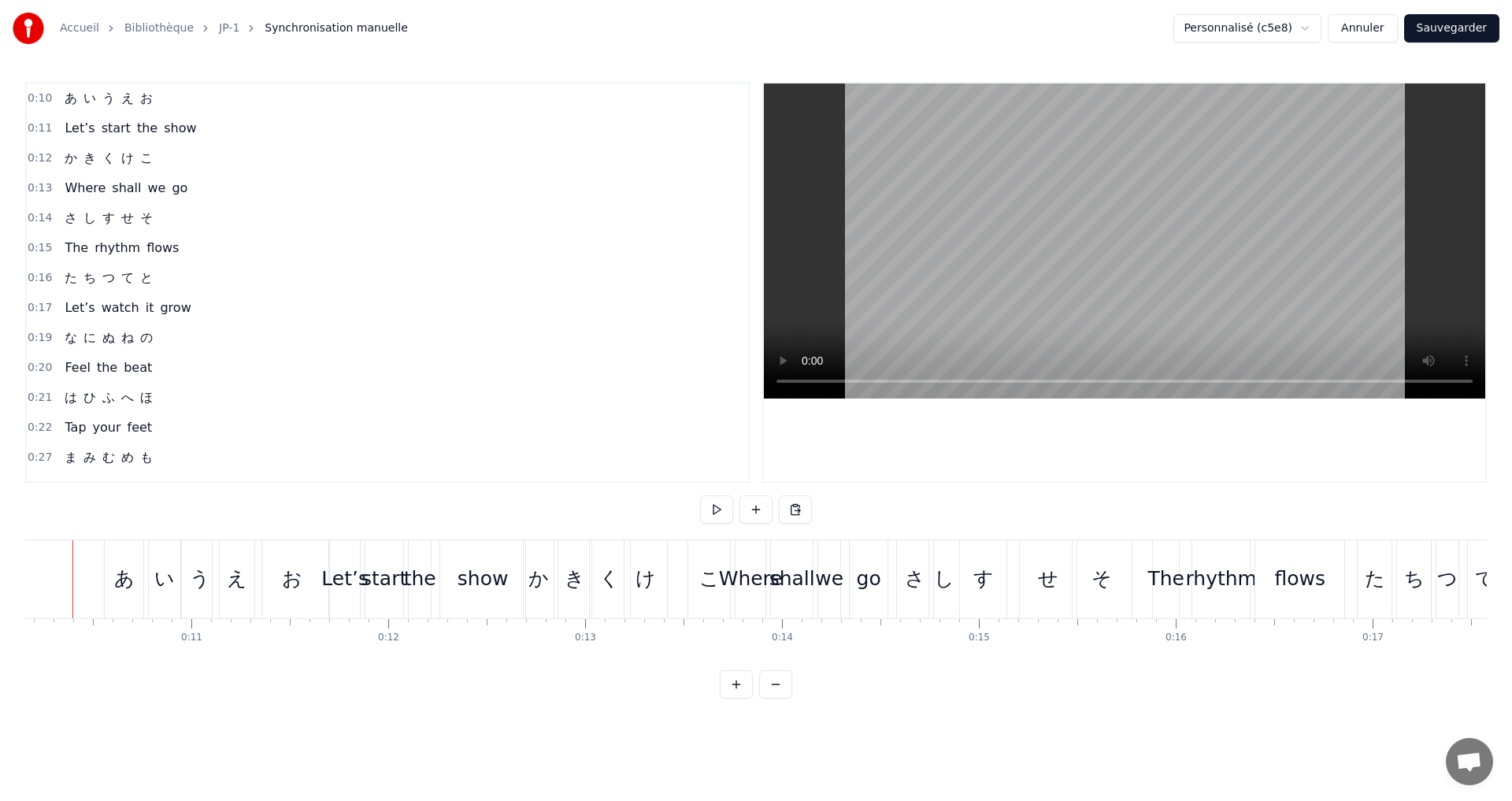
scroll to position [0, 1968]
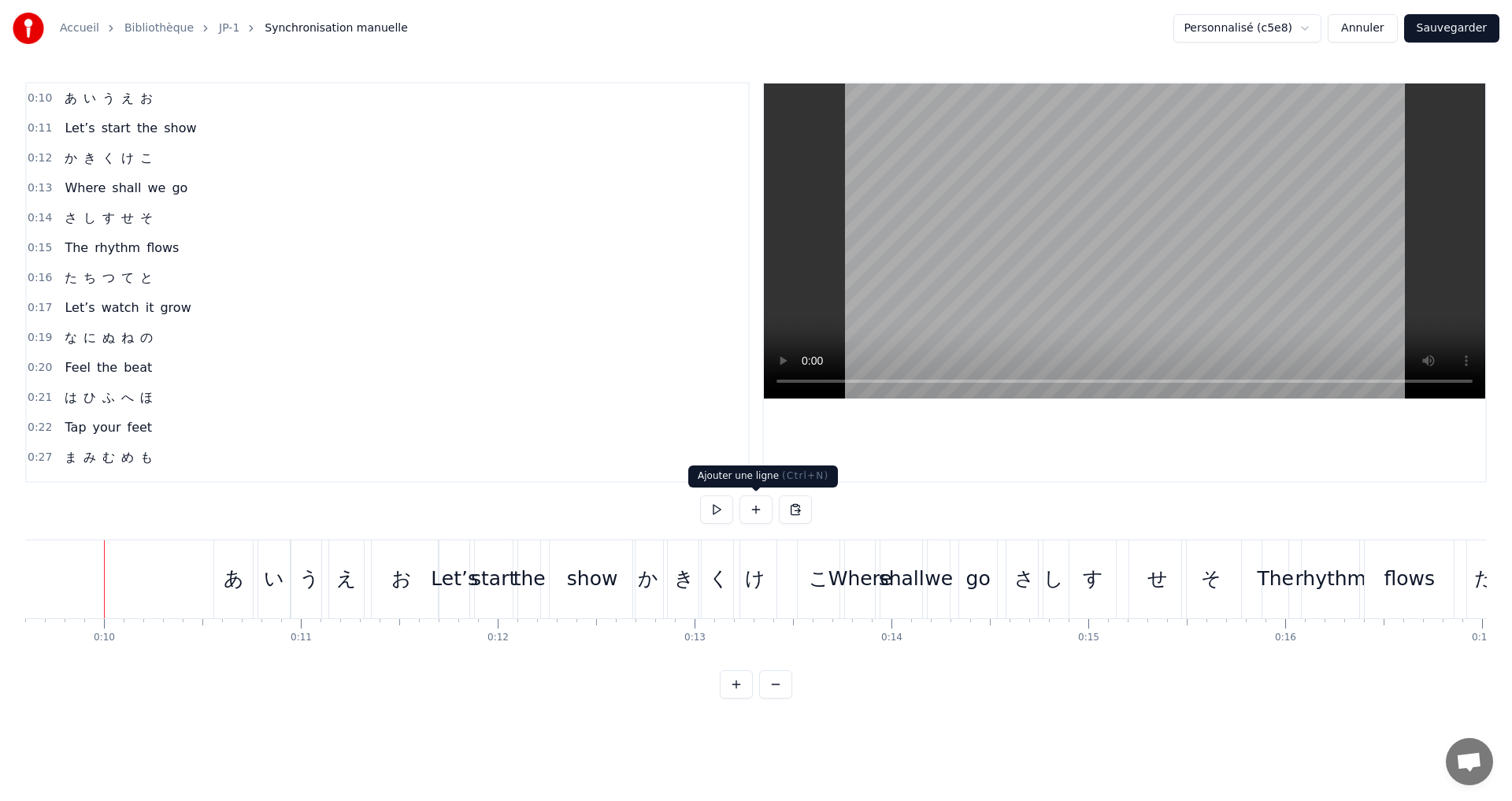
click at [757, 508] on button at bounding box center [756, 510] width 33 height 28
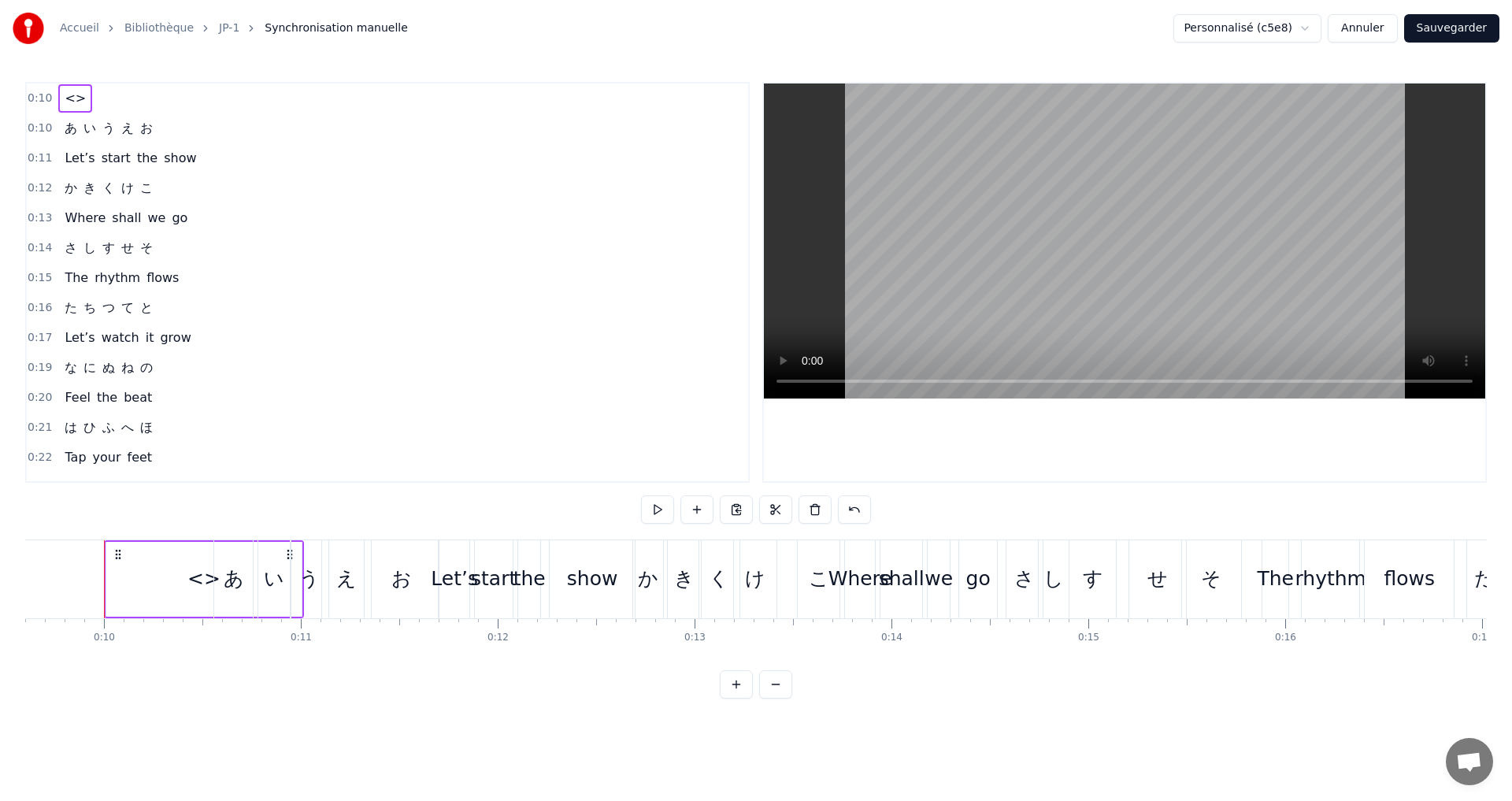
click at [164, 574] on div "<>" at bounding box center [204, 579] width 195 height 75
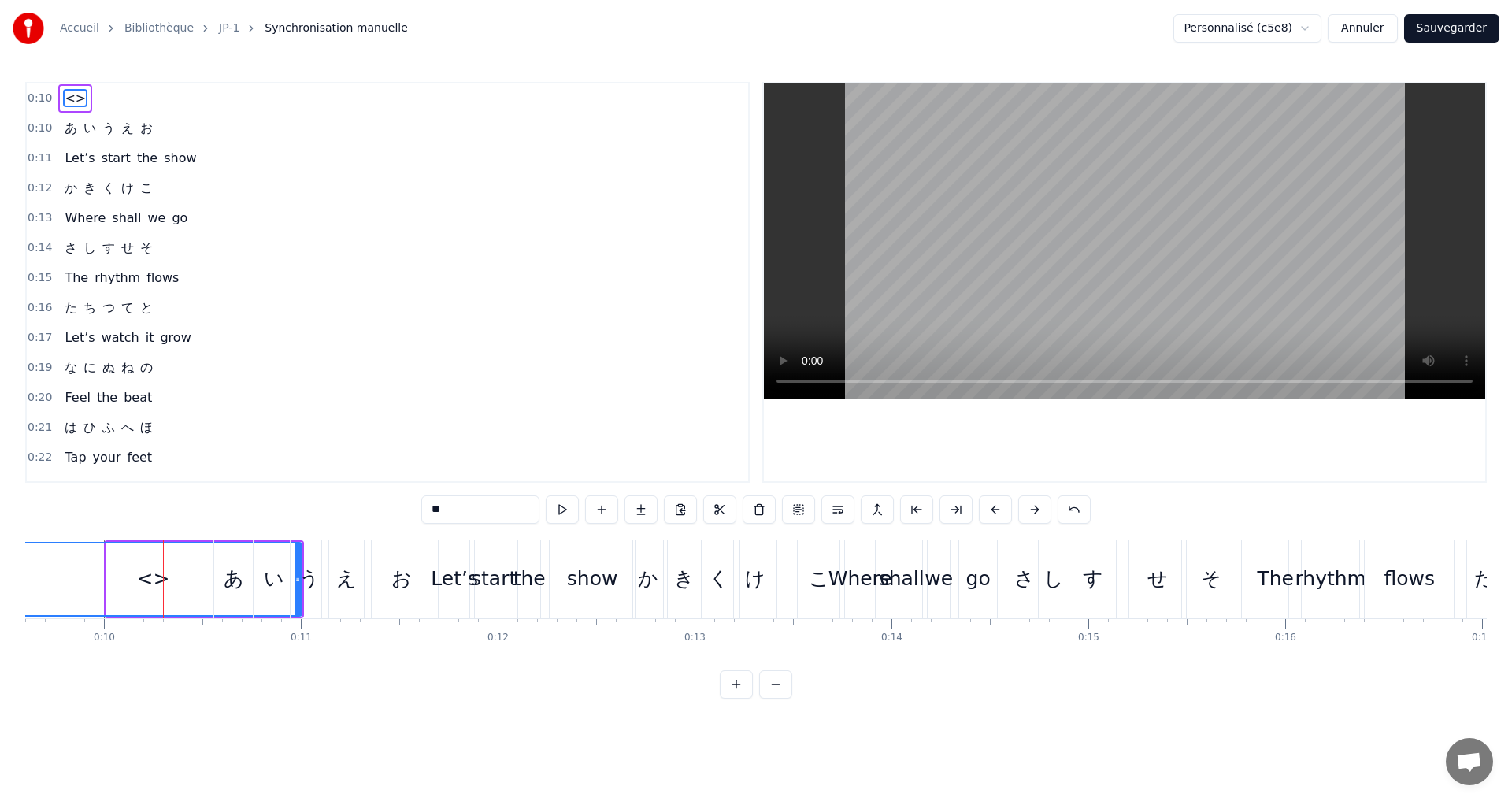
drag, startPoint x: 110, startPoint y: 577, endPoint x: 241, endPoint y: 582, distance: 131.1
click at [11, 573] on div "Accueil Bibliothèque JP-1 Synchronisation manuelle Personnalisé (c5e8) Annuler …" at bounding box center [756, 349] width 1512 height 699
click at [160, 600] on div "<>" at bounding box center [154, 579] width 294 height 72
click at [298, 589] on div "う" at bounding box center [309, 580] width 38 height 78
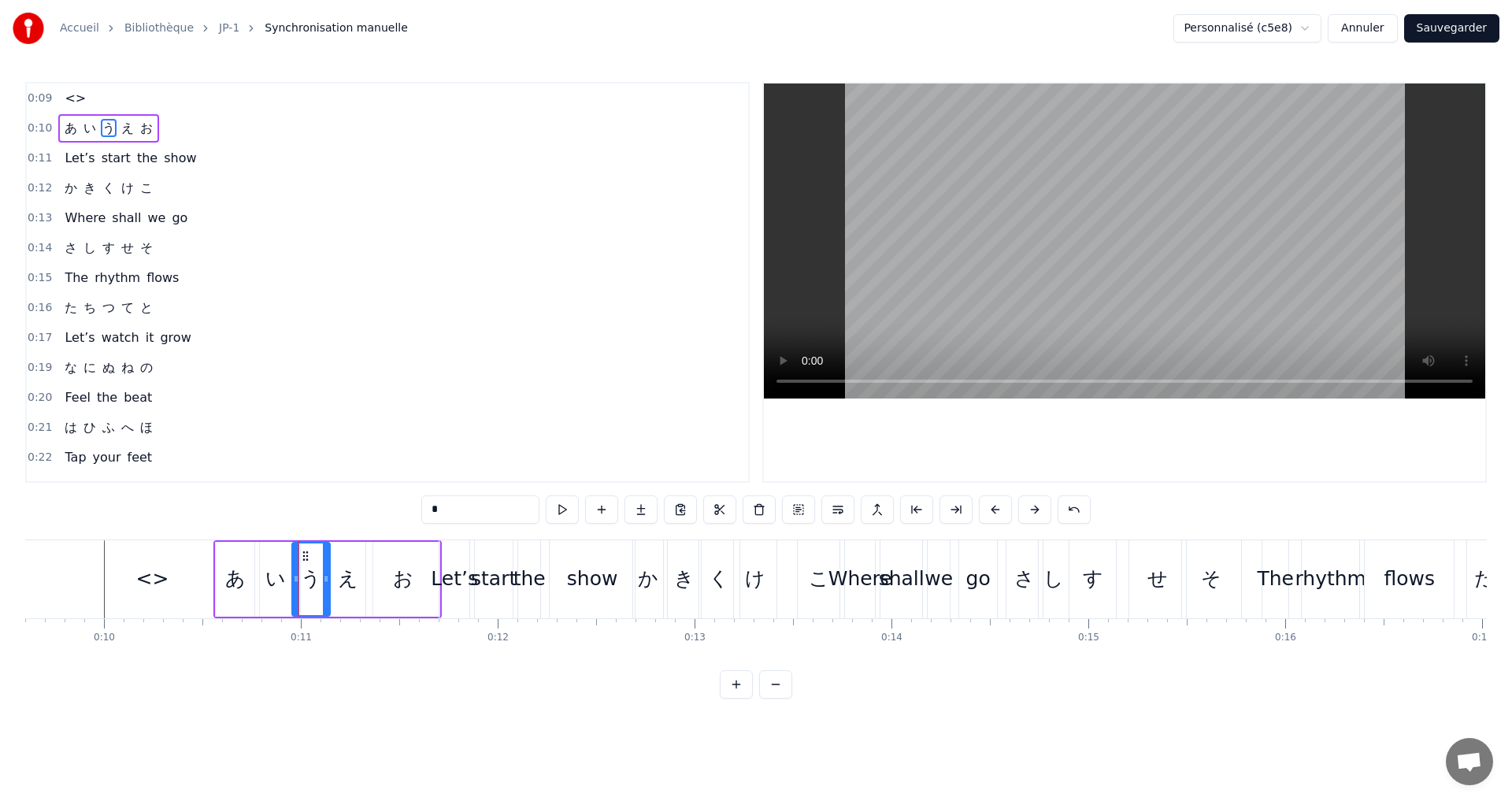
click at [166, 594] on div "<>" at bounding box center [152, 580] width 296 height 78
type input "**"
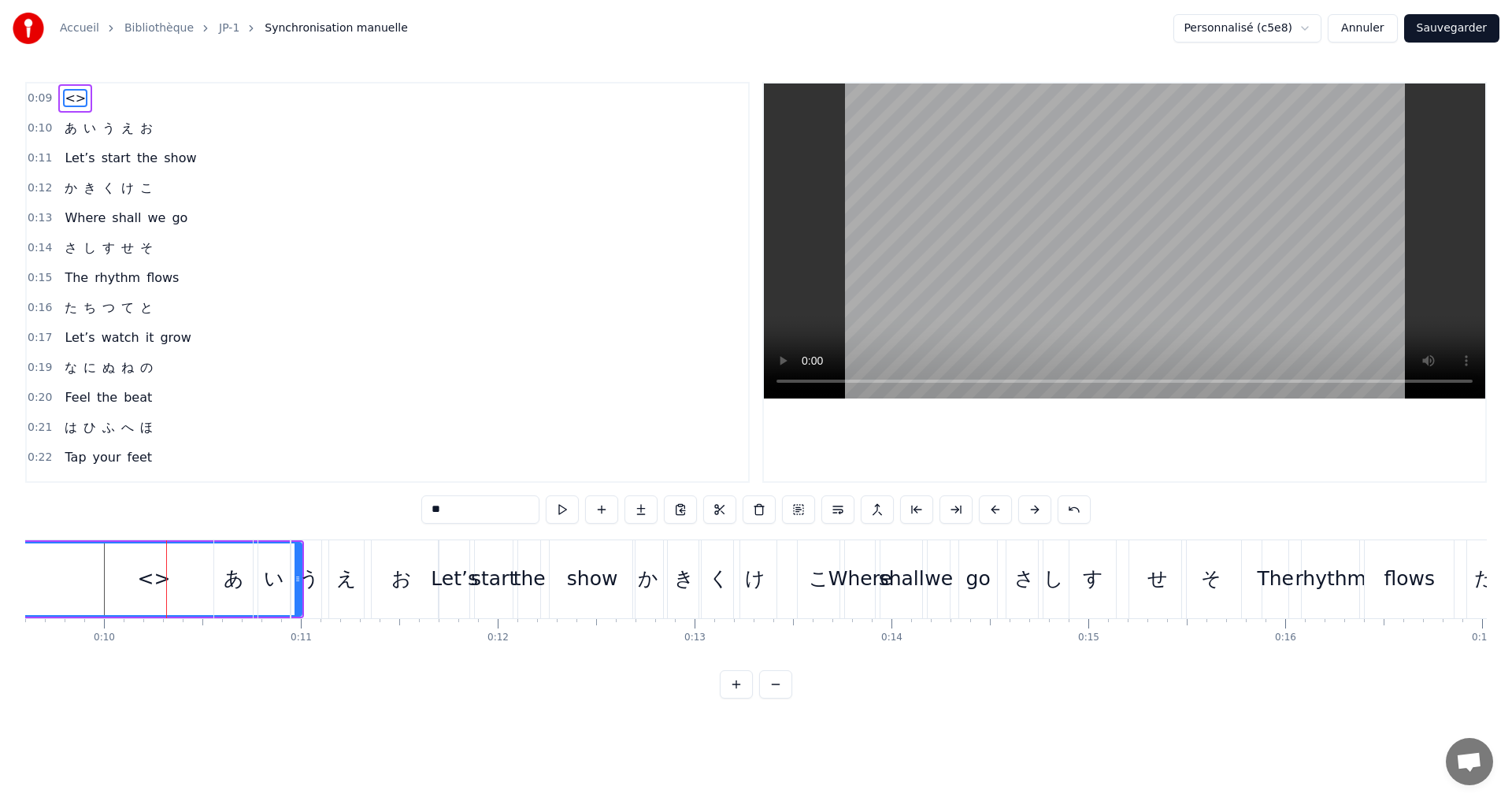
drag, startPoint x: 297, startPoint y: 575, endPoint x: 230, endPoint y: 573, distance: 67.0
click at [227, 575] on div "あ い う え お" at bounding box center [327, 580] width 228 height 78
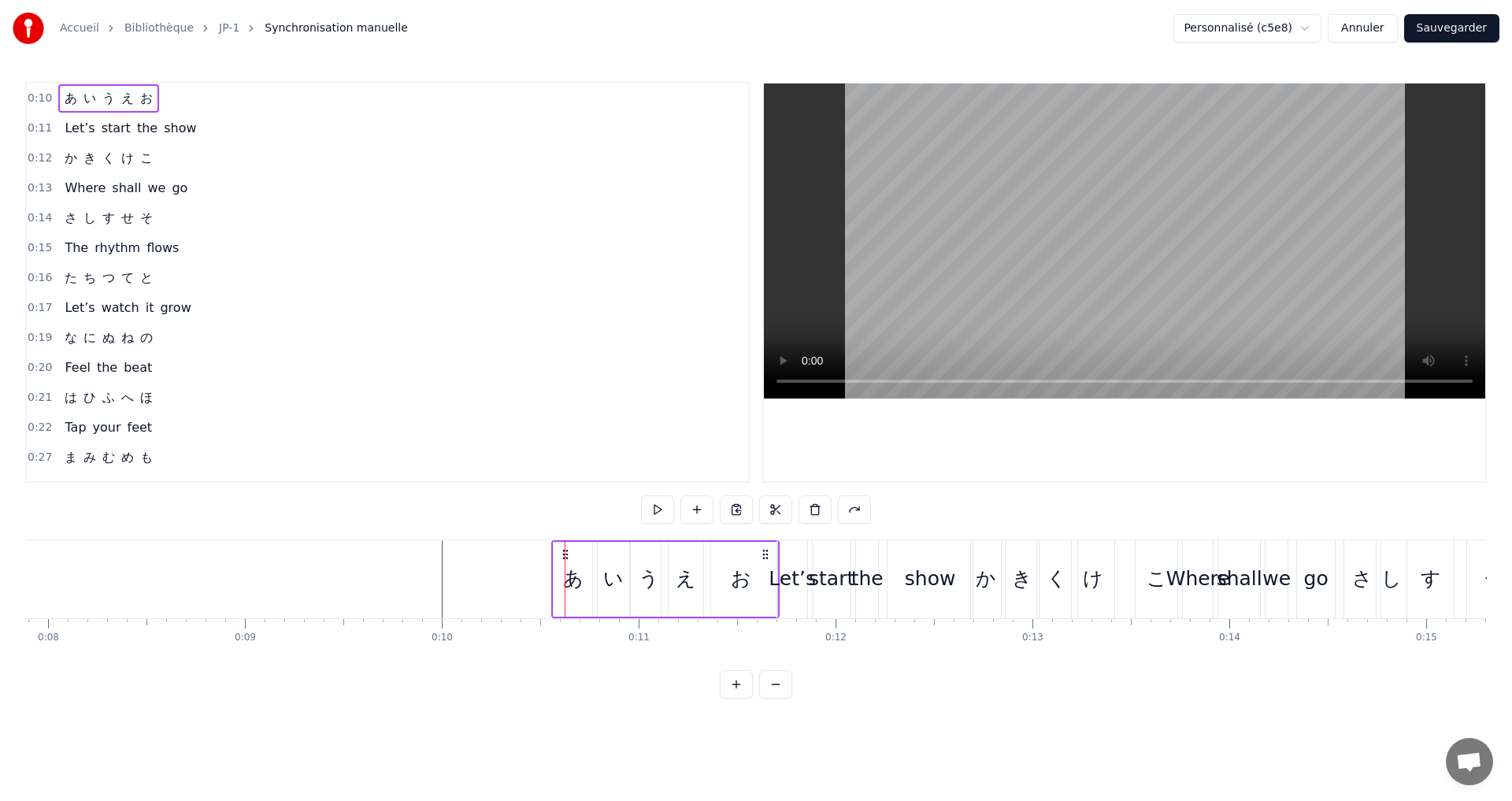
scroll to position [0, 1433]
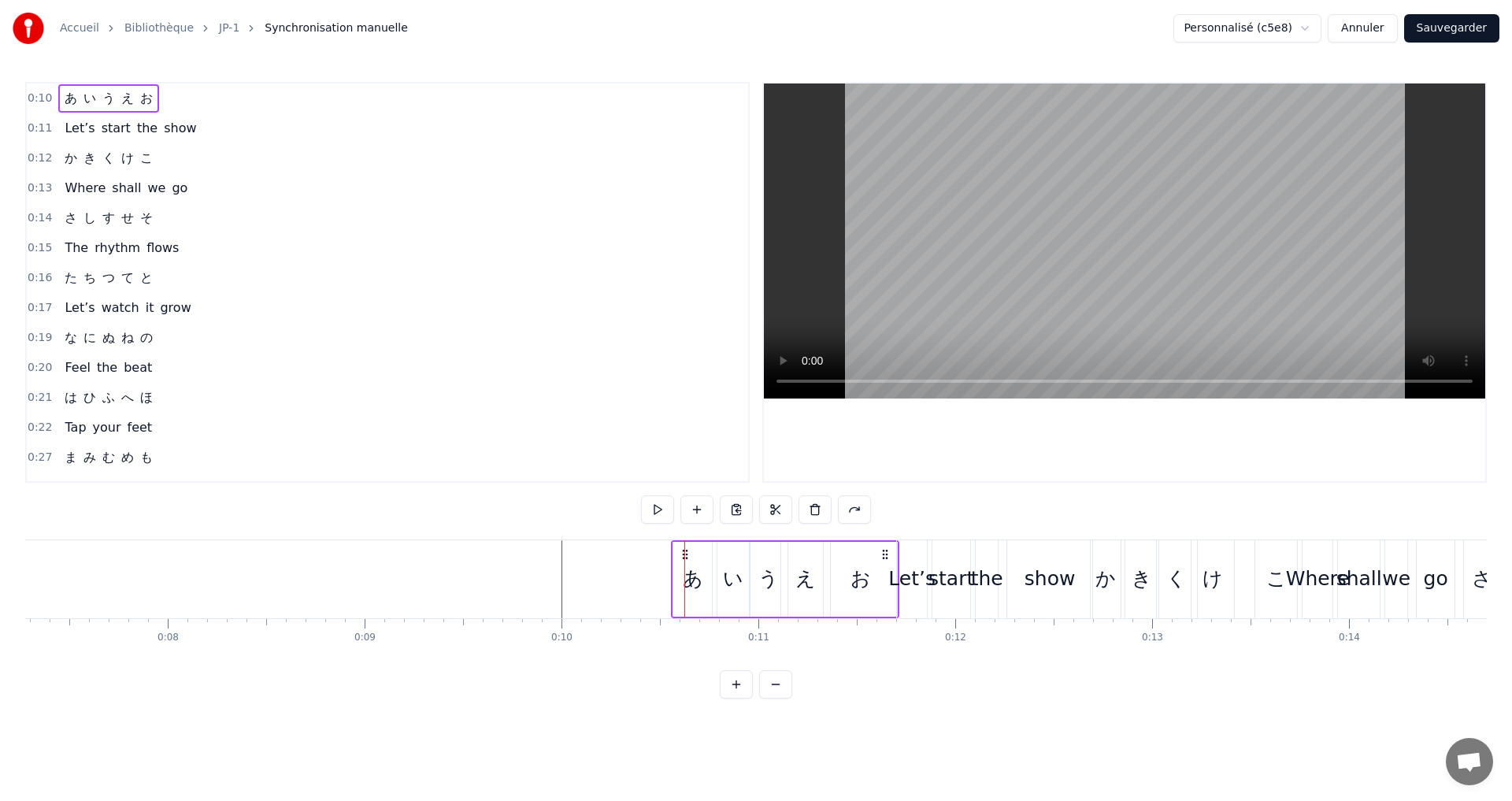
click at [206, 535] on div "0:10 あ い う え お 0:11 Let’s start the show 0:12 か き く け こ 0:13 Where shall we go …" at bounding box center [756, 390] width 1462 height 617
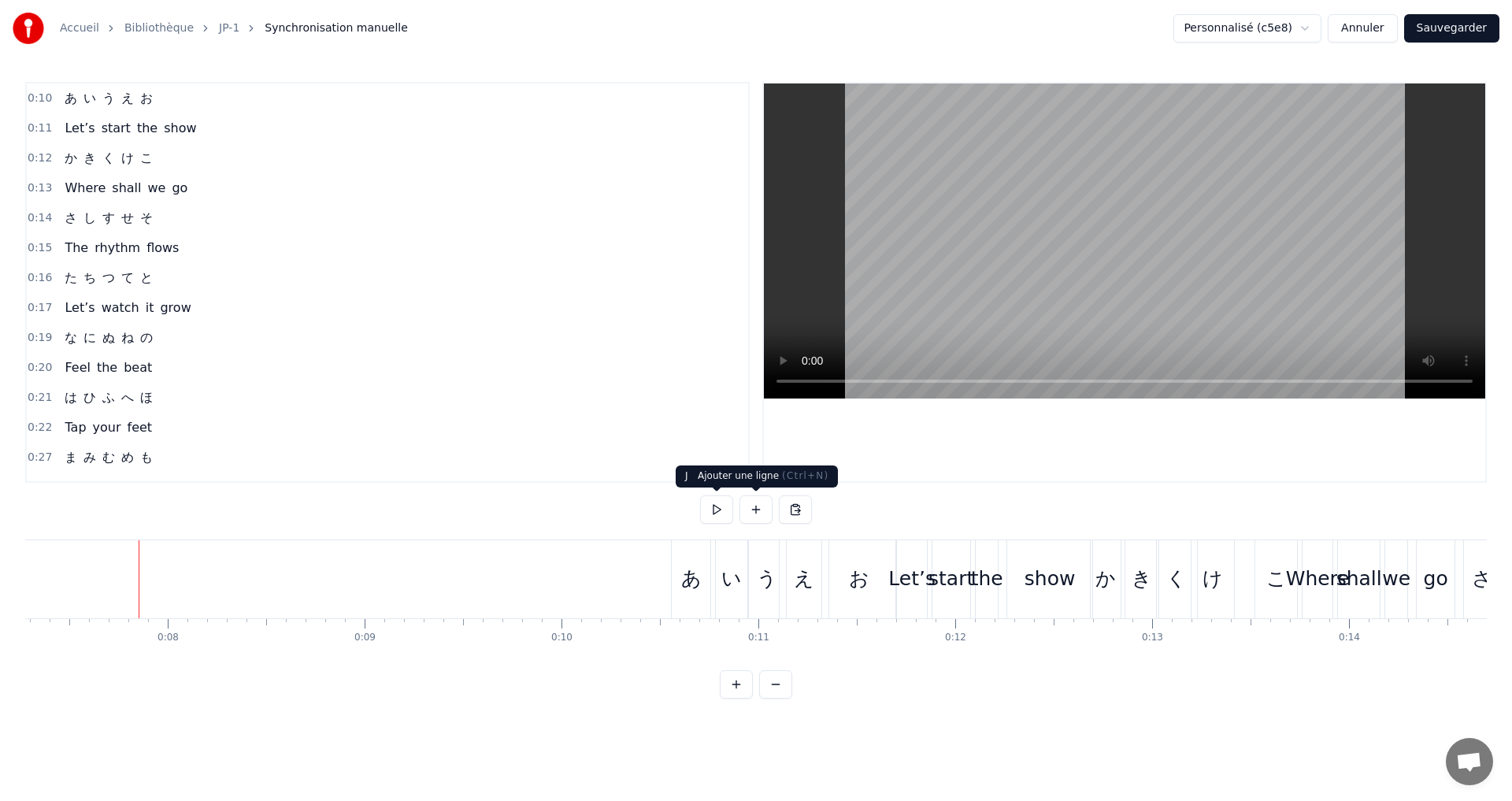
click at [756, 510] on button at bounding box center [756, 510] width 33 height 28
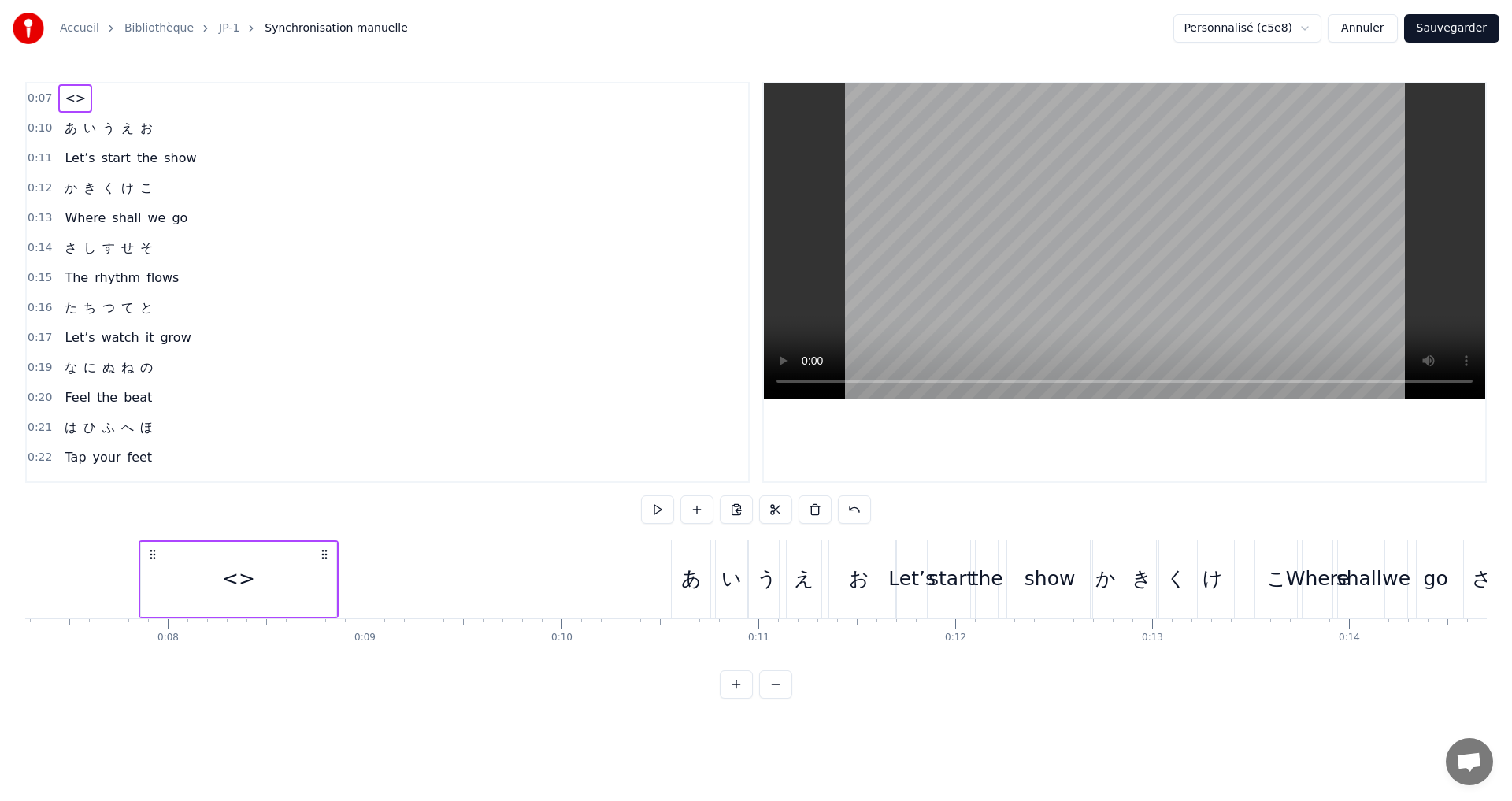
click at [214, 578] on div "<>" at bounding box center [239, 579] width 195 height 75
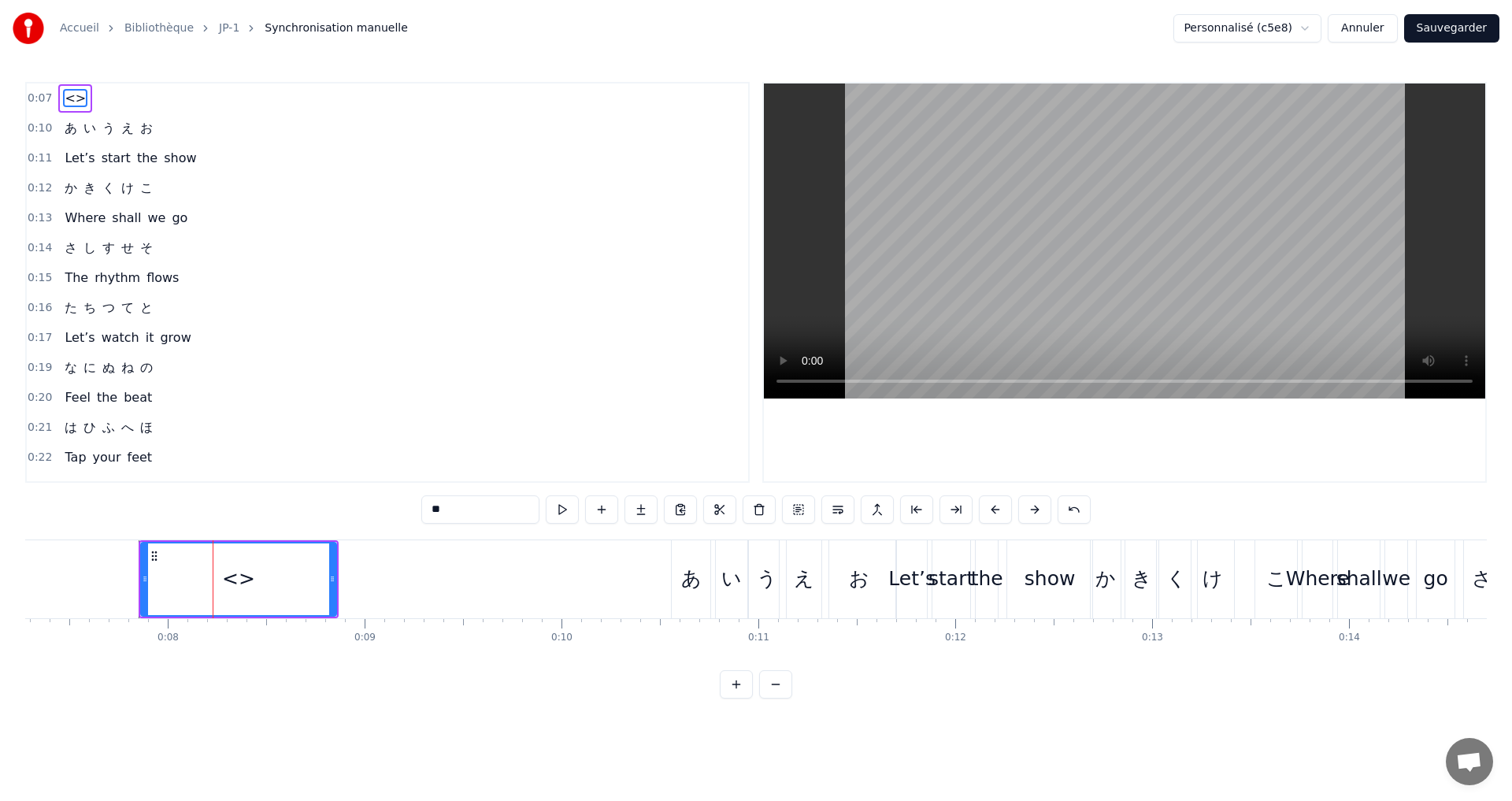
click at [336, 574] on div "<>" at bounding box center [239, 579] width 197 height 75
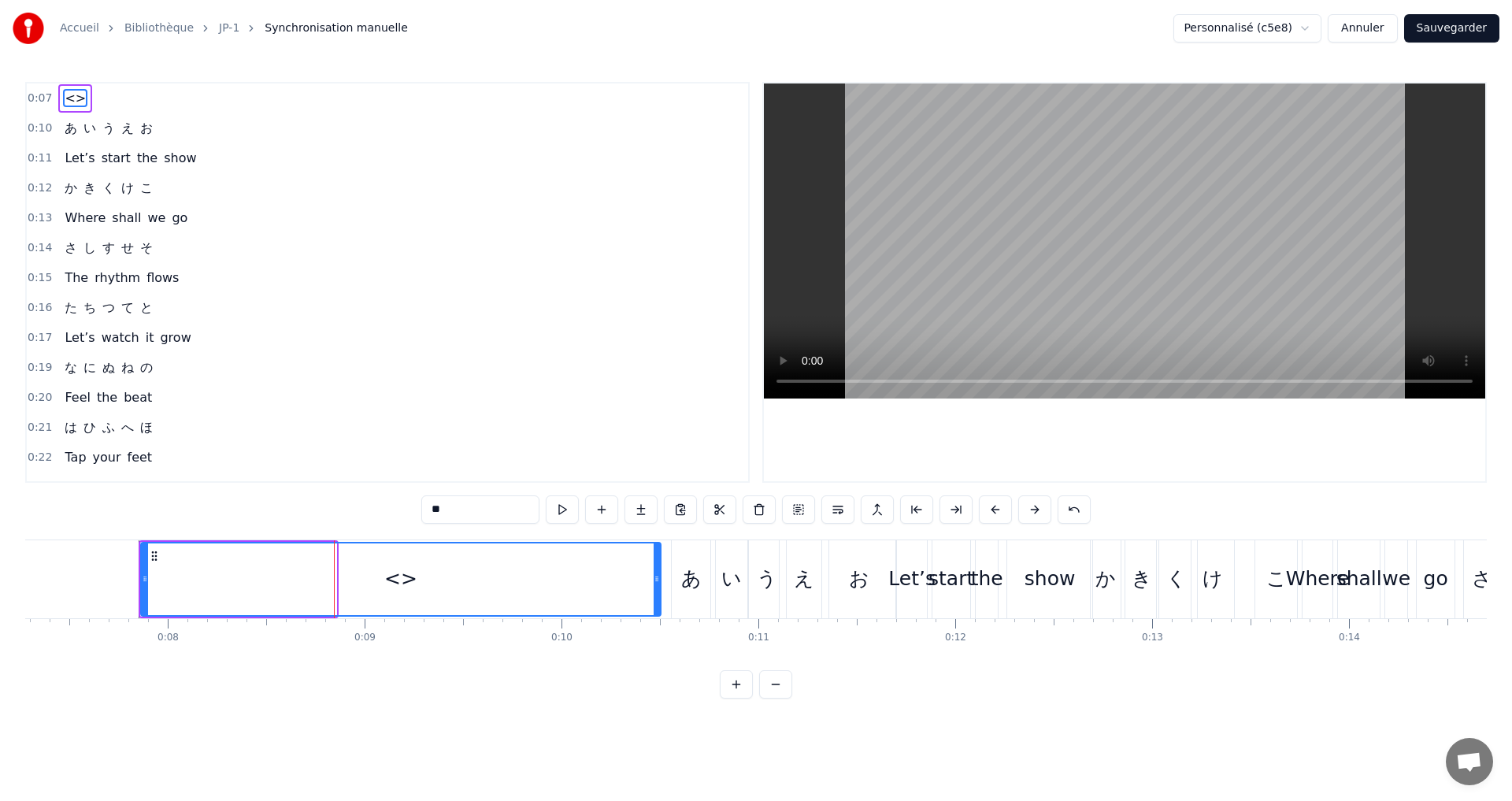
drag, startPoint x: 332, startPoint y: 577, endPoint x: 658, endPoint y: 581, distance: 326.0
click at [658, 581] on icon at bounding box center [656, 579] width 6 height 12
click at [448, 500] on input "**" at bounding box center [480, 510] width 118 height 28
type input "*"
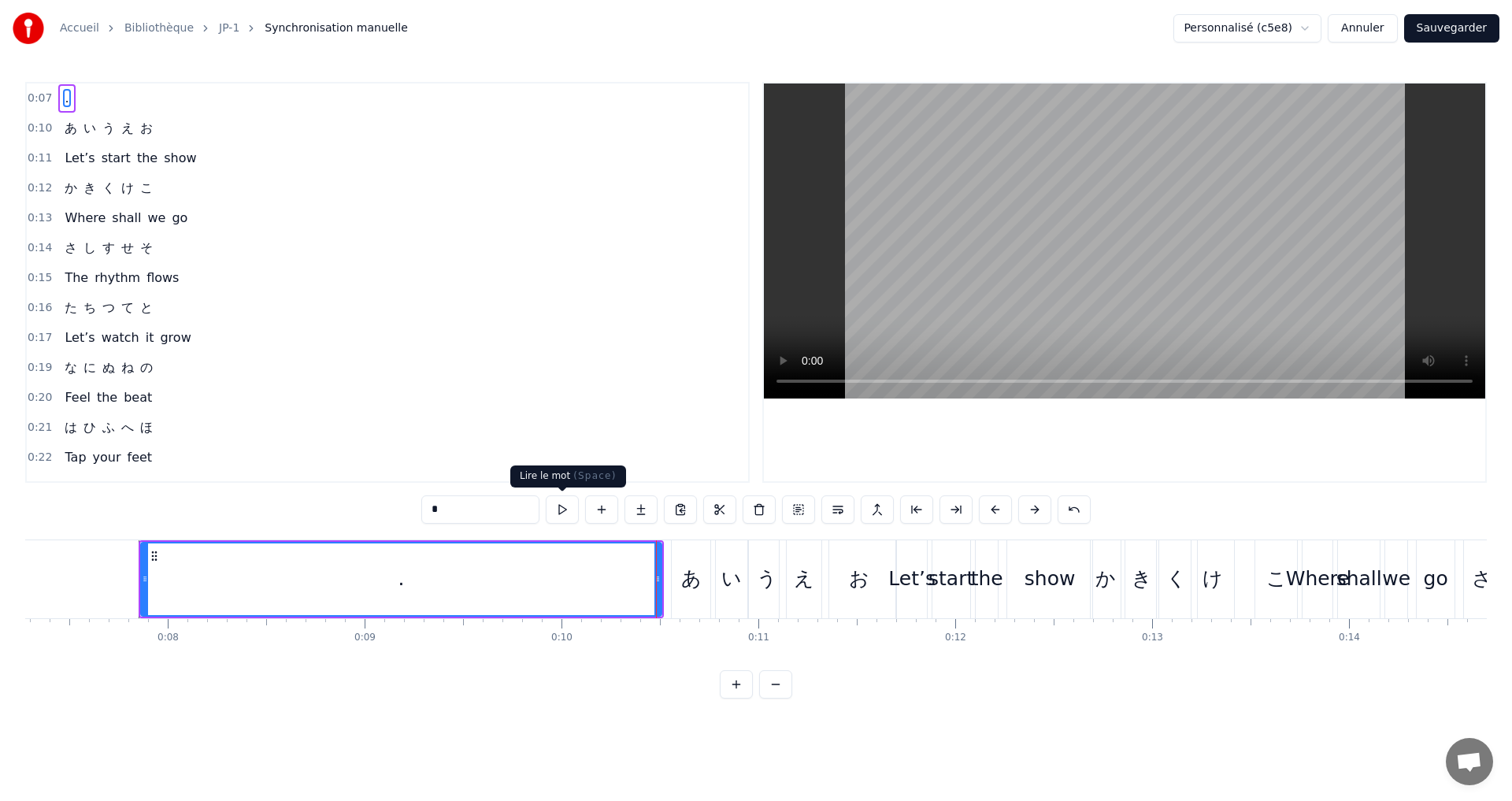
type input "*"
click at [570, 510] on button at bounding box center [562, 510] width 33 height 28
click at [421, 356] on div "0:19 な に ぬ ね の" at bounding box center [387, 368] width 722 height 30
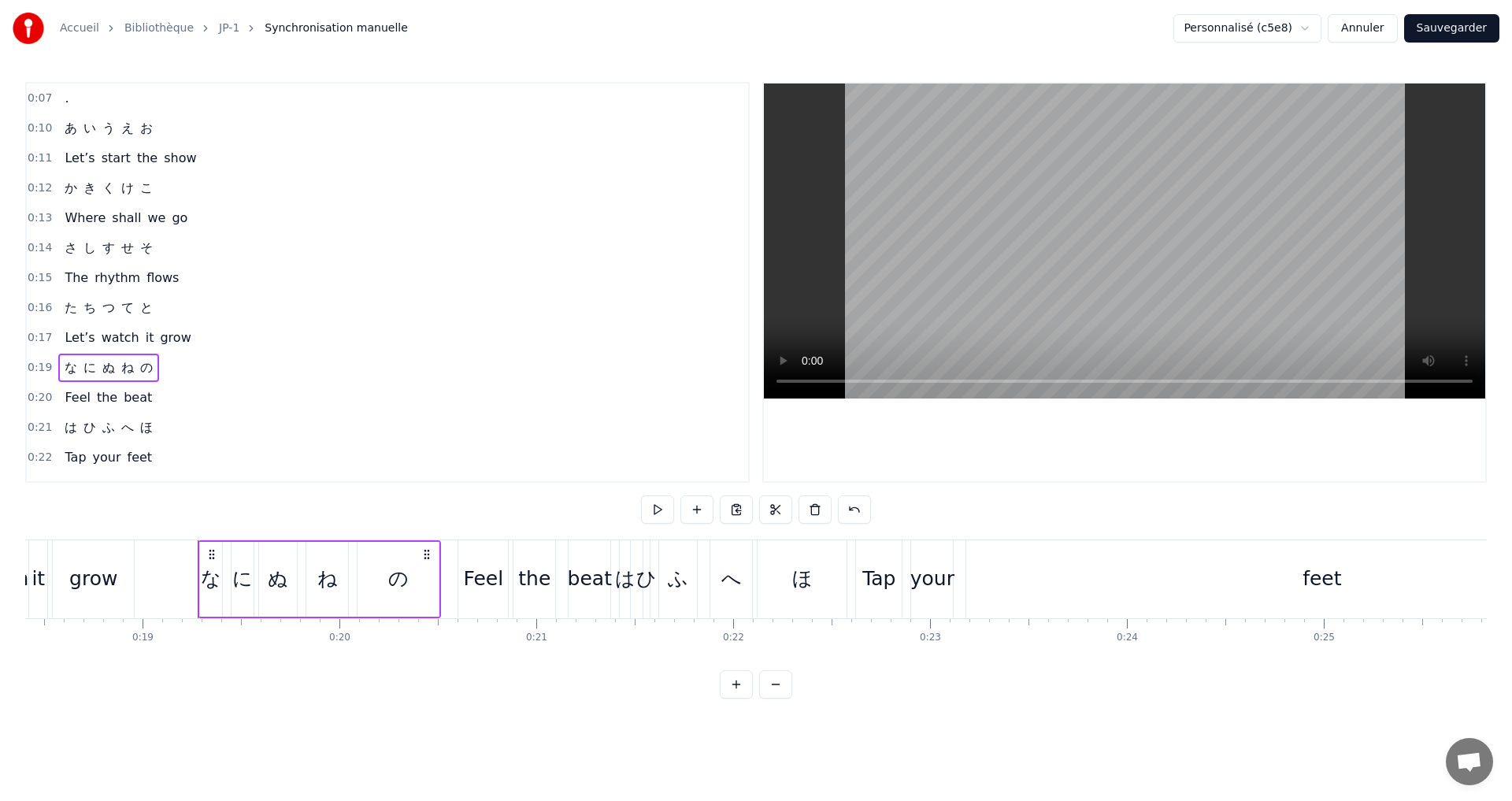
scroll to position [0, 3717]
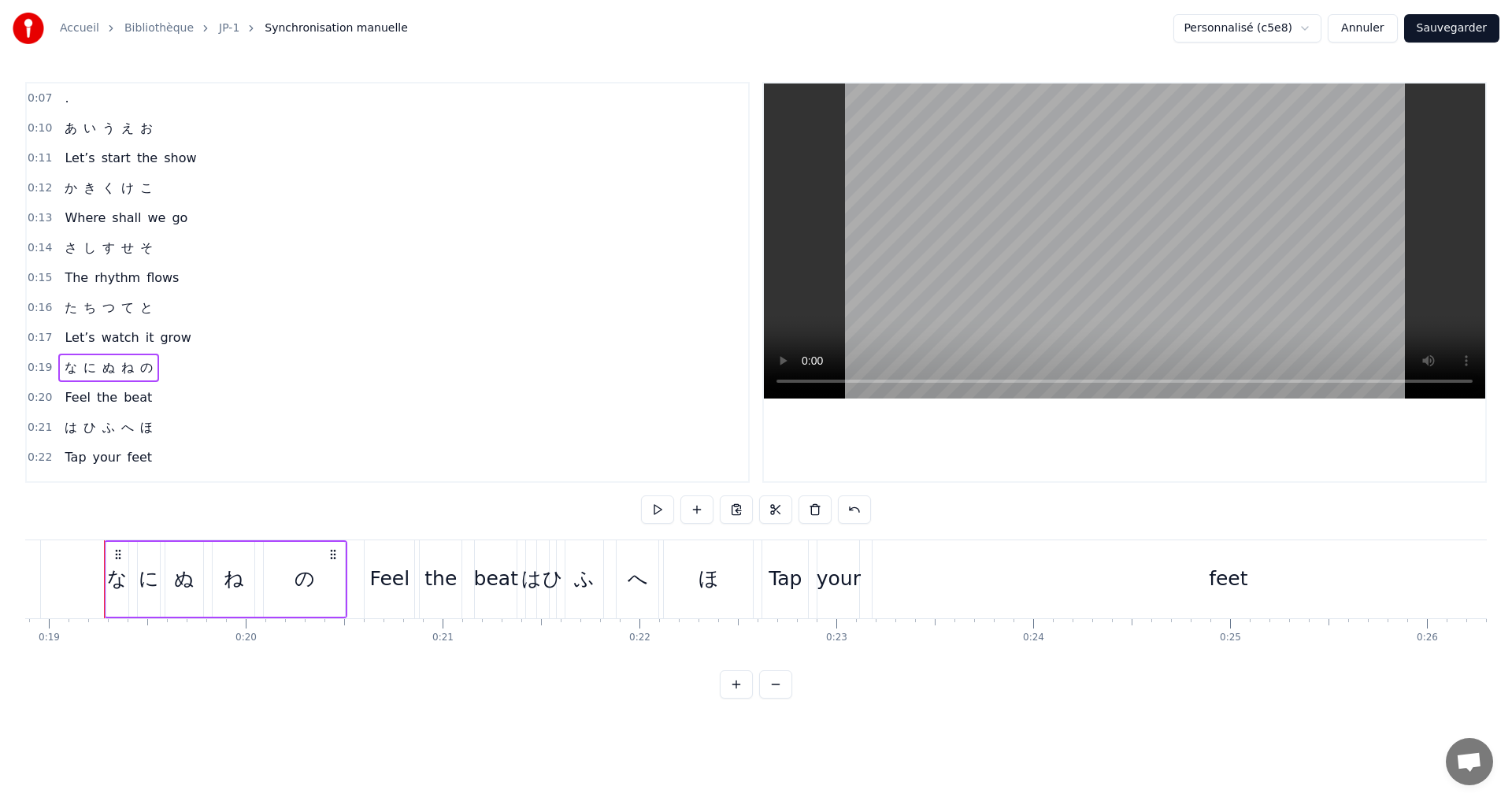
click at [102, 95] on div "0:07 ." at bounding box center [387, 99] width 722 height 30
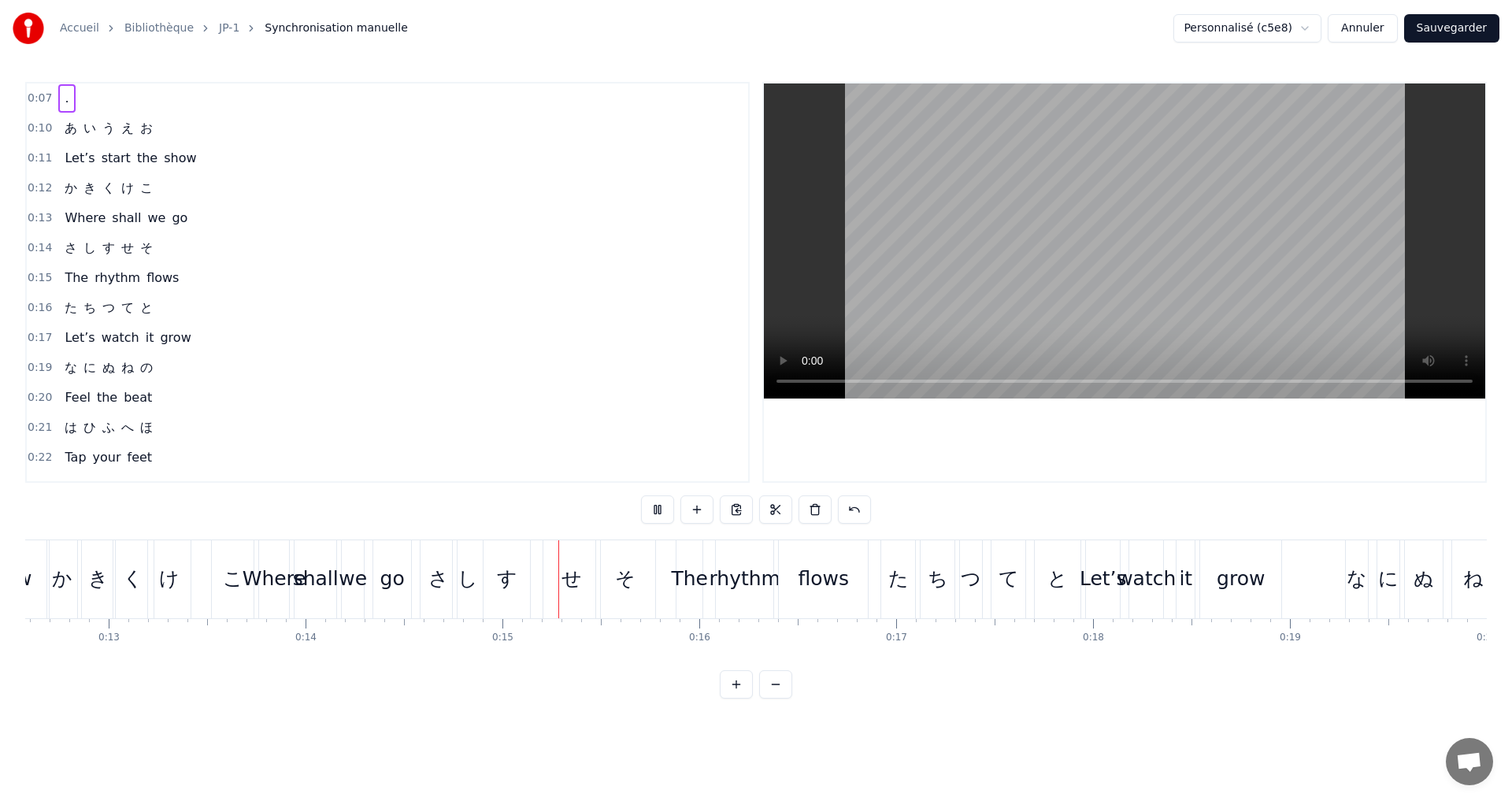
scroll to position [0, 2816]
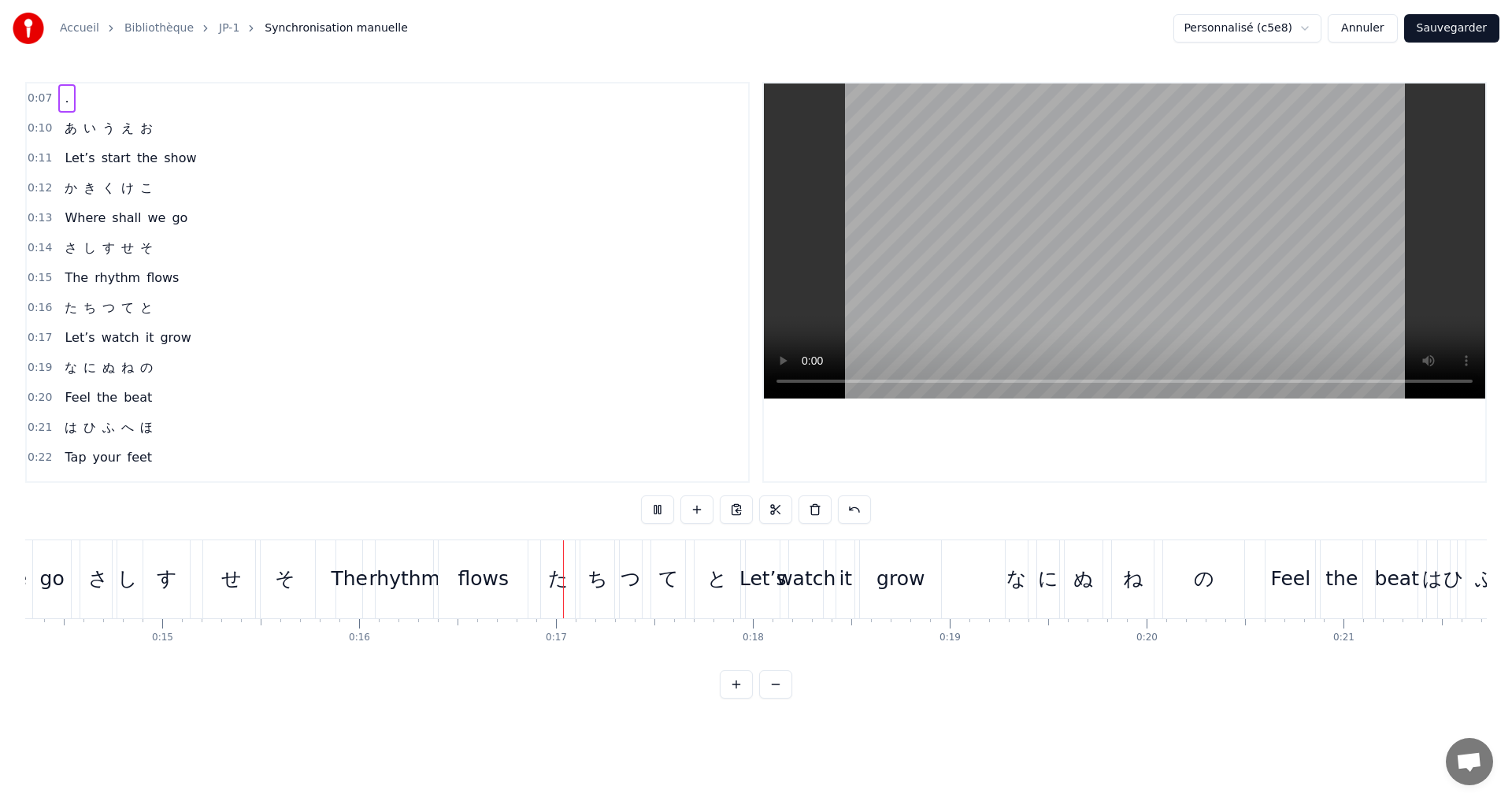
click at [780, 699] on button at bounding box center [775, 685] width 33 height 28
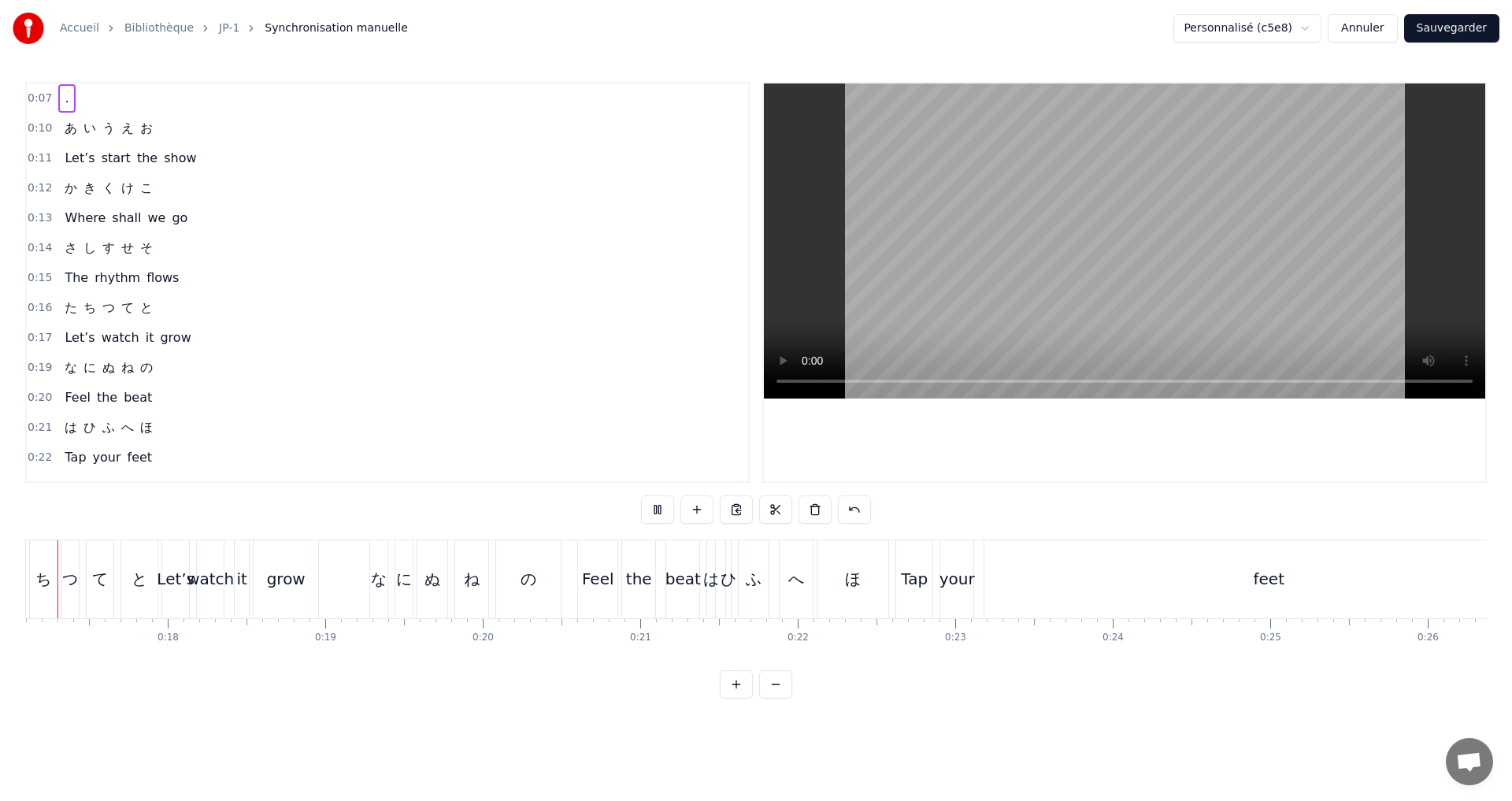
scroll to position [0, 2620]
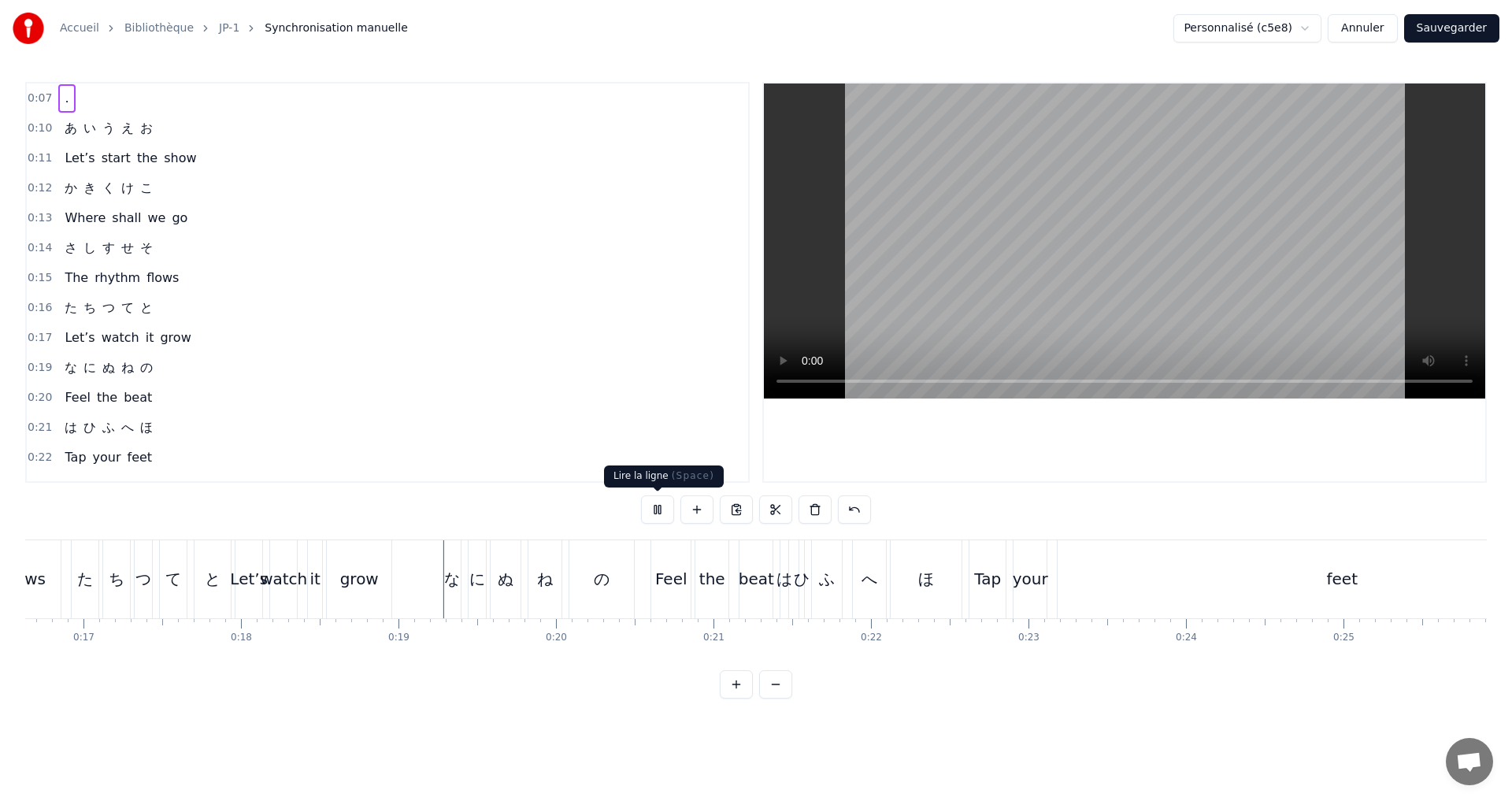
click at [667, 513] on button at bounding box center [657, 510] width 33 height 28
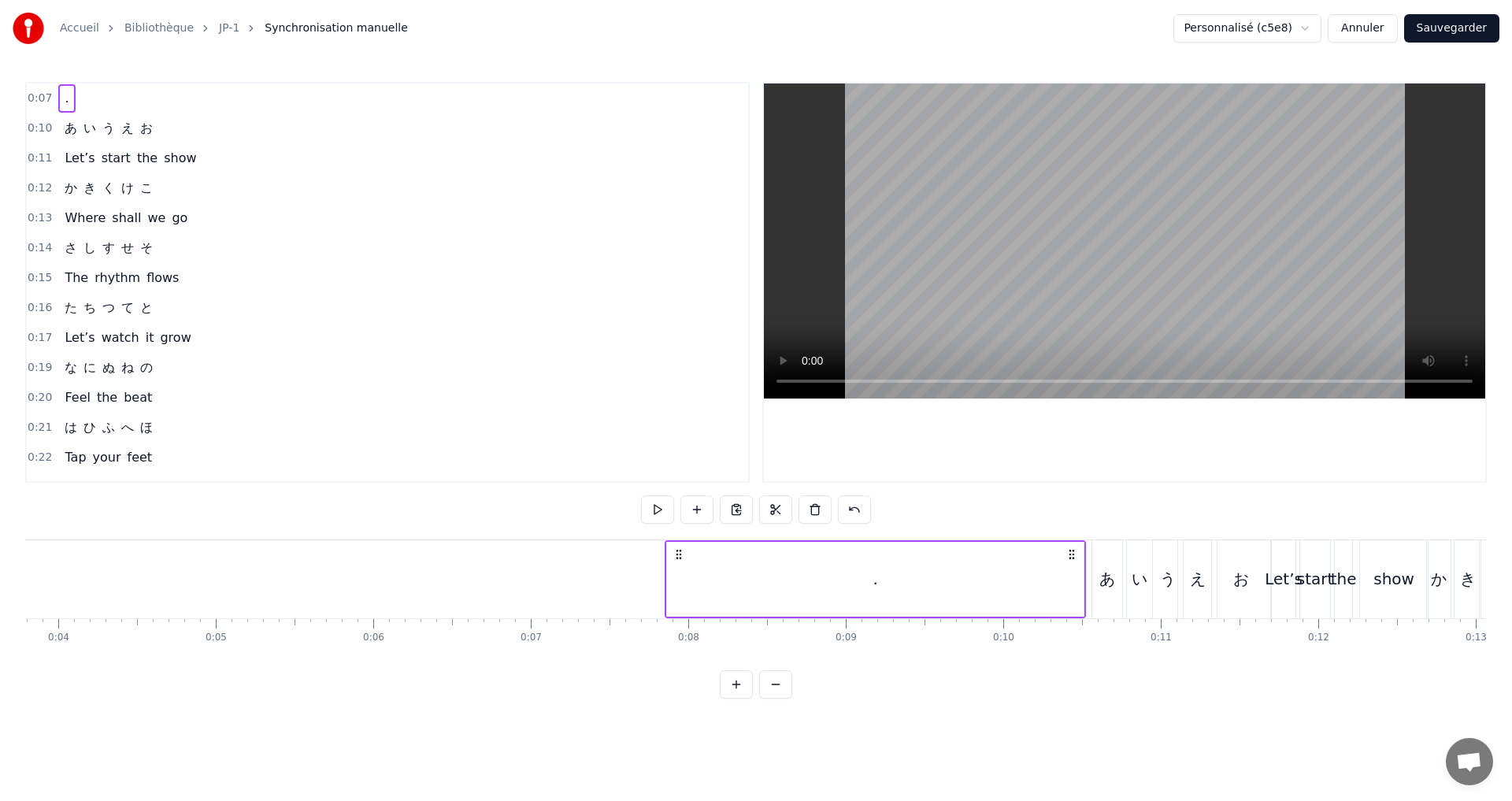
scroll to position [0, 584]
click at [941, 583] on div "." at bounding box center [888, 579] width 416 height 75
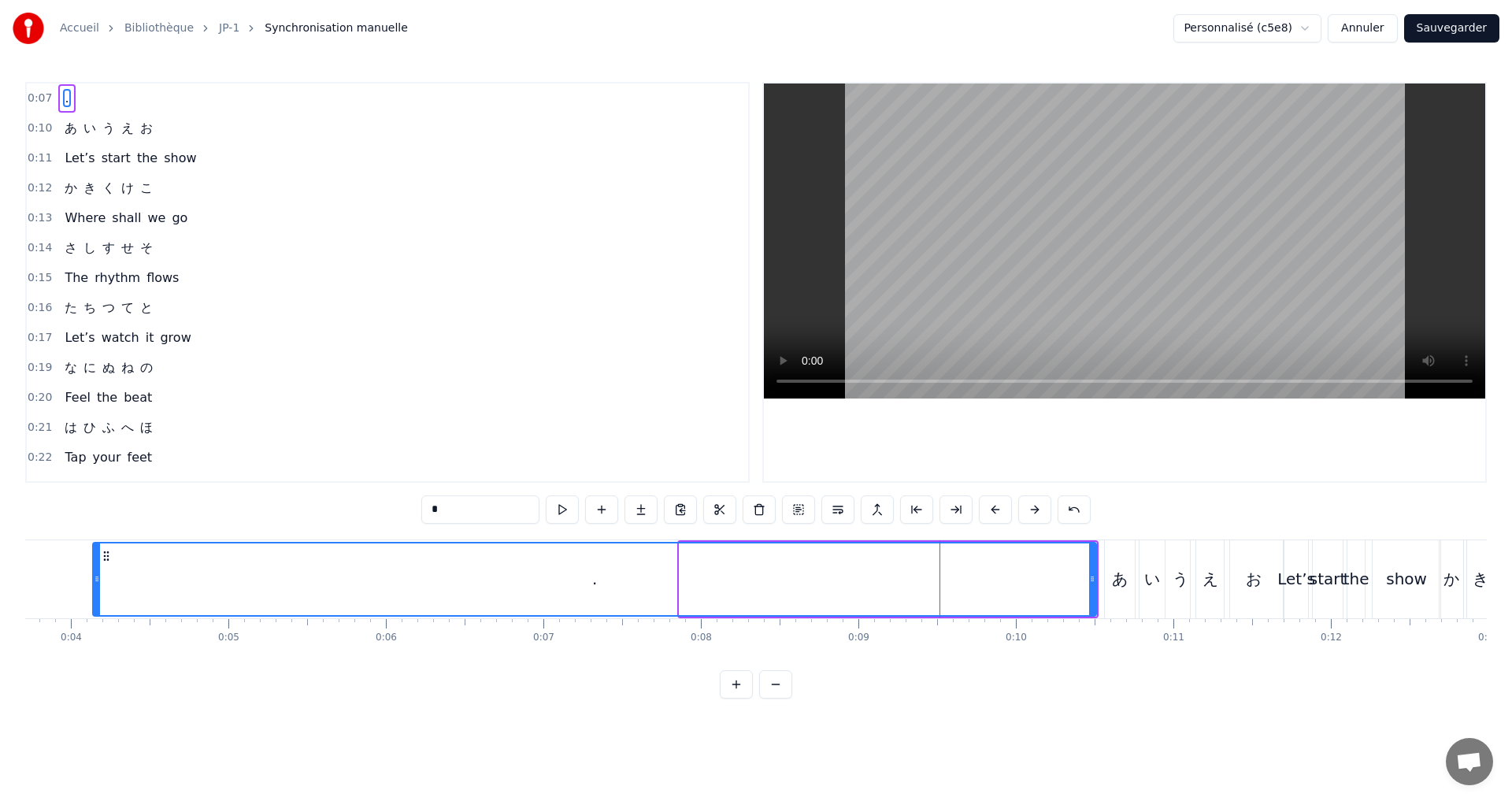
drag, startPoint x: 681, startPoint y: 581, endPoint x: 94, endPoint y: 568, distance: 587.1
click at [94, 568] on div at bounding box center [97, 579] width 6 height 72
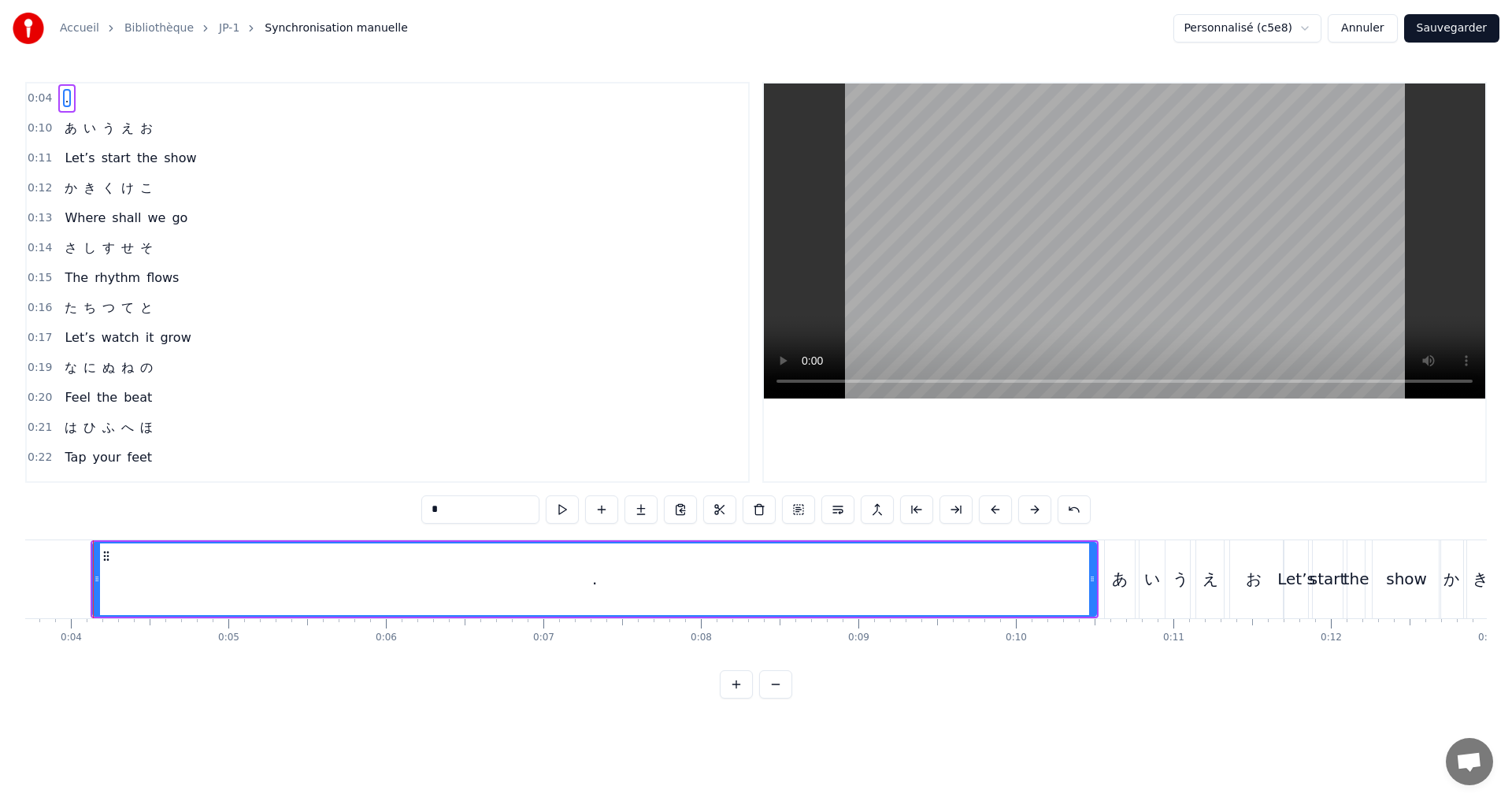
scroll to position [0, 574]
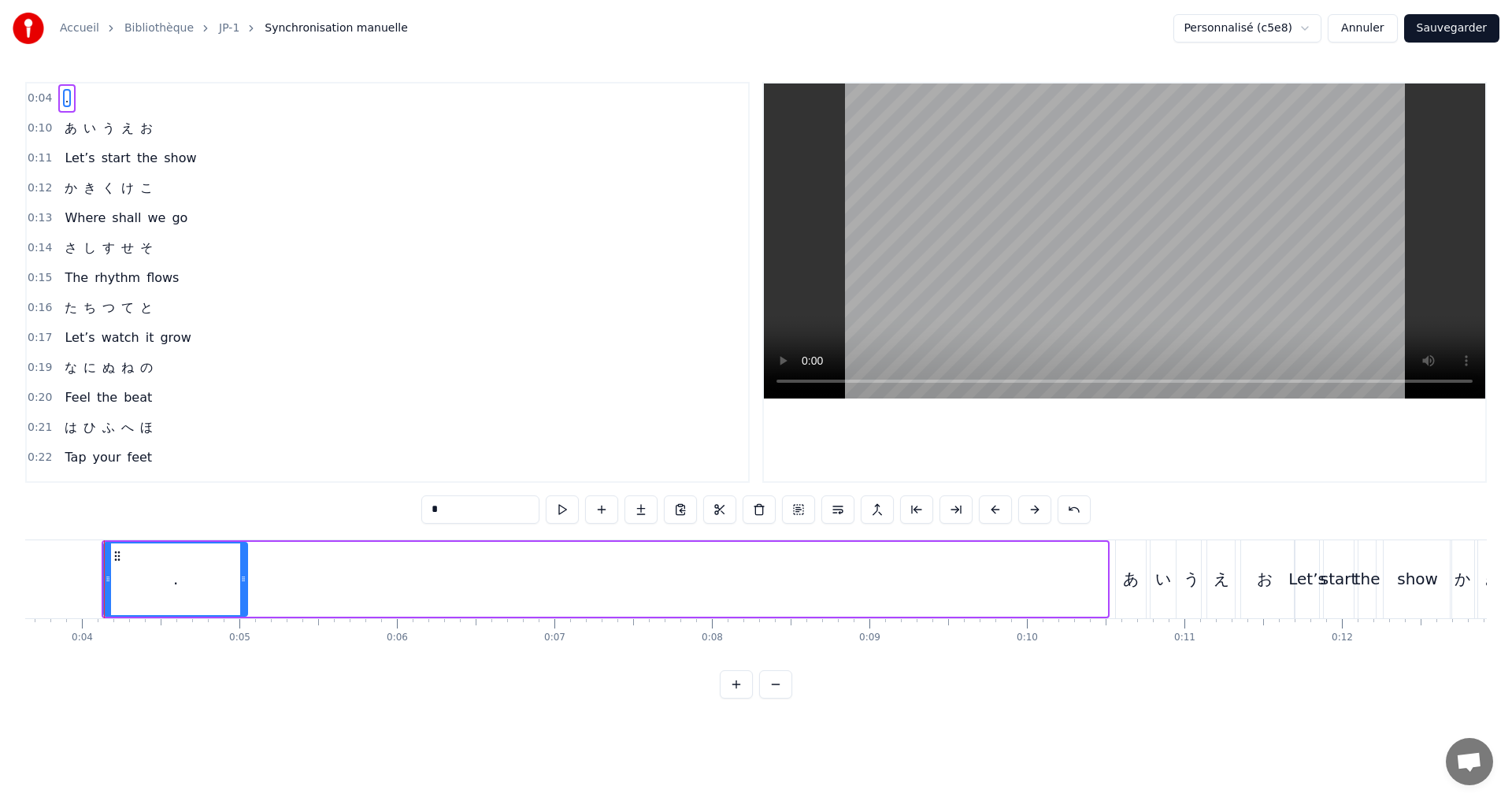
drag, startPoint x: 1104, startPoint y: 586, endPoint x: 243, endPoint y: 549, distance: 861.8
click at [243, 549] on div at bounding box center [243, 579] width 6 height 72
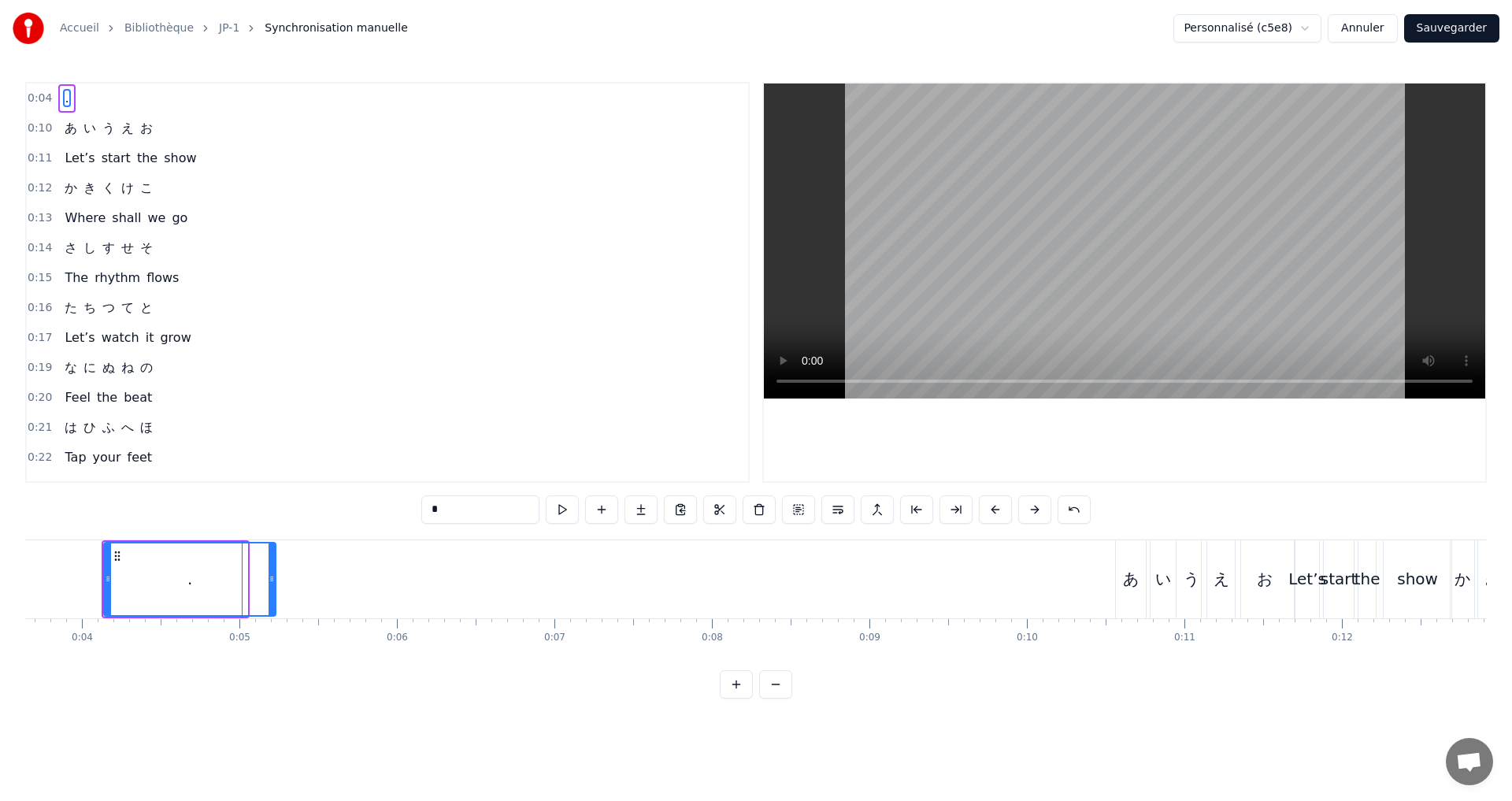
drag, startPoint x: 245, startPoint y: 575, endPoint x: 273, endPoint y: 575, distance: 28.0
click at [273, 575] on icon at bounding box center [272, 579] width 6 height 12
click at [176, 99] on div "0:04 ." at bounding box center [387, 99] width 722 height 30
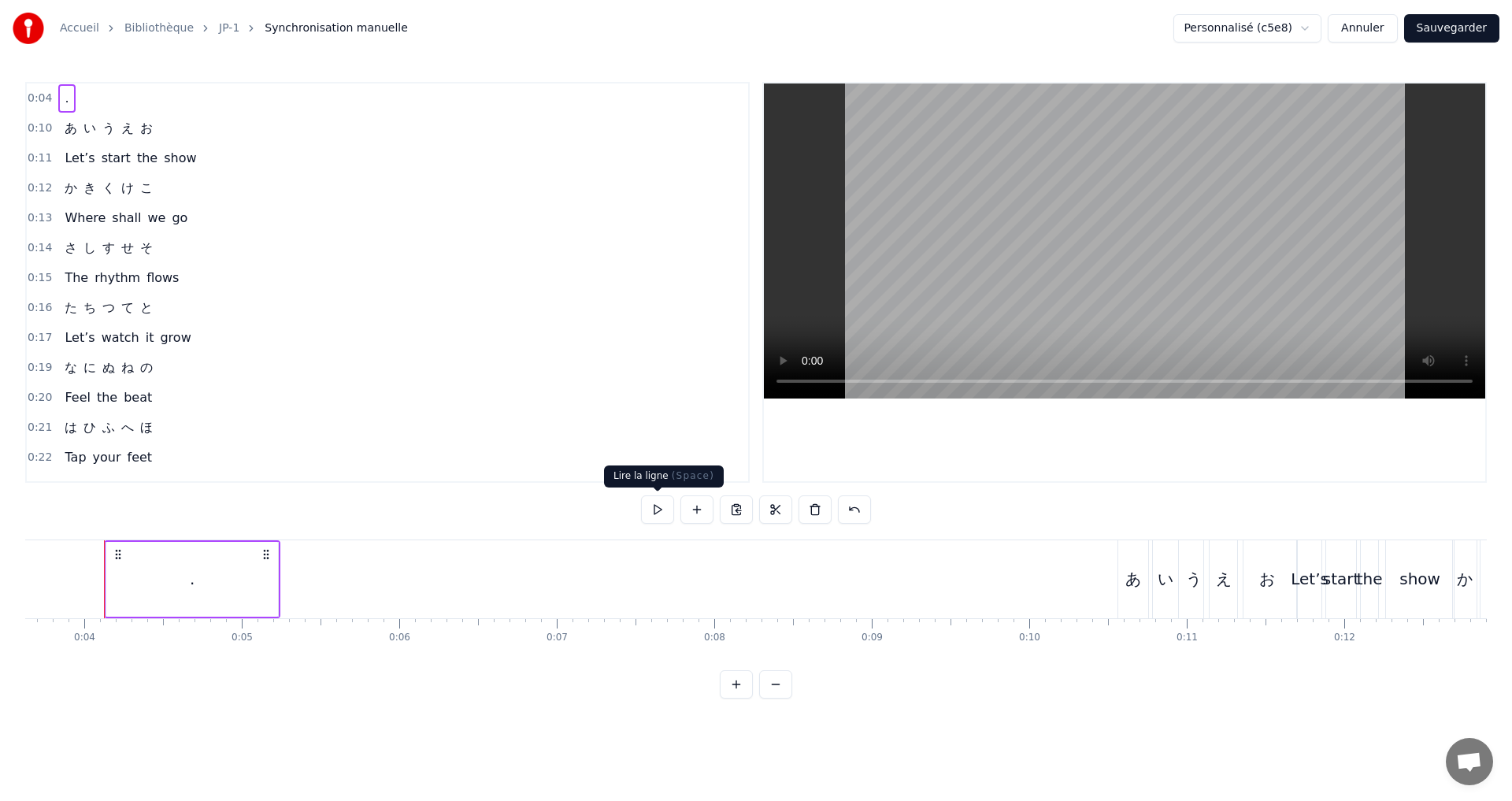
click at [663, 506] on button at bounding box center [657, 510] width 33 height 28
click at [256, 580] on div "." at bounding box center [192, 579] width 171 height 75
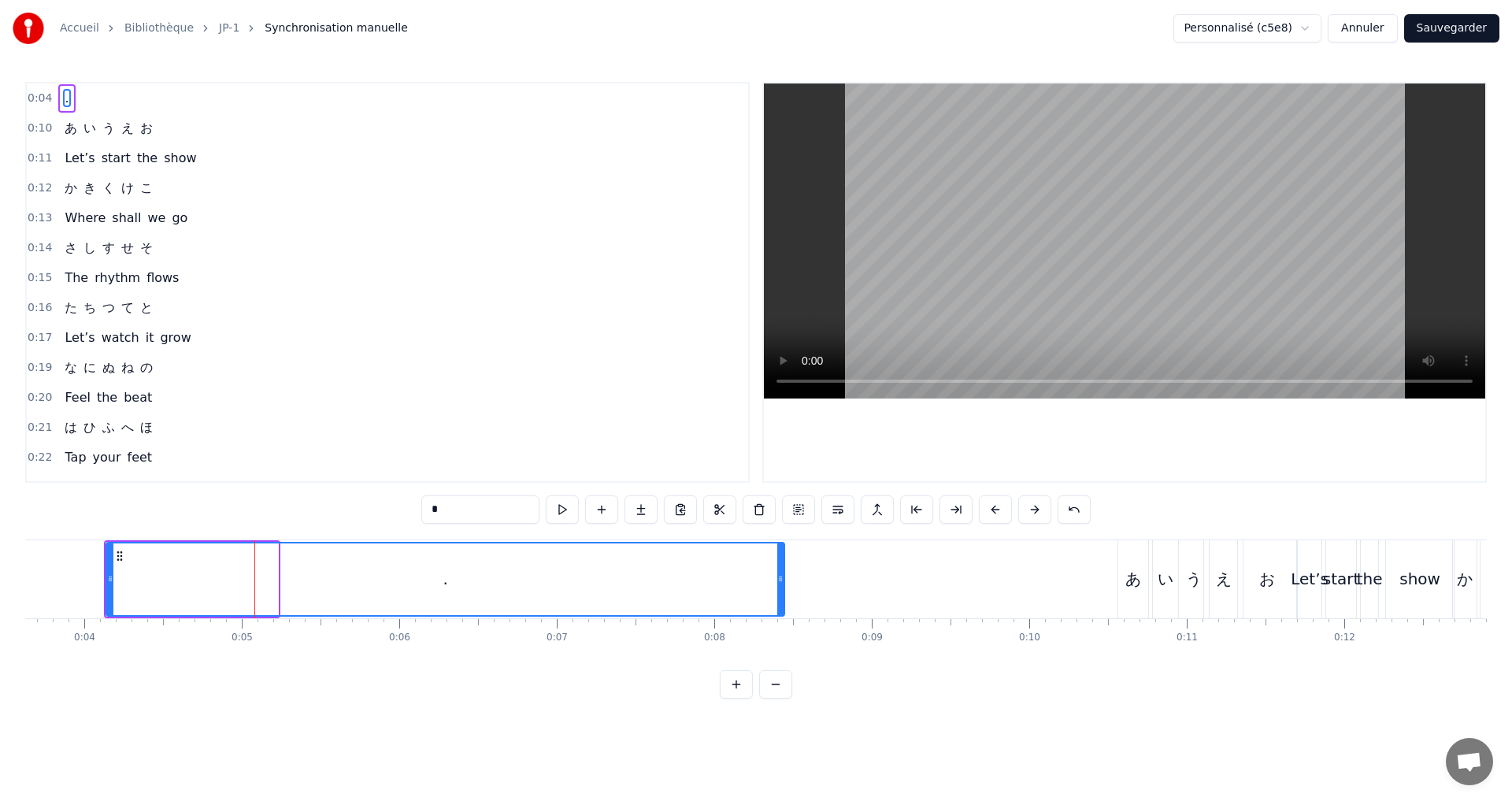
drag, startPoint x: 269, startPoint y: 582, endPoint x: 779, endPoint y: 587, distance: 510.0
click at [780, 587] on div at bounding box center [780, 579] width 6 height 72
click at [241, 95] on div "0:04 ." at bounding box center [387, 99] width 722 height 30
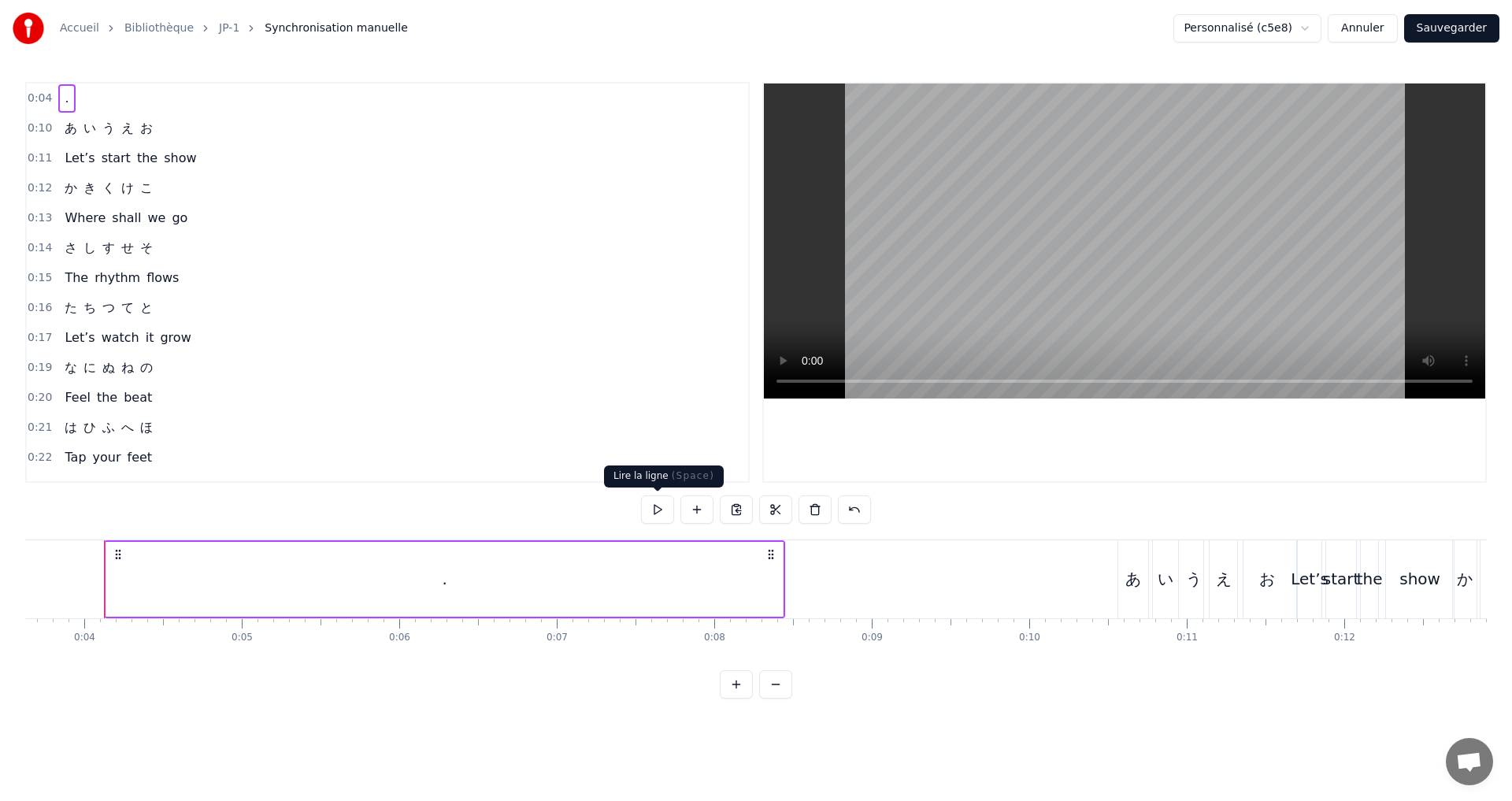
click at [661, 516] on button at bounding box center [657, 510] width 33 height 28
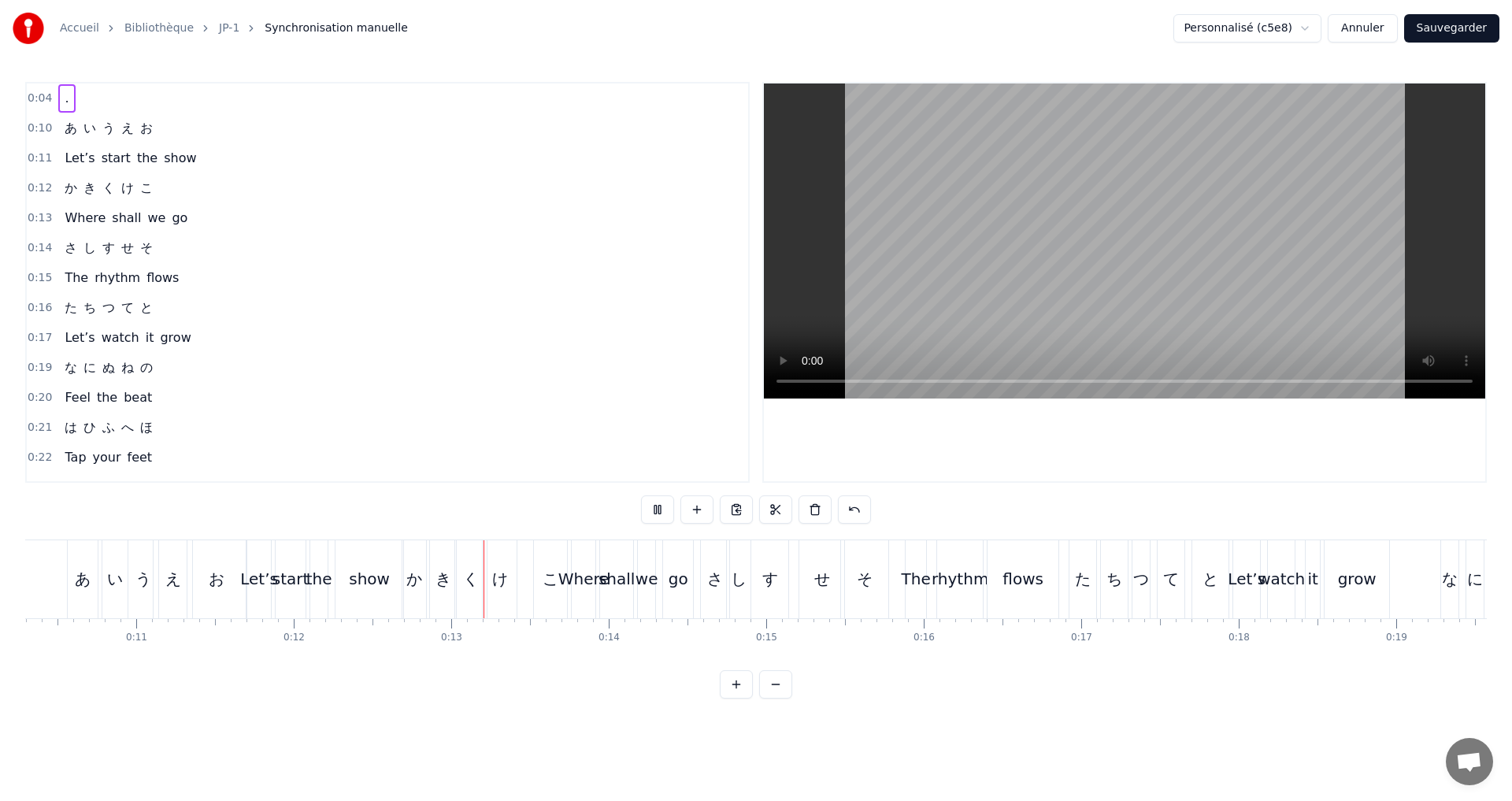
scroll to position [0, 1909]
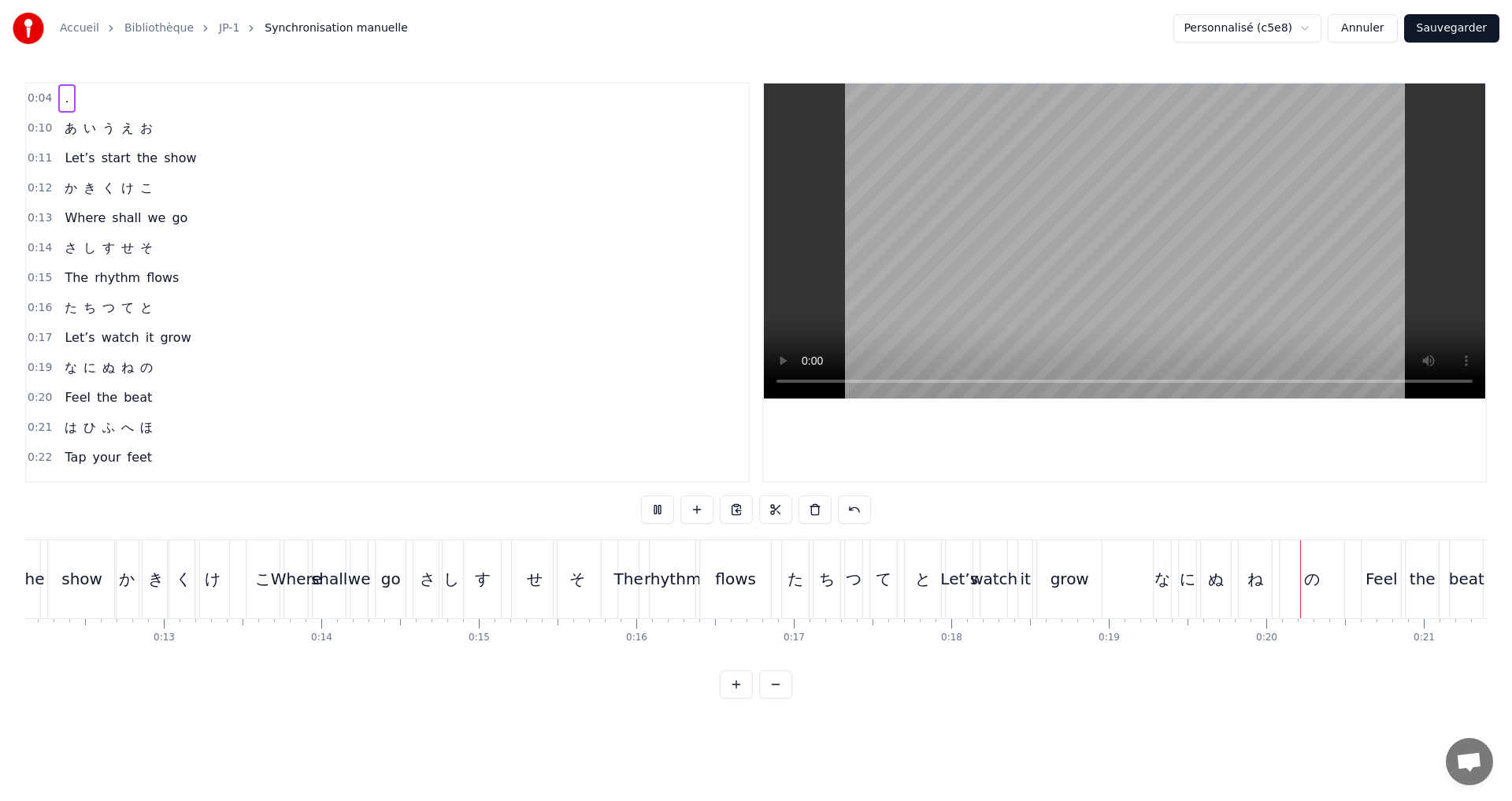
click at [1372, 35] on button "Annuler" at bounding box center [1363, 28] width 69 height 28
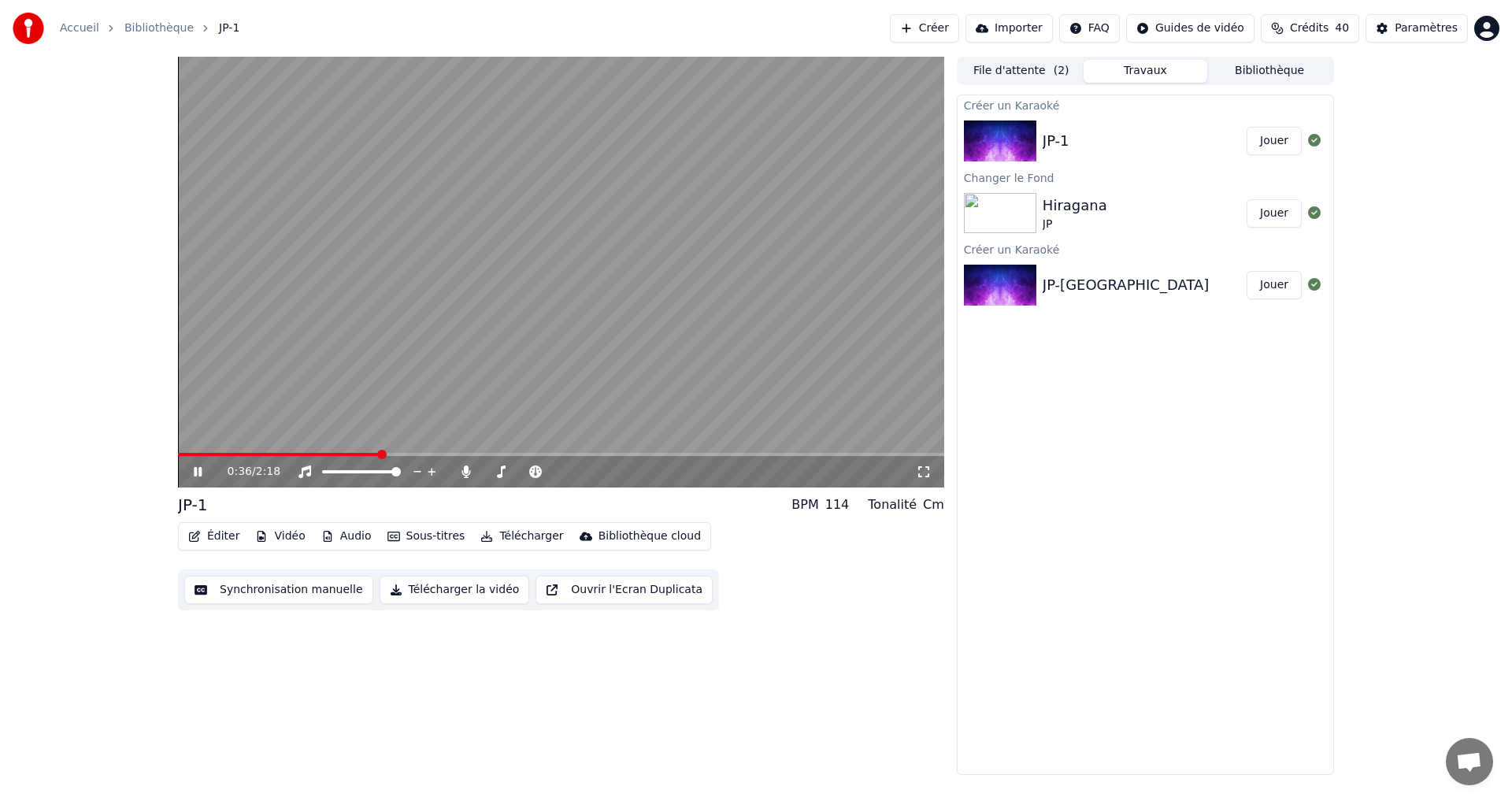
click at [192, 472] on icon at bounding box center [210, 472] width 37 height 12
